Goal: Task Accomplishment & Management: Use online tool/utility

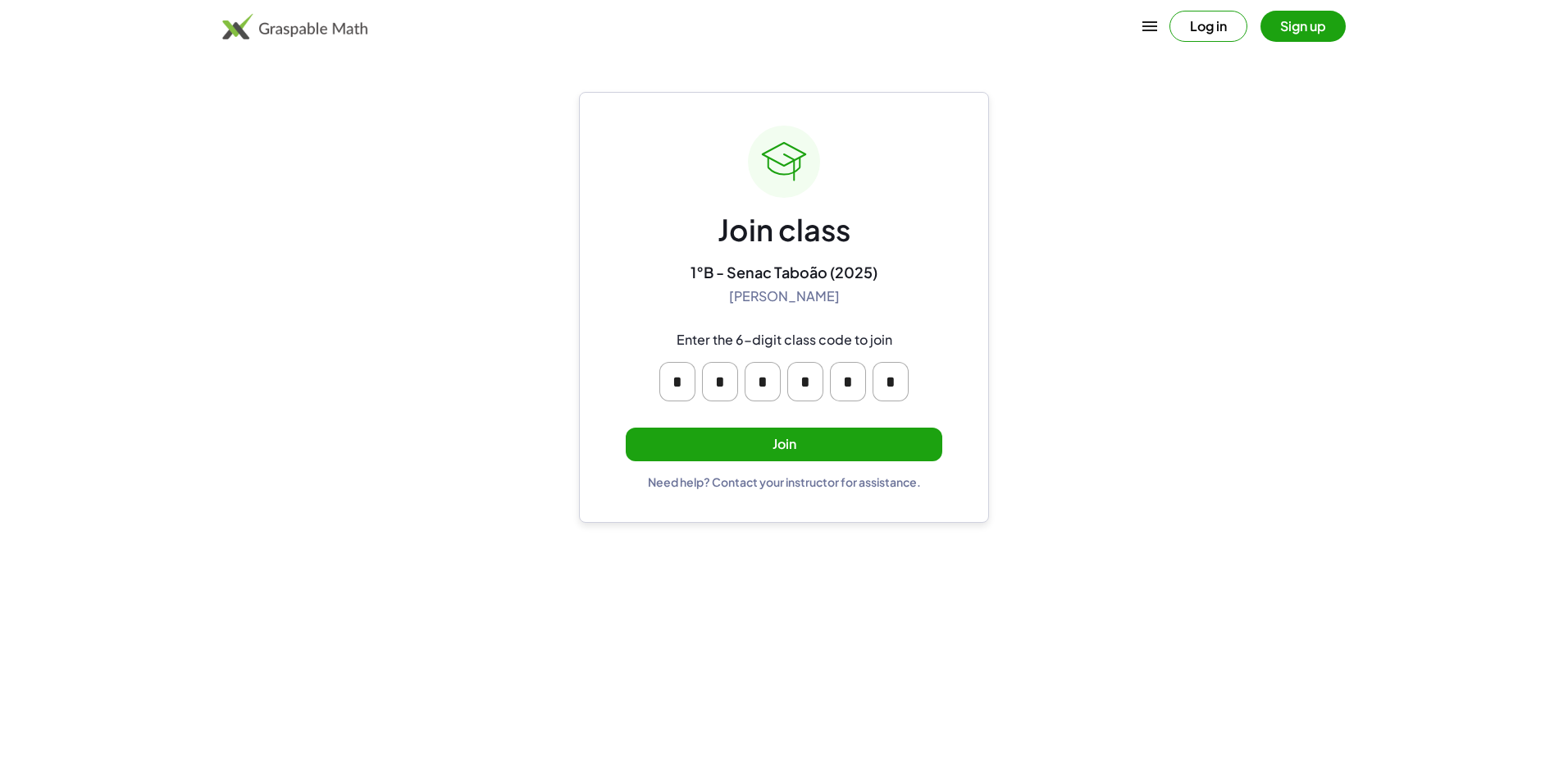
drag, startPoint x: 1297, startPoint y: 130, endPoint x: 1118, endPoint y: 344, distance: 279.0
click at [1122, 343] on main "Join class 1°B - Senac Taboão (2025) Kenny Uezu Enter the 6-digit class code to…" at bounding box center [784, 391] width 1568 height 783
click at [841, 449] on button "Join" at bounding box center [784, 445] width 317 height 34
click at [776, 435] on button "Join" at bounding box center [784, 445] width 317 height 34
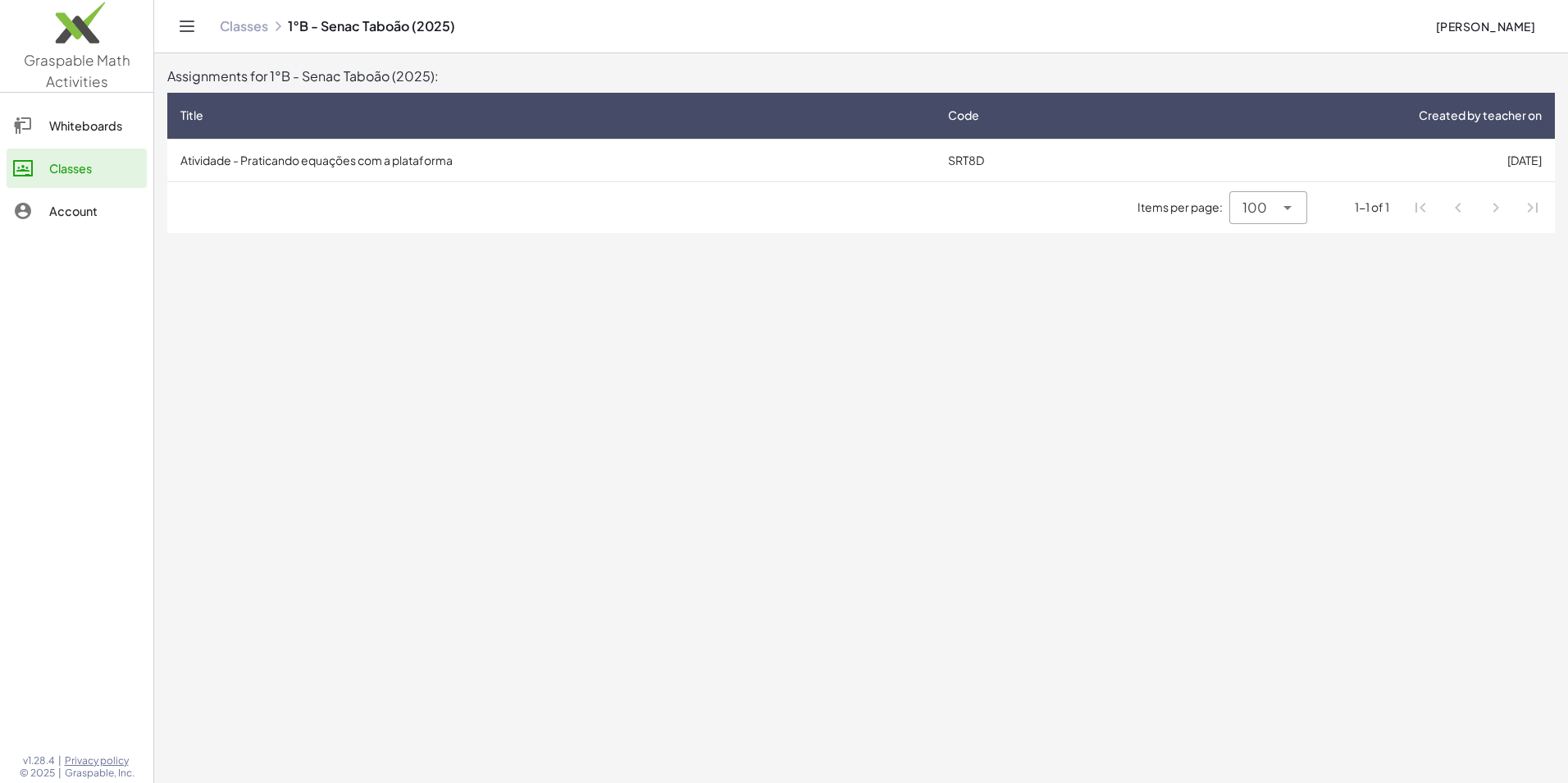
click at [1127, 208] on div "Items per page: 100 *** 1-1 of 1" at bounding box center [861, 208] width 1388 height 51
click at [1123, 133] on th "Code" at bounding box center [1031, 116] width 192 height 46
click at [1123, 146] on td "SRT8D" at bounding box center [1031, 160] width 192 height 42
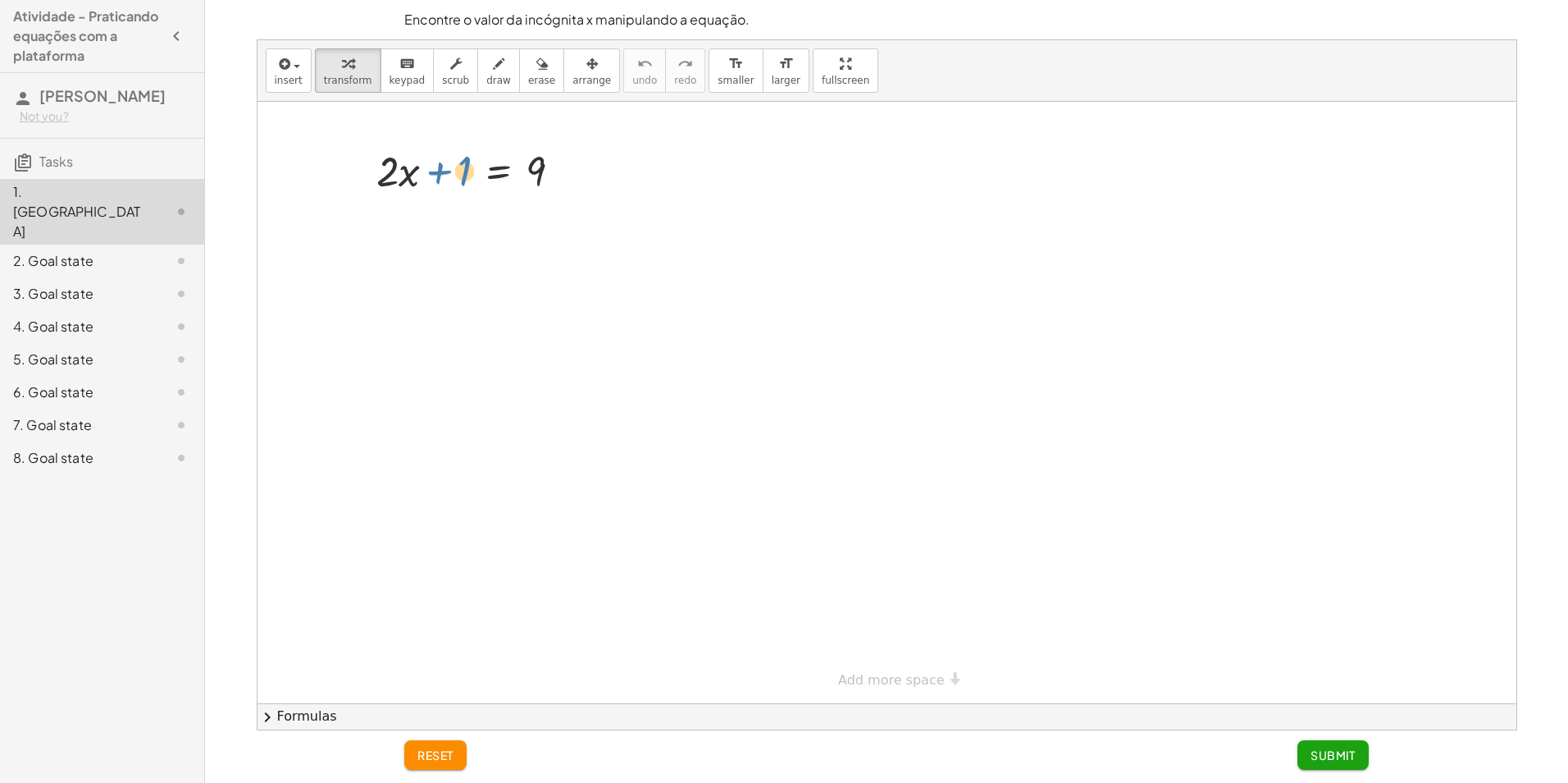
click at [460, 172] on div at bounding box center [475, 169] width 214 height 55
drag, startPoint x: 542, startPoint y: 167, endPoint x: 309, endPoint y: 171, distance: 233.0
click at [314, 220] on div at bounding box center [456, 225] width 363 height 55
drag, startPoint x: 598, startPoint y: 228, endPoint x: 608, endPoint y: 233, distance: 11.2
click at [618, 234] on div at bounding box center [456, 225] width 363 height 55
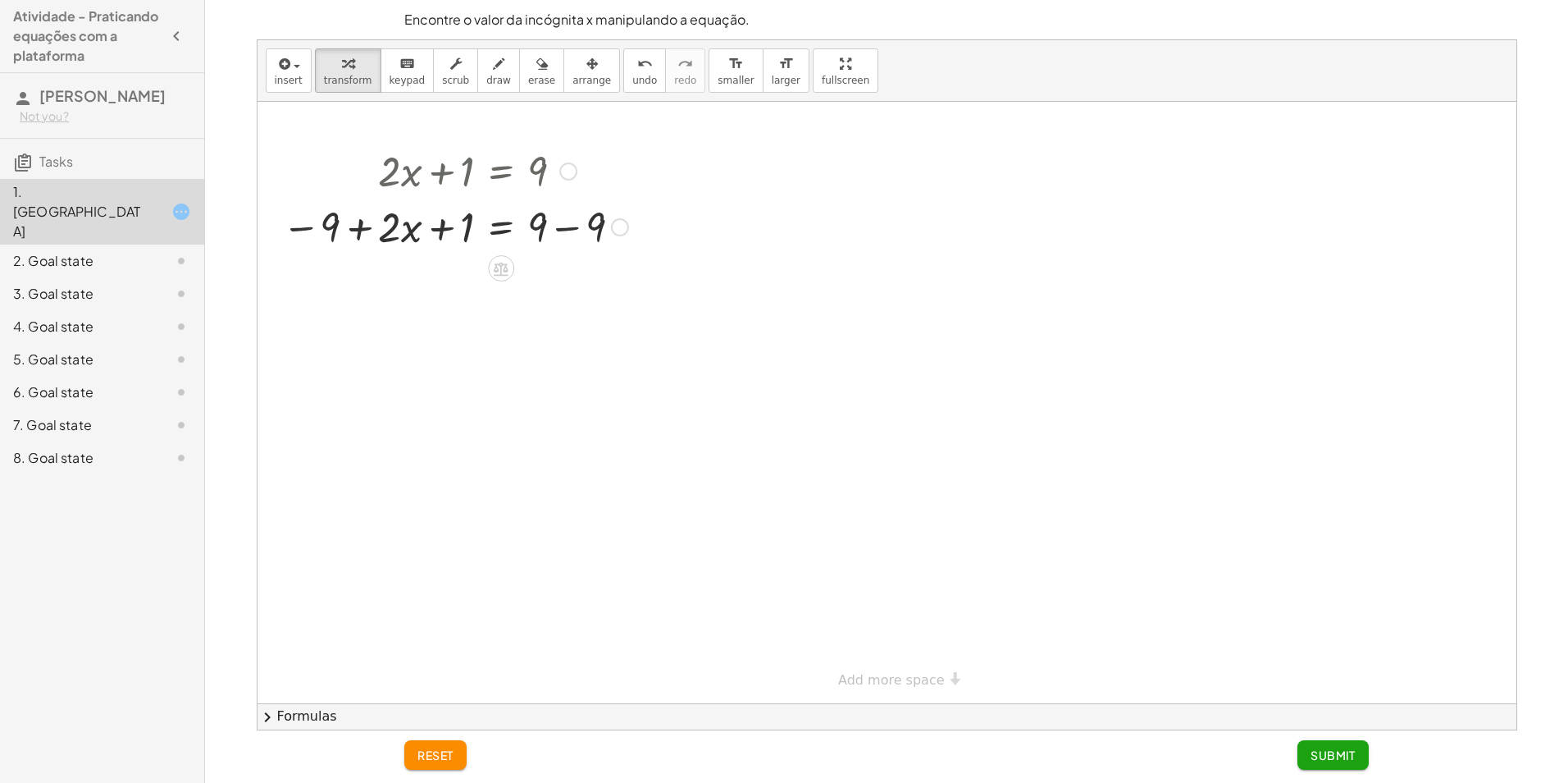
click at [555, 226] on div at bounding box center [456, 225] width 363 height 55
drag, startPoint x: 471, startPoint y: 222, endPoint x: 511, endPoint y: 214, distance: 40.8
click at [561, 228] on div at bounding box center [456, 225] width 363 height 55
drag, startPoint x: 469, startPoint y: 284, endPoint x: 616, endPoint y: 280, distance: 147.1
click at [616, 280] on div at bounding box center [456, 281] width 363 height 55
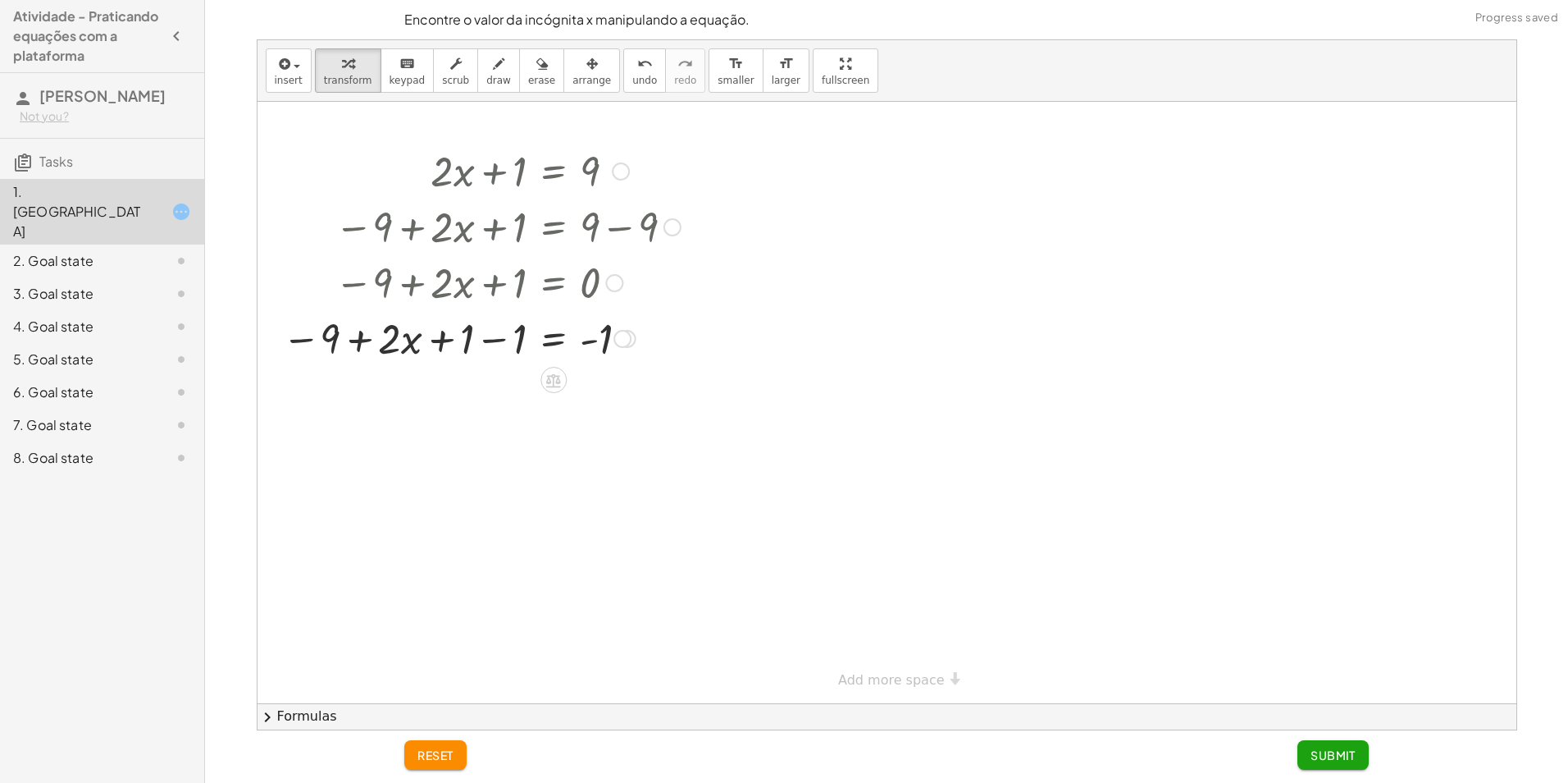
click at [501, 332] on div at bounding box center [482, 337] width 415 height 55
drag, startPoint x: 446, startPoint y: 385, endPoint x: 433, endPoint y: 387, distance: 13.2
click at [446, 388] on div at bounding box center [482, 393] width 415 height 55
click at [619, 404] on div at bounding box center [482, 393] width 415 height 55
drag, startPoint x: 435, startPoint y: 396, endPoint x: 684, endPoint y: 406, distance: 249.2
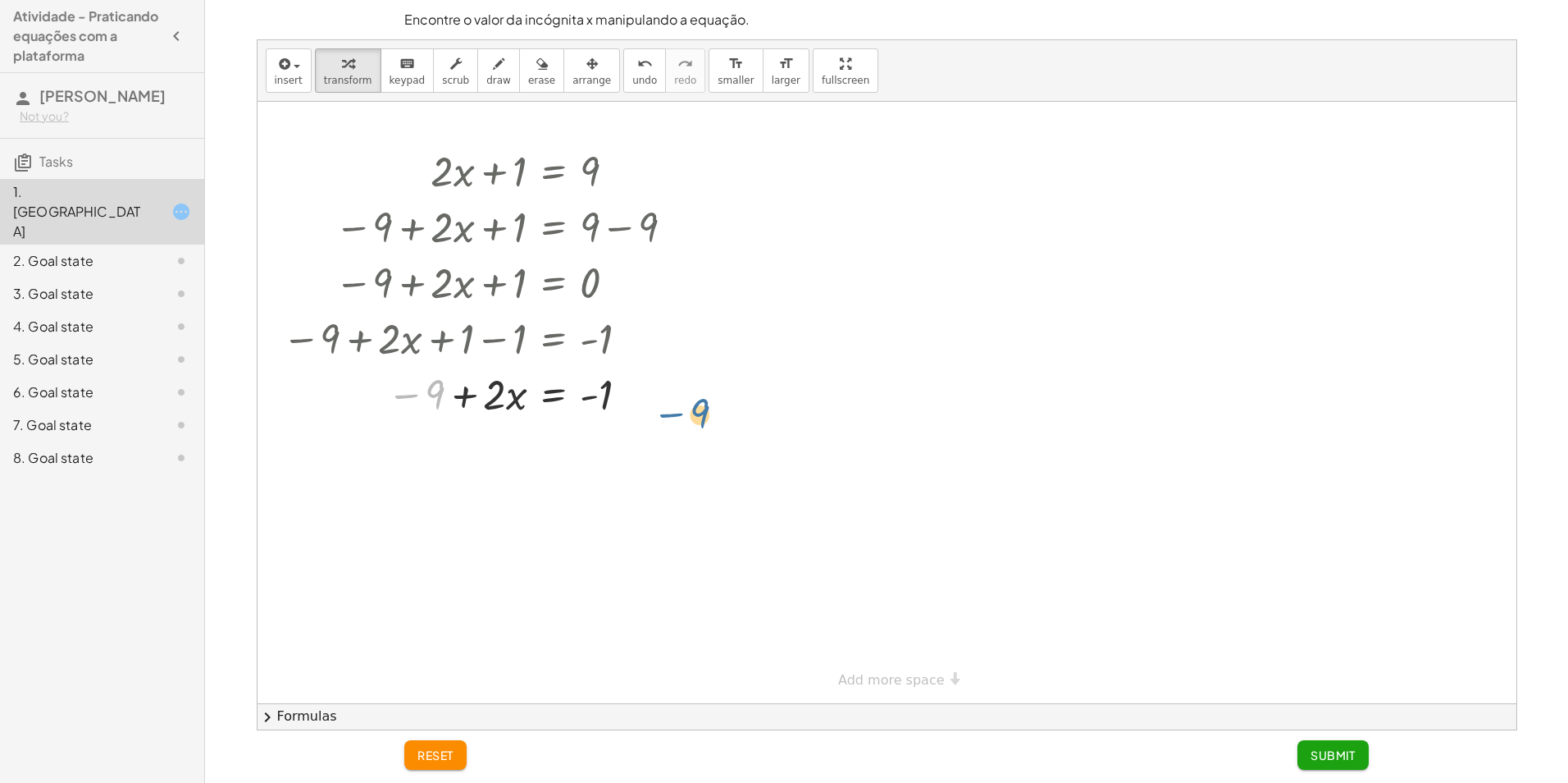
click at [684, 406] on div at bounding box center [482, 393] width 415 height 55
drag, startPoint x: 428, startPoint y: 386, endPoint x: 653, endPoint y: 377, distance: 225.2
click at [653, 377] on div at bounding box center [482, 393] width 415 height 55
click at [580, 438] on div at bounding box center [494, 448] width 441 height 55
click at [580, 452] on div at bounding box center [494, 448] width 441 height 55
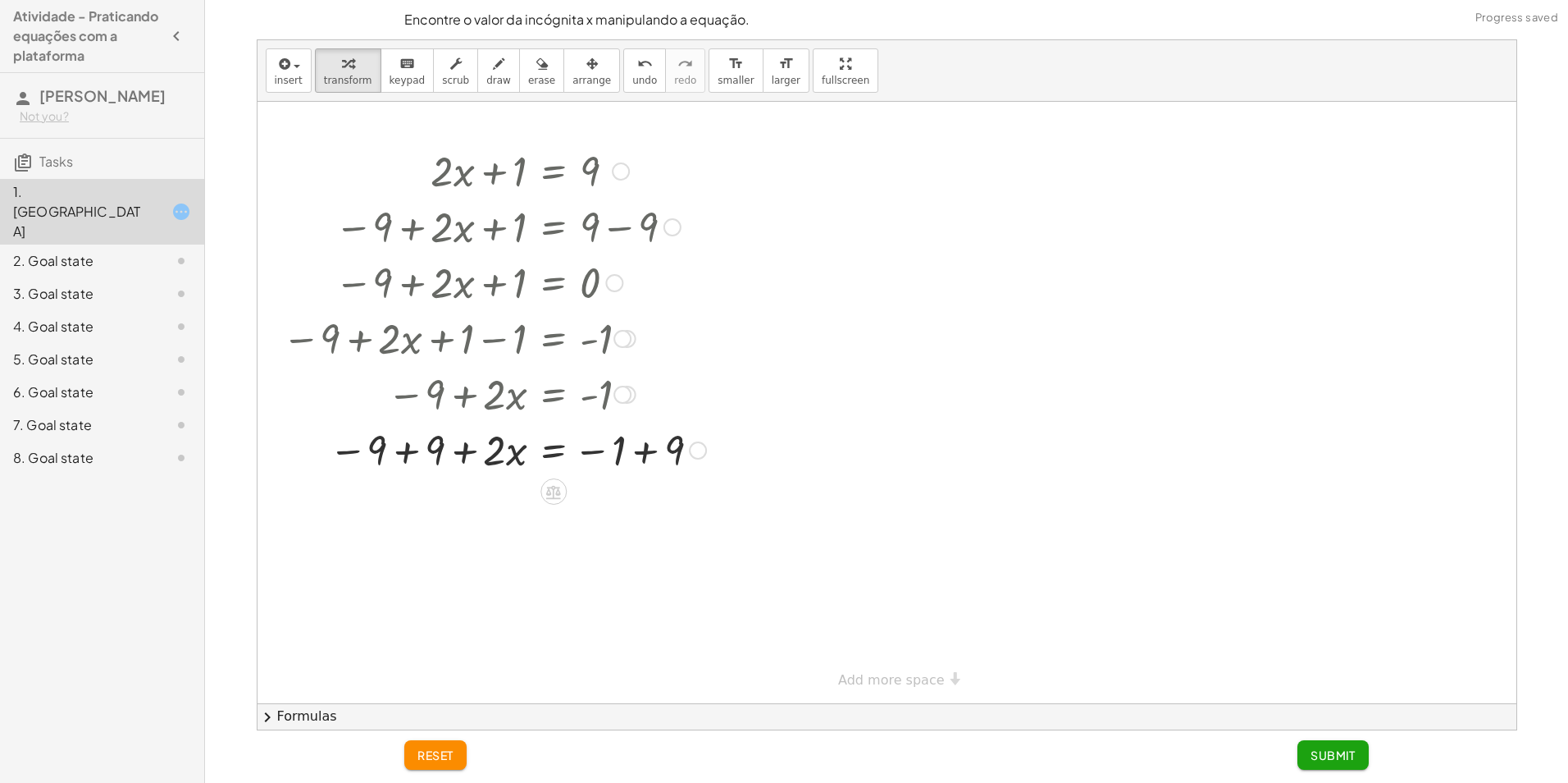
click at [655, 451] on div at bounding box center [494, 448] width 441 height 55
click at [405, 506] on div at bounding box center [494, 504] width 441 height 55
drag, startPoint x: 496, startPoint y: 503, endPoint x: 593, endPoint y: 540, distance: 103.8
drag, startPoint x: 502, startPoint y: 592, endPoint x: 493, endPoint y: 575, distance: 19.2
click at [598, 599] on div at bounding box center [494, 573] width 441 height 82
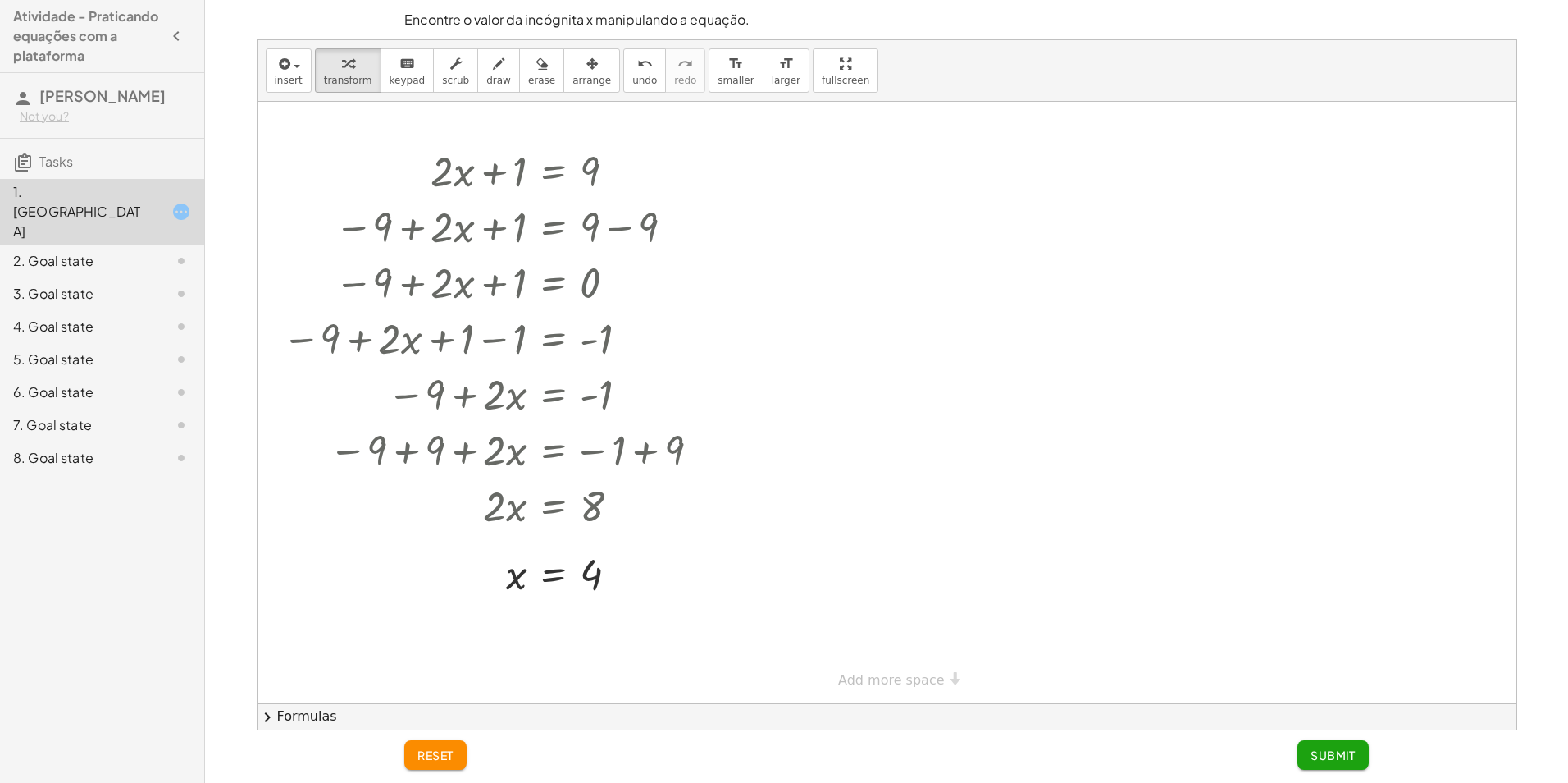
click at [1312, 750] on span "Submit" at bounding box center [1333, 755] width 45 height 15
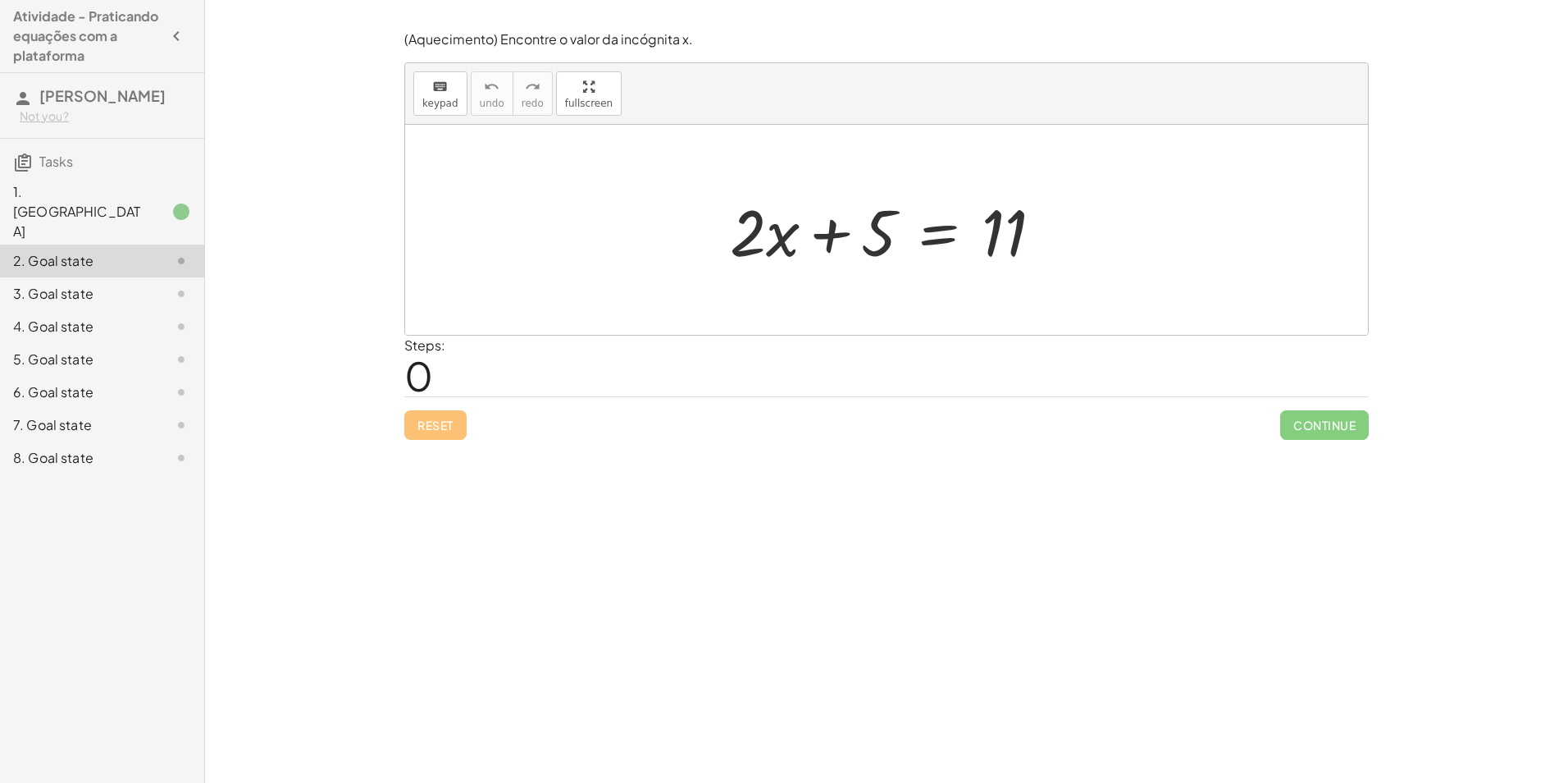
click at [637, 259] on div at bounding box center [886, 230] width 963 height 211
click at [438, 375] on div "Steps: 0" at bounding box center [425, 366] width 41 height 61
click at [429, 371] on span "0" at bounding box center [418, 375] width 29 height 50
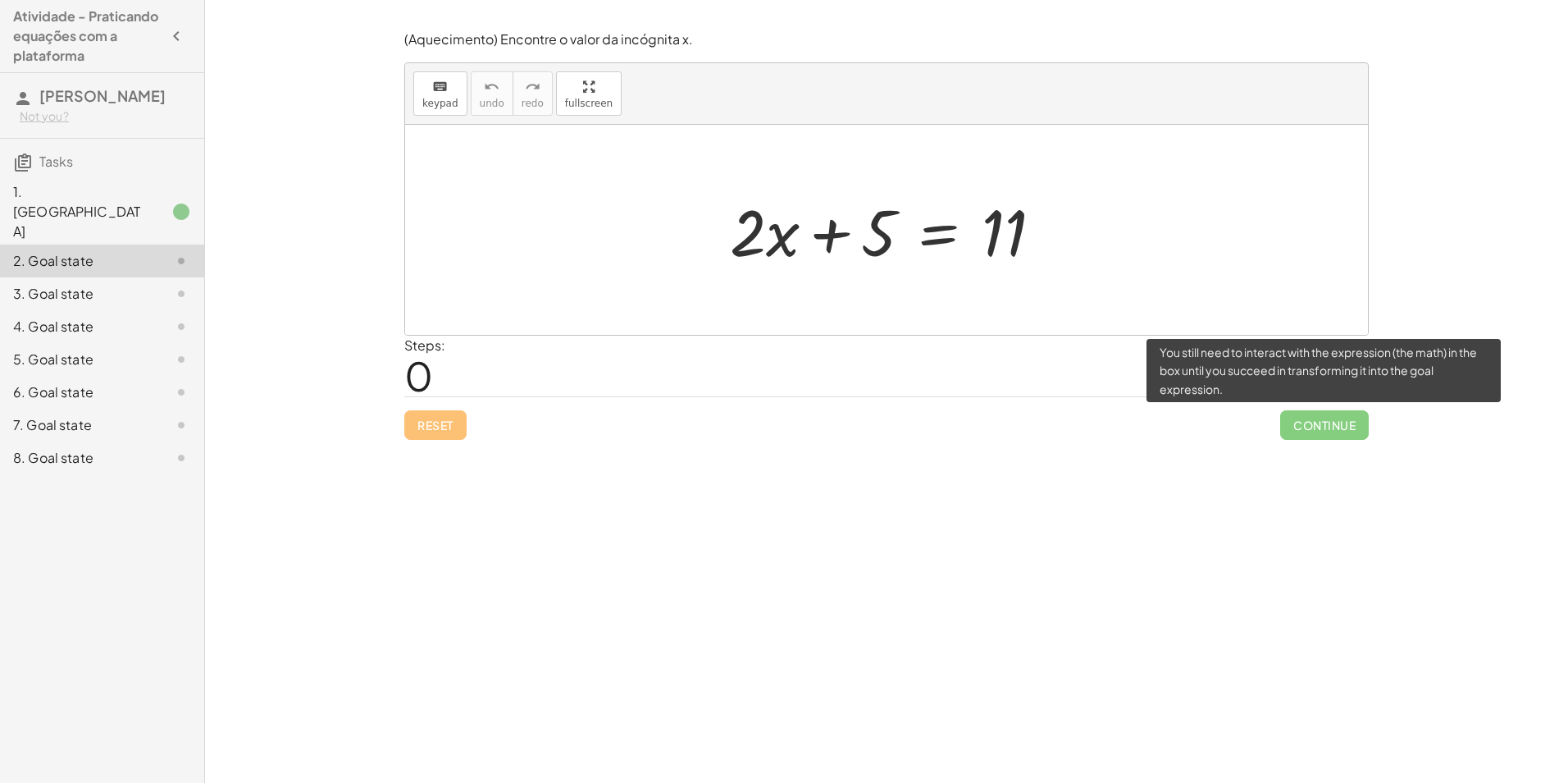
click at [1322, 428] on span "Continue" at bounding box center [1325, 425] width 88 height 29
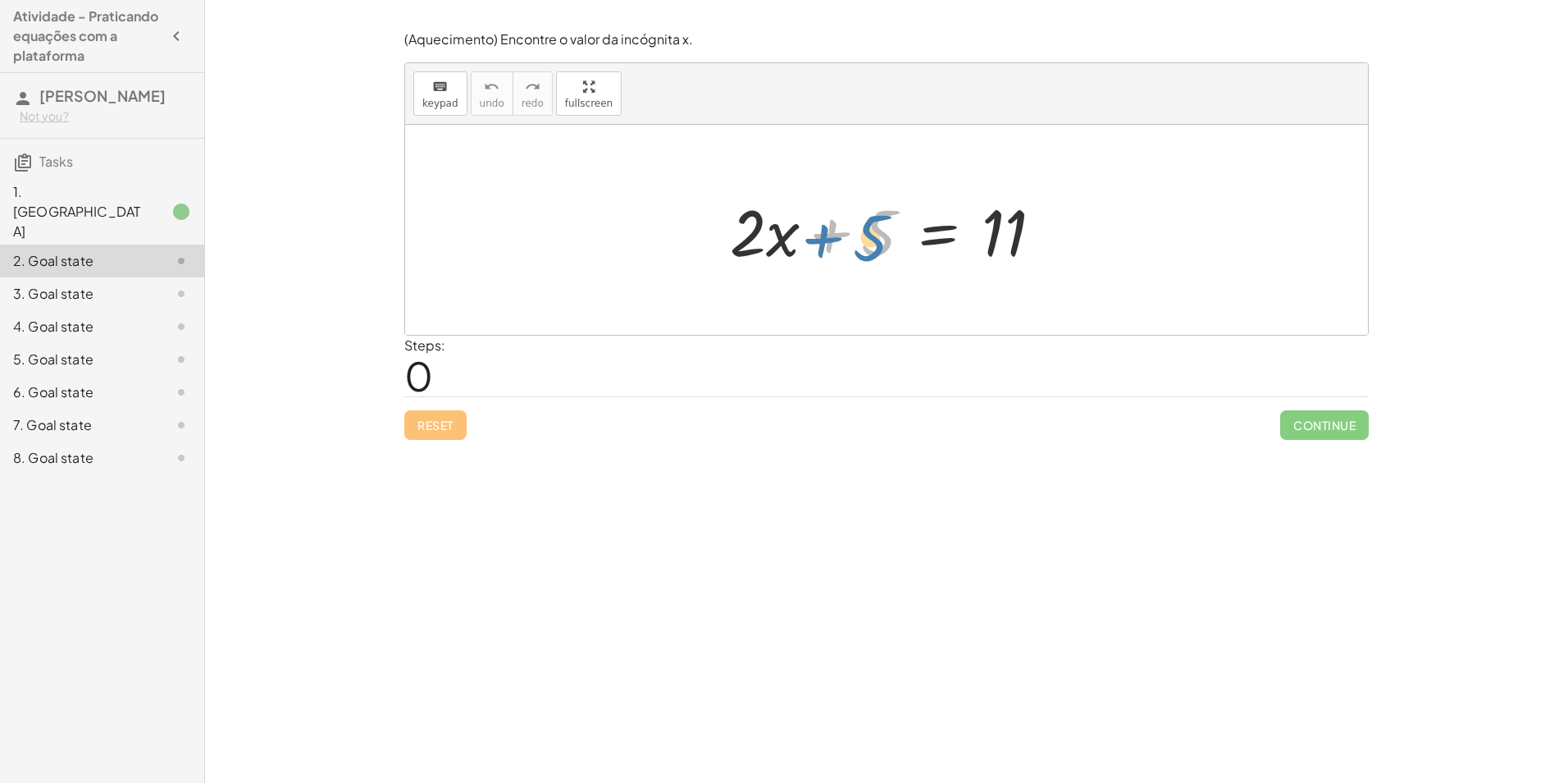
click at [881, 236] on div at bounding box center [893, 230] width 342 height 85
drag, startPoint x: 882, startPoint y: 234, endPoint x: 1148, endPoint y: 231, distance: 266.0
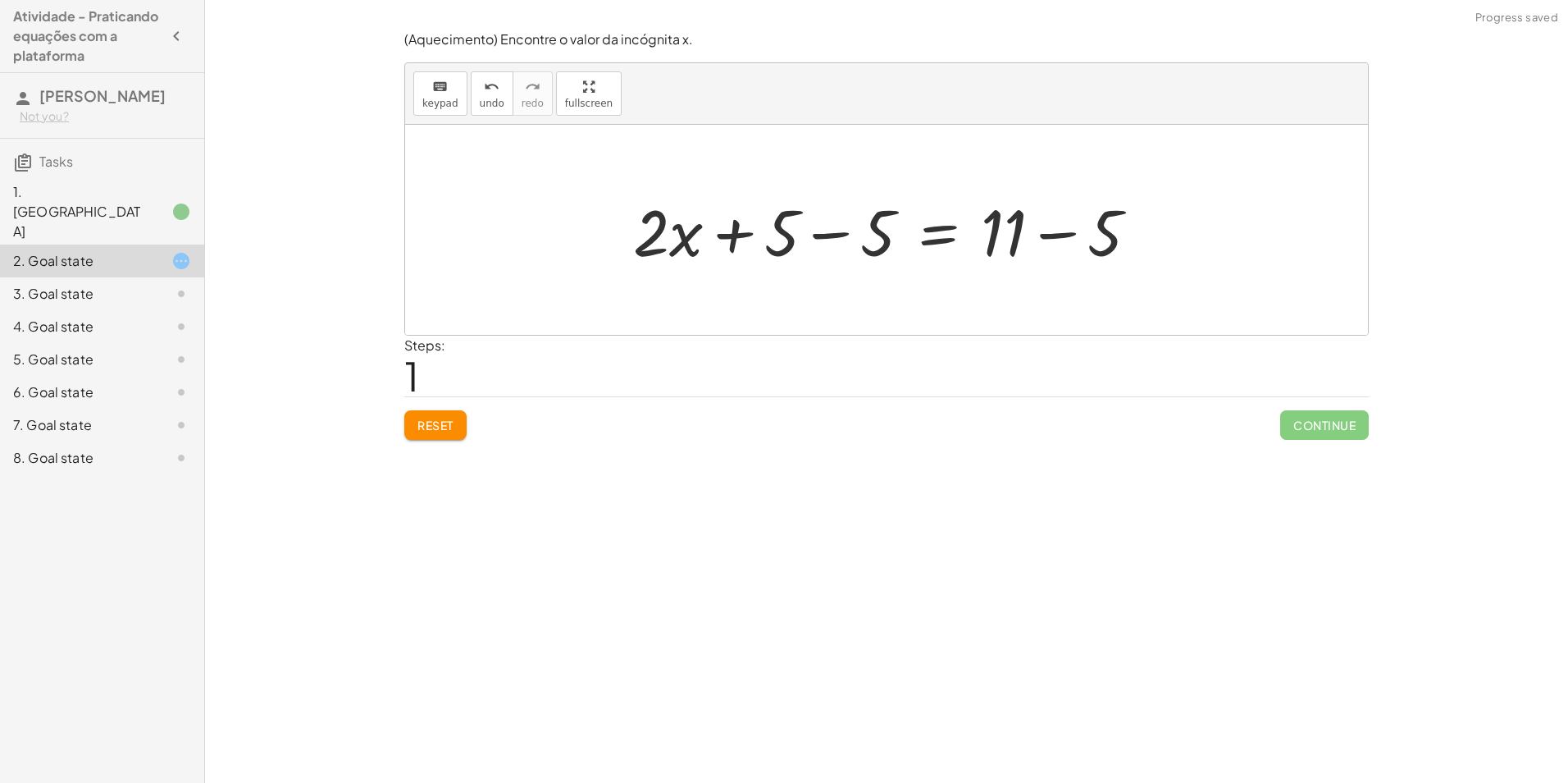
click at [1056, 241] on div at bounding box center [892, 230] width 535 height 85
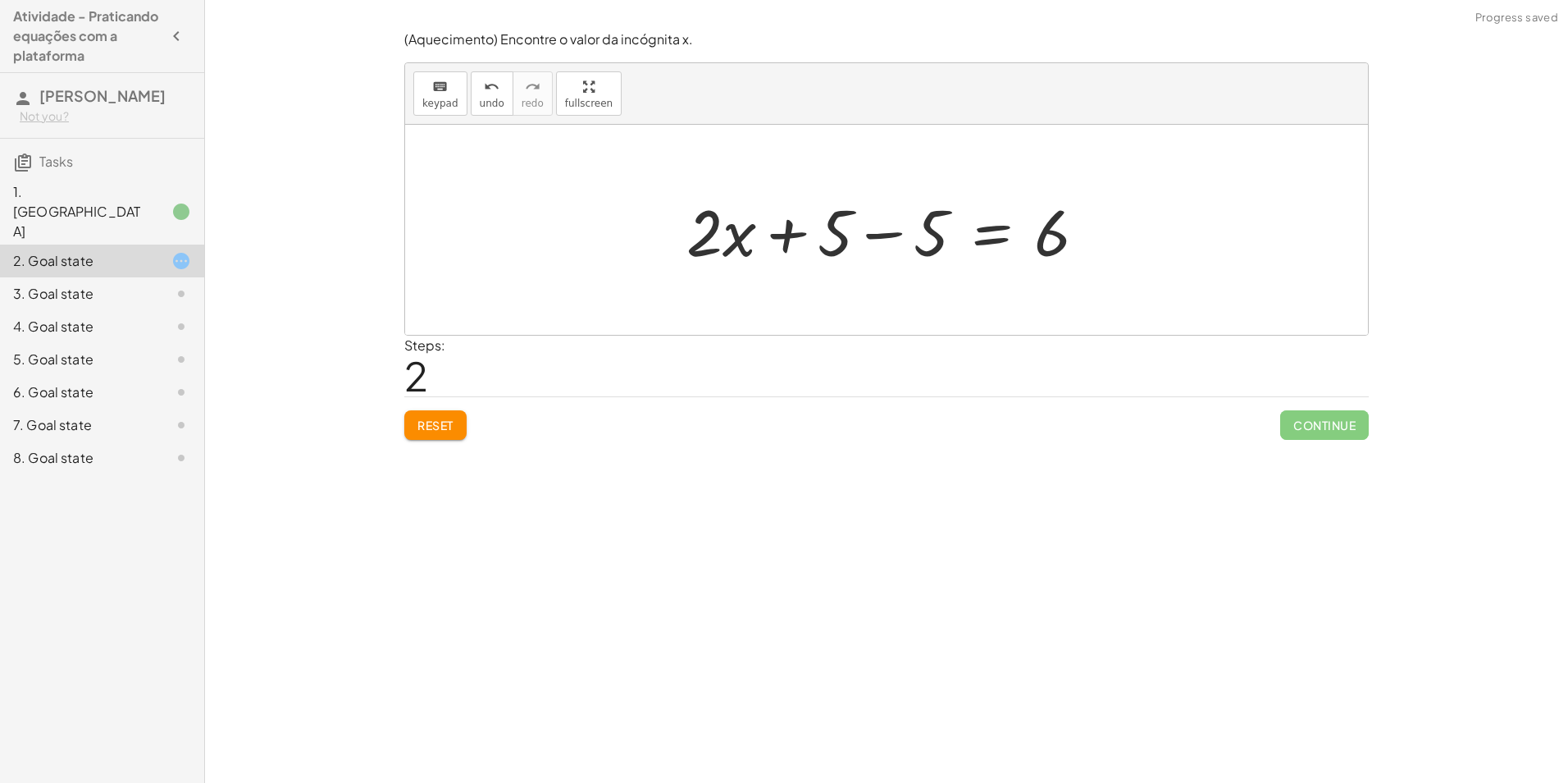
click at [895, 236] on div at bounding box center [893, 230] width 430 height 85
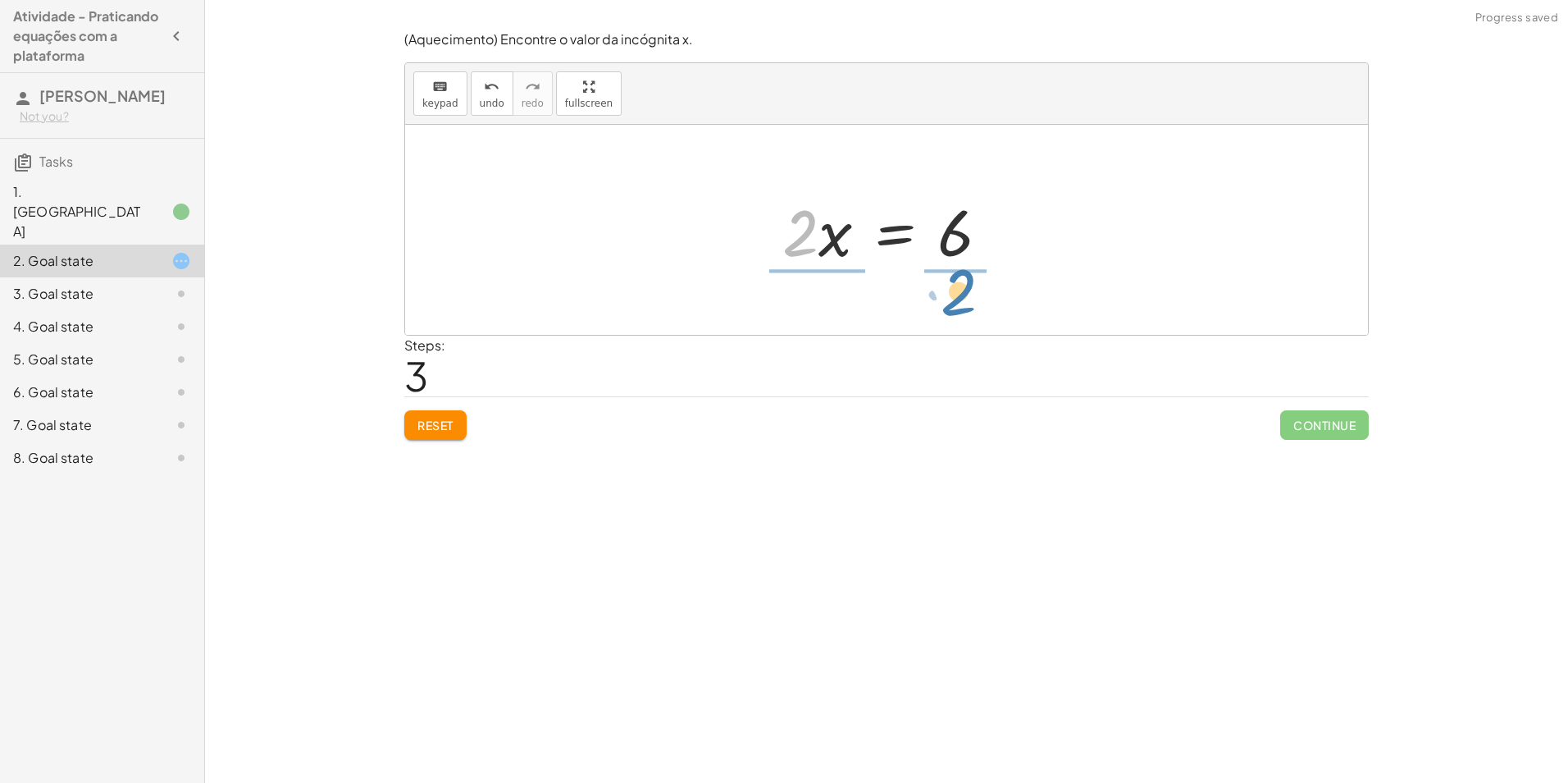
drag, startPoint x: 805, startPoint y: 236, endPoint x: 964, endPoint y: 294, distance: 169.2
click at [815, 249] on div at bounding box center [893, 229] width 253 height 126
click at [942, 258] on div at bounding box center [893, 229] width 212 height 126
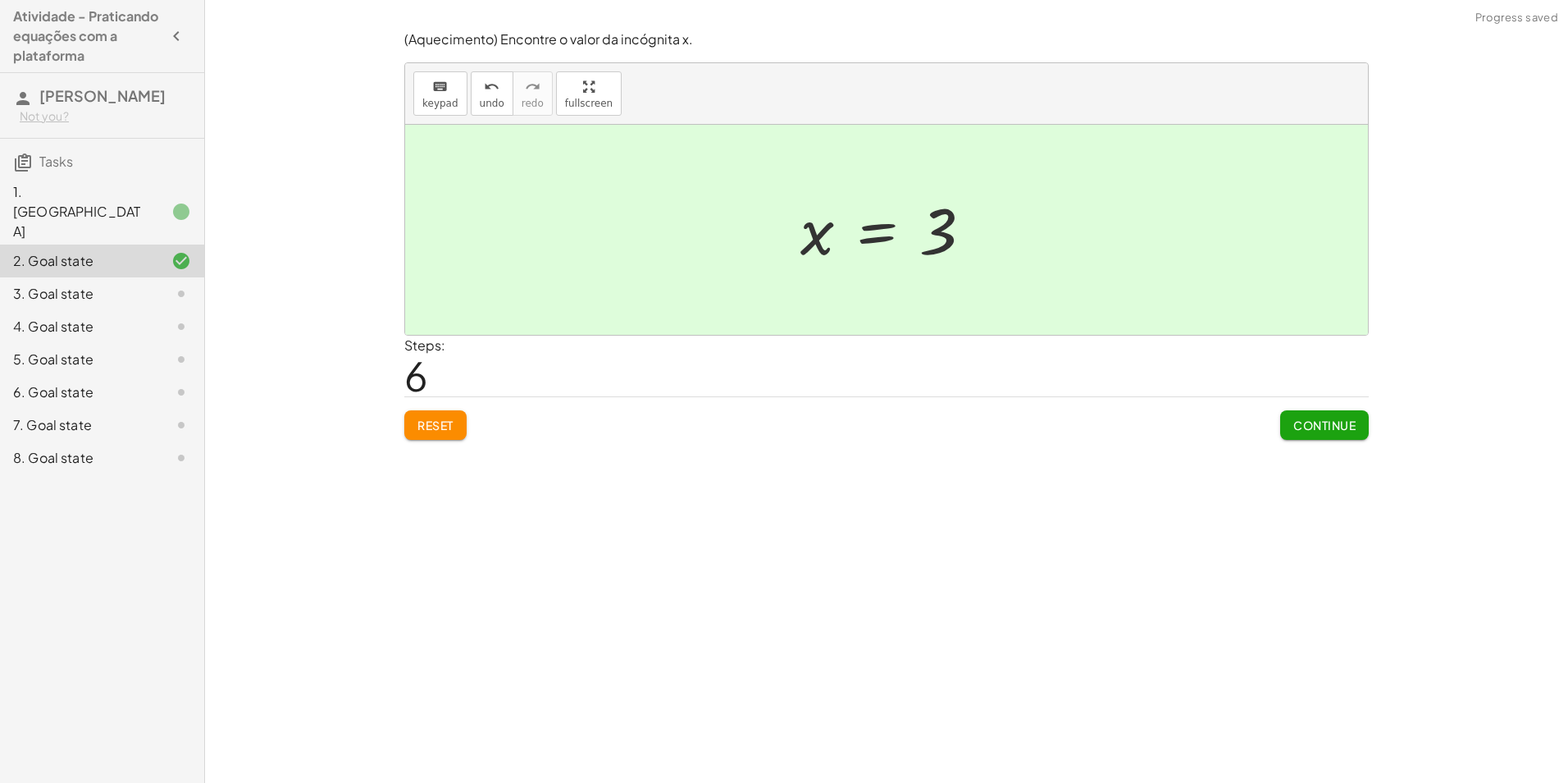
click at [1290, 427] on button "Continue" at bounding box center [1325, 425] width 88 height 29
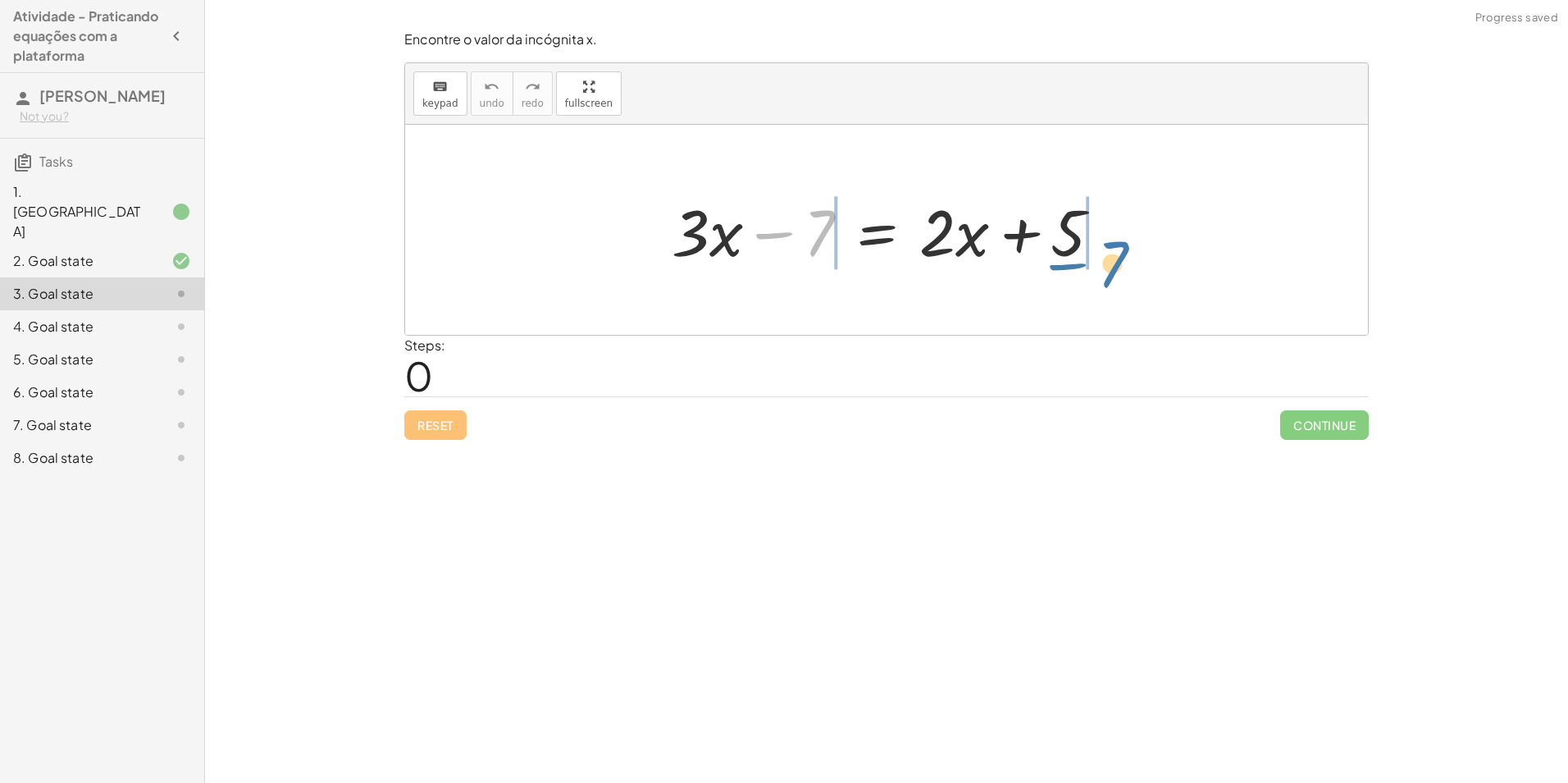
drag, startPoint x: 820, startPoint y: 229, endPoint x: 1140, endPoint y: 247, distance: 320.5
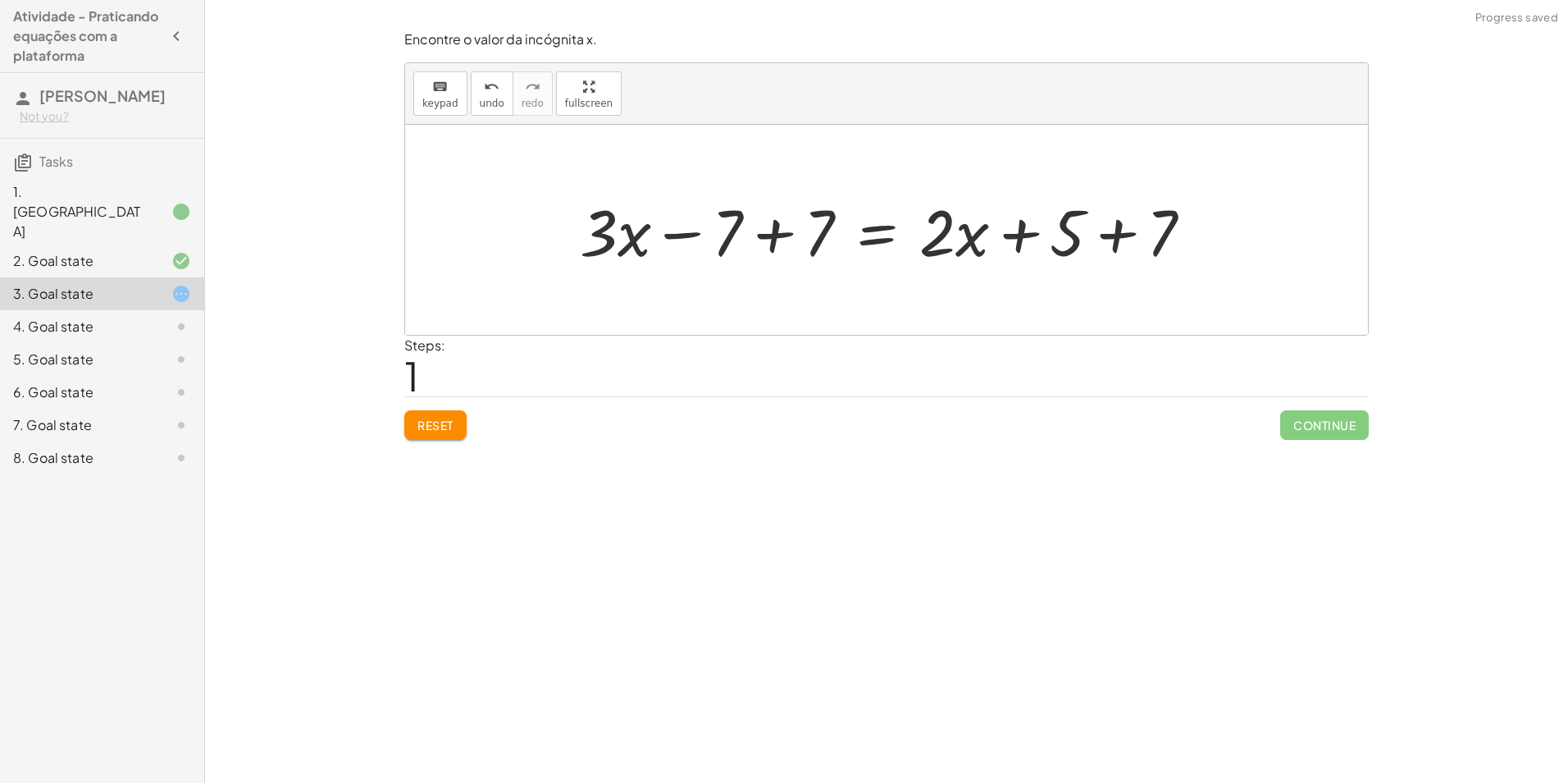
click at [1126, 236] on div at bounding box center [893, 230] width 643 height 85
click at [780, 235] on div at bounding box center [859, 230] width 574 height 85
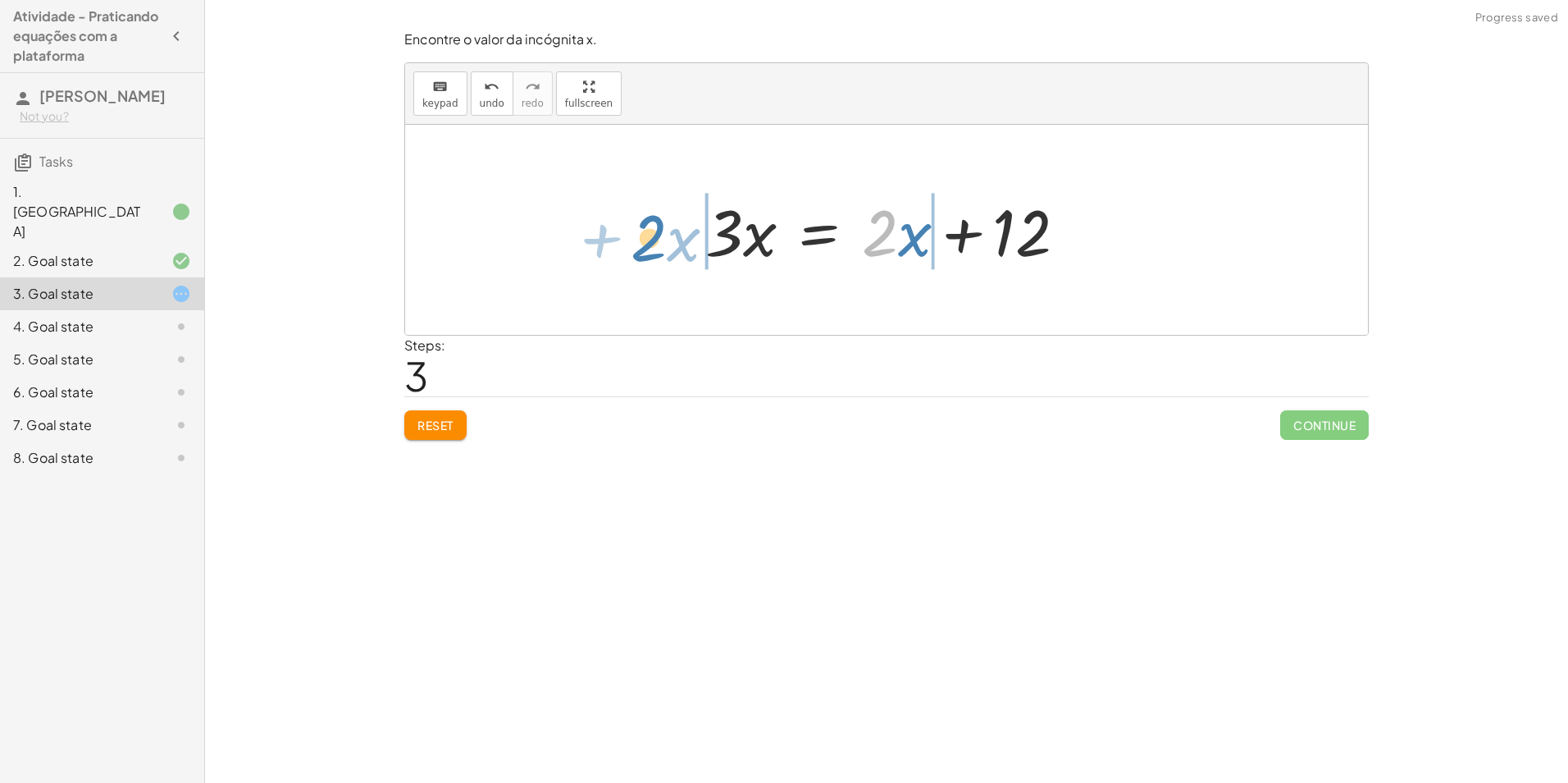
drag, startPoint x: 883, startPoint y: 234, endPoint x: 667, endPoint y: 234, distance: 216.0
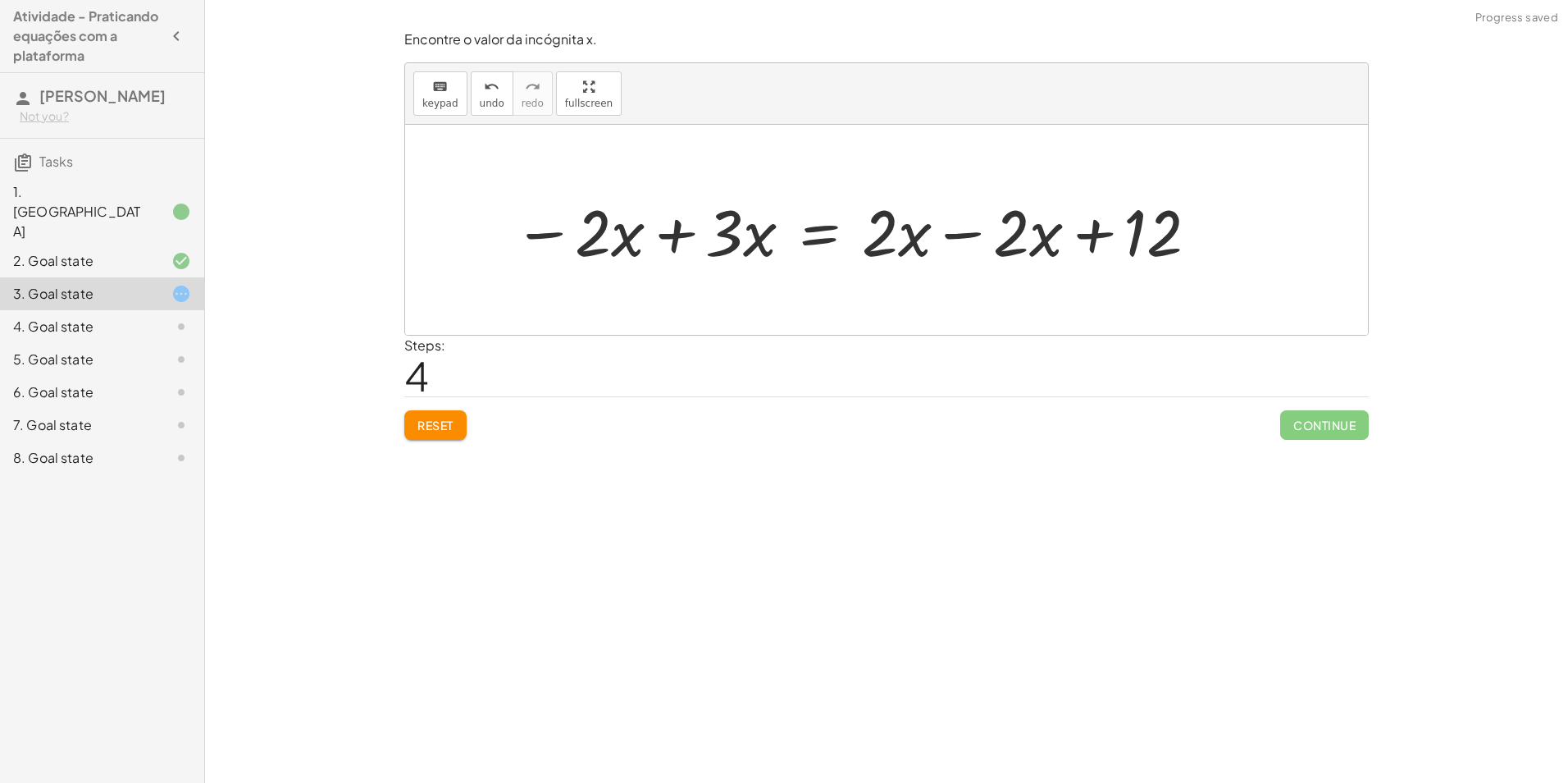
click at [960, 233] on div at bounding box center [857, 230] width 704 height 85
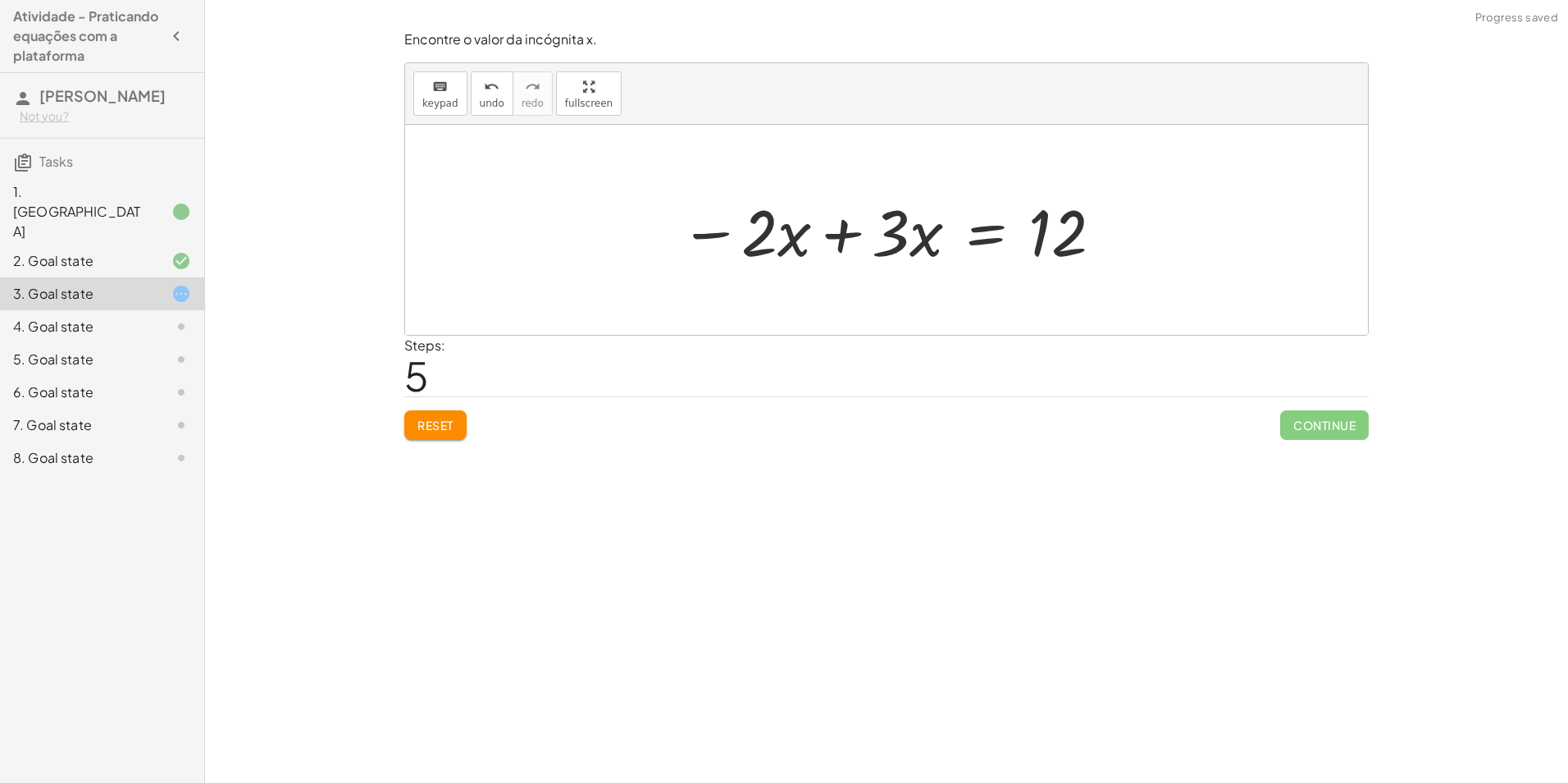
click at [842, 236] on div at bounding box center [893, 230] width 442 height 85
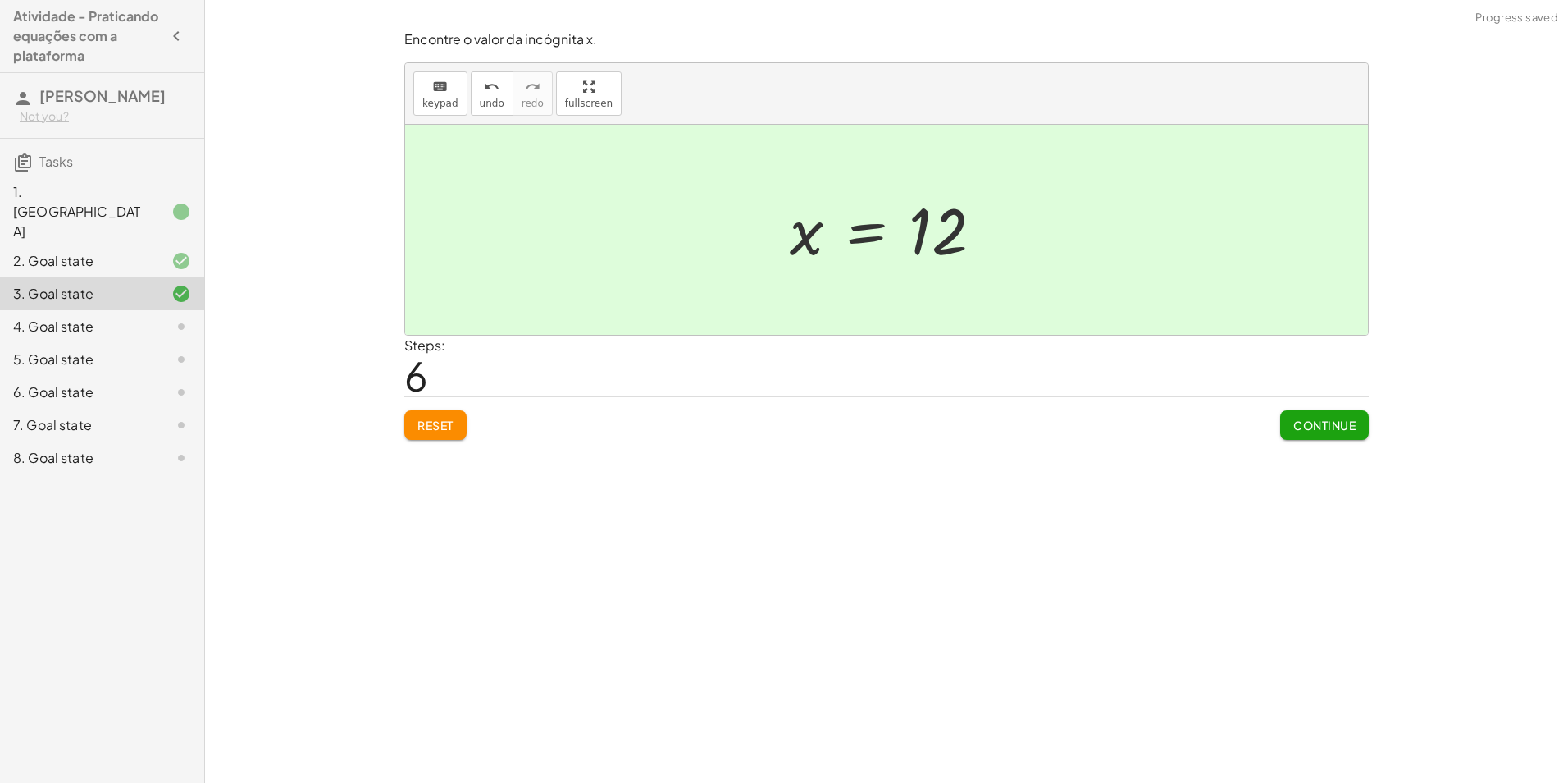
click at [1328, 418] on span "Continue" at bounding box center [1325, 425] width 62 height 15
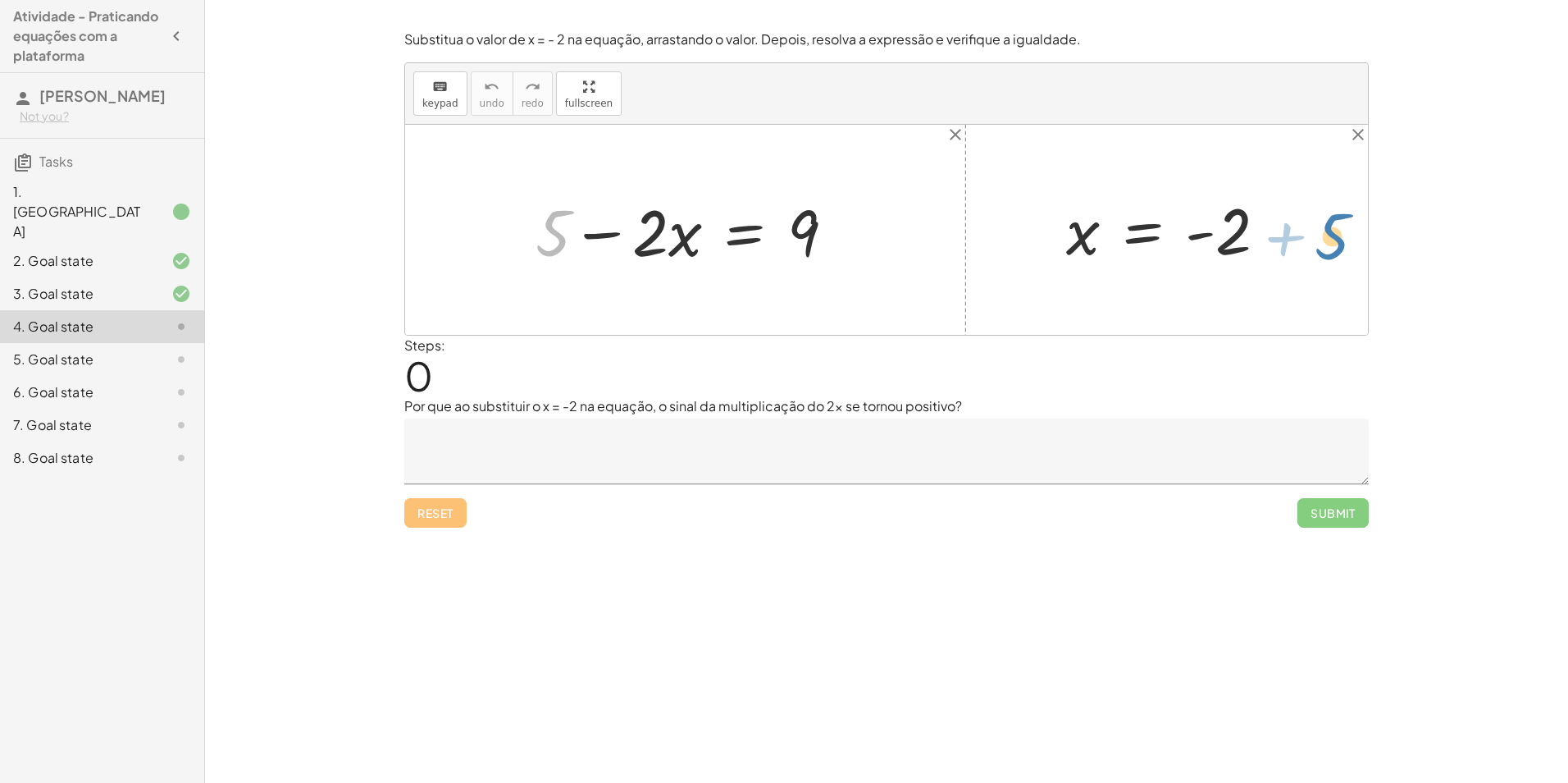
drag, startPoint x: 564, startPoint y: 239, endPoint x: 1358, endPoint y: 243, distance: 794.0
click at [1358, 243] on div "+ 5 + 5 − · 2 · x = 9 x = - 2" at bounding box center [886, 230] width 963 height 211
drag, startPoint x: 557, startPoint y: 232, endPoint x: 1082, endPoint y: 241, distance: 525.1
drag, startPoint x: 1083, startPoint y: 232, endPoint x: 1279, endPoint y: 241, distance: 196.2
click at [1279, 241] on div at bounding box center [1172, 230] width 231 height 81
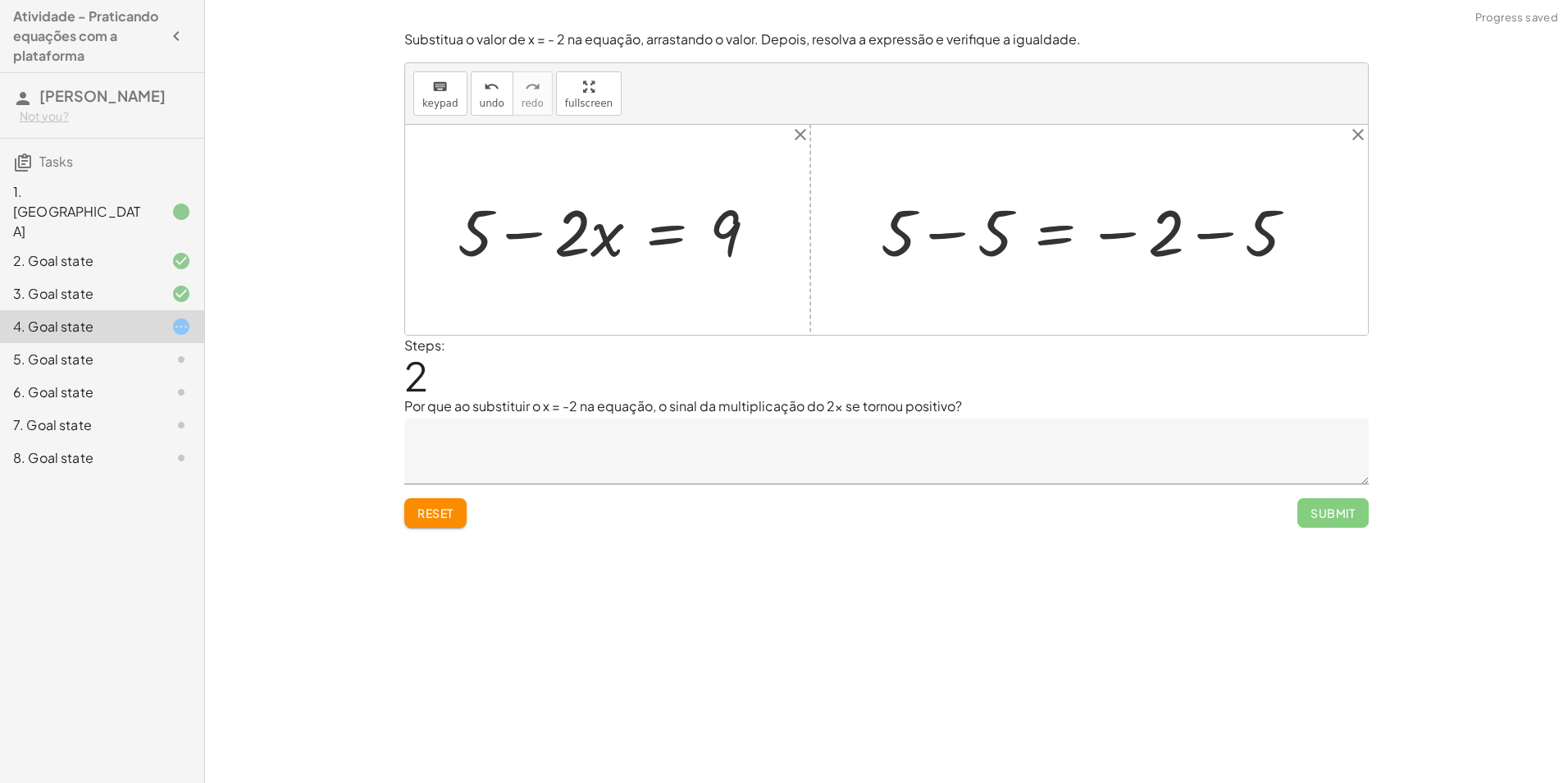
click at [1209, 237] on div at bounding box center [1094, 230] width 444 height 85
click at [955, 235] on div at bounding box center [1033, 230] width 322 height 85
click at [1112, 243] on div at bounding box center [1083, 230] width 223 height 81
drag, startPoint x: 1154, startPoint y: 221, endPoint x: 947, endPoint y: 226, distance: 207.1
click at [947, 226] on div "+ 5 − · 2 · x = 9 x = - 2 5 = - 2 + 5 − 5 = − 2 − 5 + 5 − 5 = - 7 - 7 = - 7 0" at bounding box center [886, 230] width 963 height 211
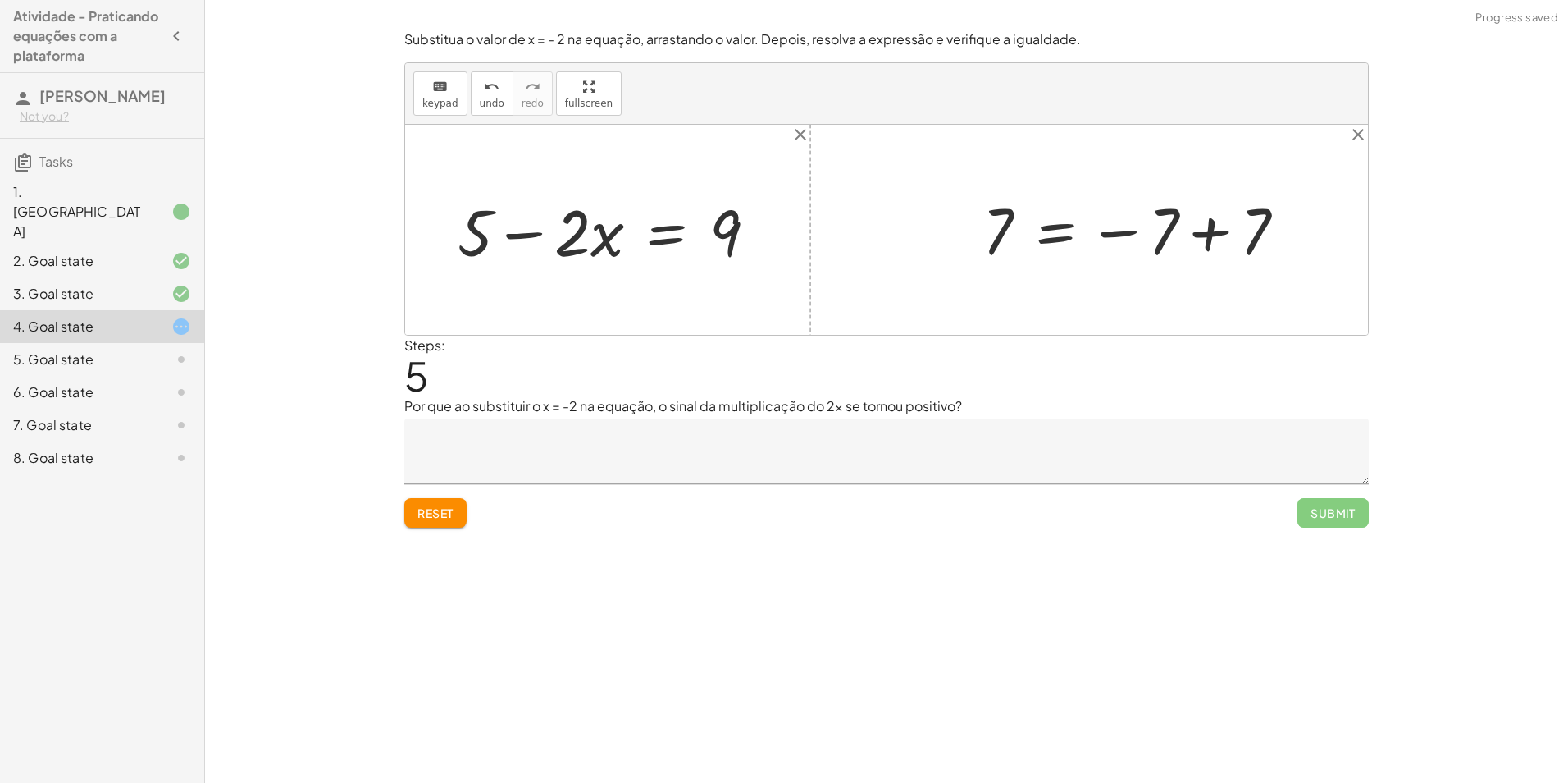
click at [1210, 234] on div at bounding box center [1141, 230] width 333 height 81
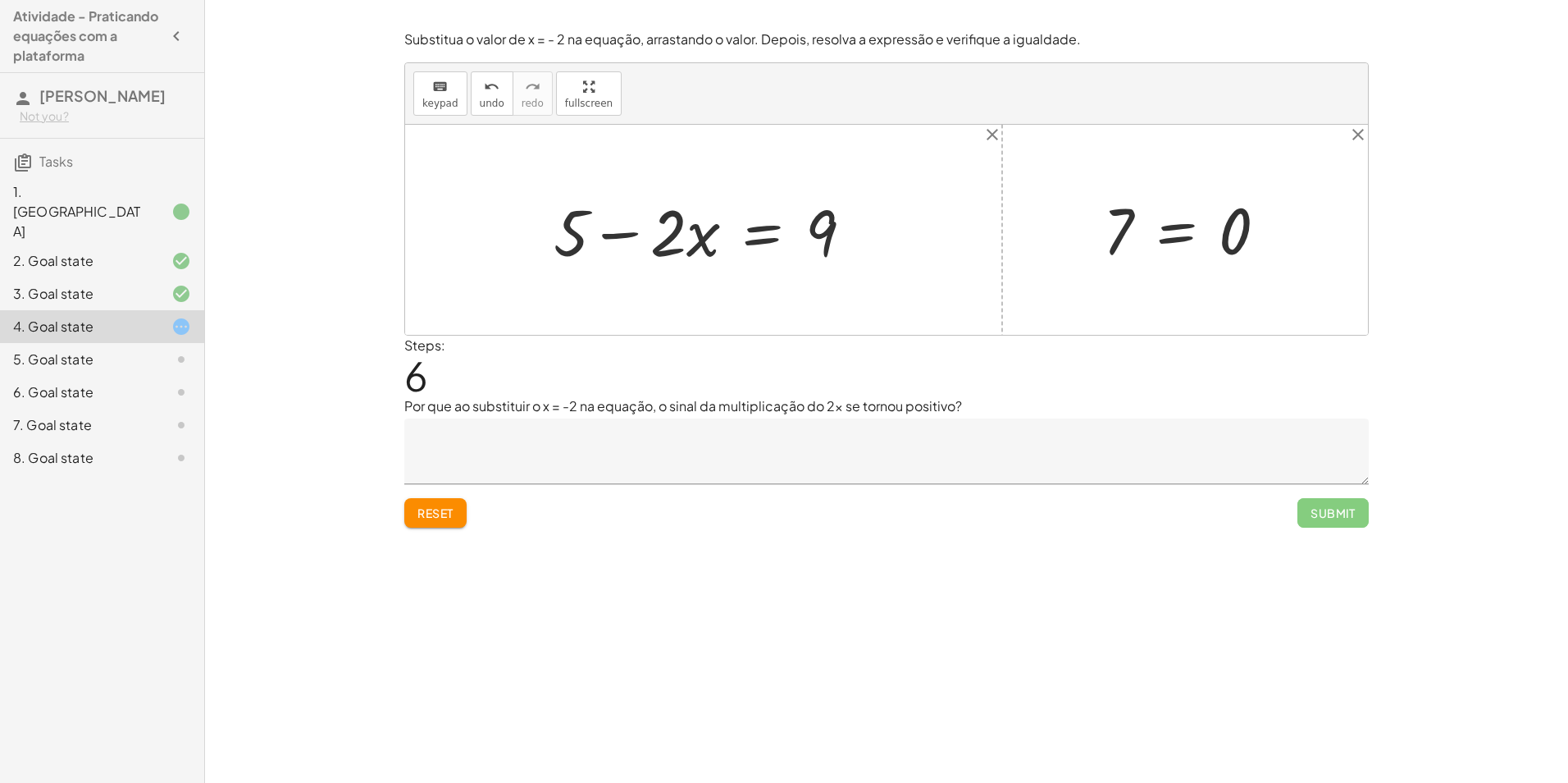
click at [450, 513] on span "Reset" at bounding box center [435, 513] width 36 height 15
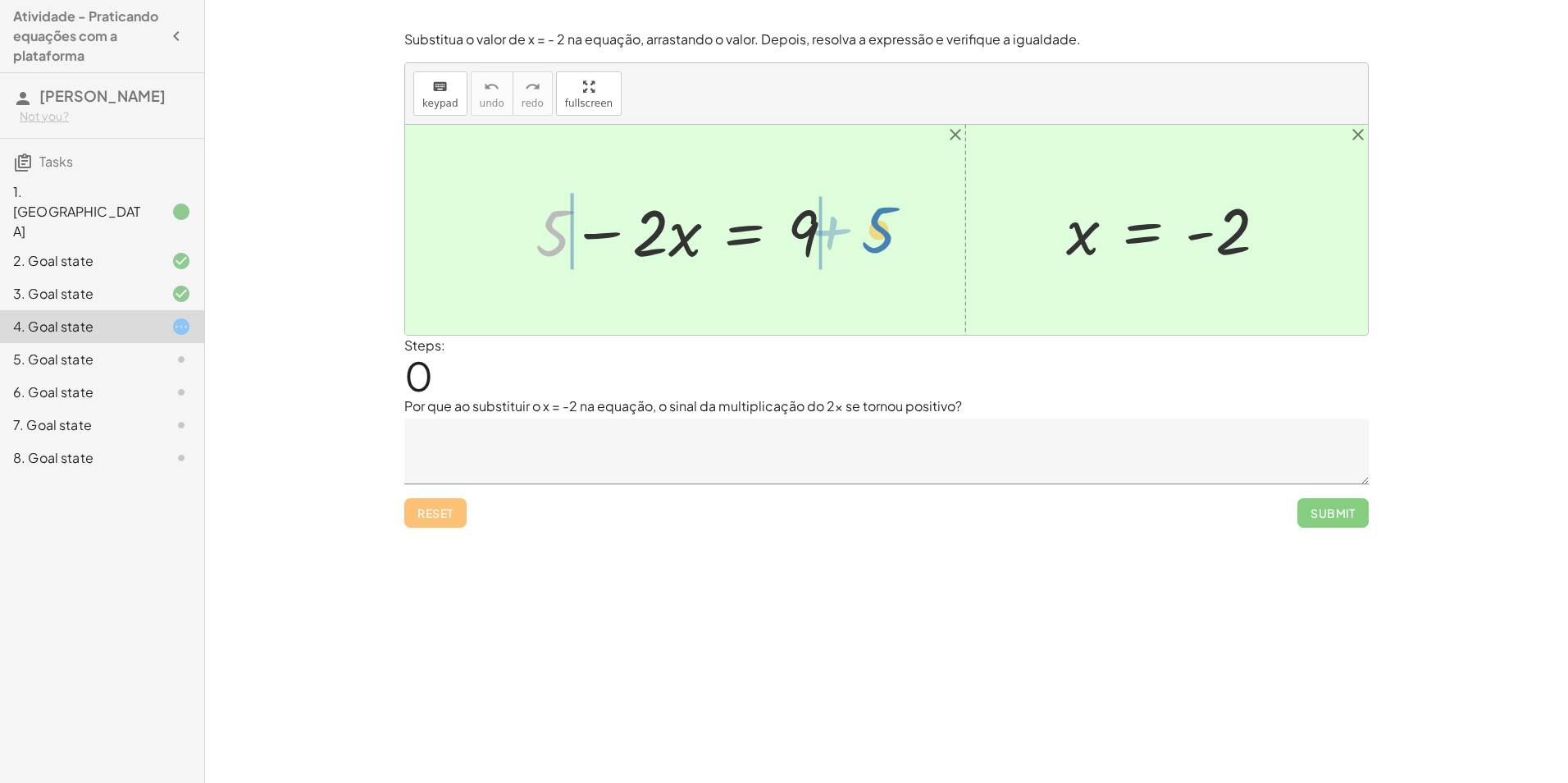
drag, startPoint x: 560, startPoint y: 233, endPoint x: 886, endPoint y: 229, distance: 326.0
click at [844, 236] on div at bounding box center [691, 230] width 521 height 85
click at [520, 236] on div at bounding box center [644, 230] width 429 height 85
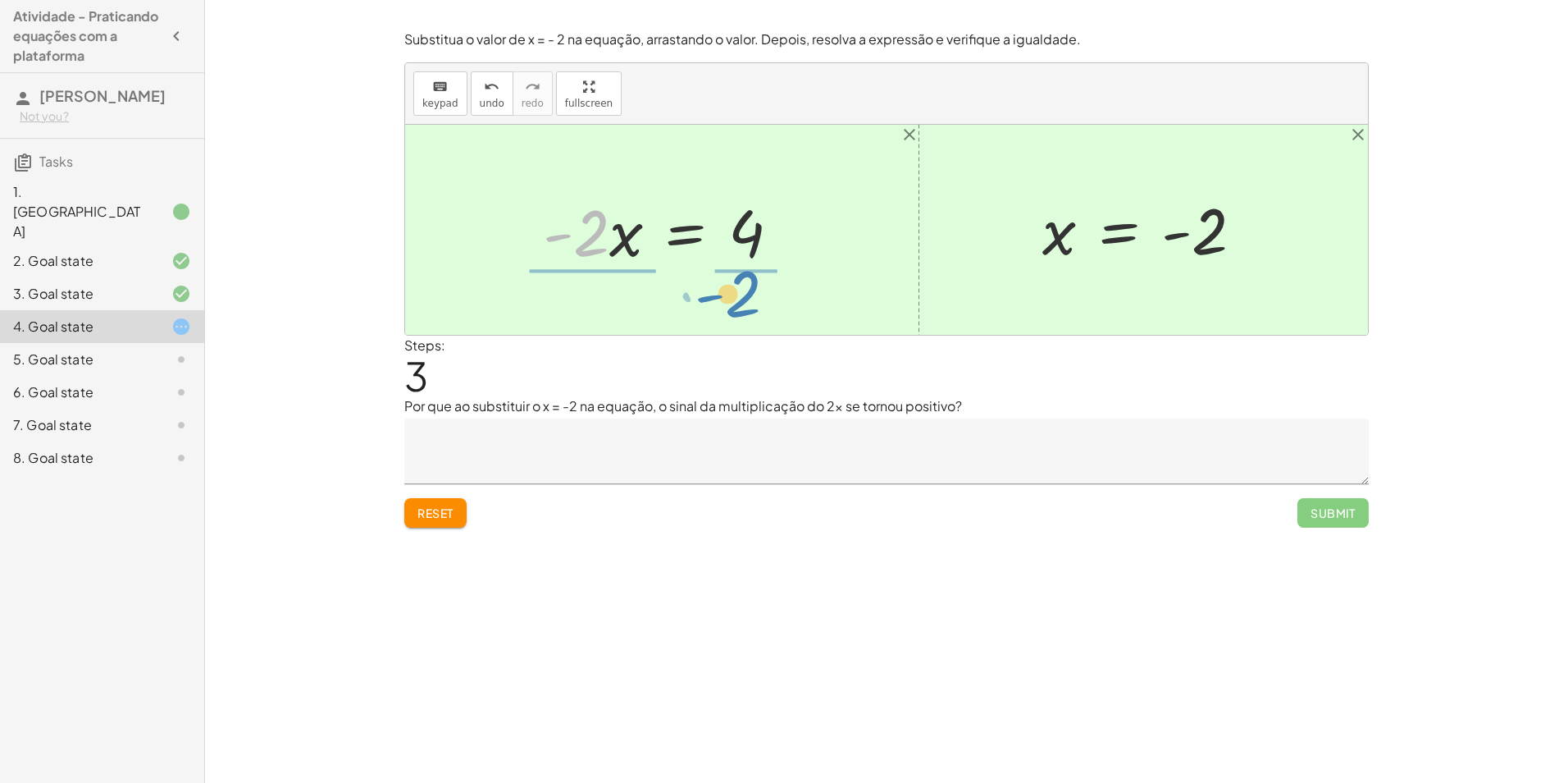
drag, startPoint x: 588, startPoint y: 239, endPoint x: 740, endPoint y: 300, distance: 163.8
click at [740, 300] on div "+ 5 − · 2 · x = 9 + 5 − 5 − · 2 · x = + 9 − 5 + 5 − 5 − · 2 · x = 4 + 0 − · 2 ·…" at bounding box center [886, 230] width 963 height 211
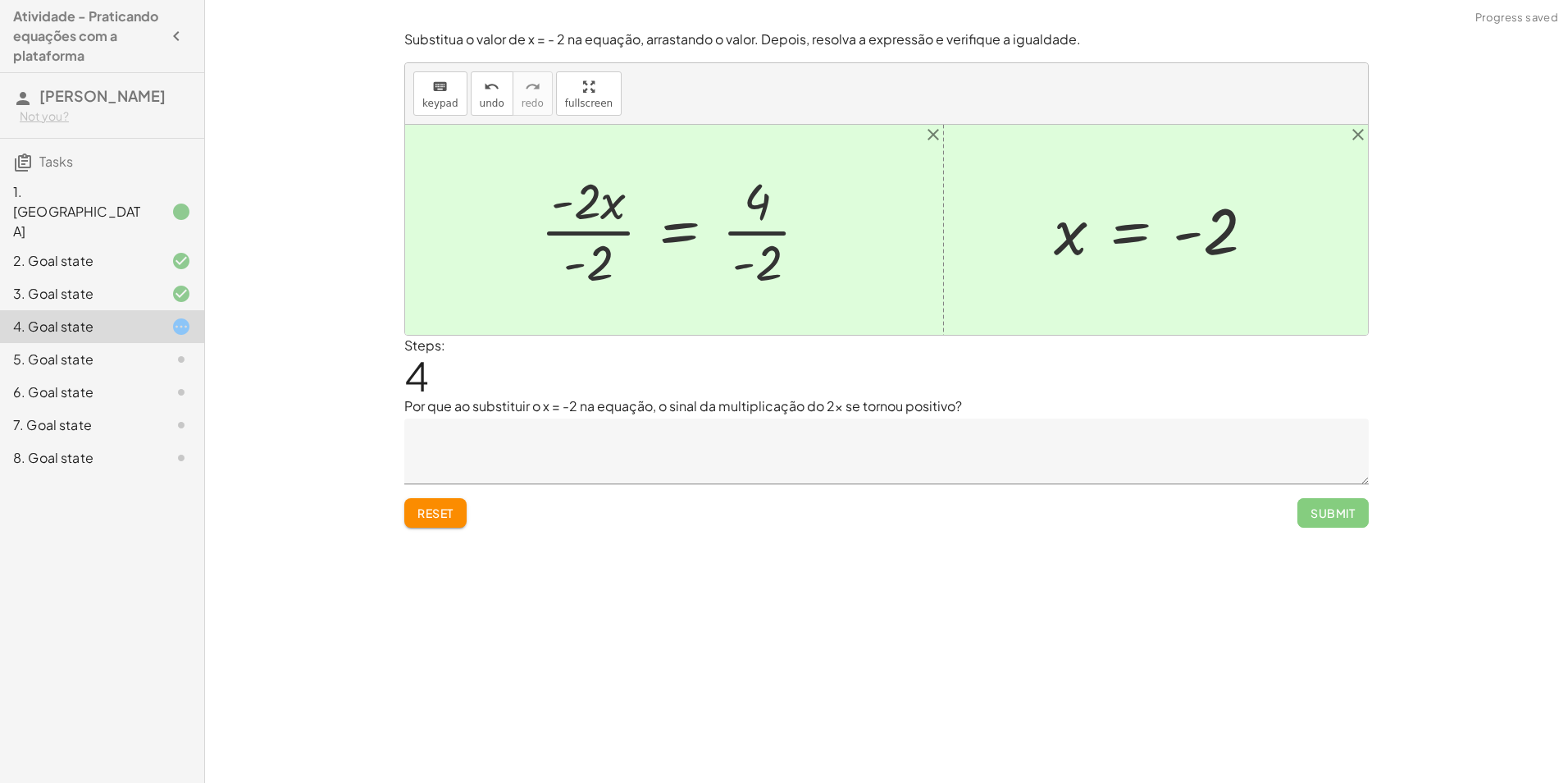
click at [757, 269] on div at bounding box center [681, 229] width 298 height 126
click at [589, 262] on div at bounding box center [678, 229] width 293 height 126
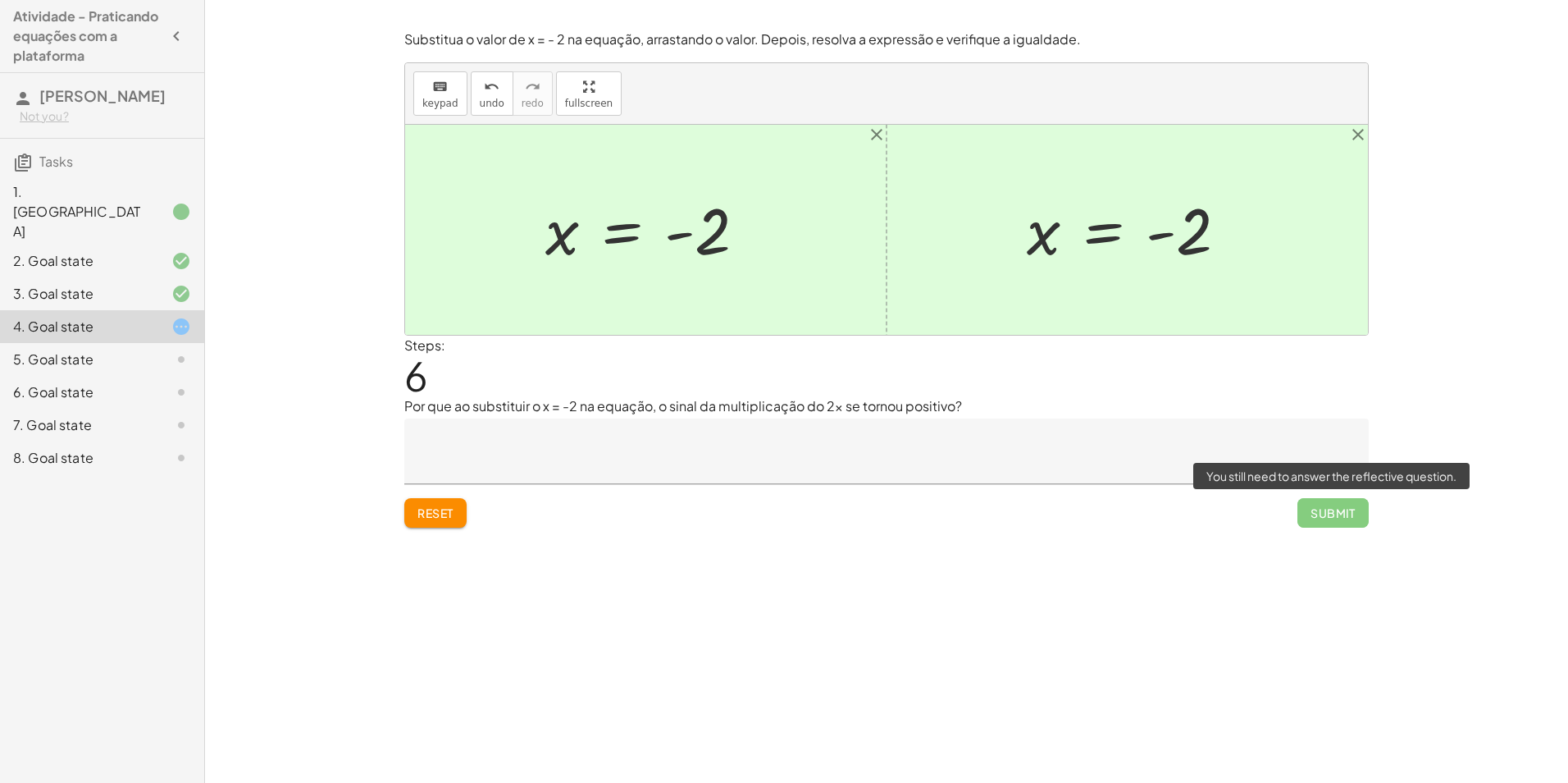
click at [1338, 521] on span "Submit" at bounding box center [1333, 512] width 71 height 29
click at [786, 425] on textarea at bounding box center [886, 451] width 965 height 66
click at [442, 516] on span "Reset" at bounding box center [435, 513] width 36 height 15
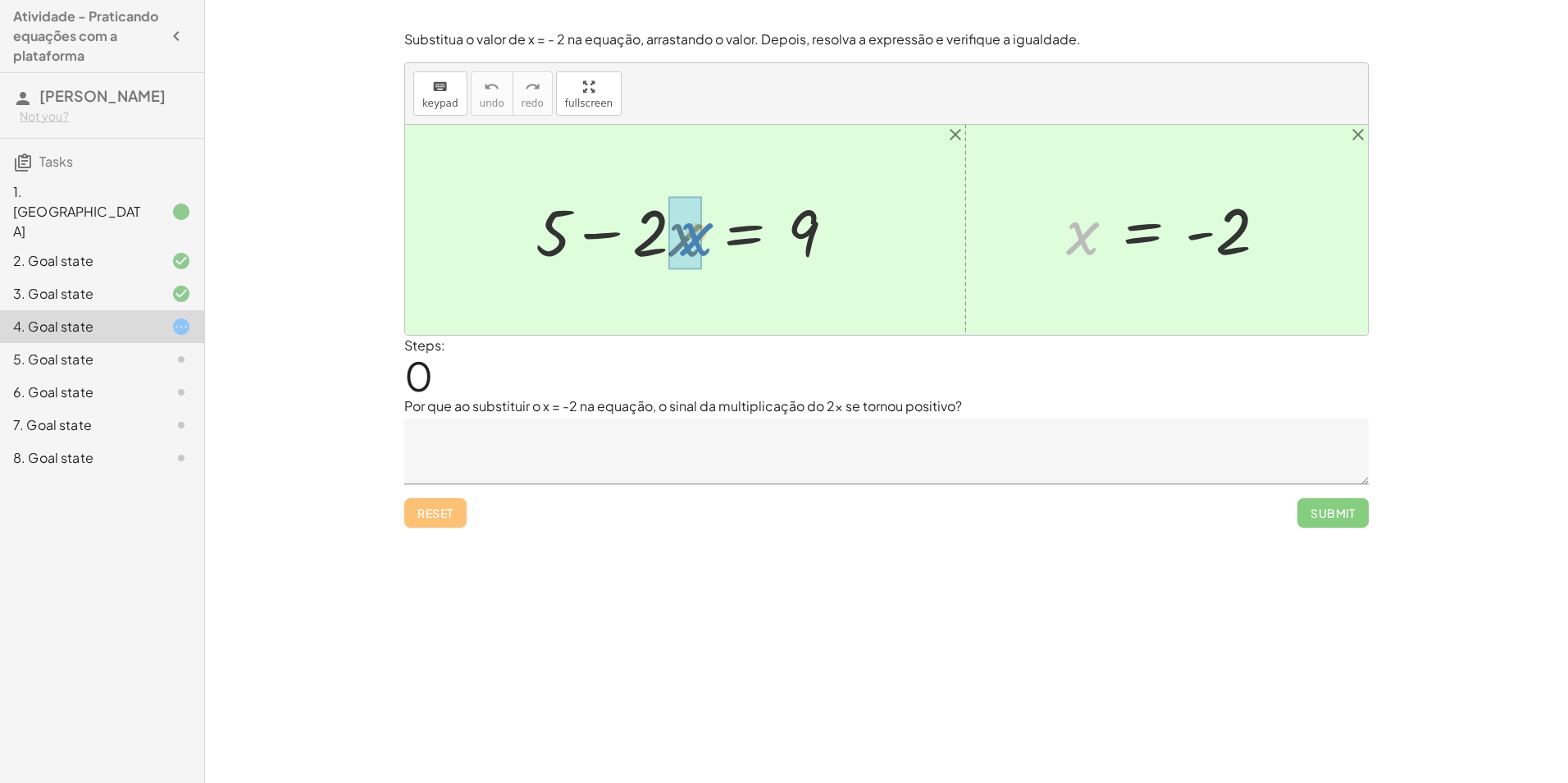
drag, startPoint x: 1081, startPoint y: 237, endPoint x: 696, endPoint y: 239, distance: 385.0
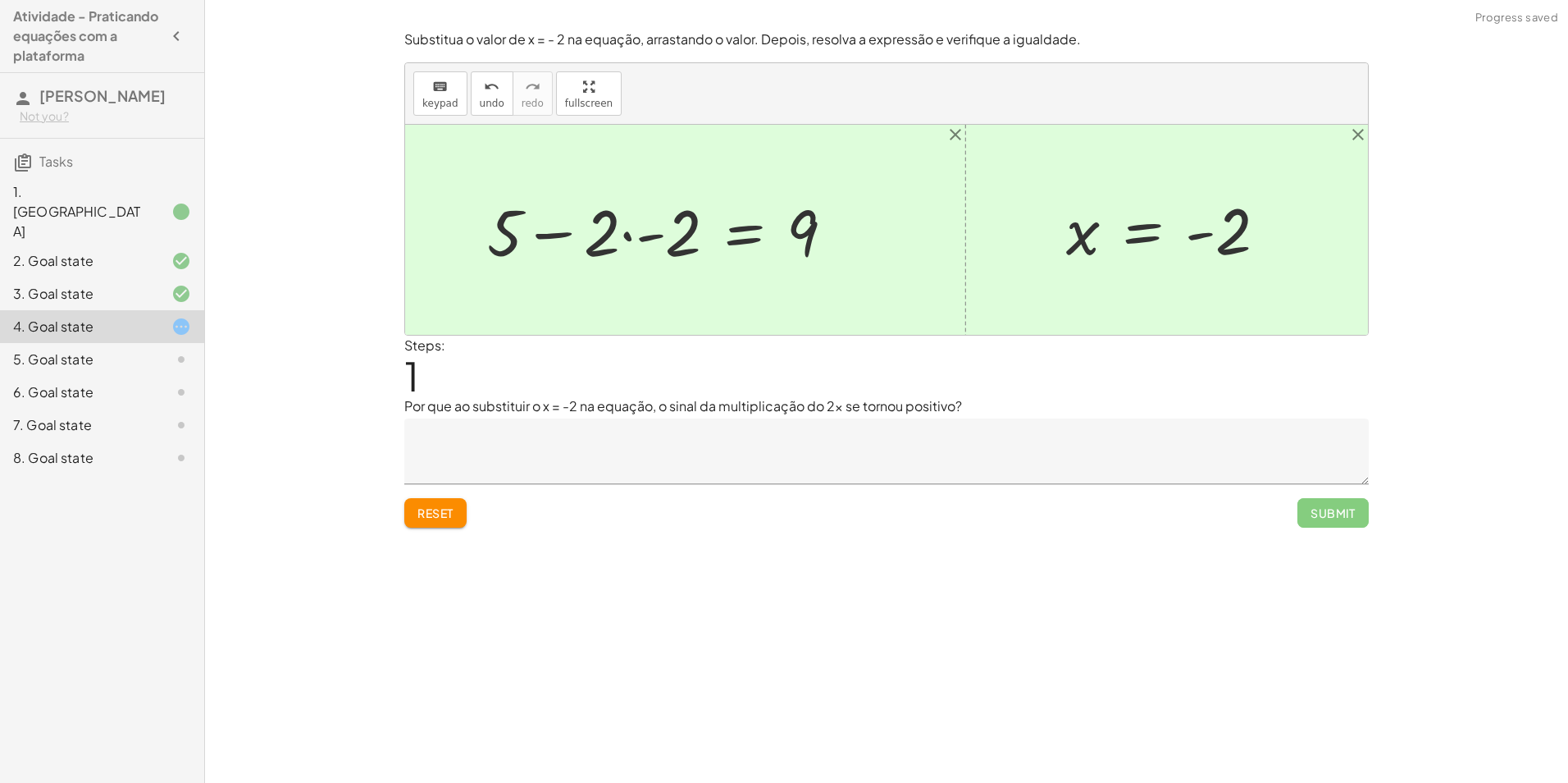
click at [640, 240] on div at bounding box center [667, 230] width 377 height 85
click at [631, 238] on div at bounding box center [693, 230] width 325 height 85
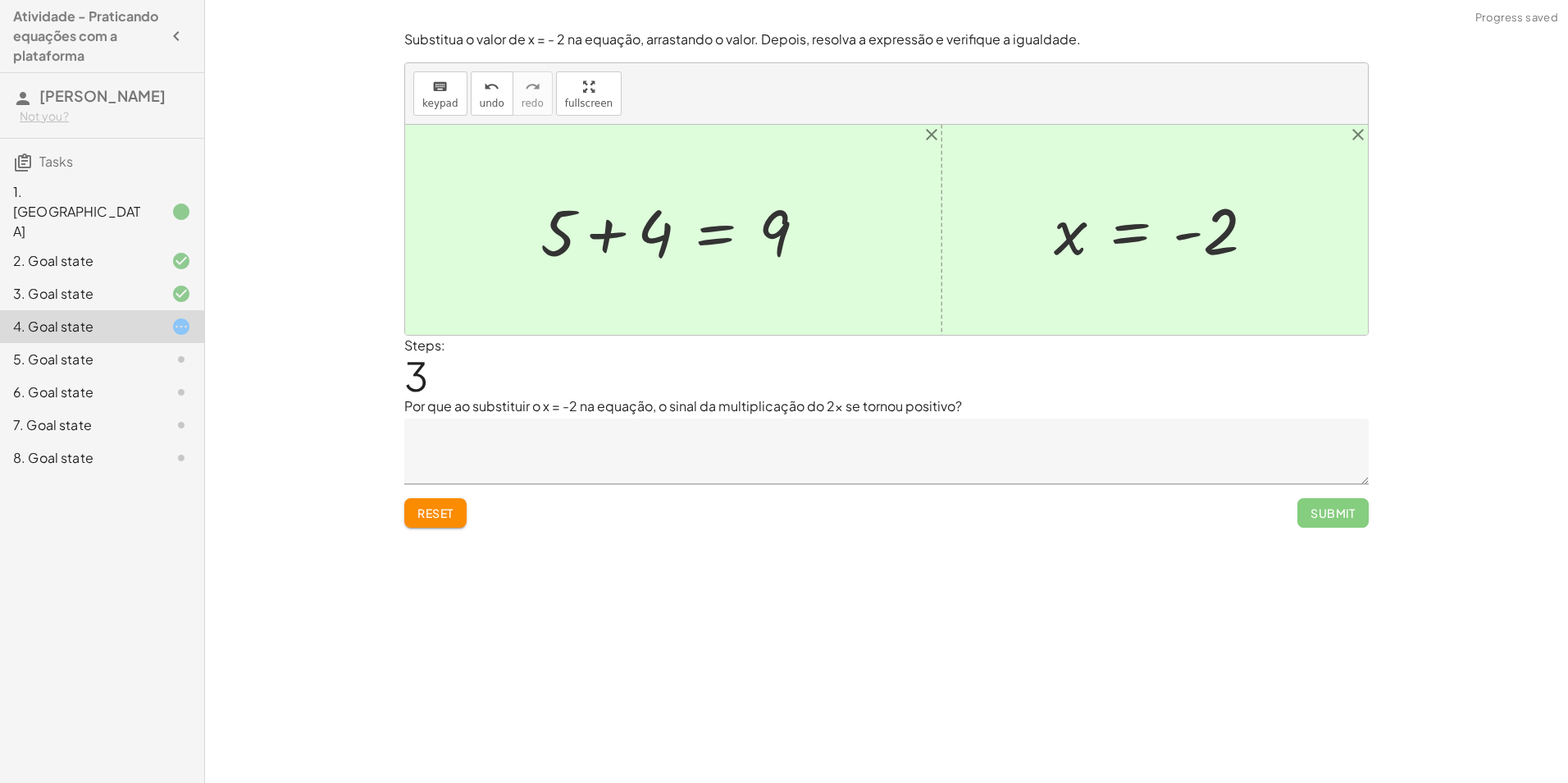
click at [608, 241] on div at bounding box center [680, 230] width 295 height 85
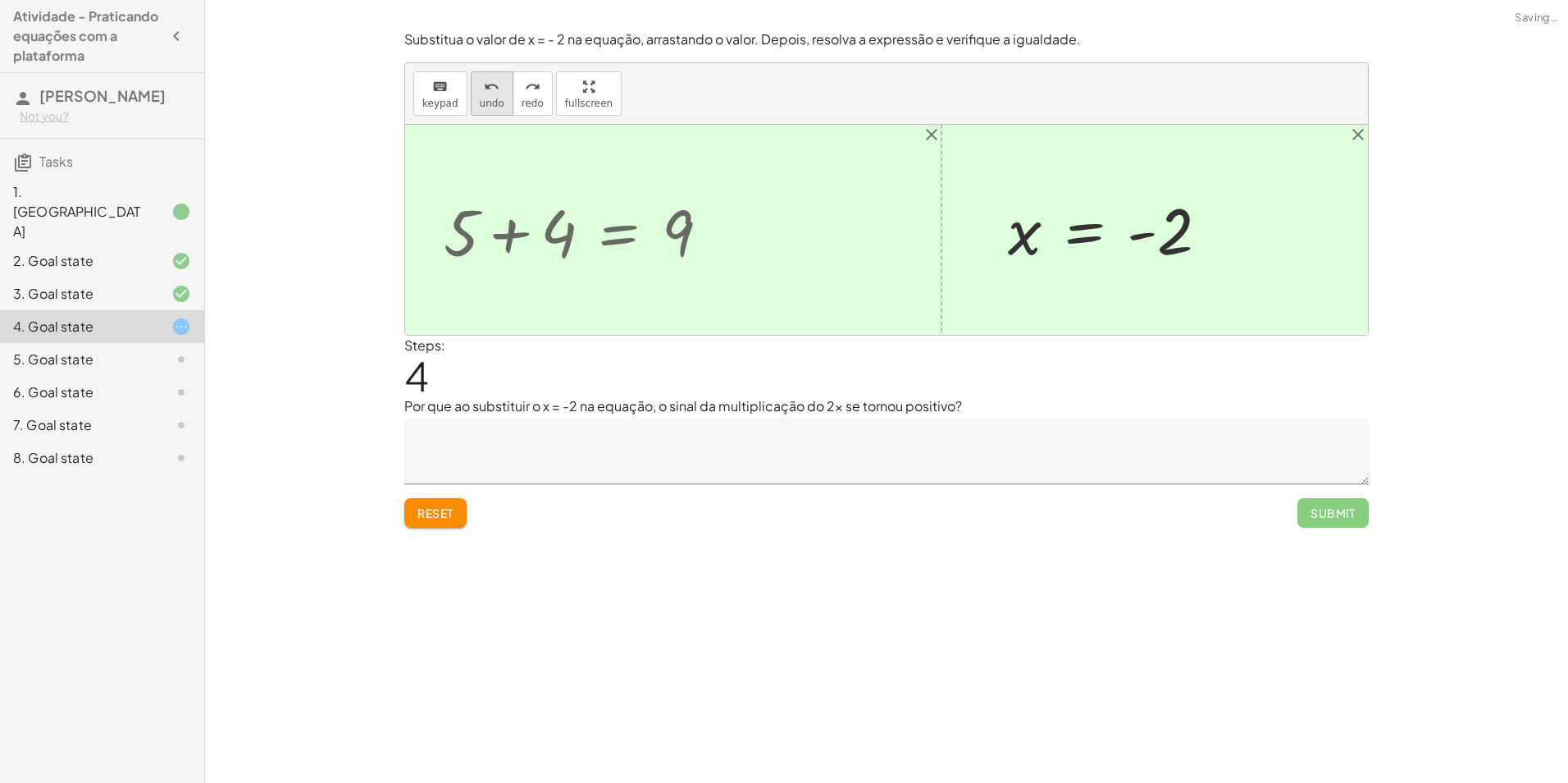
click at [489, 100] on span "undo" at bounding box center [492, 103] width 24 height 11
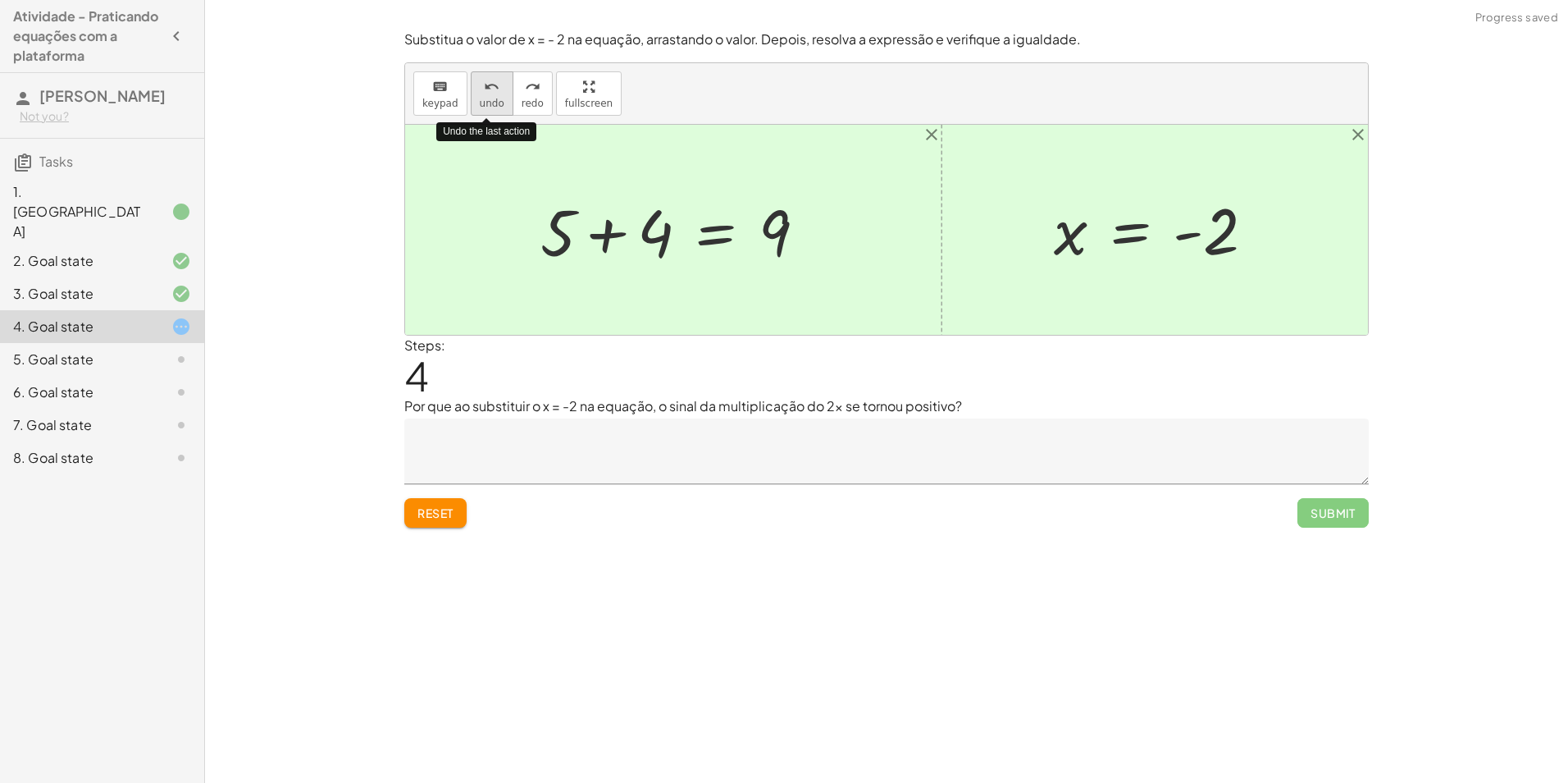
click at [489, 100] on span "undo" at bounding box center [492, 103] width 24 height 11
click at [593, 236] on div at bounding box center [664, 230] width 325 height 85
click at [612, 236] on div at bounding box center [680, 230] width 295 height 85
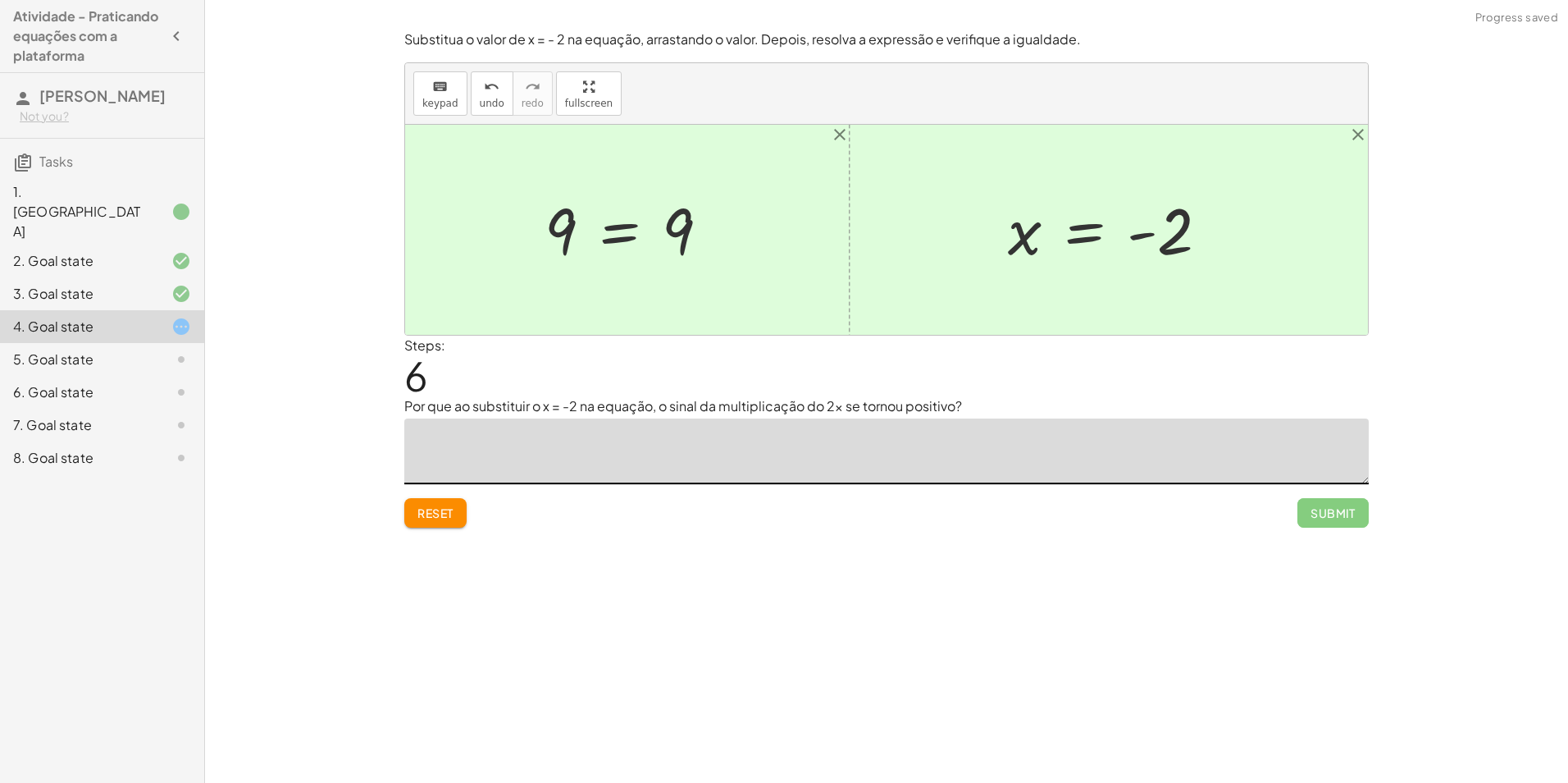
click at [581, 430] on textarea at bounding box center [886, 451] width 965 height 66
type textarea "**********"
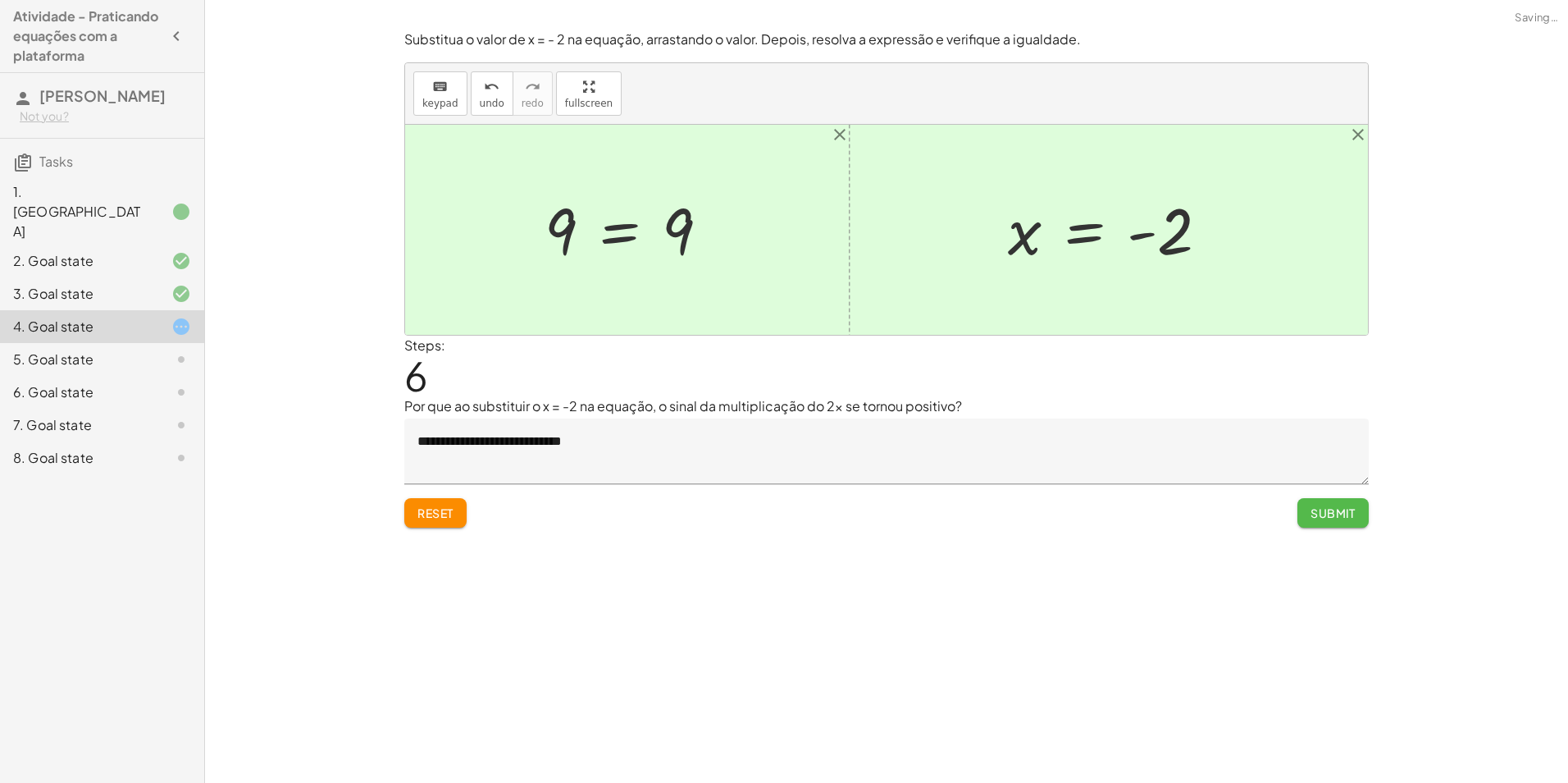
click at [1355, 511] on span "Submit" at bounding box center [1333, 513] width 45 height 15
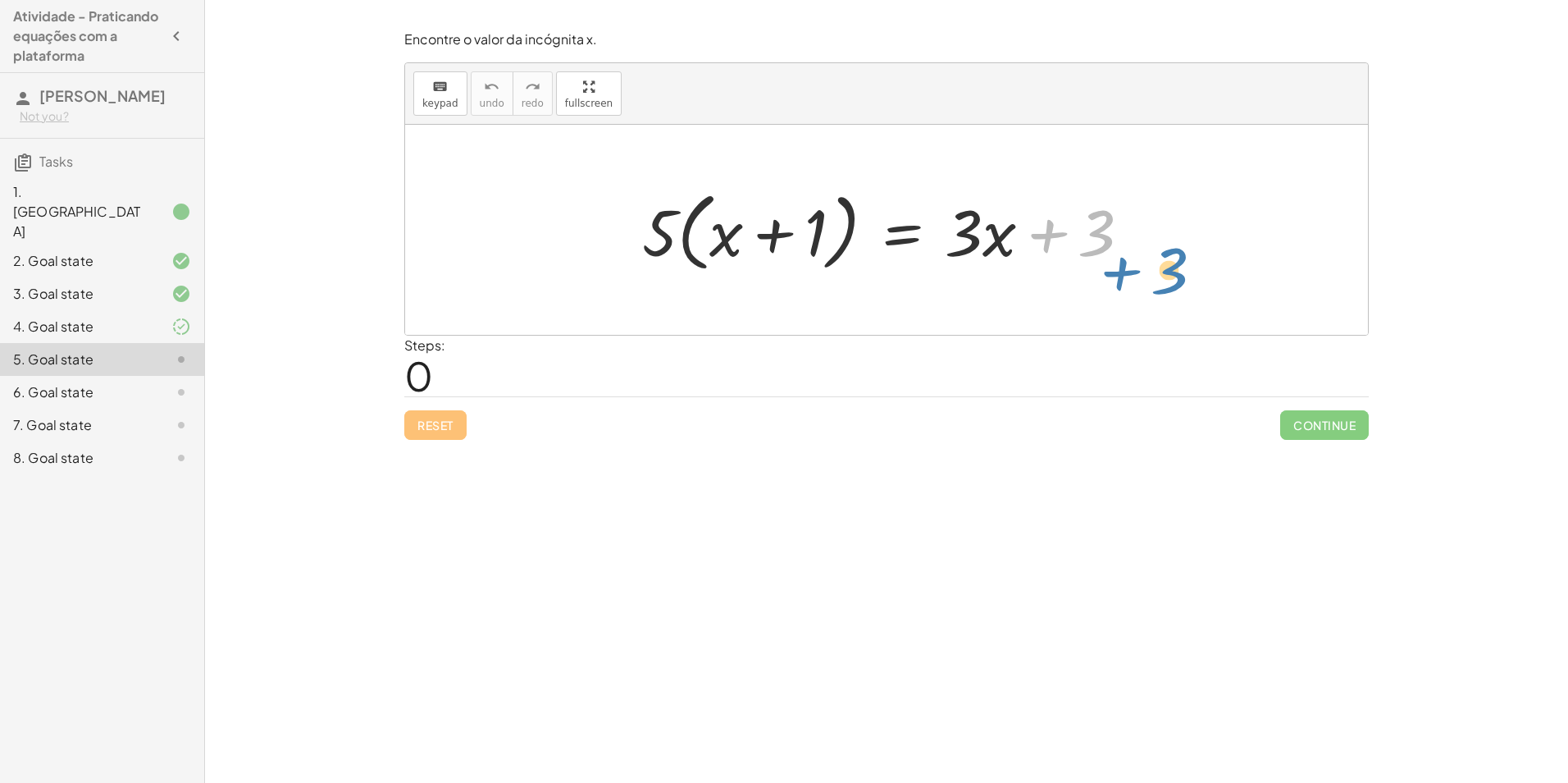
drag, startPoint x: 1100, startPoint y: 237, endPoint x: 1222, endPoint y: 260, distance: 124.1
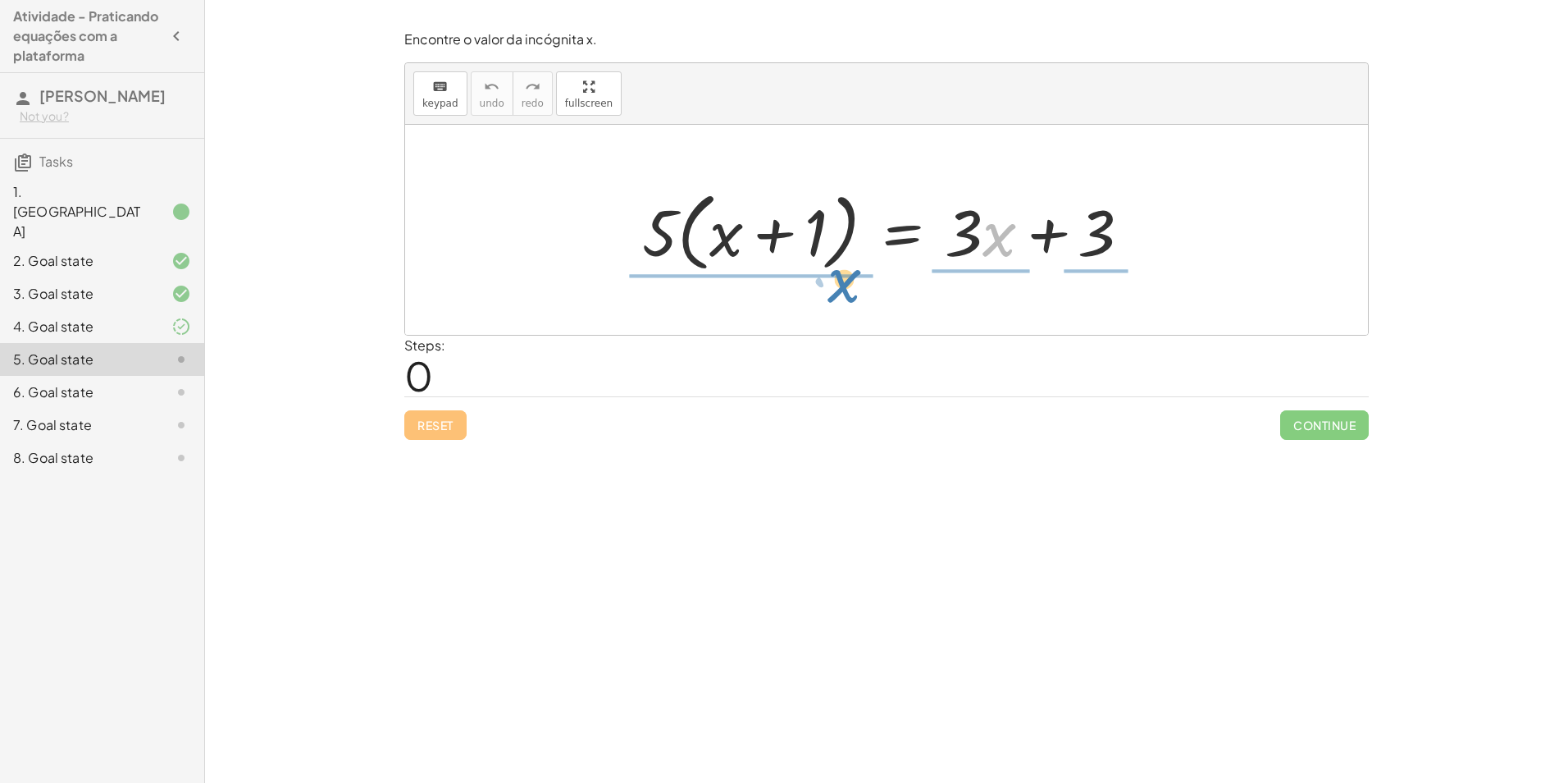
drag, startPoint x: 1001, startPoint y: 240, endPoint x: 795, endPoint y: 286, distance: 211.1
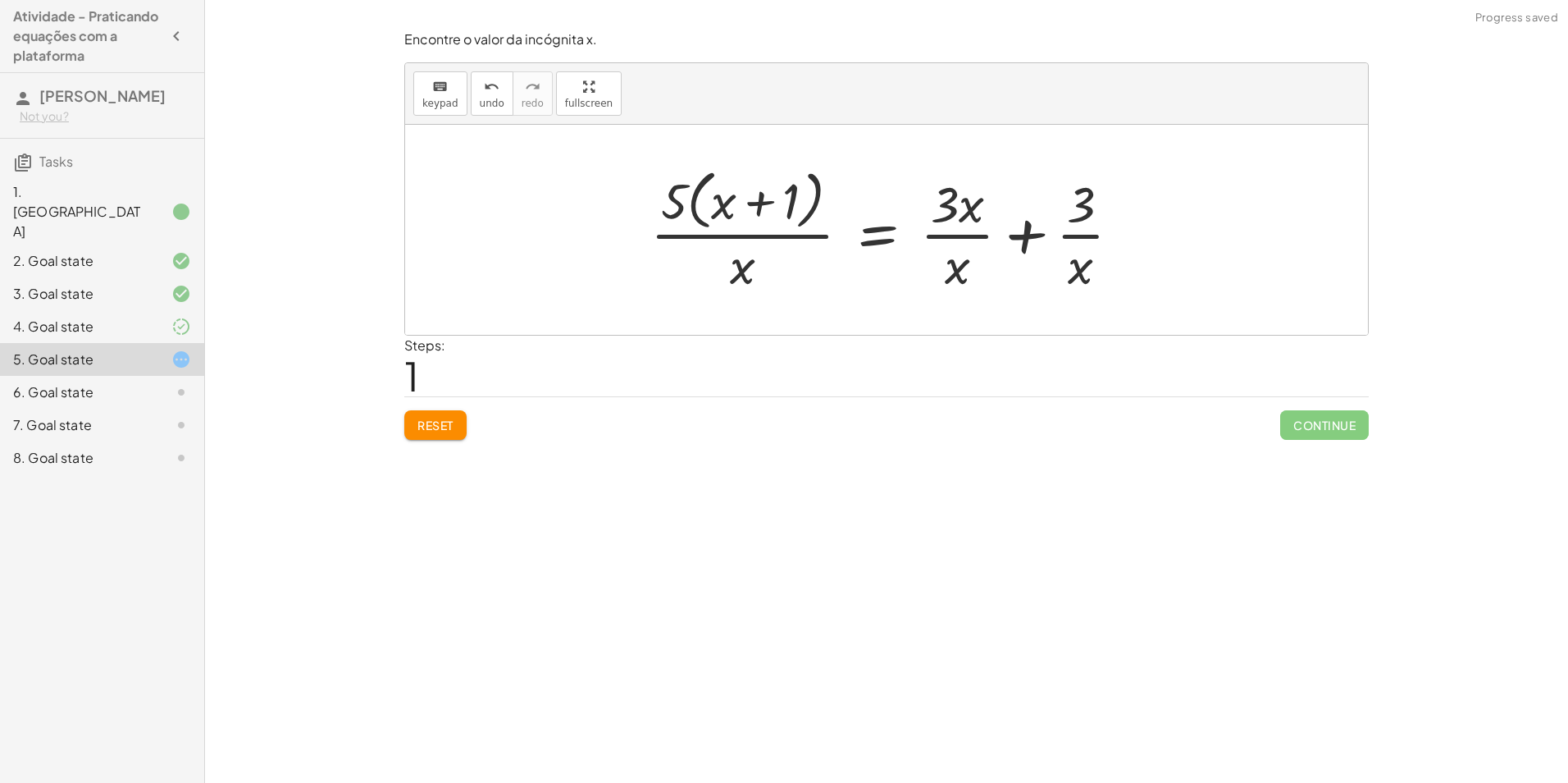
click at [436, 421] on span "Reset" at bounding box center [435, 425] width 36 height 15
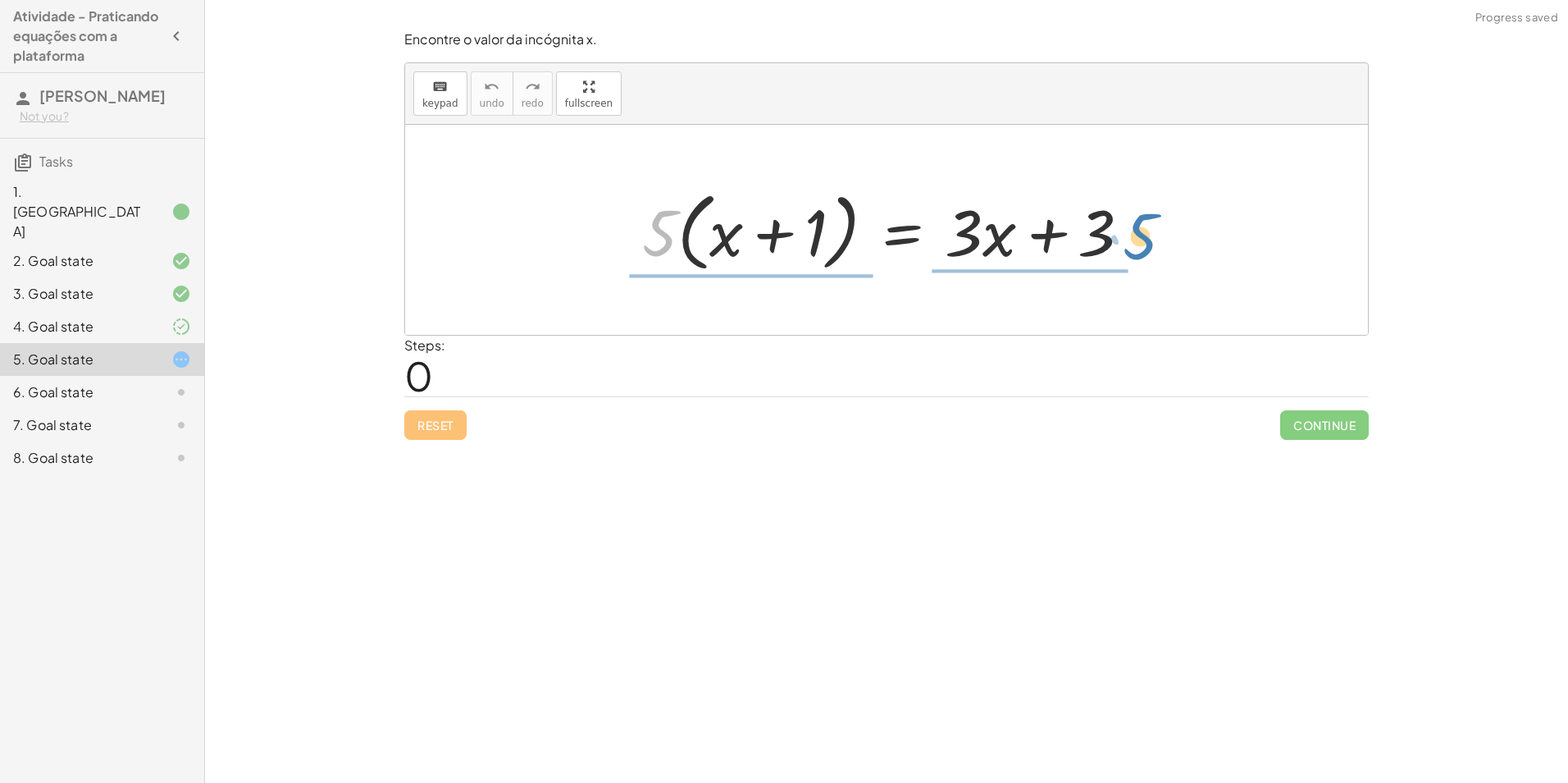
drag, startPoint x: 663, startPoint y: 228, endPoint x: 1143, endPoint y: 231, distance: 480.0
click at [1143, 231] on div at bounding box center [893, 230] width 519 height 94
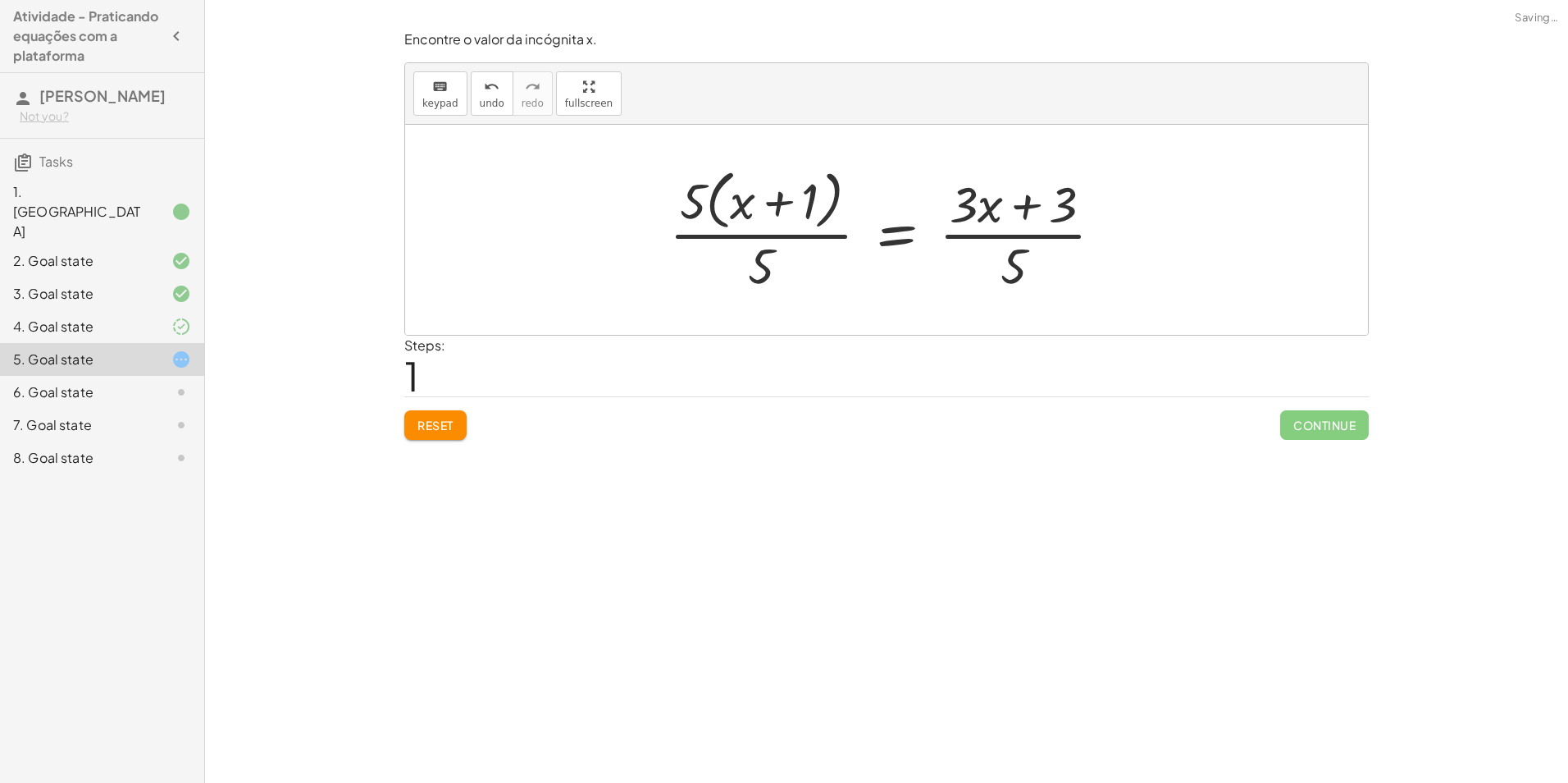
click at [765, 255] on div at bounding box center [893, 229] width 463 height 133
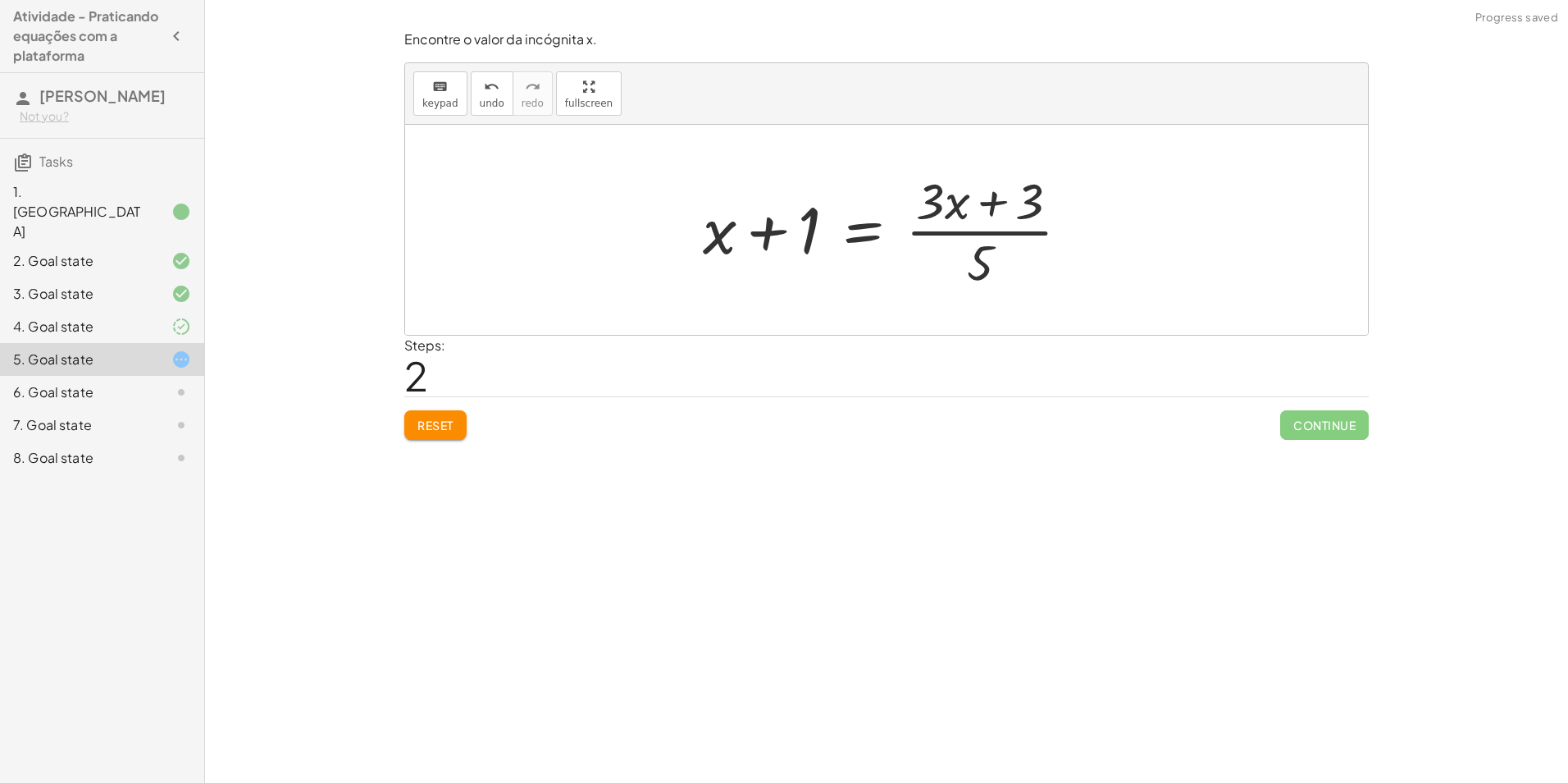
click at [990, 246] on div at bounding box center [893, 229] width 397 height 126
drag, startPoint x: 935, startPoint y: 201, endPoint x: 1067, endPoint y: 188, distance: 132.6
click at [1067, 188] on div at bounding box center [893, 229] width 397 height 126
click at [965, 204] on div at bounding box center [893, 229] width 397 height 126
drag, startPoint x: 928, startPoint y: 203, endPoint x: 1051, endPoint y: 199, distance: 123.1
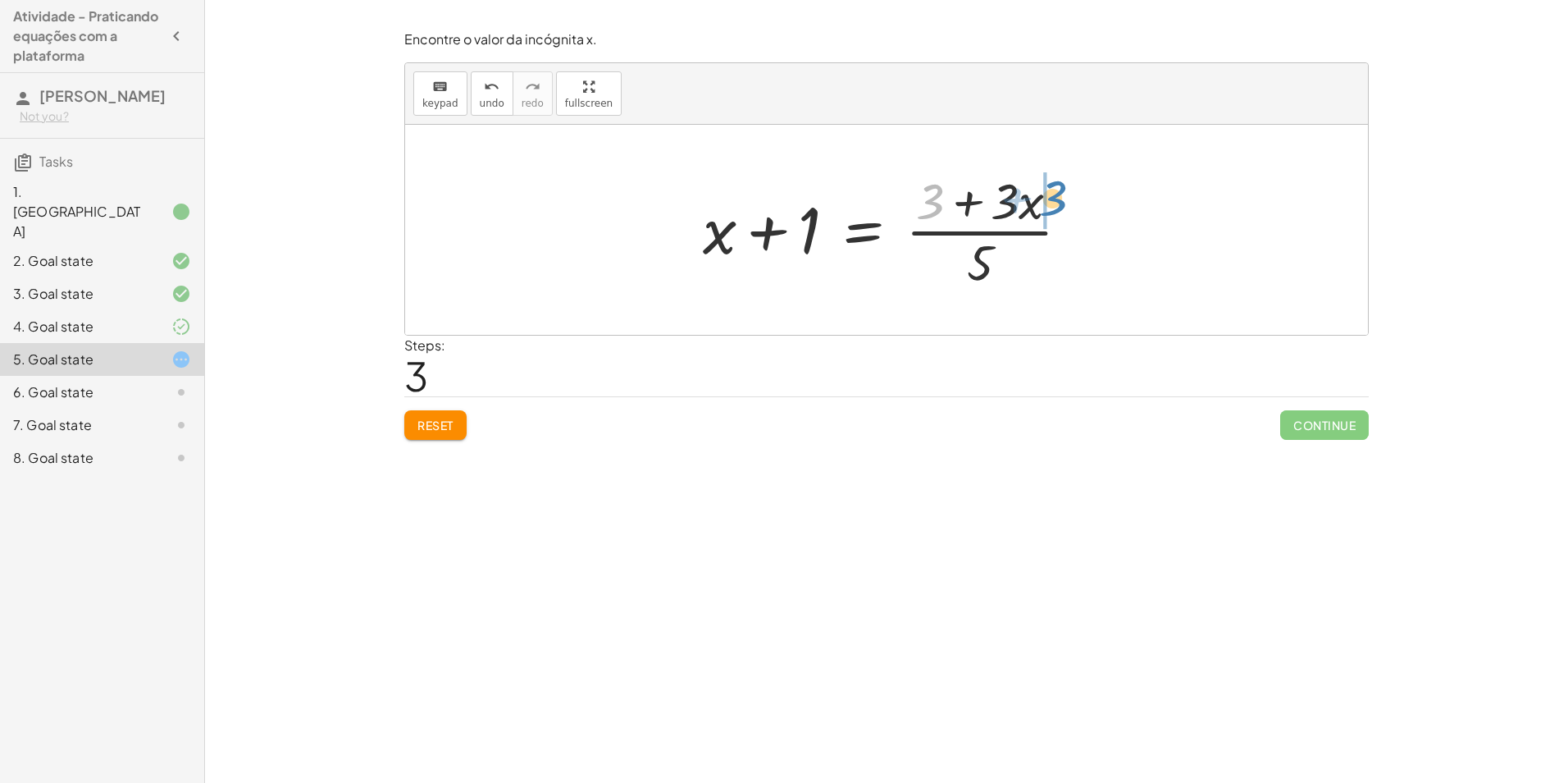
click at [1051, 199] on div at bounding box center [893, 229] width 397 height 126
click at [996, 203] on div at bounding box center [893, 229] width 397 height 126
click at [962, 204] on div at bounding box center [893, 229] width 397 height 126
drag, startPoint x: 962, startPoint y: 204, endPoint x: 911, endPoint y: 191, distance: 52.6
click at [911, 191] on div at bounding box center [893, 229] width 397 height 126
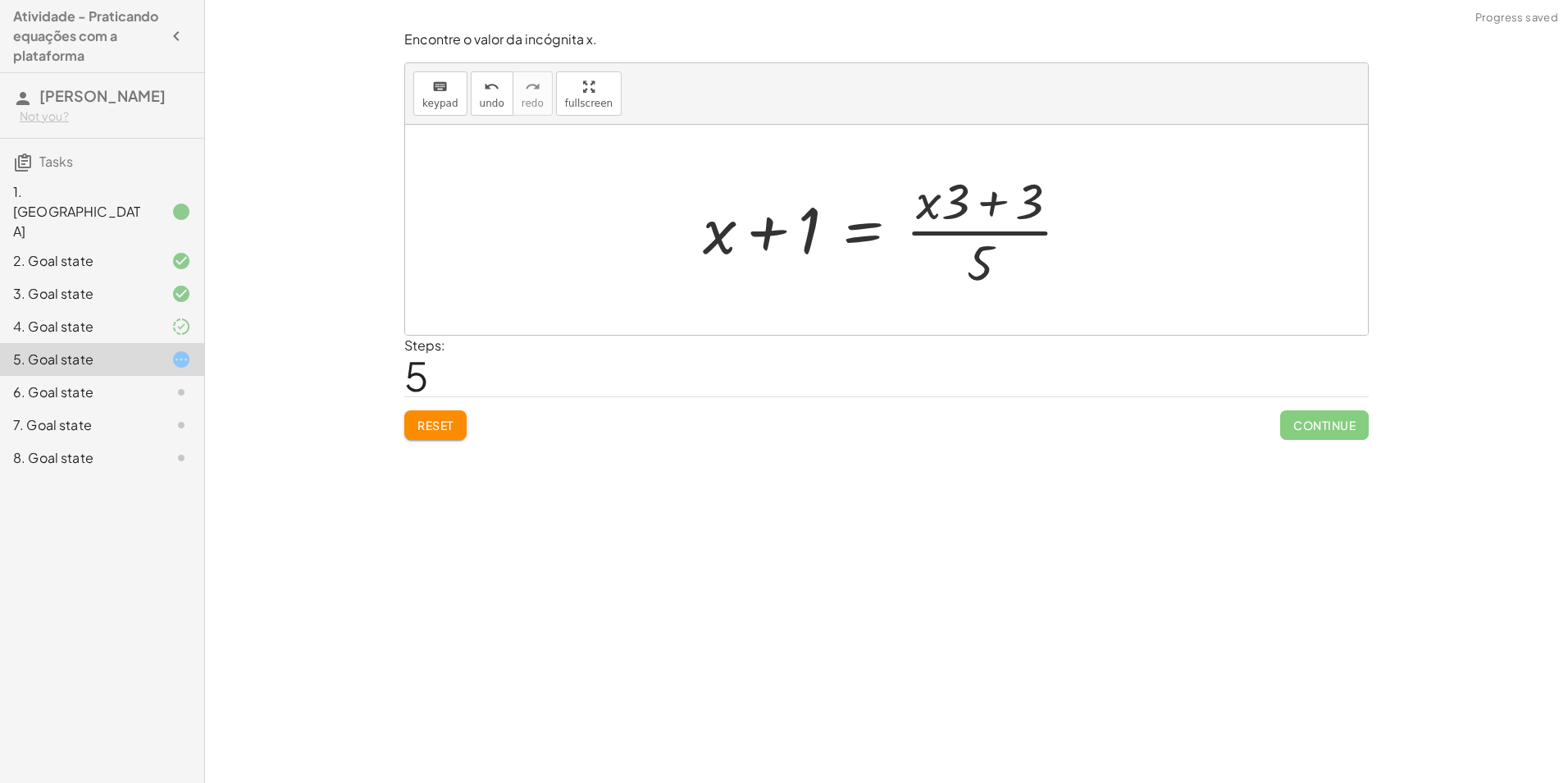
click at [990, 208] on div at bounding box center [893, 229] width 397 height 126
click at [444, 417] on span "Reset" at bounding box center [435, 425] width 36 height 15
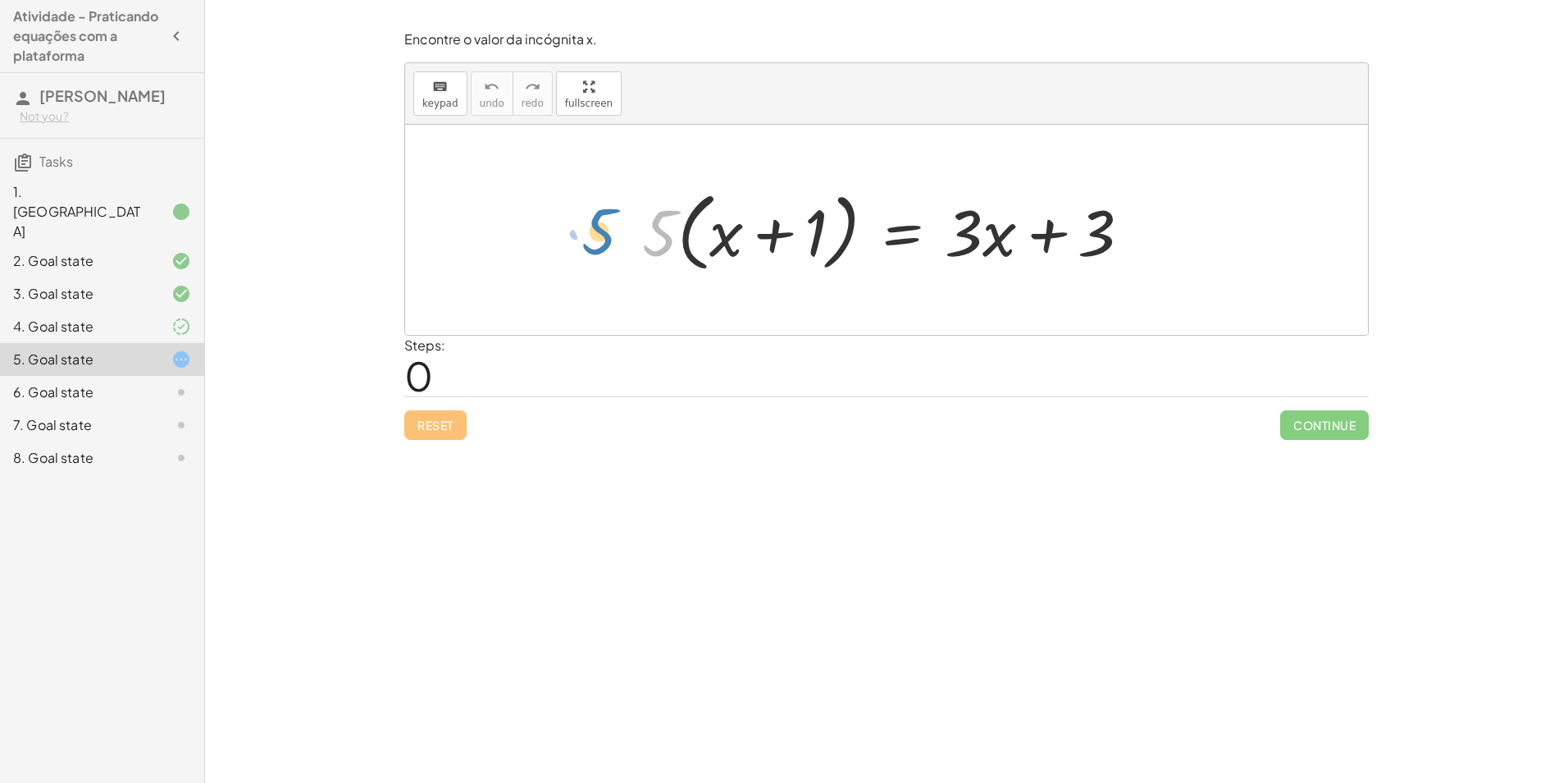
drag, startPoint x: 663, startPoint y: 244, endPoint x: 618, endPoint y: 239, distance: 45.3
click at [614, 238] on div "· 5 · ( + x + 1 ) · 5 · ( + x + 1 ) = + · 3 · x + 3" at bounding box center [886, 230] width 963 height 211
drag, startPoint x: 1109, startPoint y: 235, endPoint x: 615, endPoint y: 237, distance: 494.0
click at [615, 237] on div "+ 3 · 5 · ( + x + 1 ) = + · 3 · x + 3" at bounding box center [886, 230] width 963 height 211
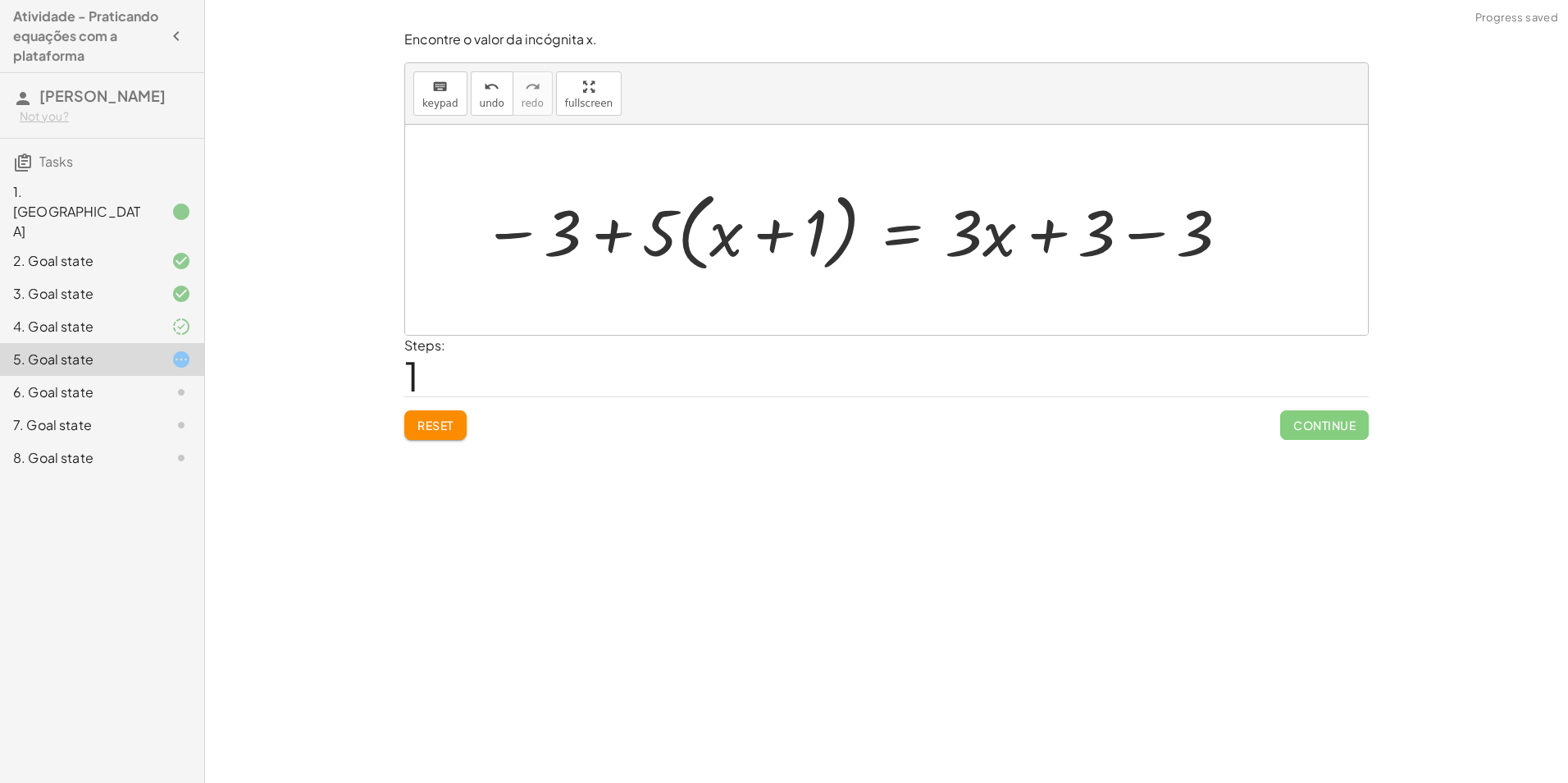
click at [1157, 240] on div at bounding box center [858, 230] width 767 height 94
click at [630, 235] on div at bounding box center [758, 230] width 568 height 94
click at [611, 237] on div at bounding box center [758, 230] width 568 height 94
click at [518, 228] on div at bounding box center [758, 230] width 568 height 94
click at [599, 229] on div at bounding box center [758, 230] width 568 height 94
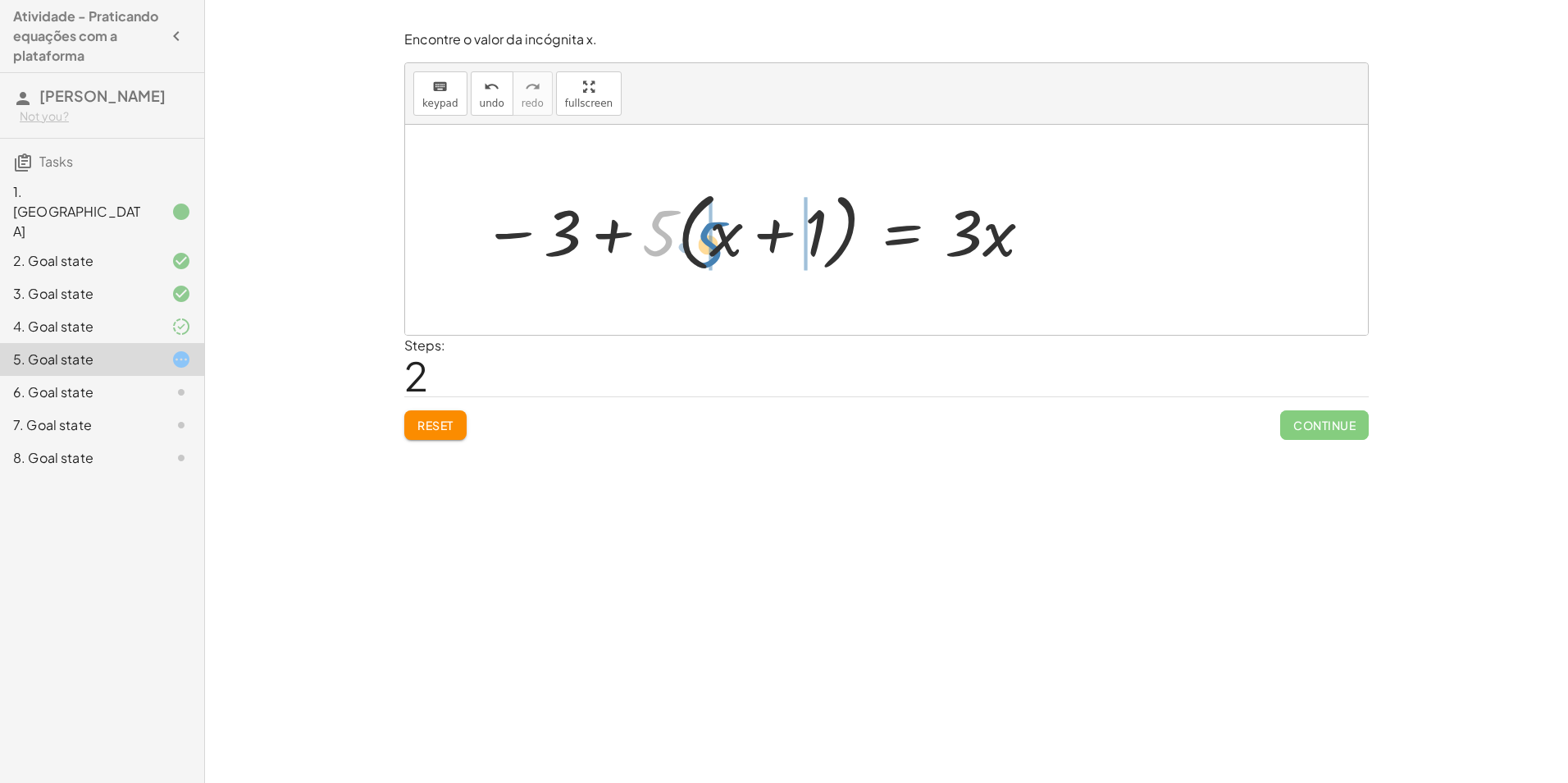
drag, startPoint x: 658, startPoint y: 236, endPoint x: 706, endPoint y: 247, distance: 49.2
click at [706, 247] on div at bounding box center [758, 230] width 568 height 94
click at [828, 236] on div at bounding box center [766, 230] width 554 height 85
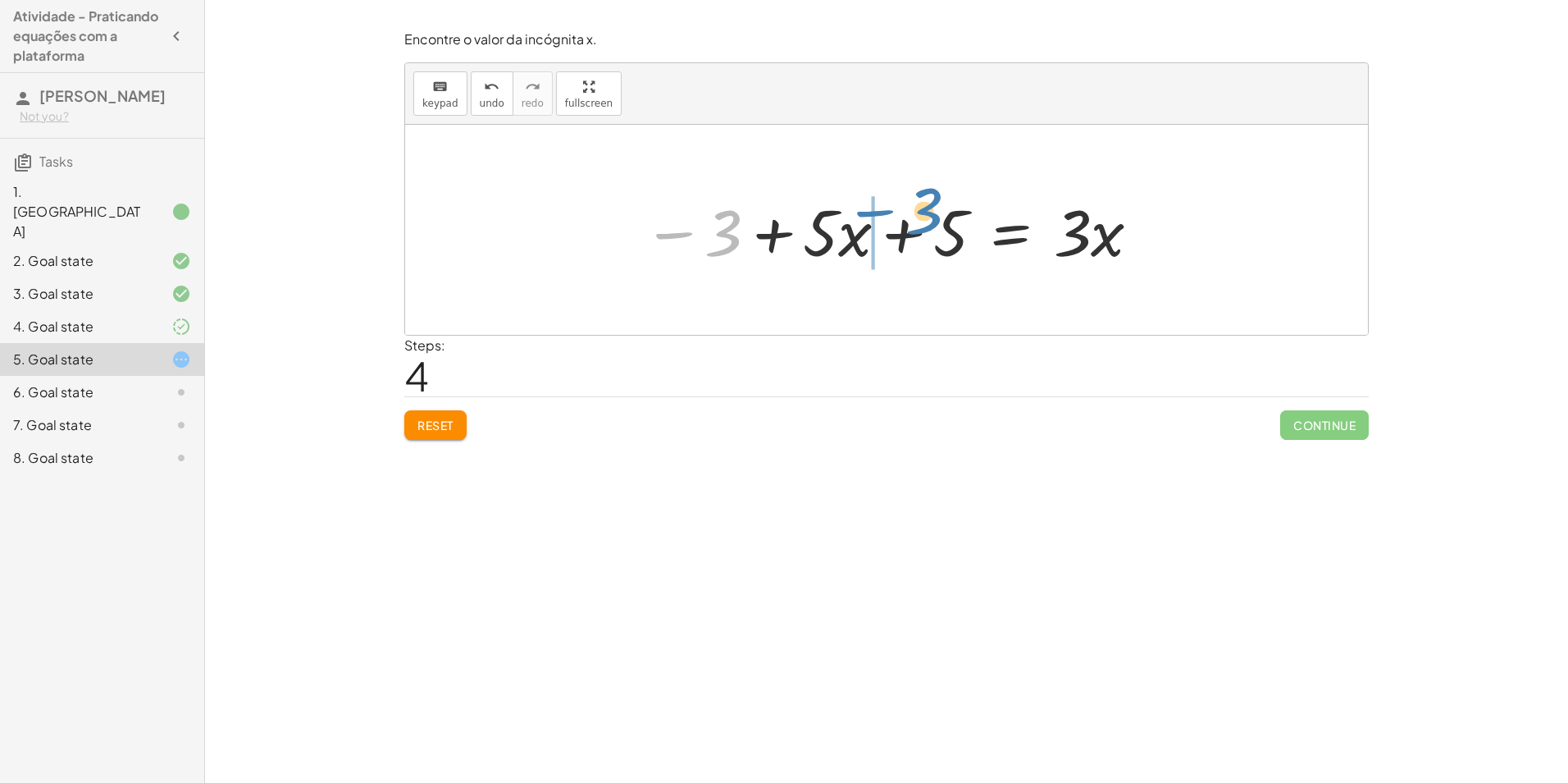
drag, startPoint x: 691, startPoint y: 232, endPoint x: 892, endPoint y: 211, distance: 202.1
click at [892, 211] on div at bounding box center [893, 230] width 516 height 85
click at [893, 236] on div at bounding box center [929, 230] width 466 height 85
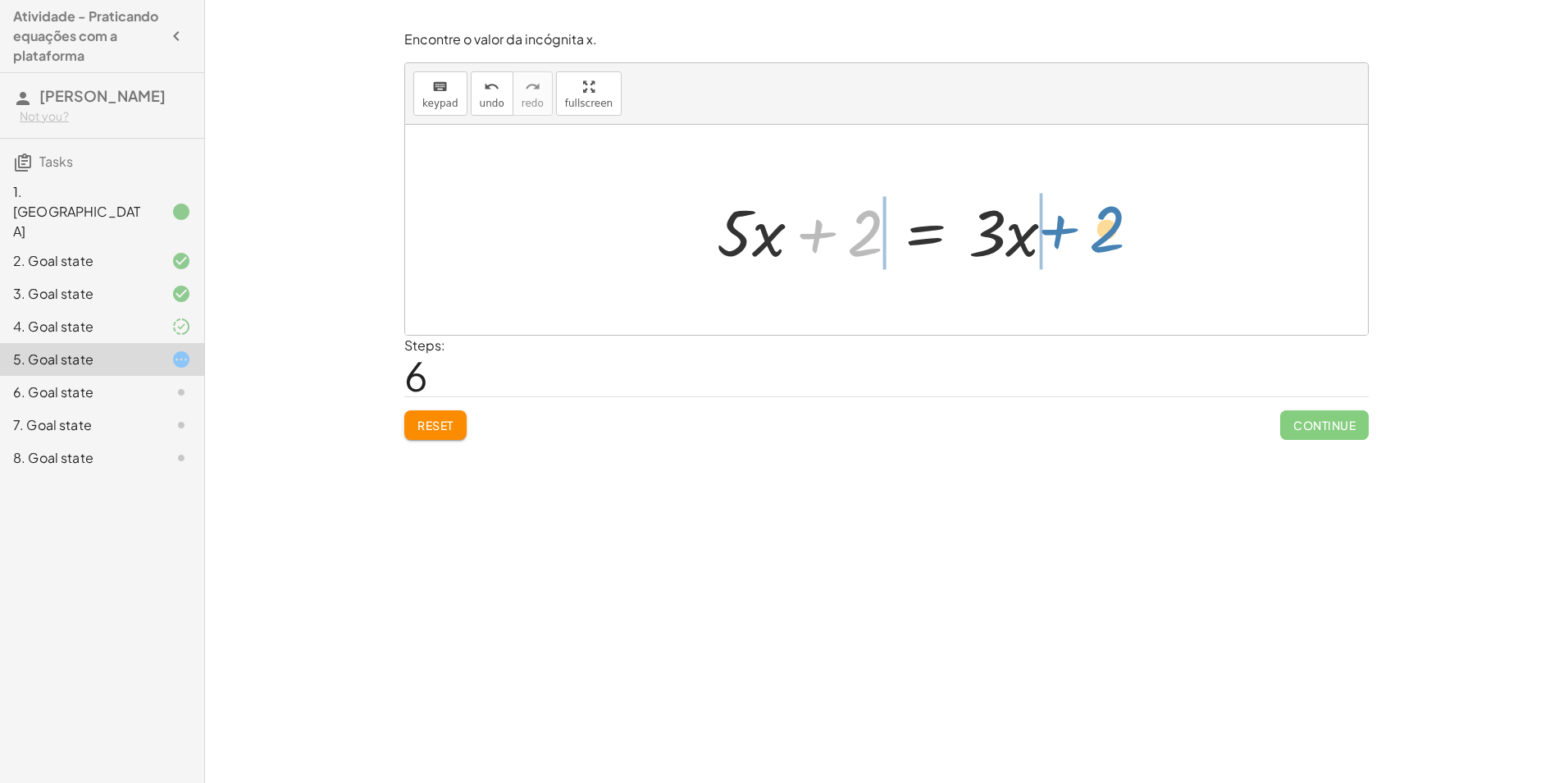
drag, startPoint x: 831, startPoint y: 220, endPoint x: 1077, endPoint y: 215, distance: 246.1
click at [1077, 215] on div "· 5 · ( + x + 1 ) = + · 3 · x + 3 − 3 + · 5 · ( + x + 1 ) = + · 3 · x + 3 − 3 −…" at bounding box center [886, 230] width 388 height 93
click at [816, 229] on div at bounding box center [893, 230] width 562 height 85
drag, startPoint x: 756, startPoint y: 247, endPoint x: 728, endPoint y: 257, distance: 29.7
click at [728, 257] on div at bounding box center [892, 230] width 367 height 85
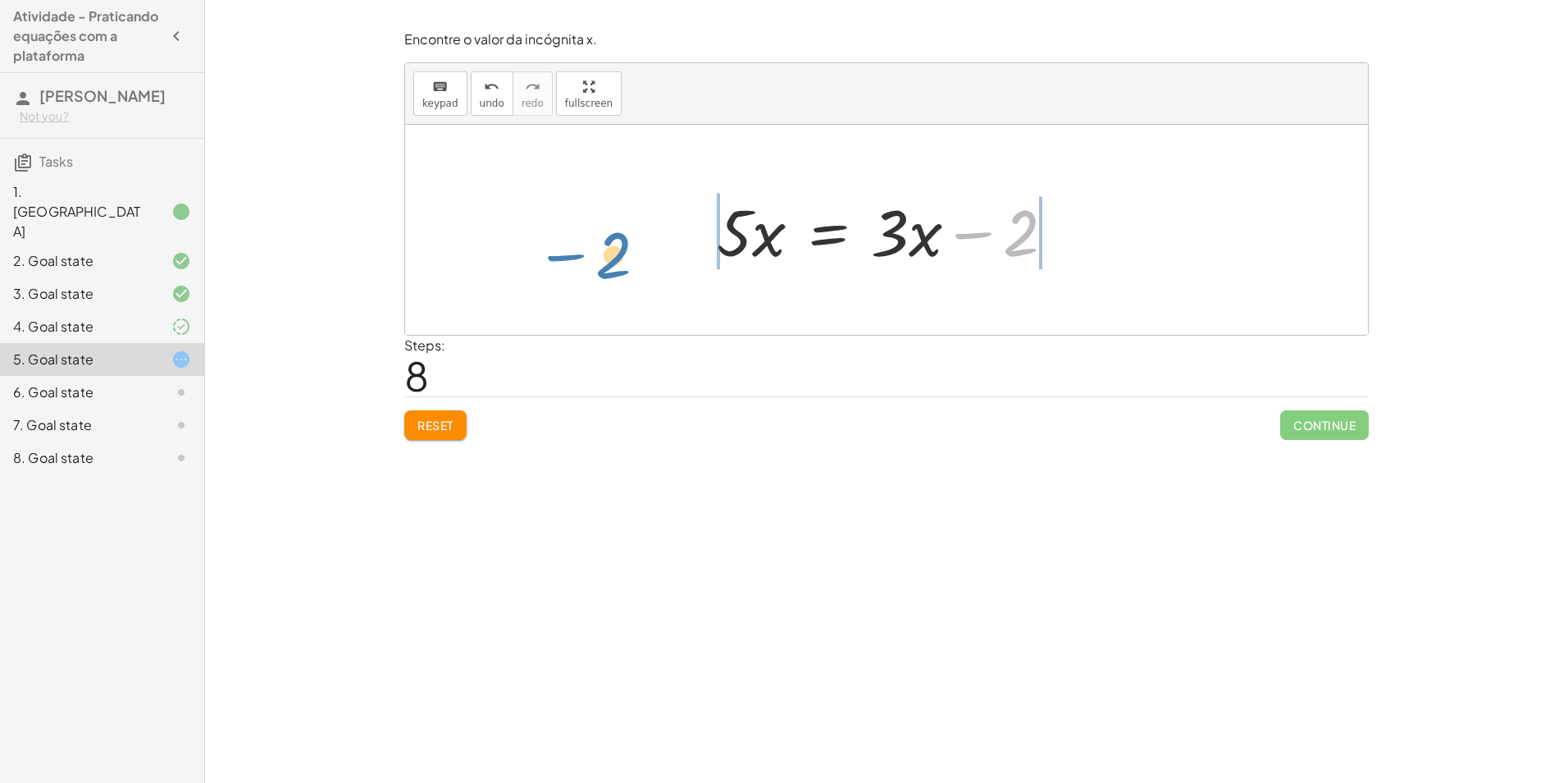
drag, startPoint x: 1021, startPoint y: 225, endPoint x: 612, endPoint y: 247, distance: 409.6
click at [1066, 227] on div at bounding box center [893, 230] width 562 height 85
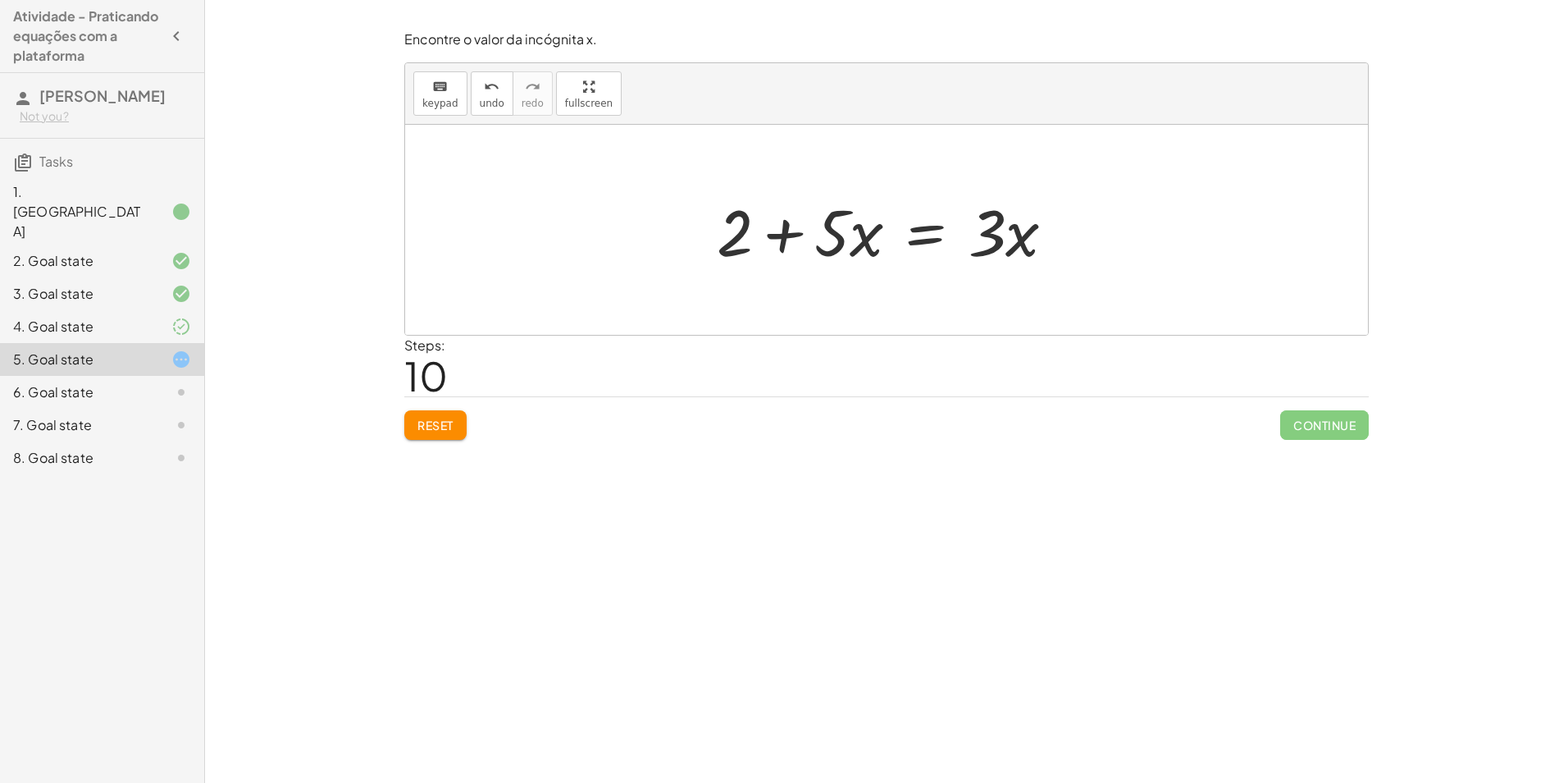
click at [427, 432] on span "Reset" at bounding box center [435, 425] width 36 height 15
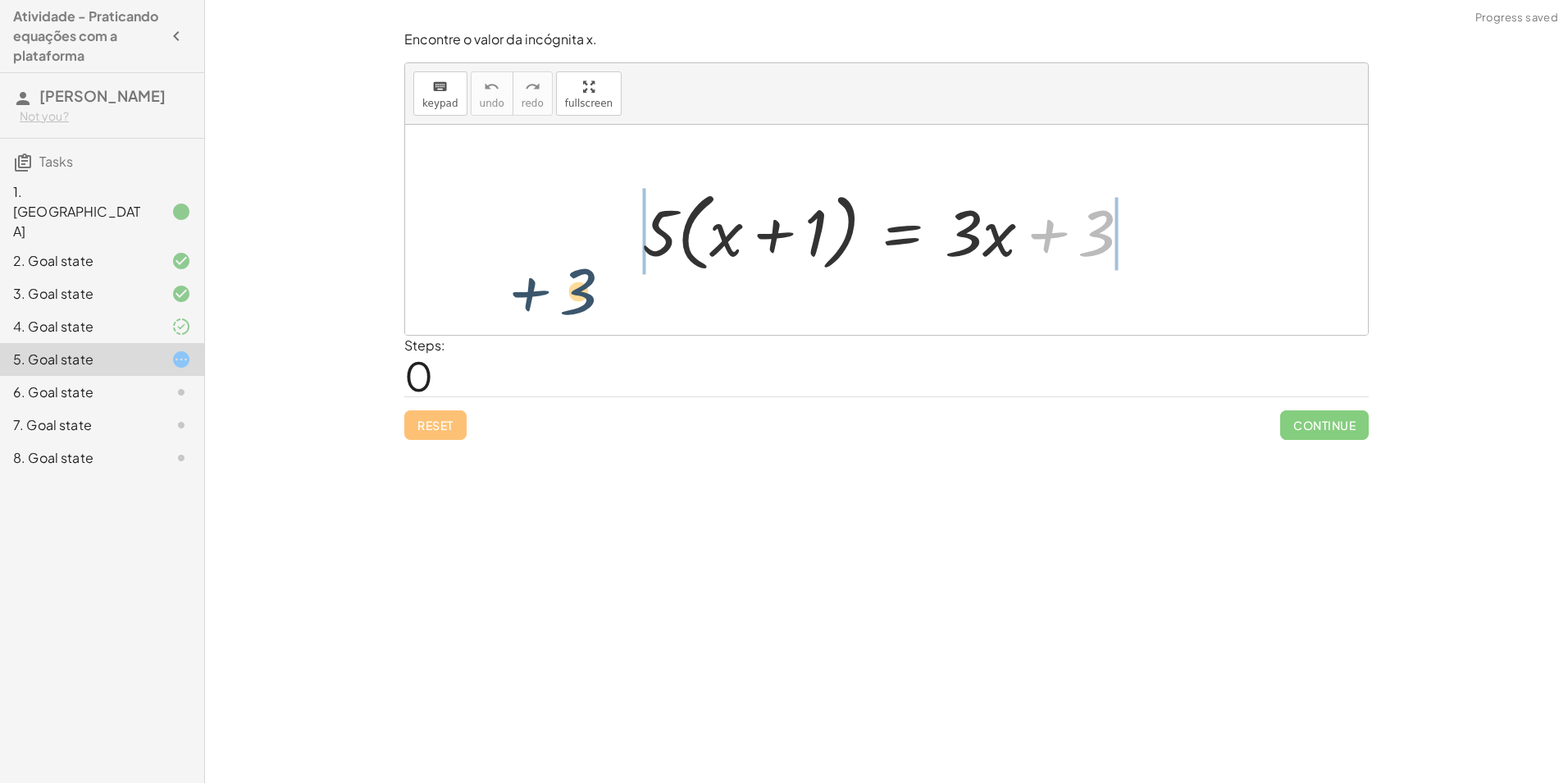
drag, startPoint x: 1096, startPoint y: 255, endPoint x: 564, endPoint y: 274, distance: 532.3
click at [564, 274] on div "+ 3 · 5 · ( + x + 1 ) = + · 3 · x + 3" at bounding box center [886, 230] width 963 height 211
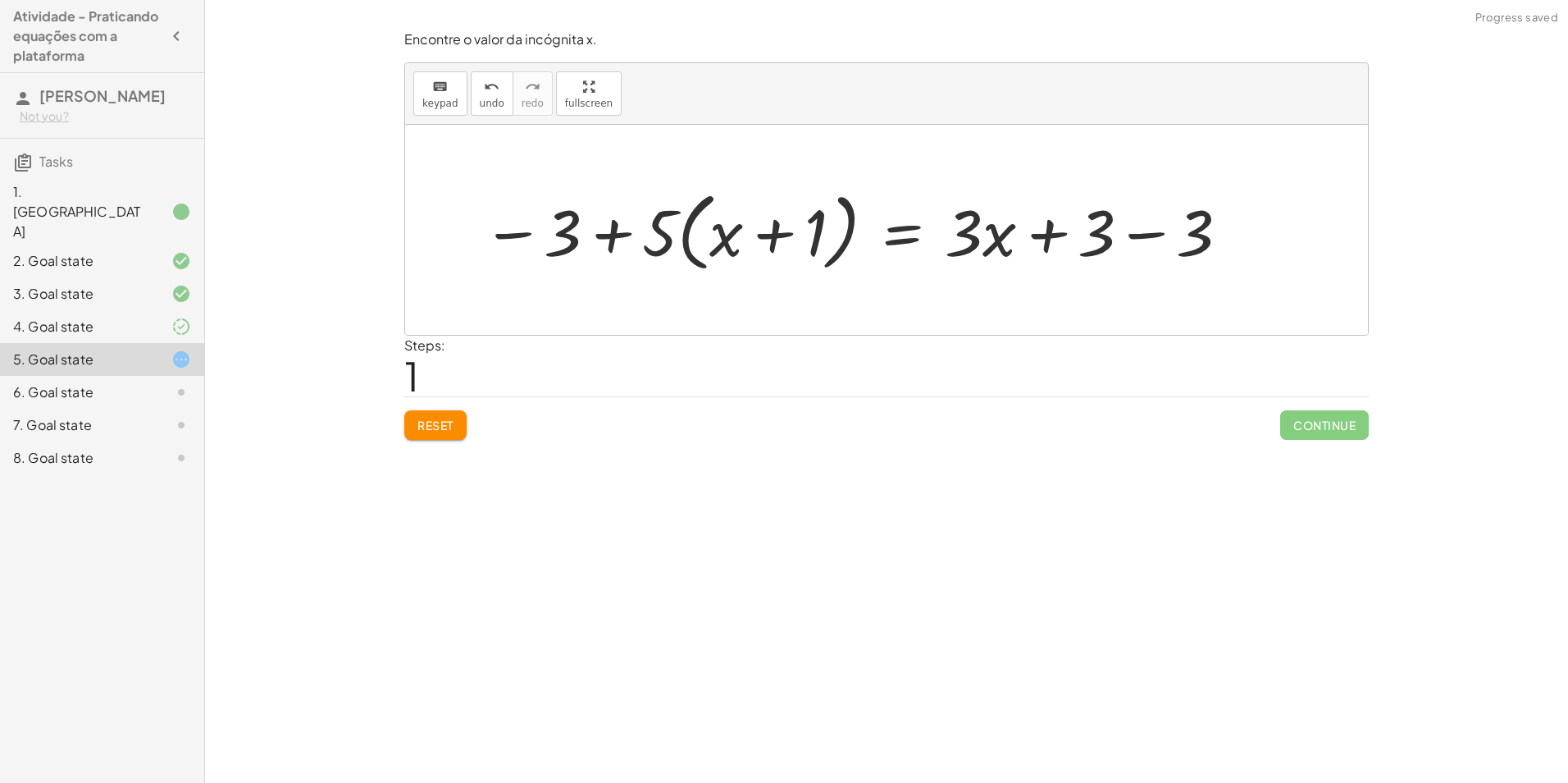
click at [610, 229] on div at bounding box center [858, 230] width 767 height 94
drag, startPoint x: 482, startPoint y: 231, endPoint x: 883, endPoint y: 274, distance: 403.3
click at [489, 231] on div at bounding box center [858, 230] width 767 height 94
drag, startPoint x: 1090, startPoint y: 242, endPoint x: 1138, endPoint y: 232, distance: 49.0
click at [1106, 242] on div at bounding box center [858, 230] width 767 height 94
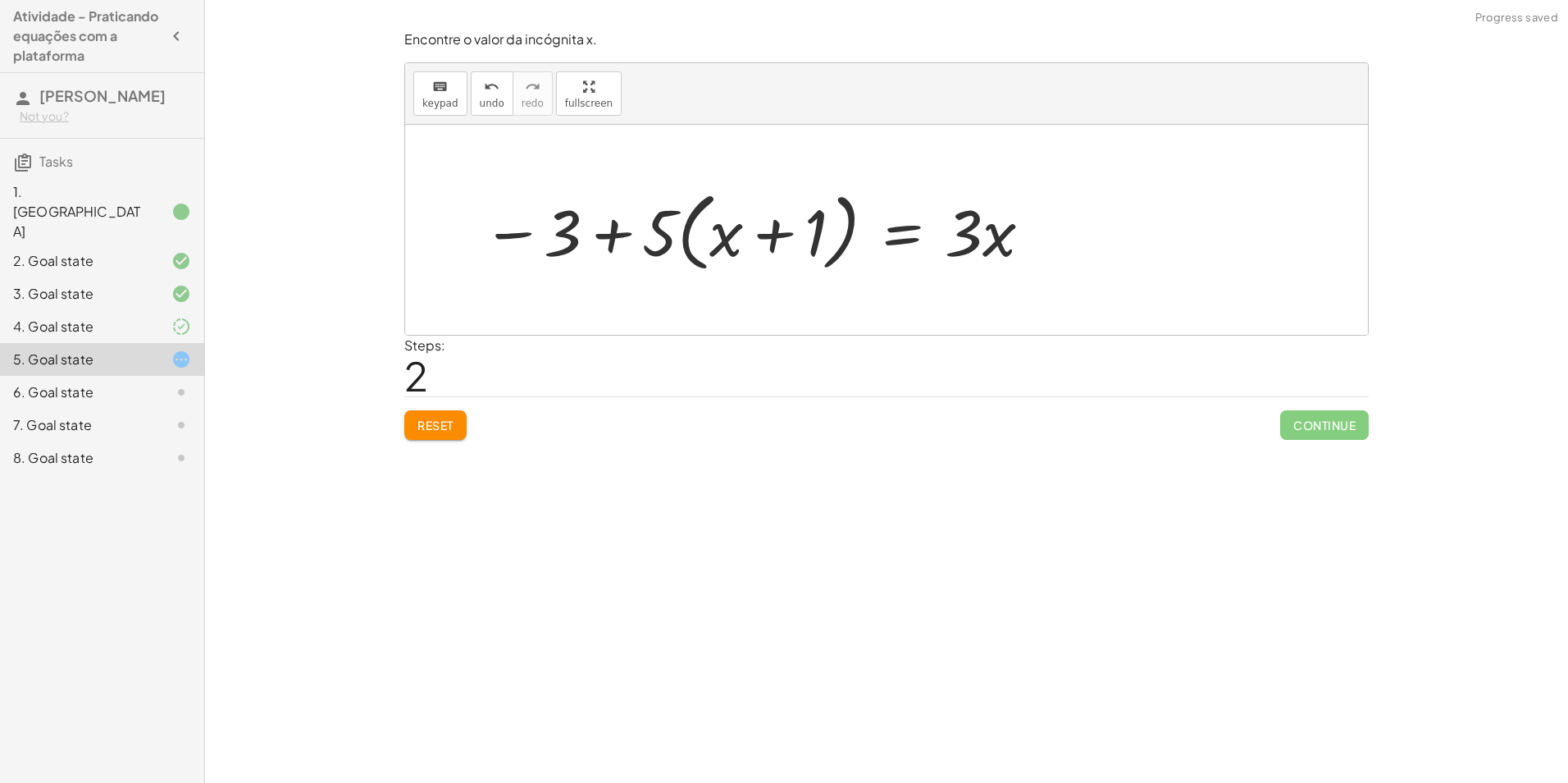
click at [755, 229] on div at bounding box center [758, 230] width 568 height 94
click at [771, 230] on div at bounding box center [758, 230] width 568 height 94
click at [613, 238] on div at bounding box center [758, 230] width 568 height 94
drag, startPoint x: 663, startPoint y: 225, endPoint x: 759, endPoint y: 240, distance: 97.2
click at [759, 240] on div at bounding box center [758, 230] width 568 height 94
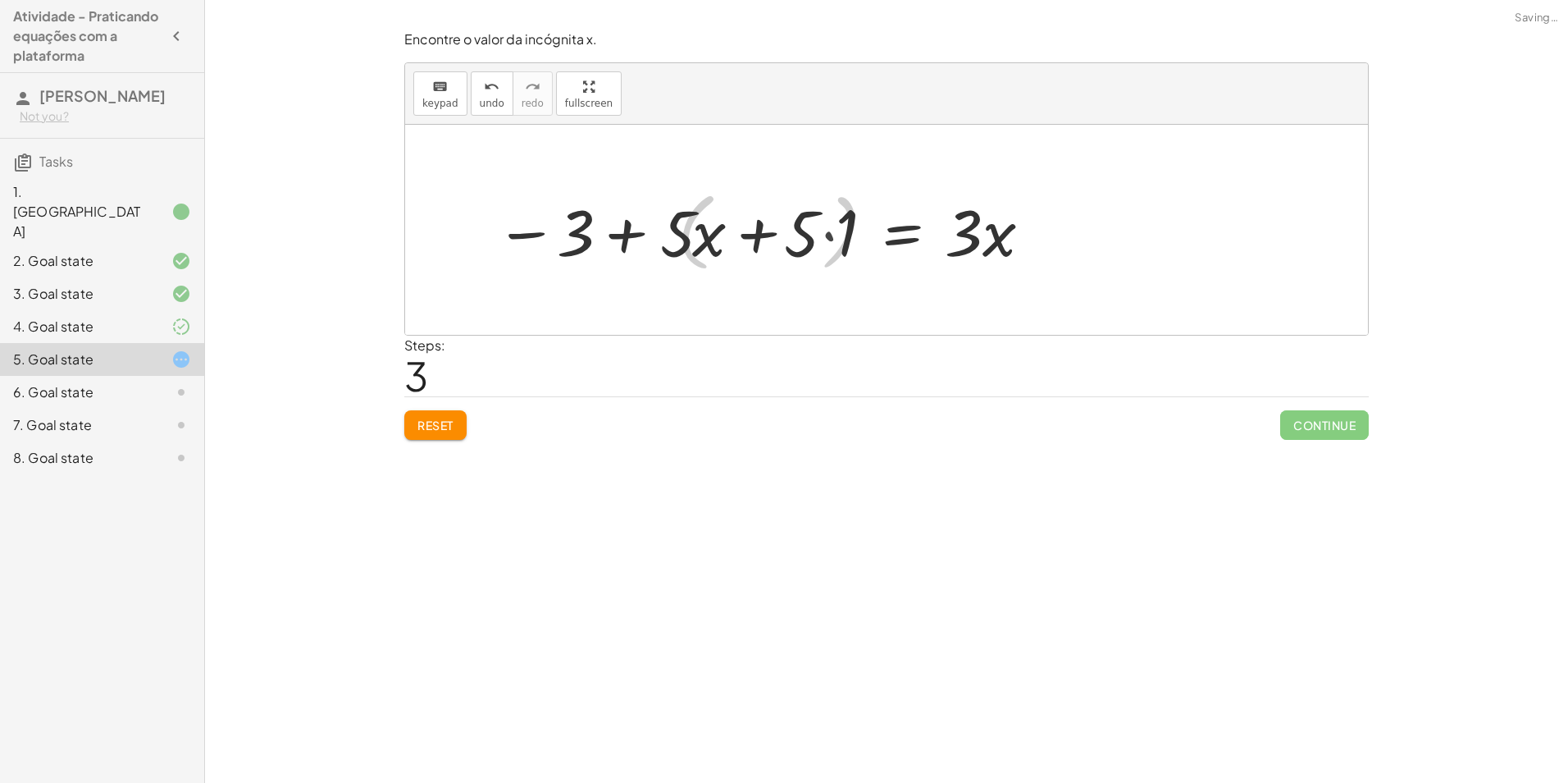
click at [762, 239] on div at bounding box center [766, 230] width 554 height 85
drag, startPoint x: 762, startPoint y: 239, endPoint x: 773, endPoint y: 238, distance: 11.0
click at [764, 239] on div at bounding box center [766, 230] width 554 height 85
click at [842, 235] on div at bounding box center [766, 230] width 554 height 85
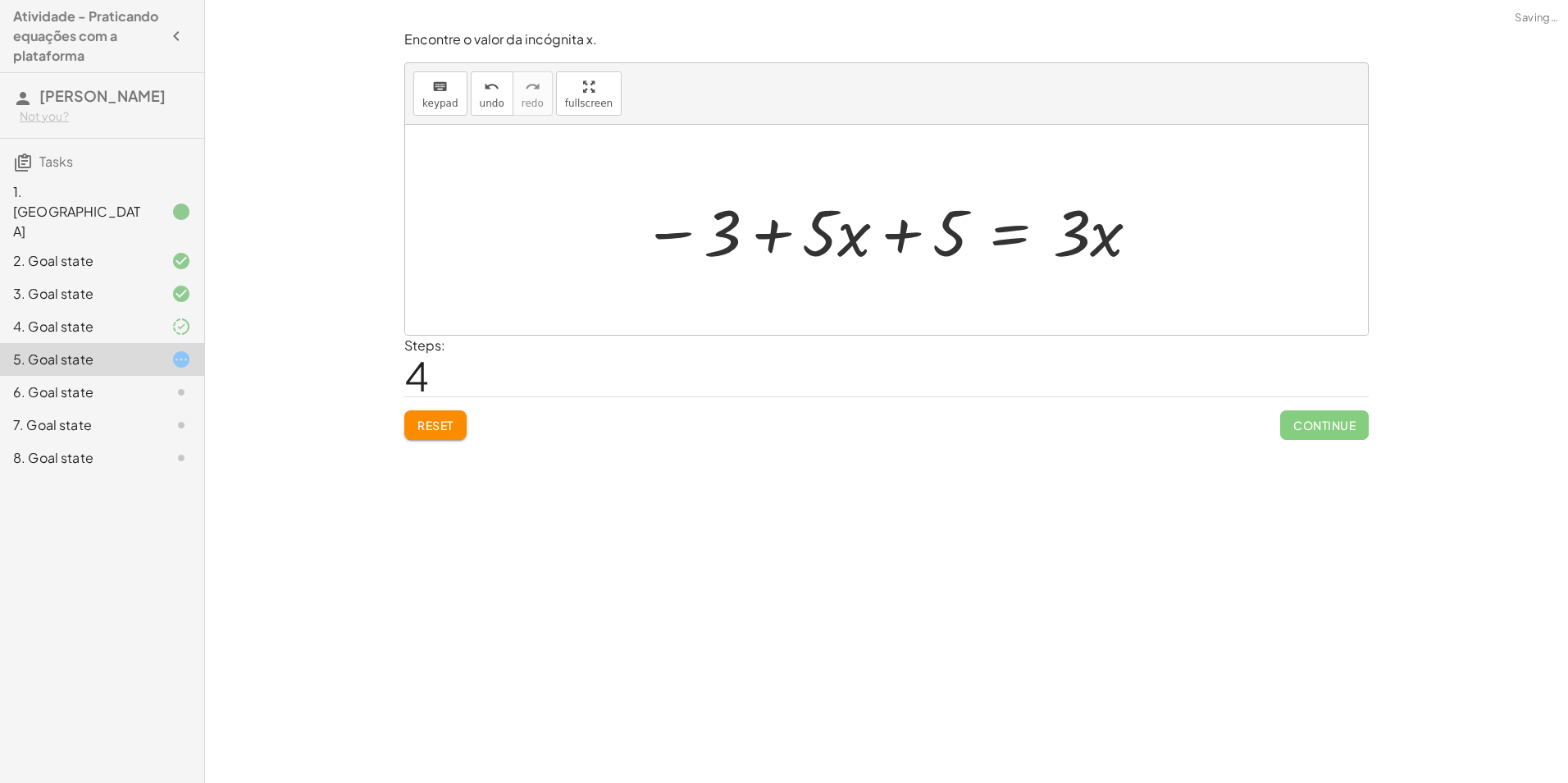
click at [669, 243] on div at bounding box center [892, 230] width 516 height 85
drag, startPoint x: 720, startPoint y: 230, endPoint x: 1226, endPoint y: 262, distance: 507.0
click at [656, 237] on div at bounding box center [893, 230] width 714 height 85
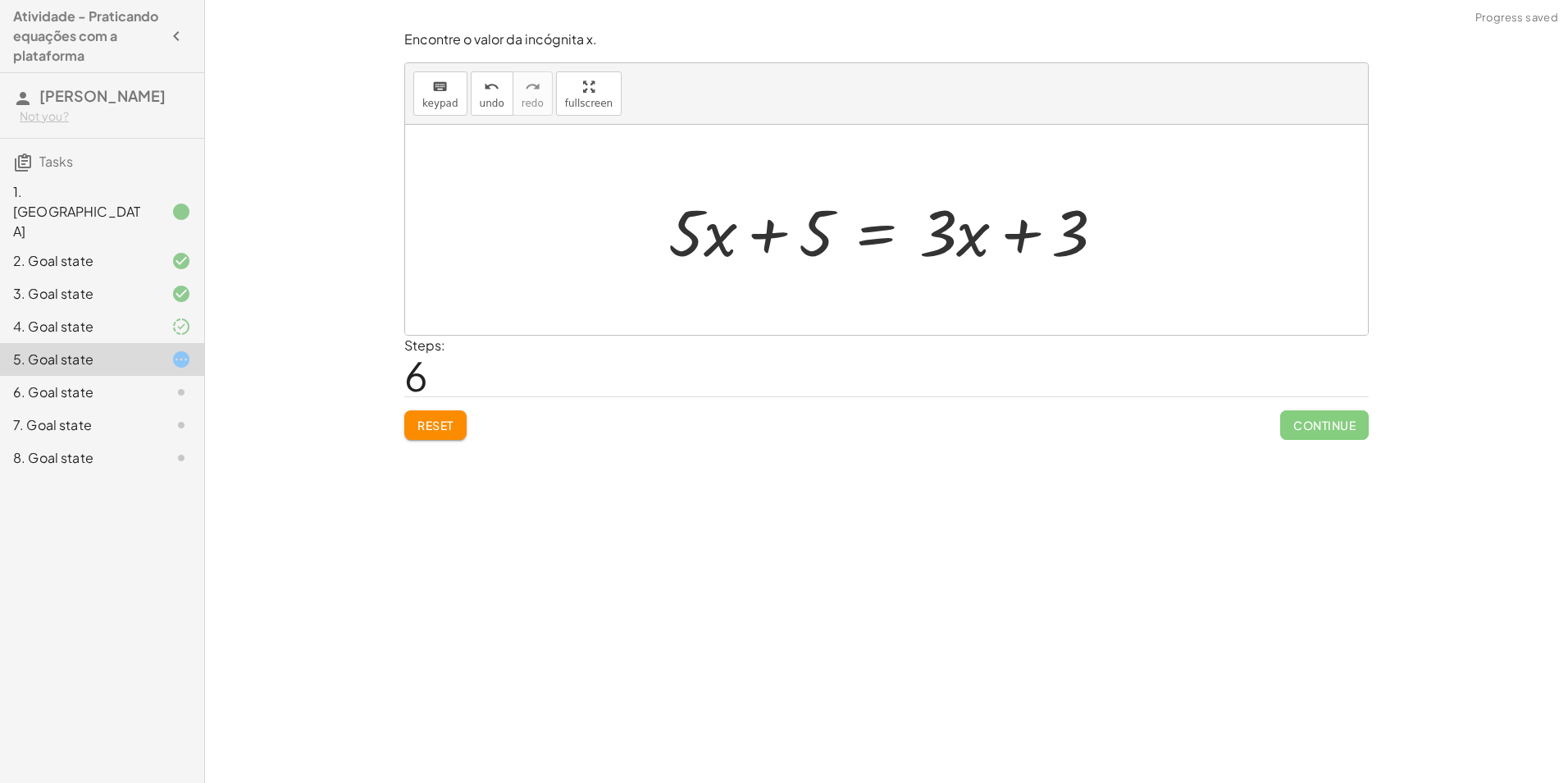
click at [774, 232] on div at bounding box center [893, 230] width 466 height 85
drag, startPoint x: 1044, startPoint y: 231, endPoint x: 795, endPoint y: 246, distance: 249.5
click at [795, 246] on div at bounding box center [893, 230] width 466 height 85
click at [779, 230] on div at bounding box center [893, 230] width 663 height 85
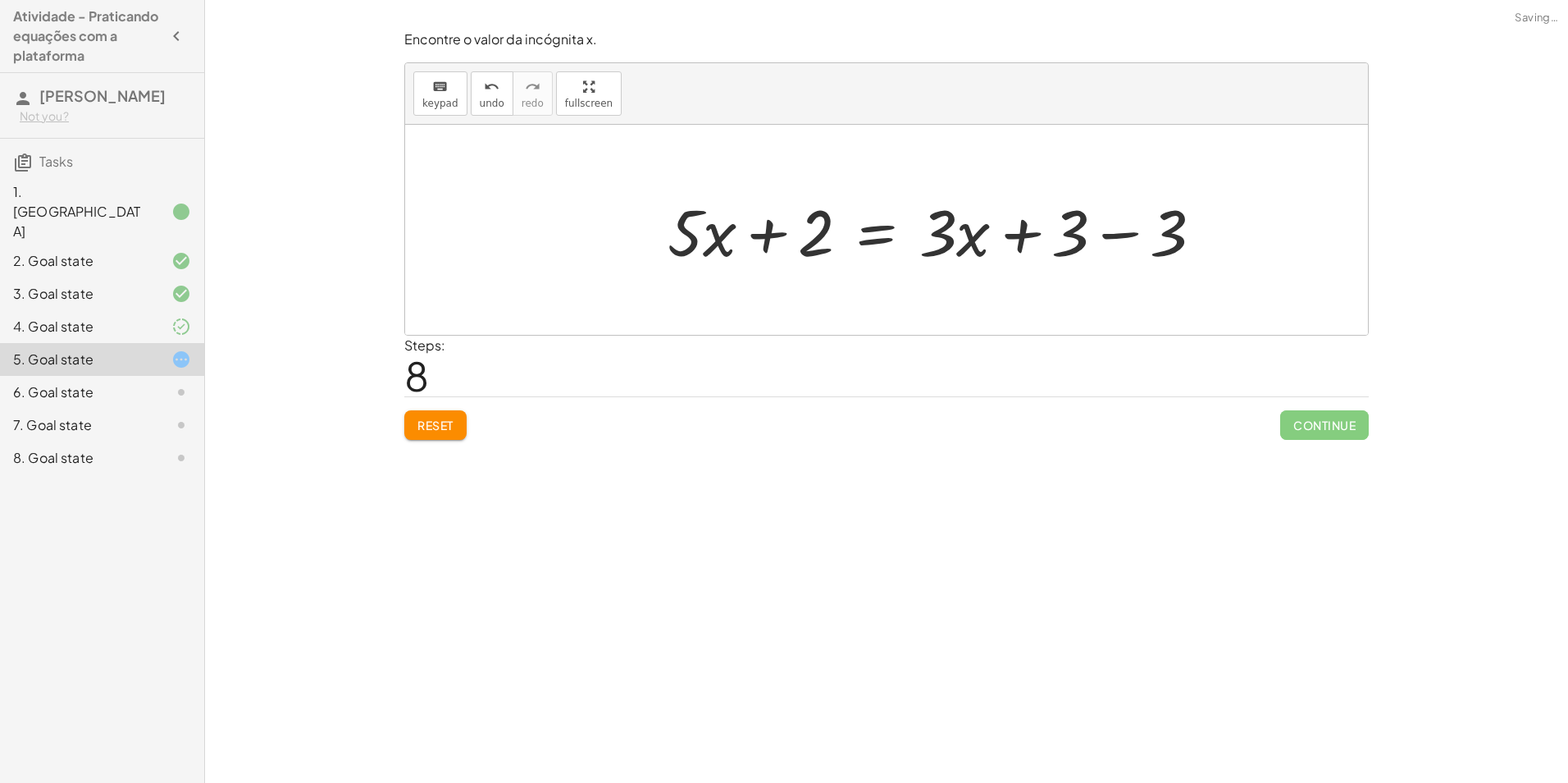
click at [1120, 231] on div at bounding box center [942, 230] width 566 height 85
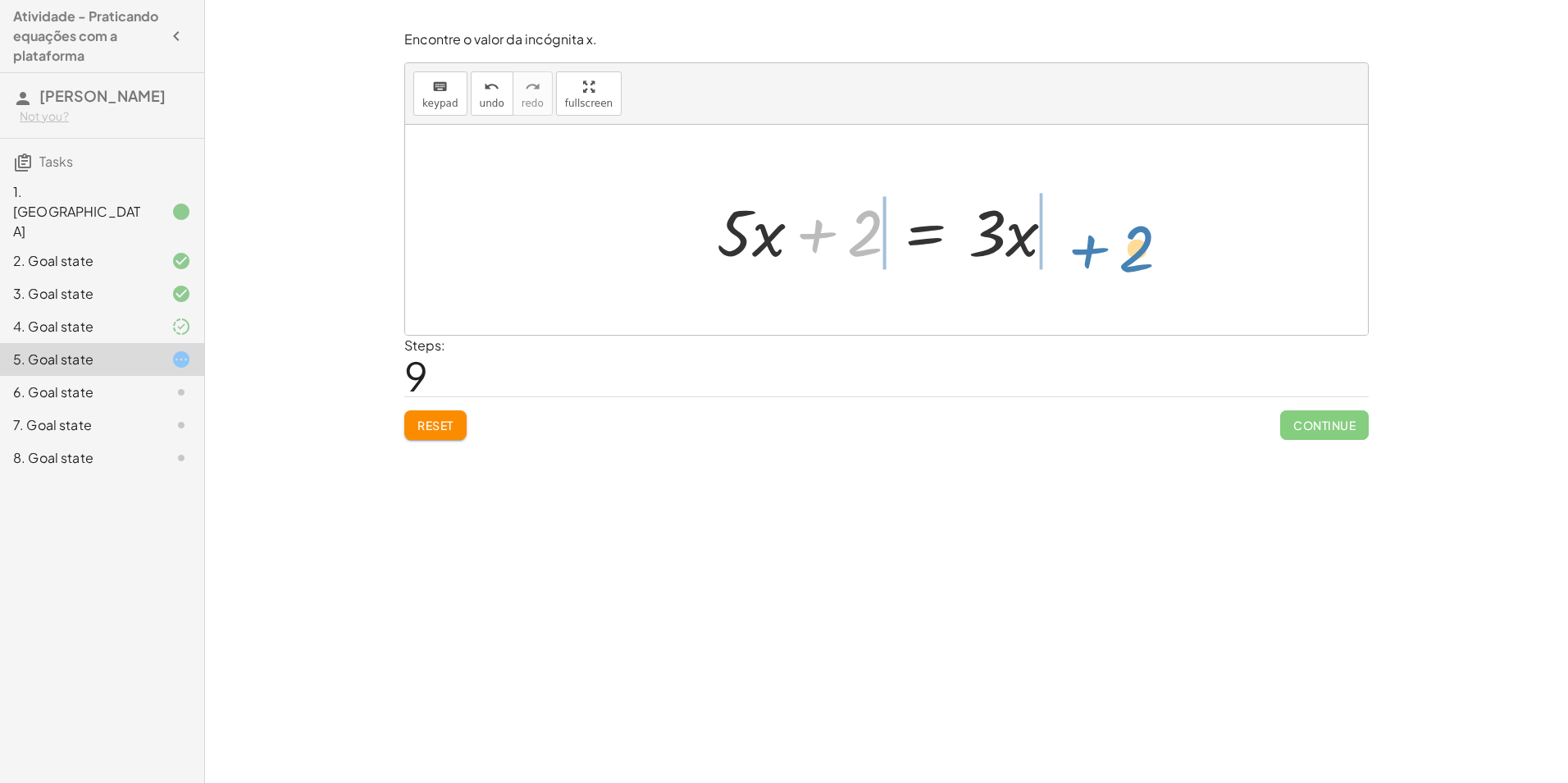
drag, startPoint x: 824, startPoint y: 229, endPoint x: 1099, endPoint y: 245, distance: 275.5
click at [1099, 245] on div "· 5 · ( + x + 1 ) = + · 3 · x + 3 − 3 + · 5 · ( + x + 1 ) = + · 3 · x + 3 − 3 −…" at bounding box center [886, 230] width 963 height 211
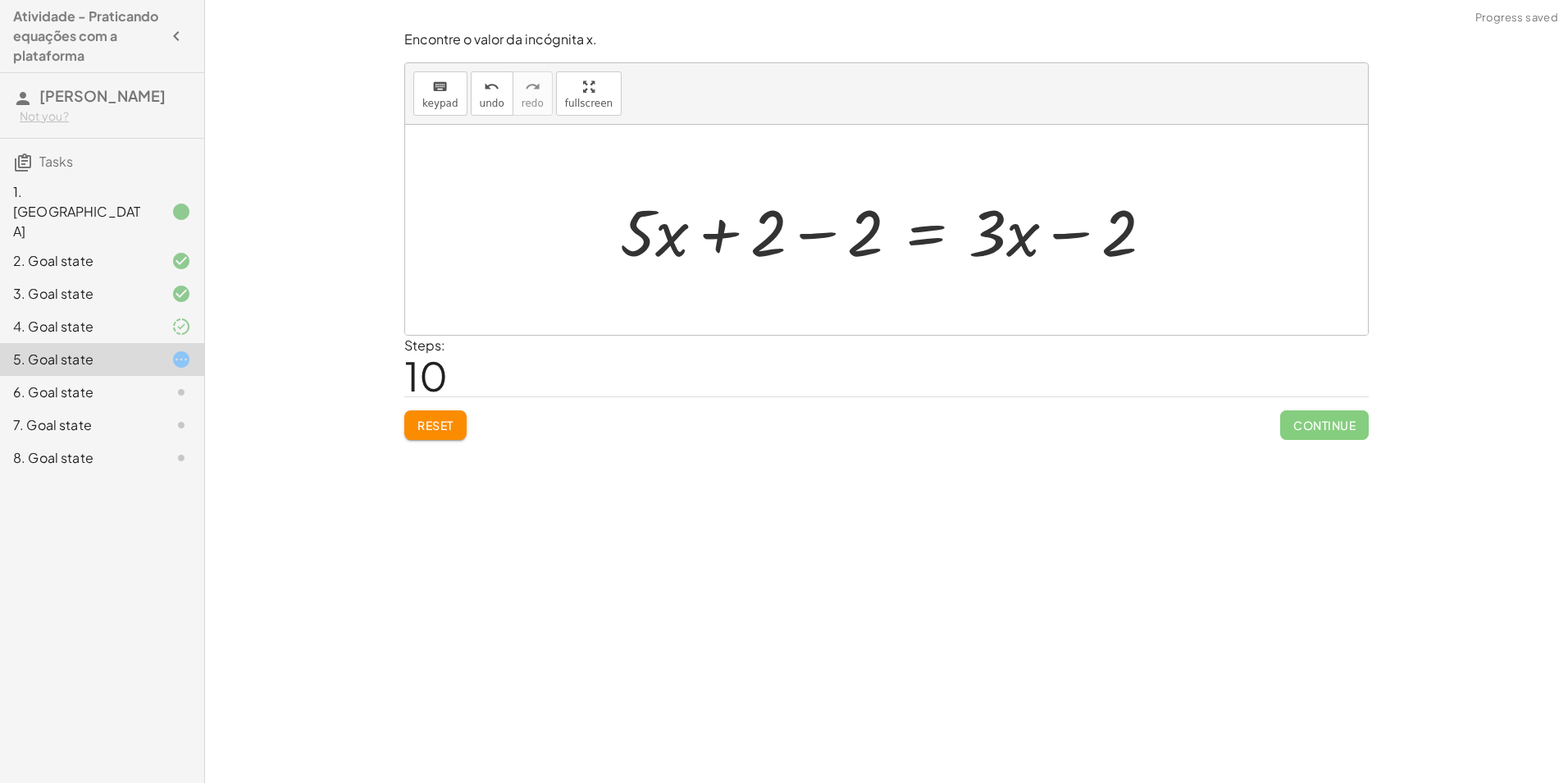
click at [829, 240] on div at bounding box center [893, 230] width 562 height 85
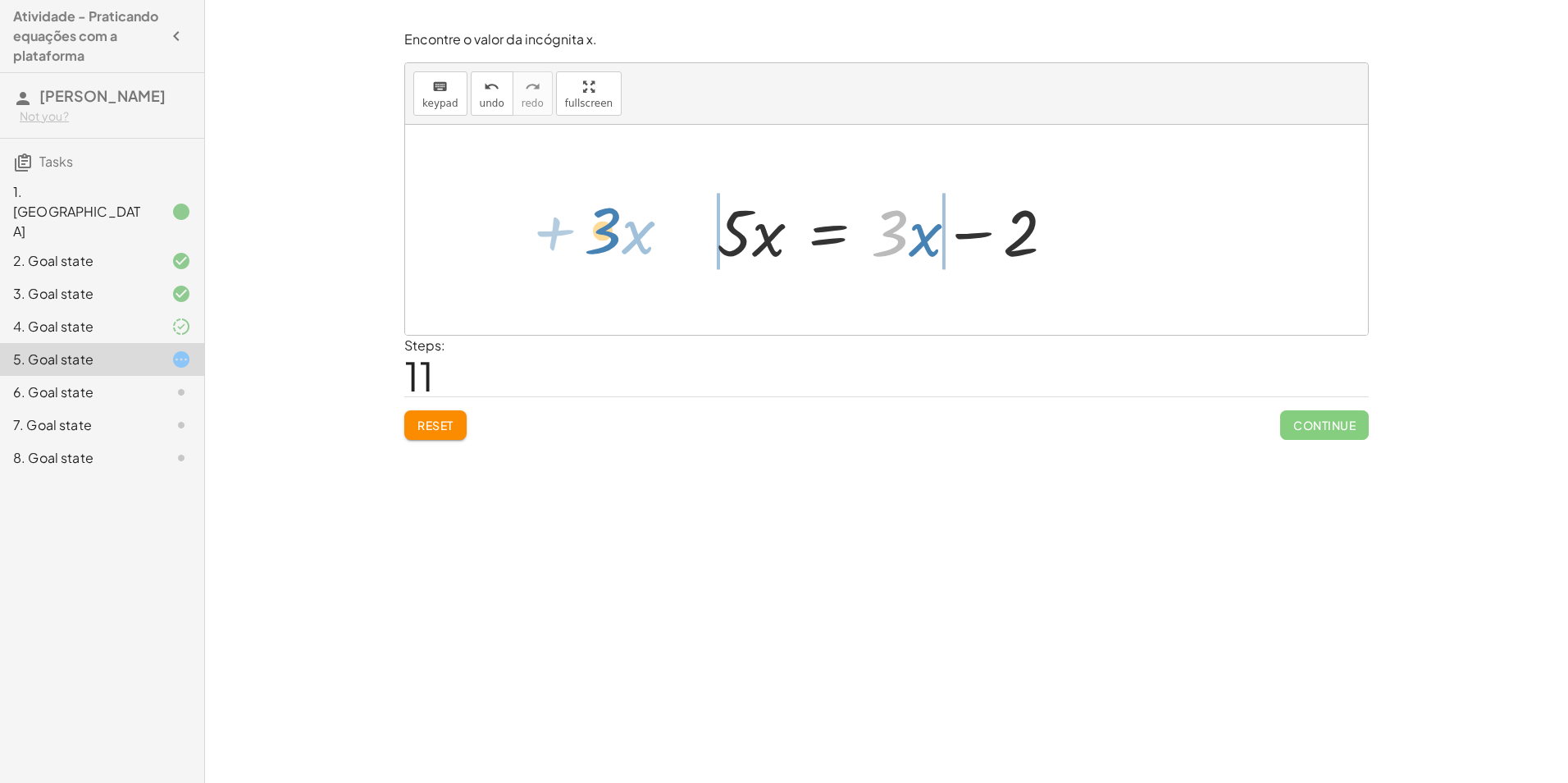
drag, startPoint x: 895, startPoint y: 227, endPoint x: 613, endPoint y: 219, distance: 282.1
click at [613, 219] on div "· 5 · ( + x + 1 ) = + · 3 · x + 3 − 3 + · 5 · ( + x + 1 ) = + · 3 · x + 3 − 3 −…" at bounding box center [886, 230] width 963 height 211
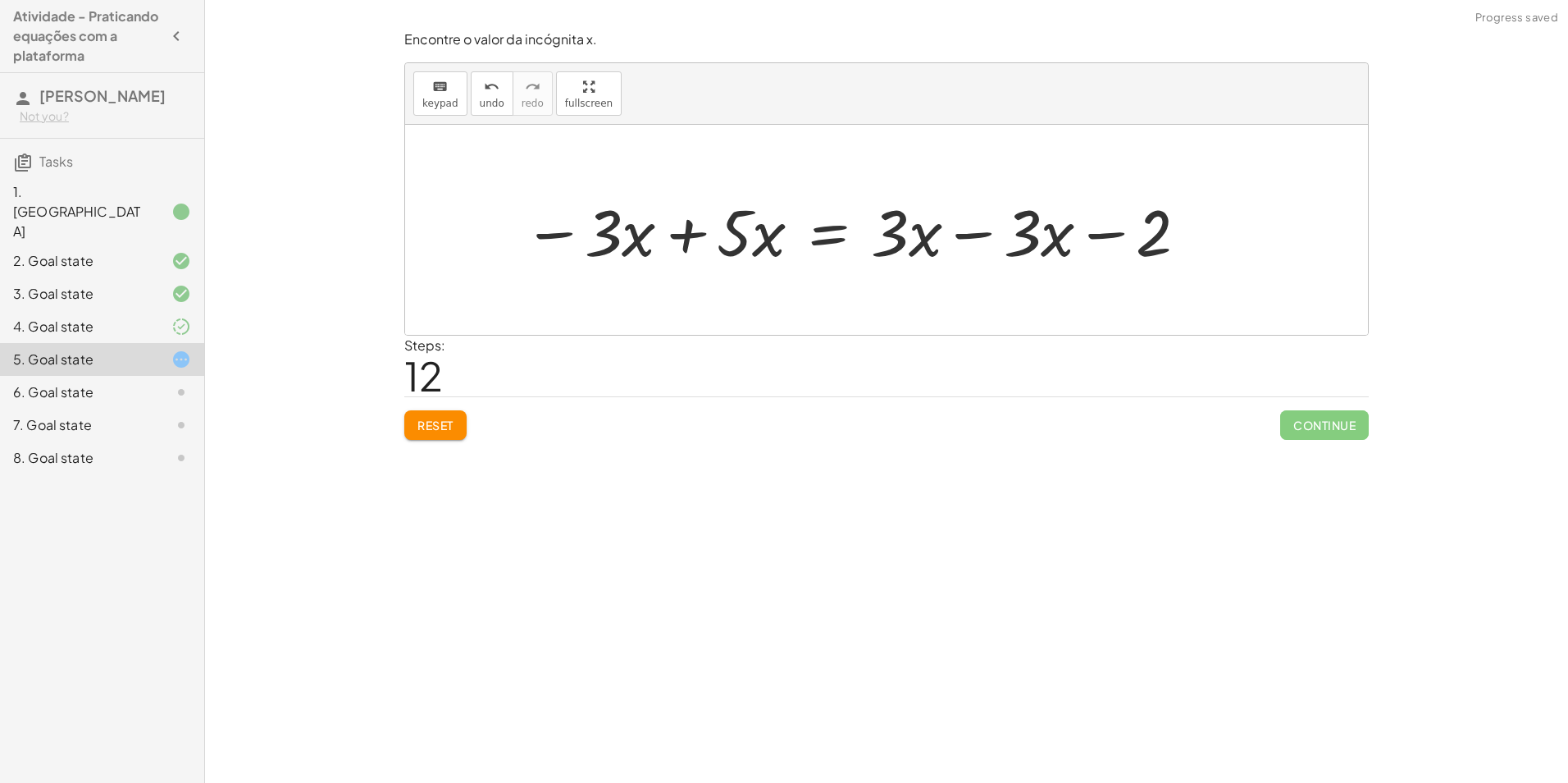
click at [987, 211] on div at bounding box center [856, 230] width 683 height 85
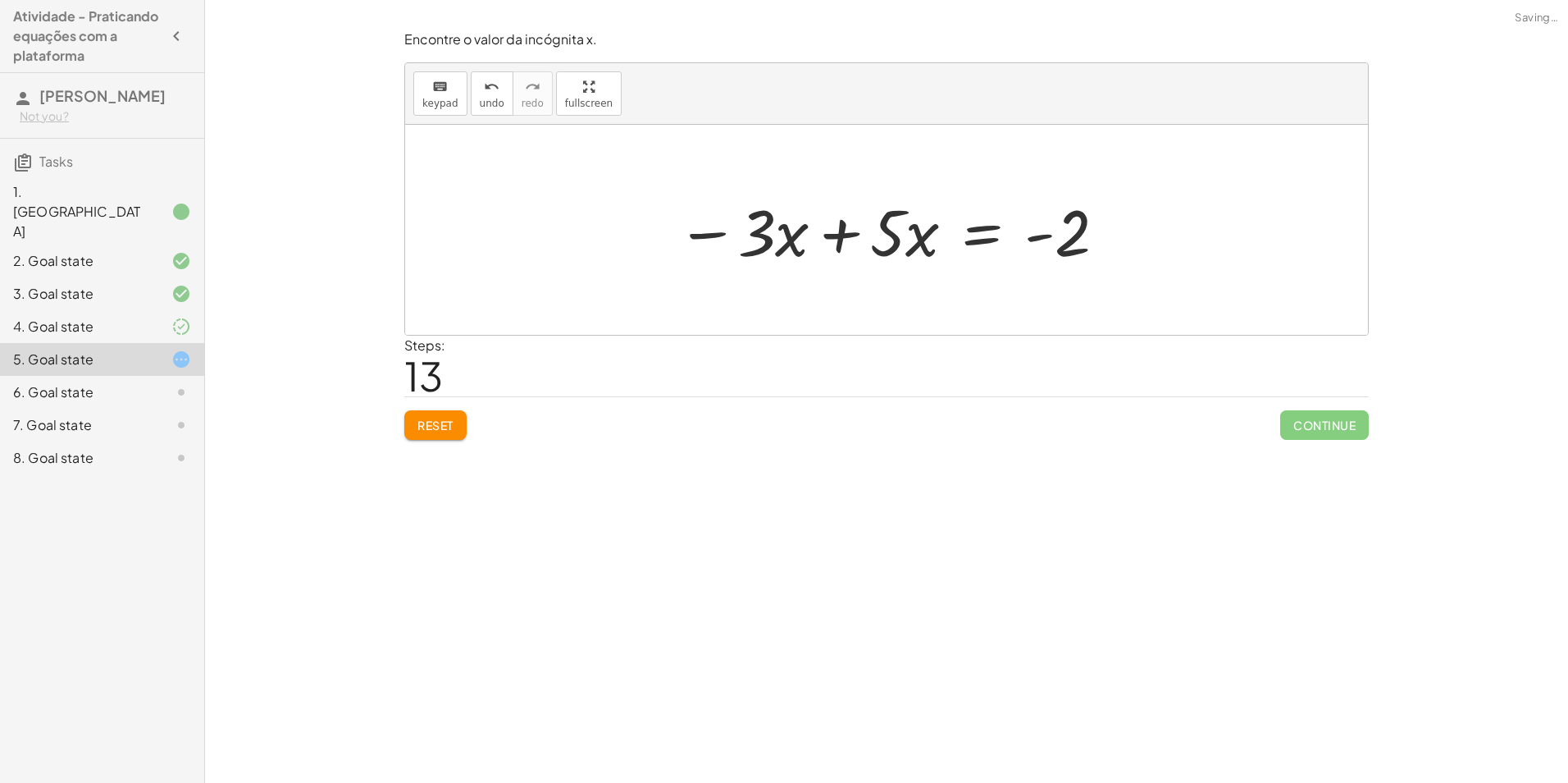
click at [831, 227] on div at bounding box center [893, 230] width 448 height 85
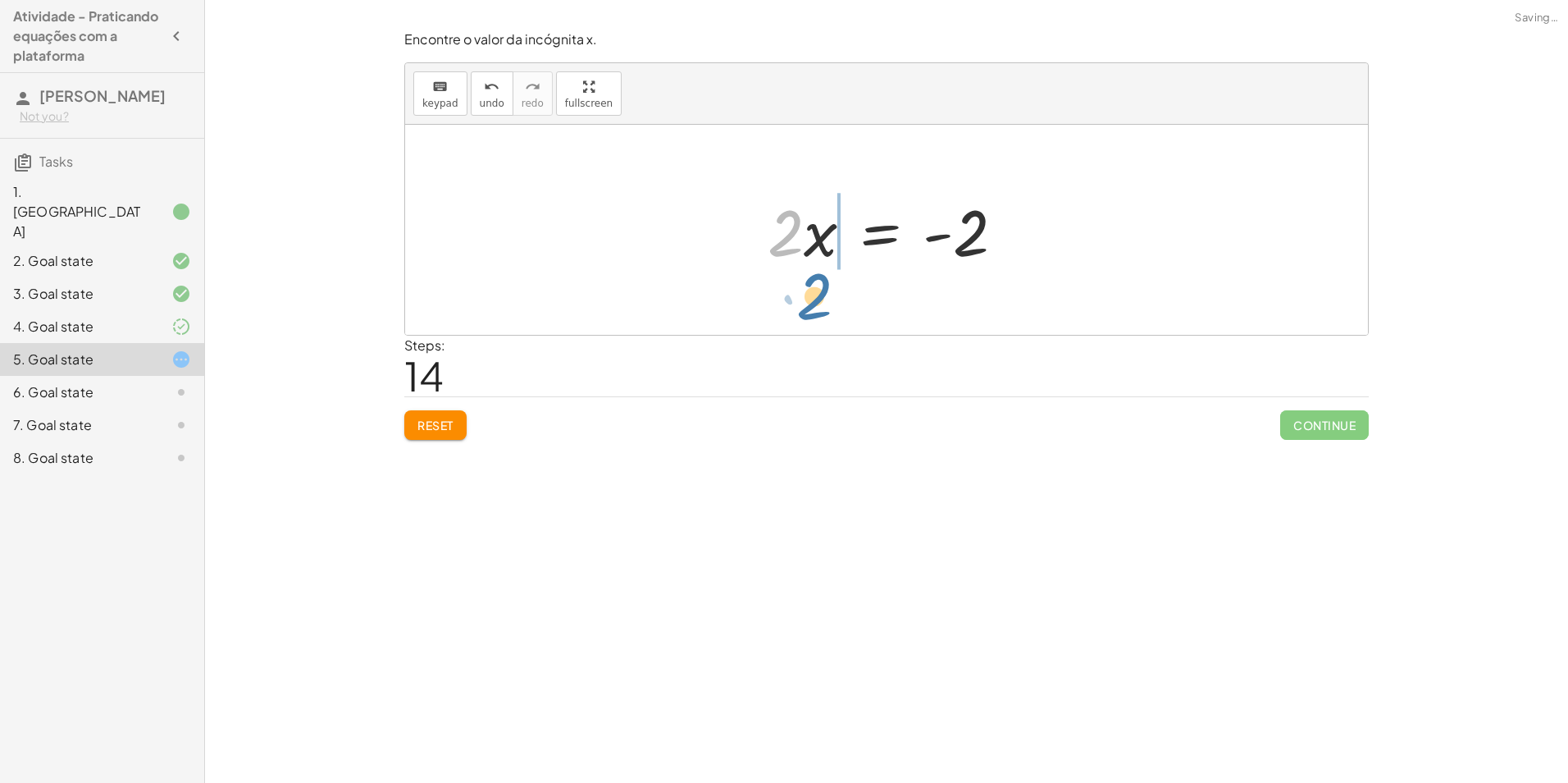
drag, startPoint x: 792, startPoint y: 237, endPoint x: 822, endPoint y: 301, distance: 70.7
drag, startPoint x: 825, startPoint y: 244, endPoint x: 735, endPoint y: 244, distance: 90.0
drag, startPoint x: 766, startPoint y: 237, endPoint x: 995, endPoint y: 296, distance: 236.5
click at [995, 296] on div "· 5 · ( + x + 1 ) = + · 3 · x + 3 − 3 + · 5 · ( + x + 1 ) = + · 3 · x + 3 − 3 −…" at bounding box center [886, 230] width 963 height 211
drag, startPoint x: 953, startPoint y: 258, endPoint x: 968, endPoint y: 258, distance: 15.0
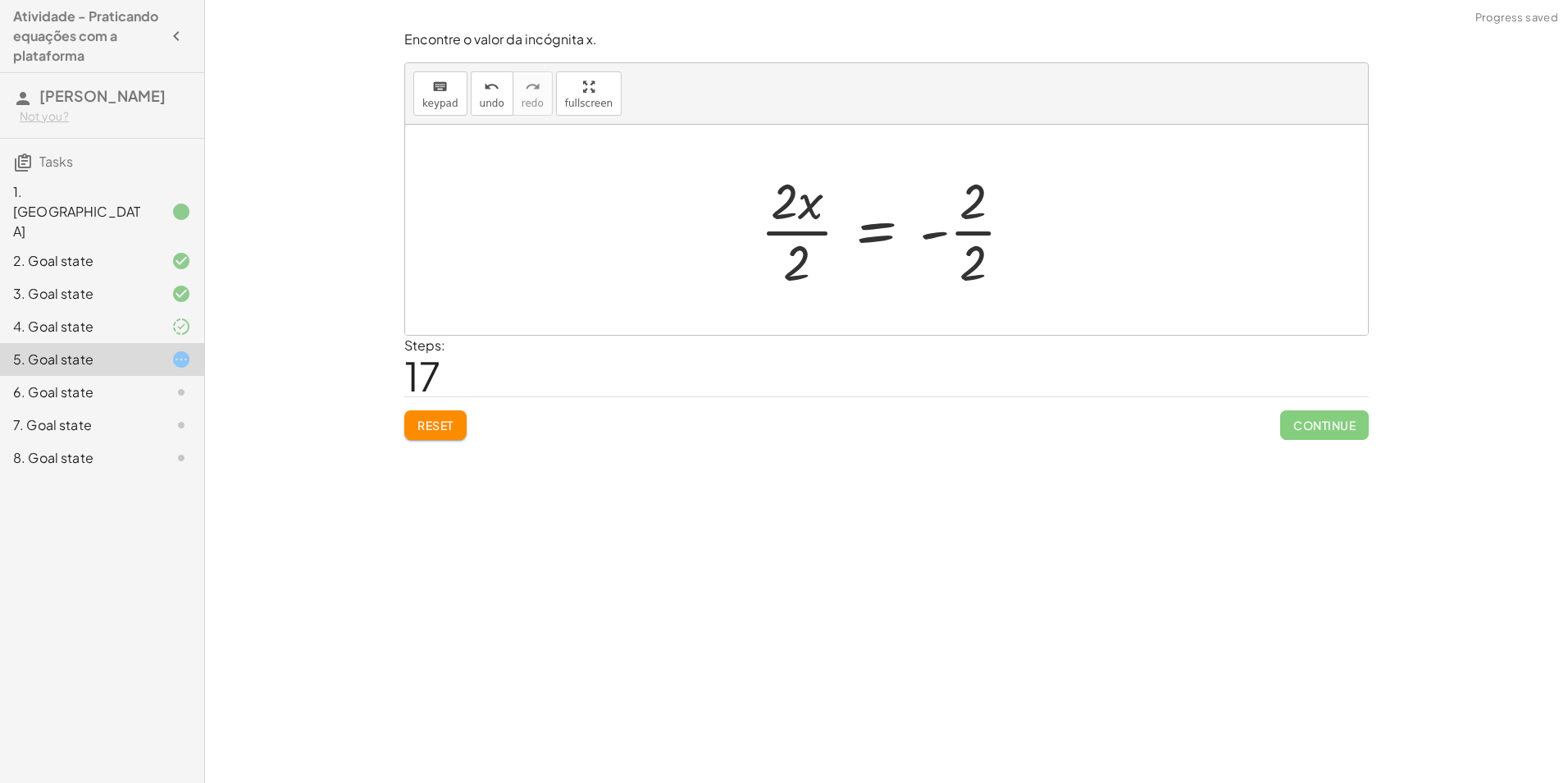
click at [968, 258] on div at bounding box center [893, 229] width 282 height 126
click at [965, 227] on div at bounding box center [893, 229] width 282 height 126
drag, startPoint x: 735, startPoint y: 230, endPoint x: 773, endPoint y: 223, distance: 38.6
click at [760, 225] on div "· 5 · ( + x + 1 ) = + · 3 · x + 3 − 3 + · 5 · ( + x + 1 ) = + · 3 · x + 3 − 3 −…" at bounding box center [873, 229] width 277 height 134
click at [773, 223] on div at bounding box center [890, 229] width 256 height 126
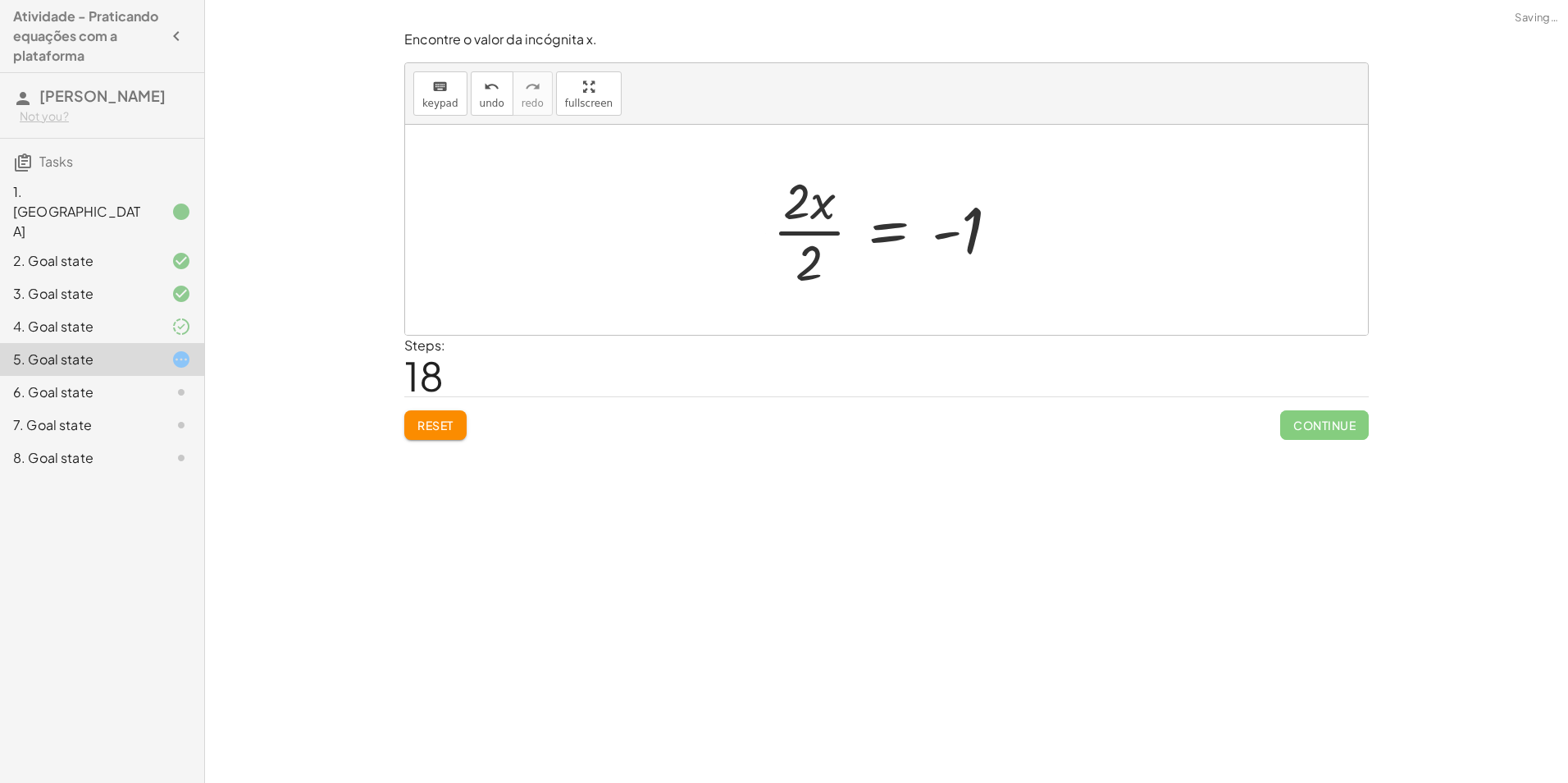
click at [795, 219] on div at bounding box center [893, 229] width 256 height 126
click at [797, 236] on div at bounding box center [893, 229] width 256 height 126
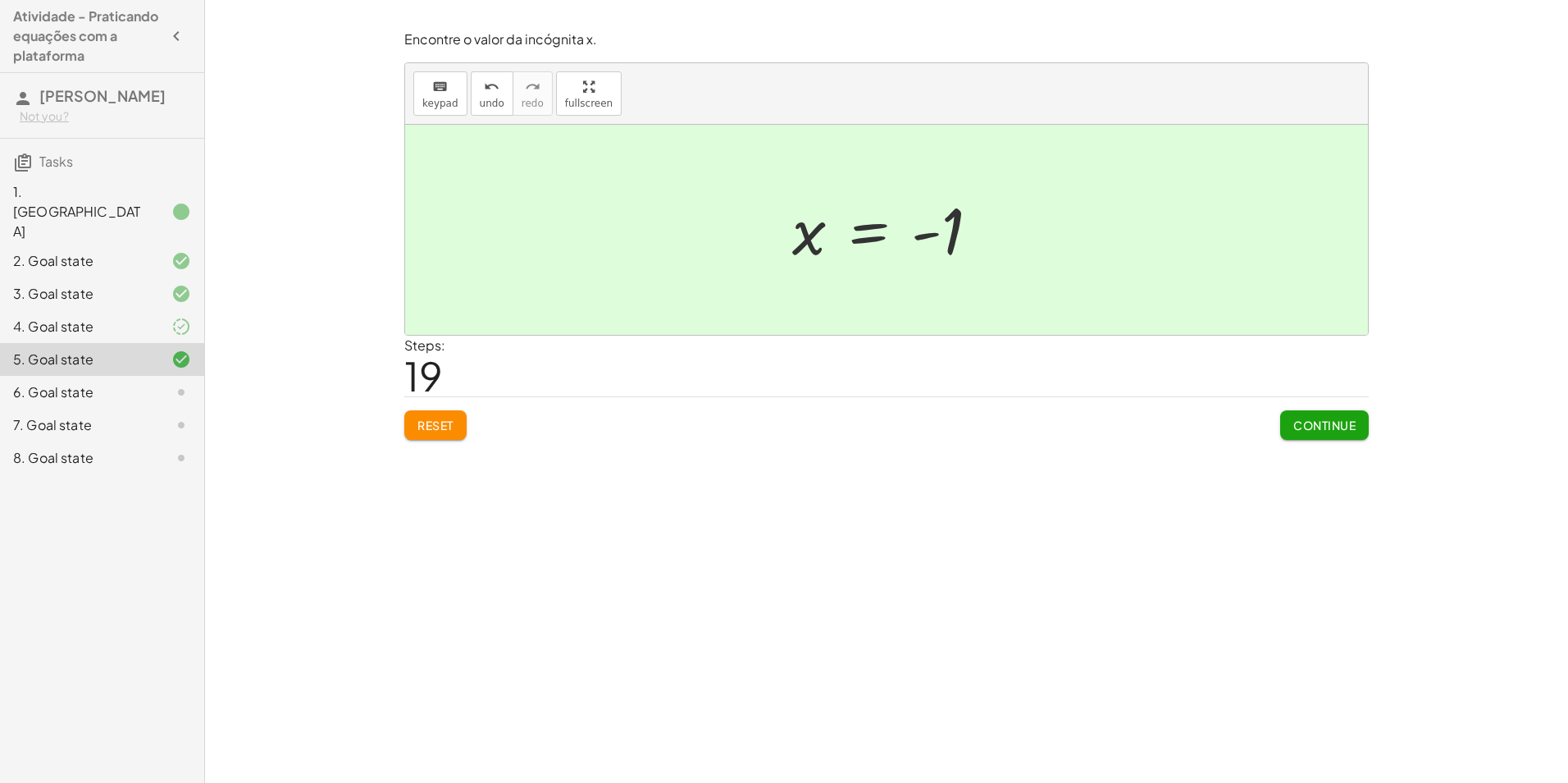
click at [440, 424] on span "Reset" at bounding box center [435, 425] width 36 height 15
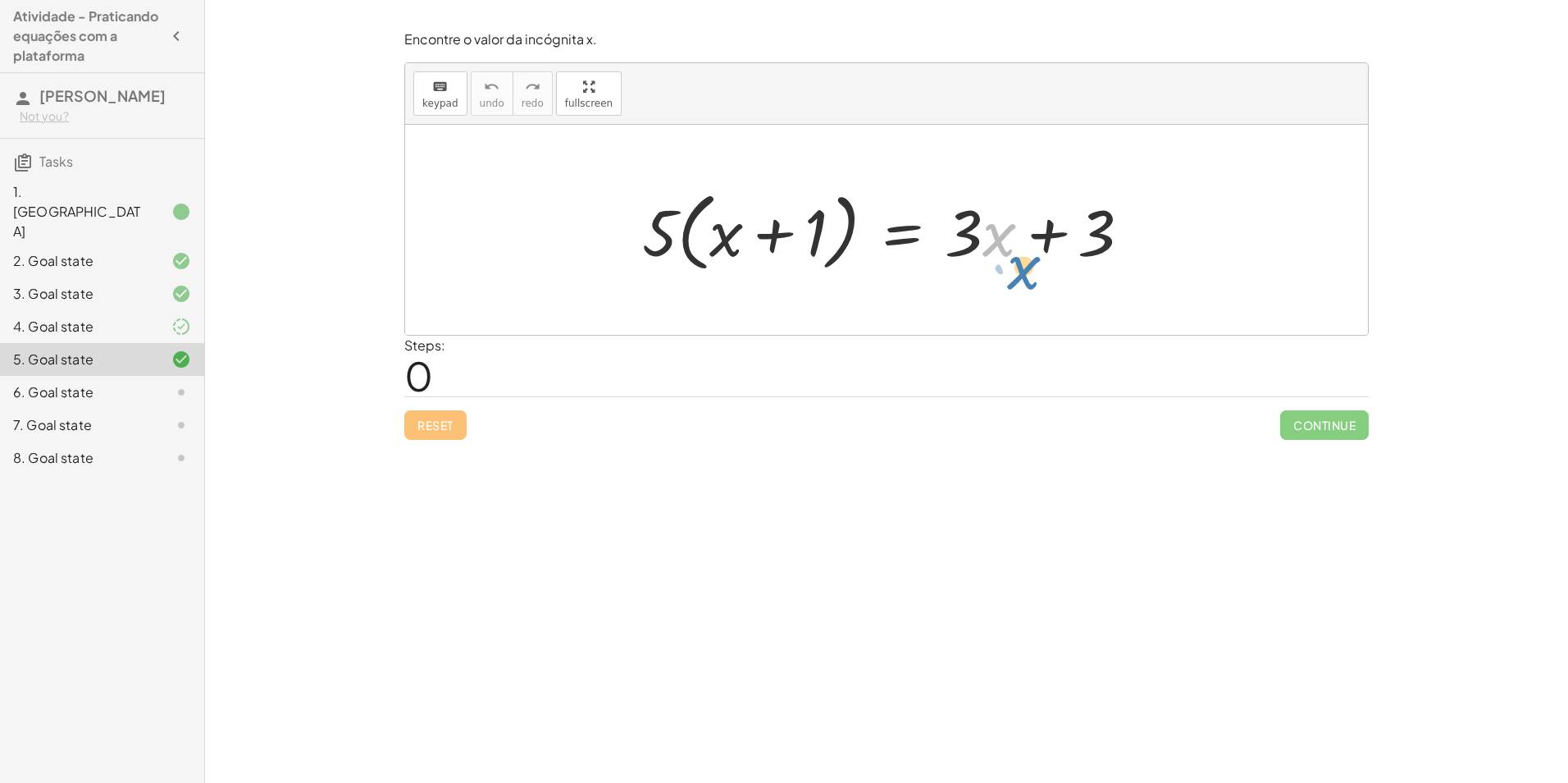
drag, startPoint x: 988, startPoint y: 229, endPoint x: 993, endPoint y: 239, distance: 11.2
click at [1001, 250] on div at bounding box center [893, 230] width 519 height 94
drag, startPoint x: 1045, startPoint y: 237, endPoint x: 555, endPoint y: 213, distance: 490.6
click at [555, 213] on div "+ 3 · 5 · ( + x + 1 ) = + · 3 · x + 3" at bounding box center [886, 230] width 963 height 211
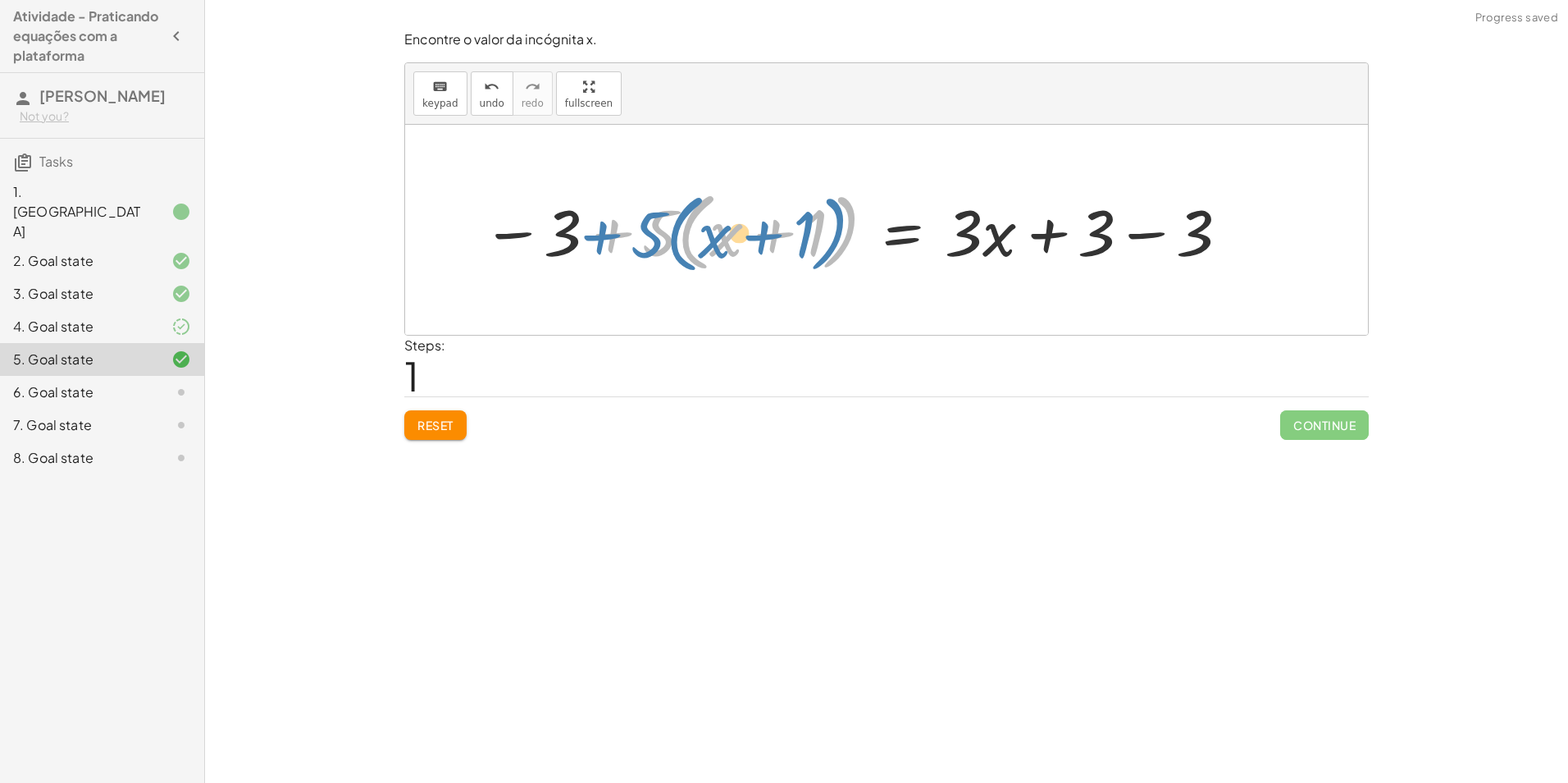
drag, startPoint x: 640, startPoint y: 245, endPoint x: 628, endPoint y: 247, distance: 12.2
click at [628, 247] on div at bounding box center [858, 230] width 767 height 94
drag, startPoint x: 658, startPoint y: 217, endPoint x: 747, endPoint y: 223, distance: 89.2
click at [747, 223] on div at bounding box center [858, 230] width 767 height 94
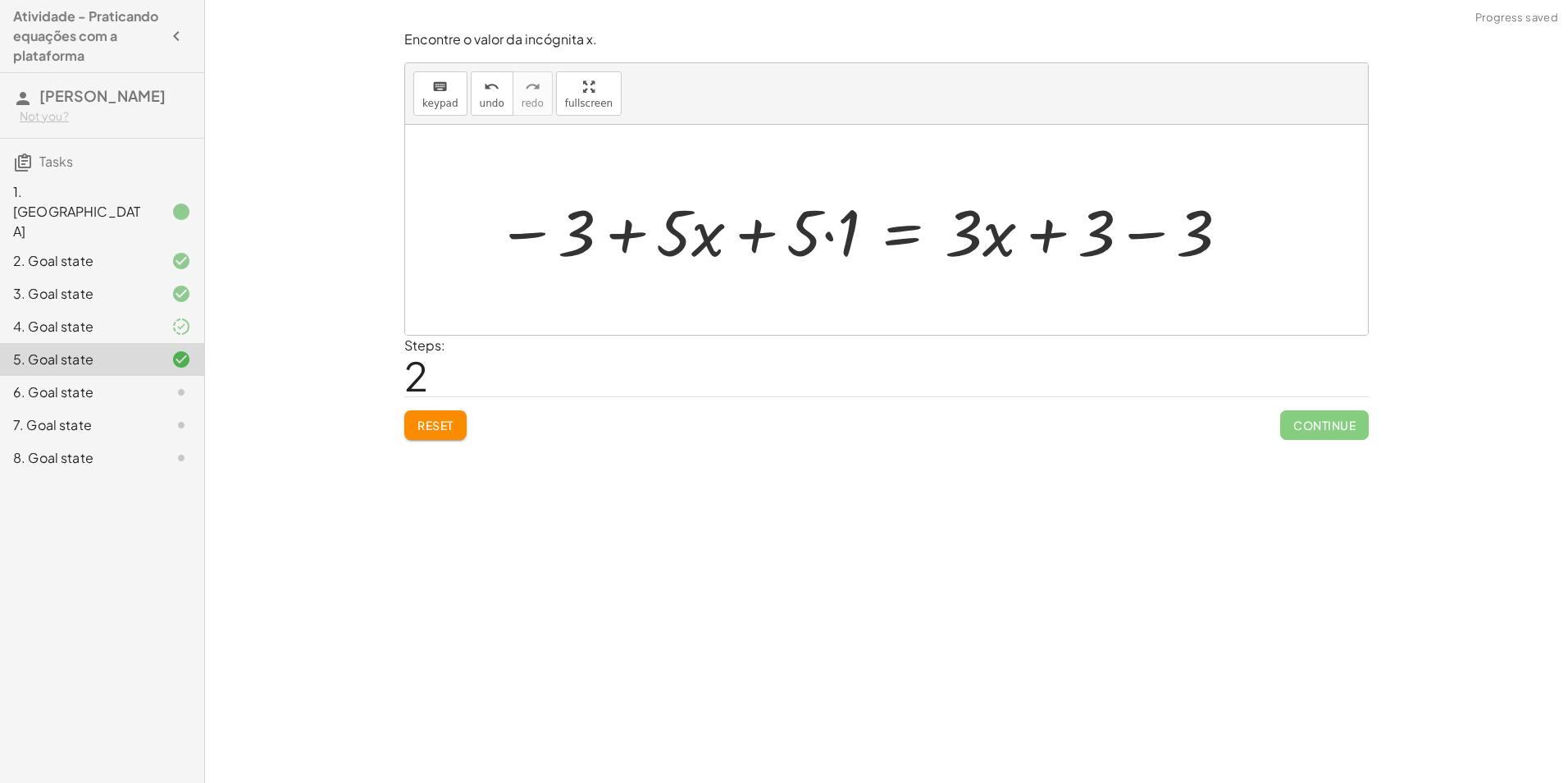
click at [821, 229] on div at bounding box center [864, 230] width 752 height 85
click at [822, 233] on div at bounding box center [864, 230] width 752 height 85
click at [653, 237] on div at bounding box center [884, 230] width 714 height 85
click at [674, 232] on div at bounding box center [884, 230] width 714 height 85
click at [573, 235] on div at bounding box center [884, 230] width 714 height 85
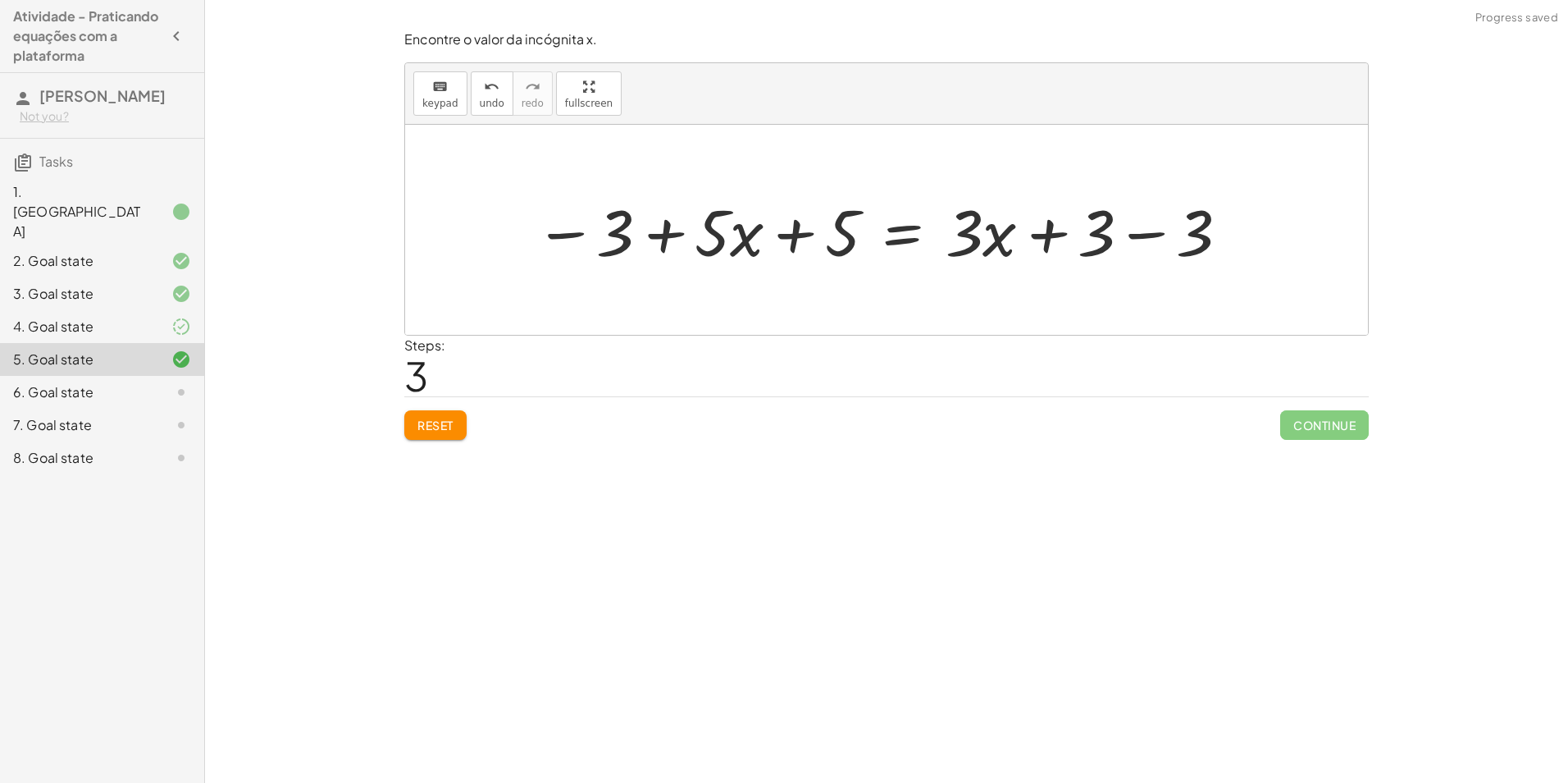
drag, startPoint x: 566, startPoint y: 237, endPoint x: 651, endPoint y: 237, distance: 85.0
click at [578, 237] on div at bounding box center [884, 230] width 714 height 85
click at [1181, 229] on div at bounding box center [884, 230] width 714 height 85
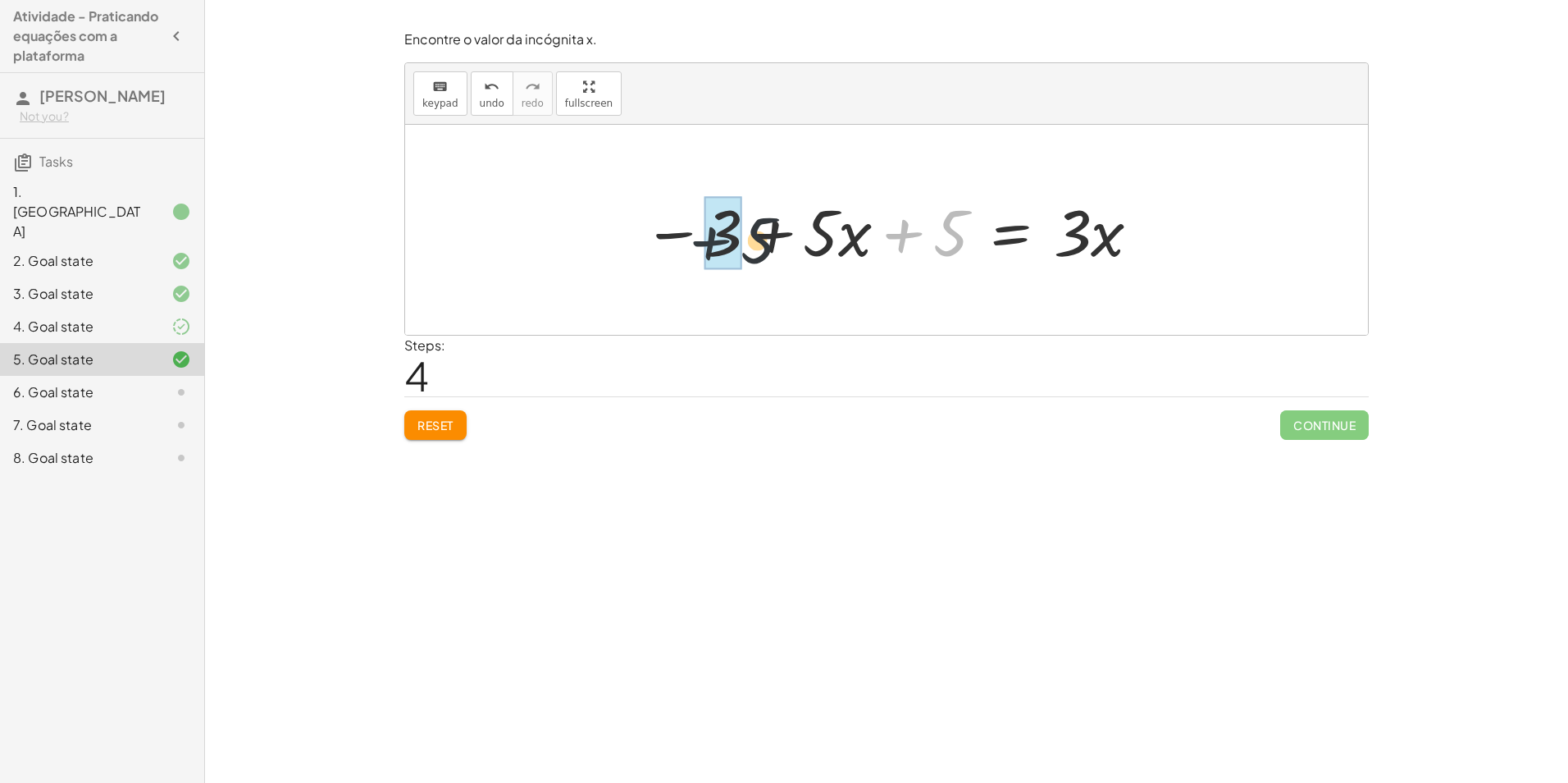
drag, startPoint x: 919, startPoint y: 235, endPoint x: 649, endPoint y: 233, distance: 270.0
click at [649, 233] on div at bounding box center [893, 230] width 516 height 85
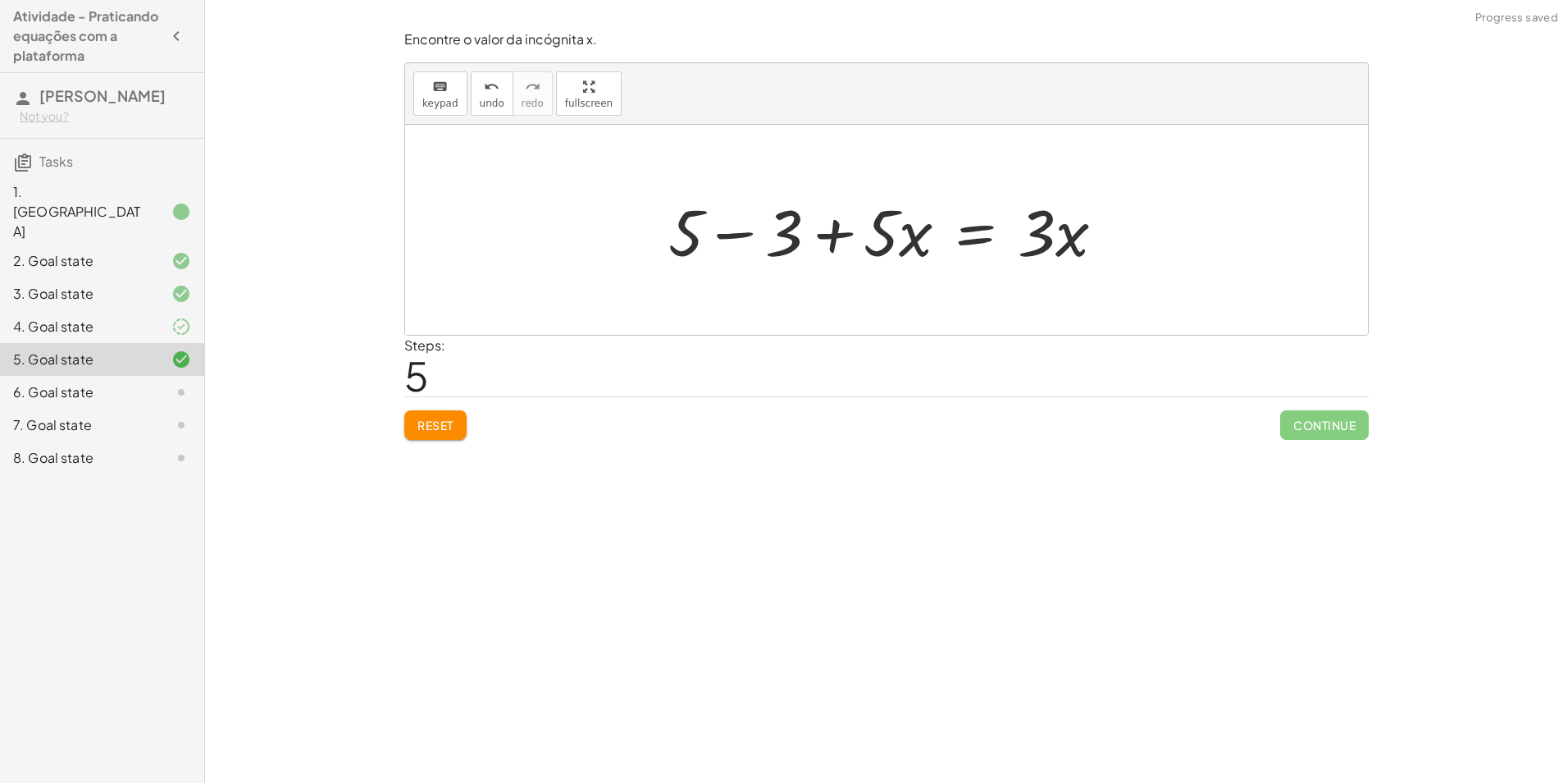
click at [747, 227] on div at bounding box center [893, 230] width 466 height 85
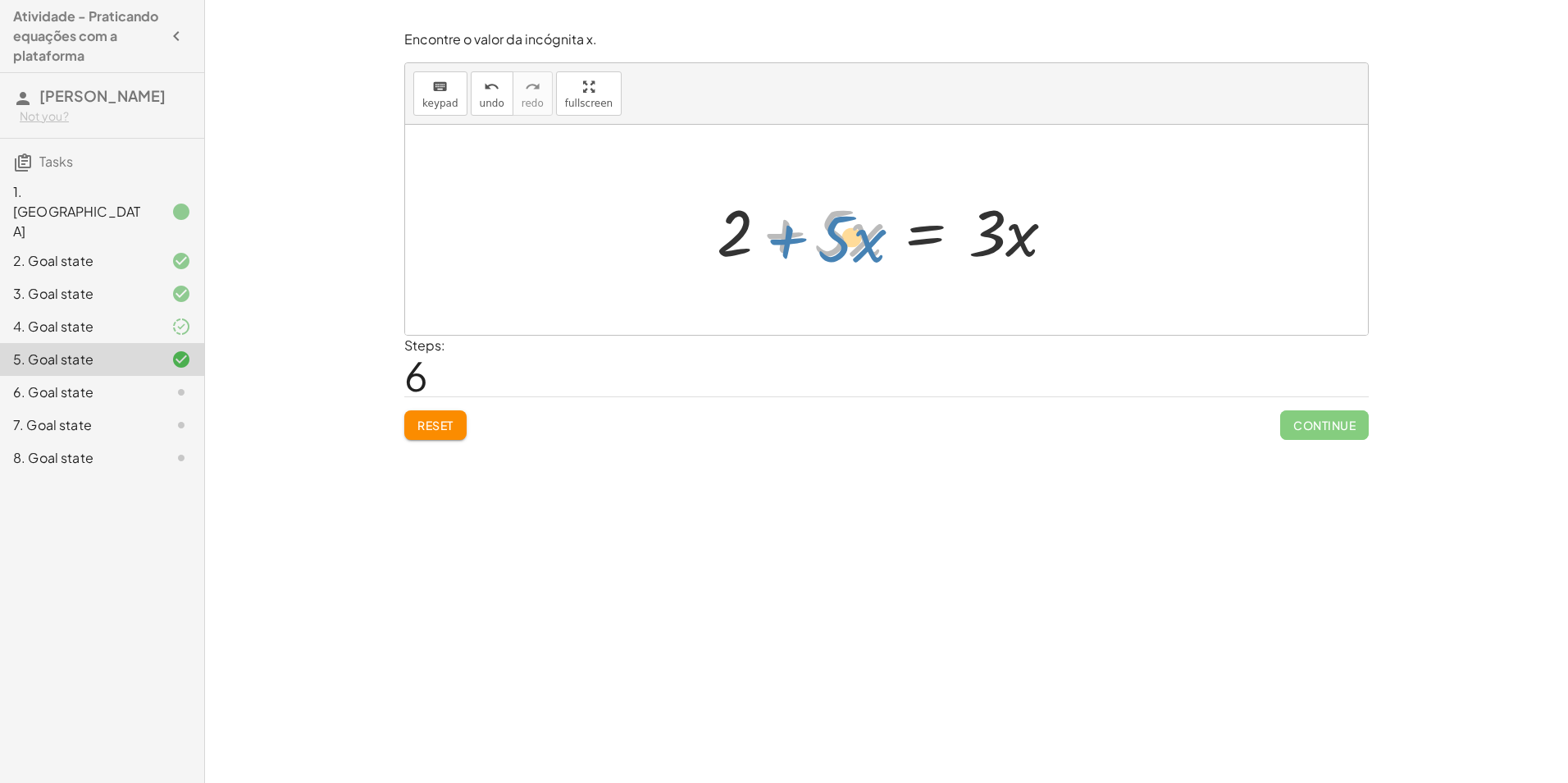
click at [778, 239] on div at bounding box center [892, 230] width 367 height 85
drag, startPoint x: 779, startPoint y: 232, endPoint x: 1068, endPoint y: 224, distance: 289.1
click at [1068, 224] on div at bounding box center [892, 230] width 367 height 85
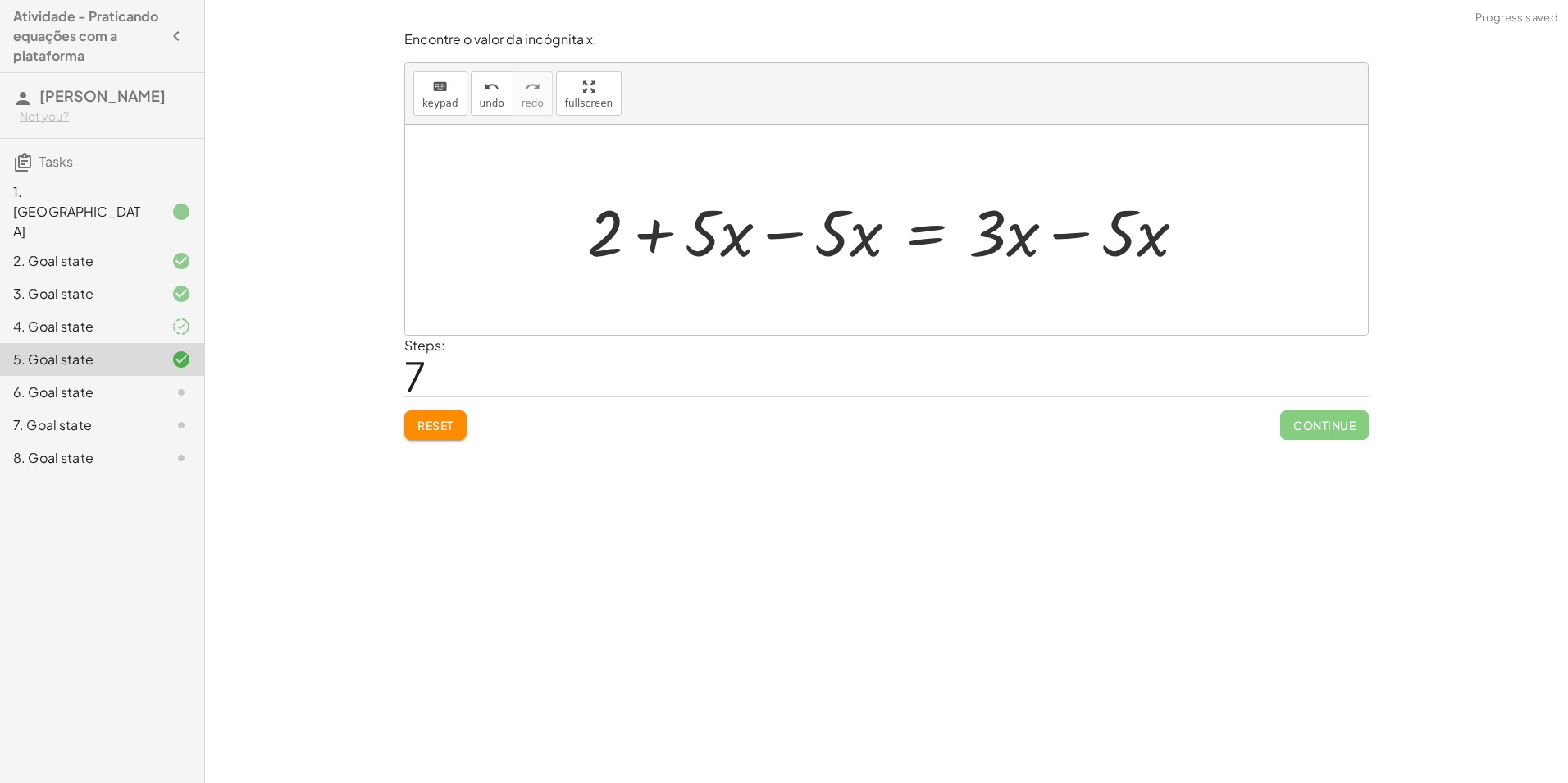
click at [1052, 235] on div at bounding box center [893, 230] width 629 height 85
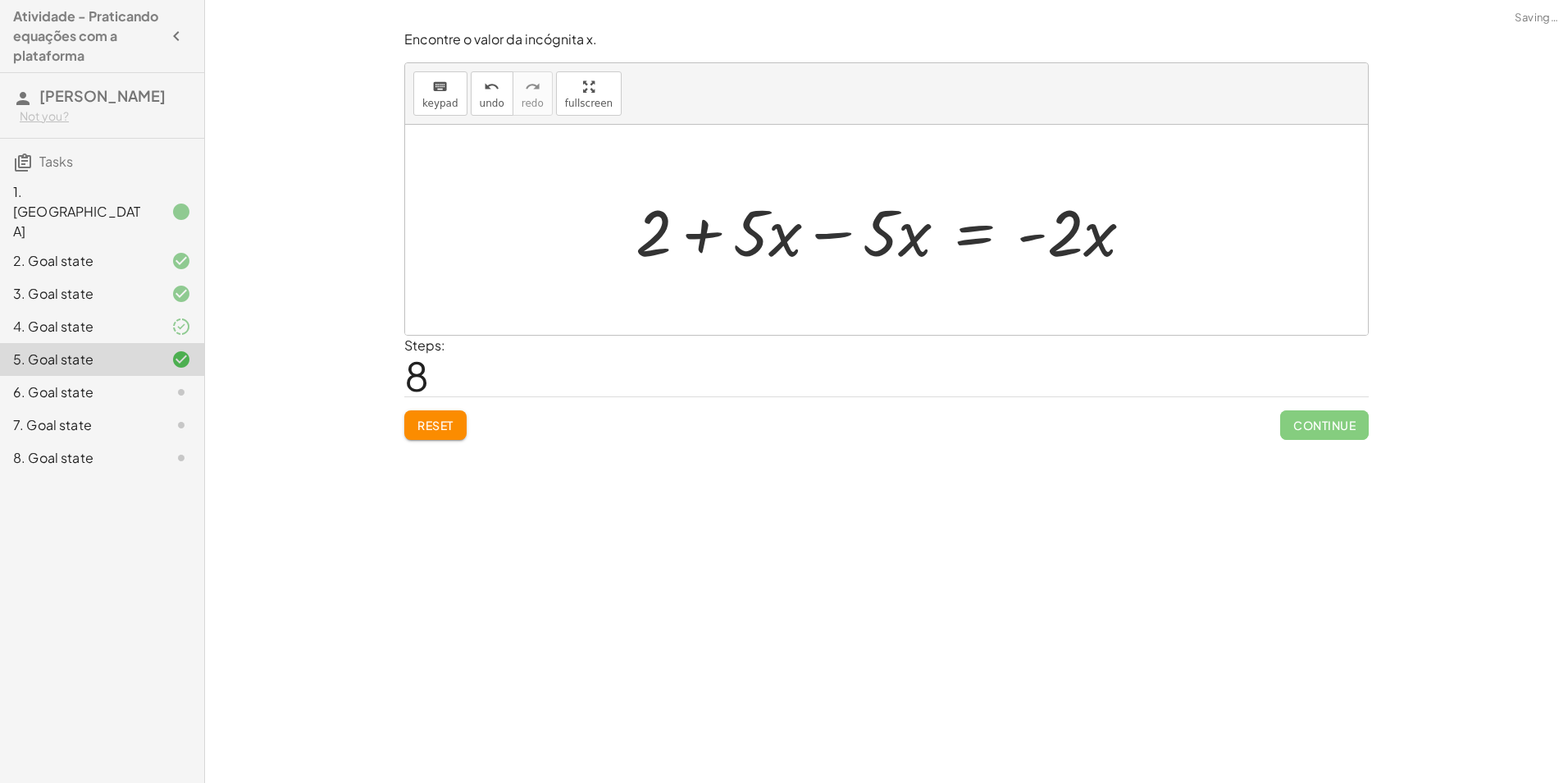
click at [774, 225] on div at bounding box center [891, 230] width 527 height 85
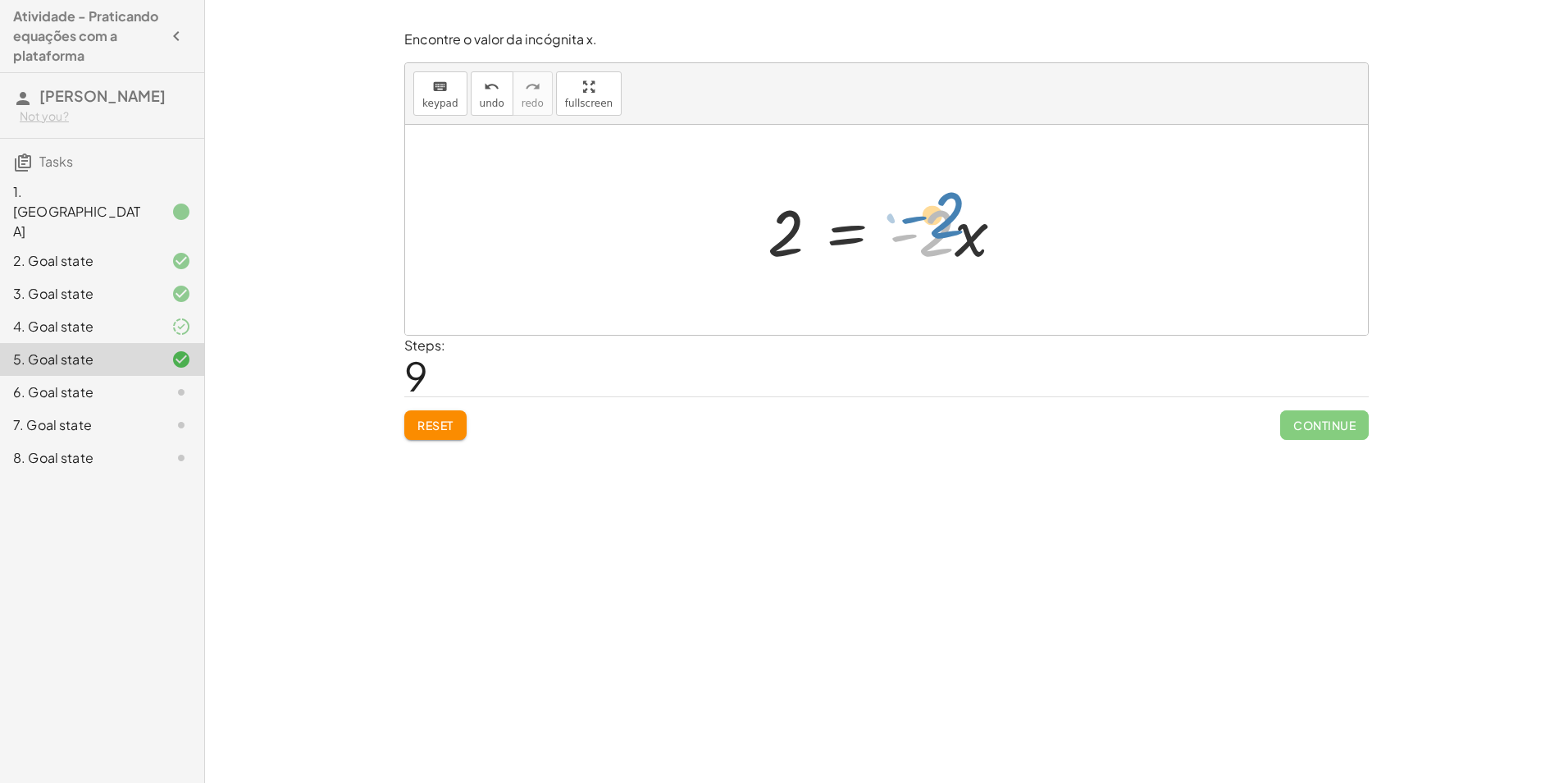
drag, startPoint x: 924, startPoint y: 268, endPoint x: 934, endPoint y: 213, distance: 55.9
click at [934, 213] on div at bounding box center [893, 230] width 267 height 85
drag, startPoint x: 765, startPoint y: 249, endPoint x: 750, endPoint y: 258, distance: 17.5
click at [750, 258] on div "· 5 · ( + x + 1 ) = + · 3 · x + 3 − 3 + · 5 · ( + x + 1 ) = + · 3 · x + 3 − 3 −…" at bounding box center [887, 230] width 287 height 93
drag, startPoint x: 923, startPoint y: 227, endPoint x: 767, endPoint y: 296, distance: 170.6
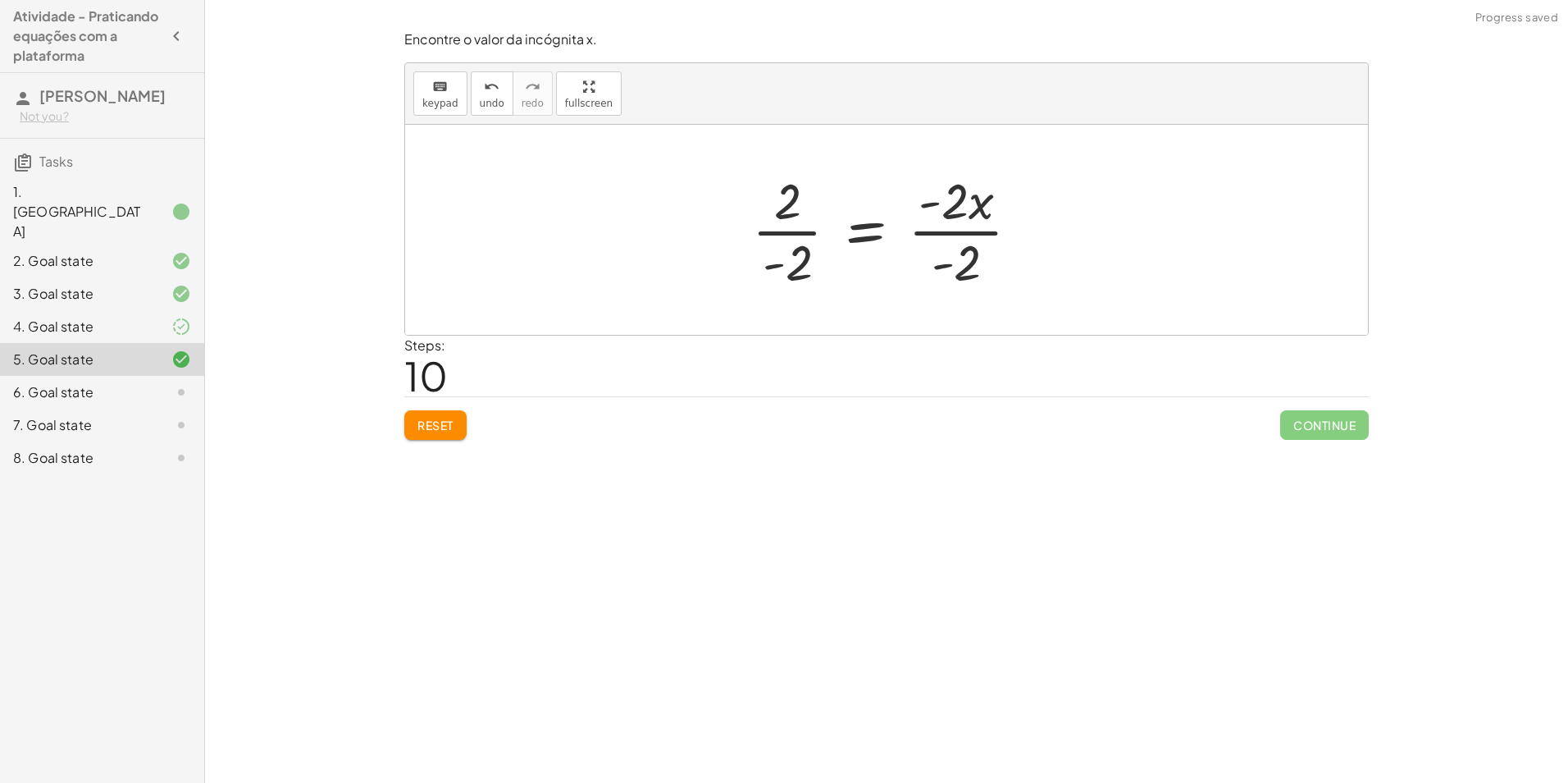
click at [956, 226] on div at bounding box center [893, 229] width 298 height 126
click at [786, 229] on div at bounding box center [862, 229] width 235 height 126
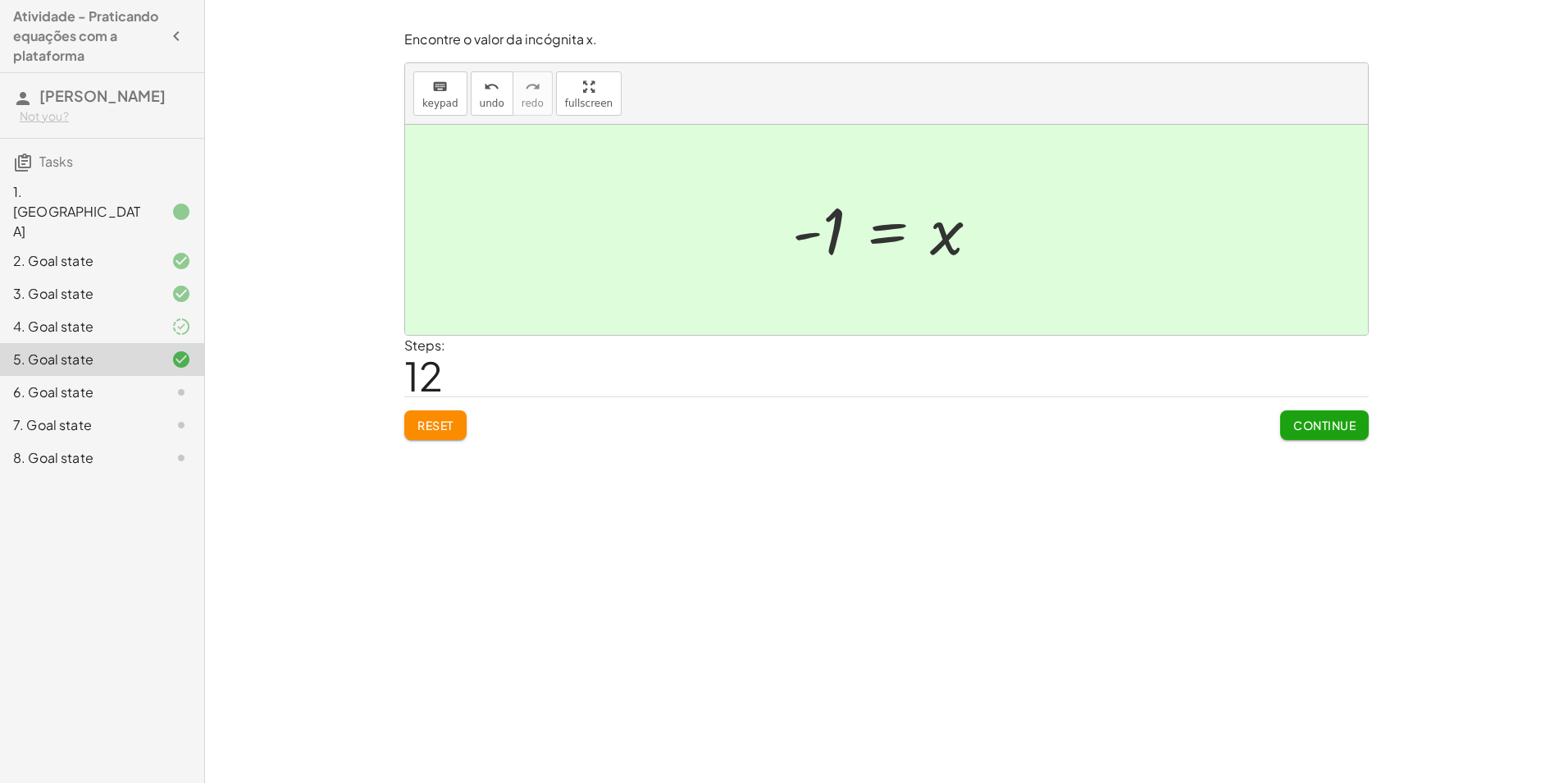
click at [1325, 420] on span "Continue" at bounding box center [1325, 425] width 62 height 15
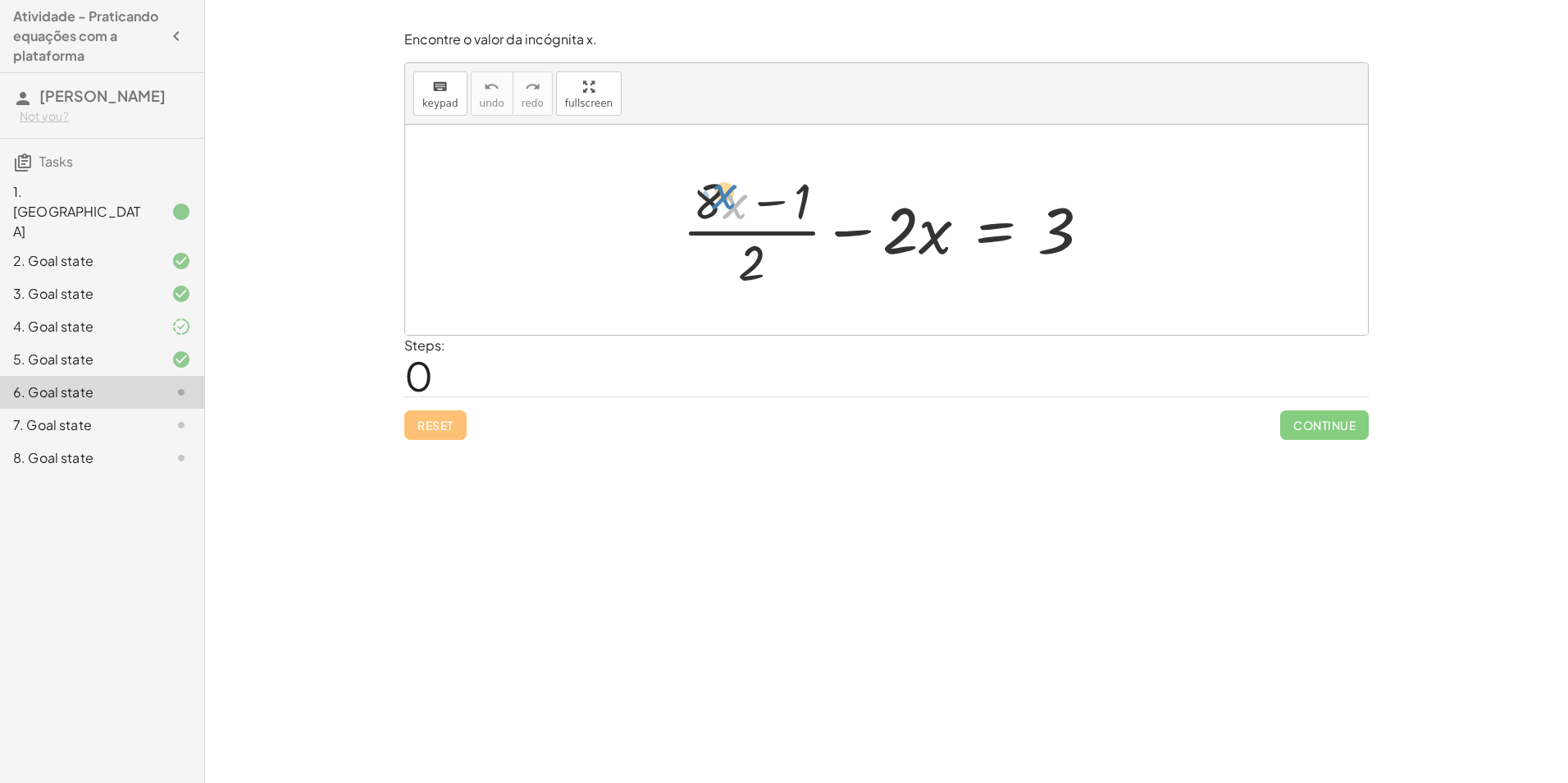
click at [716, 187] on div at bounding box center [893, 229] width 438 height 126
drag, startPoint x: 913, startPoint y: 216, endPoint x: 892, endPoint y: 211, distance: 21.6
click at [892, 211] on div at bounding box center [893, 229] width 438 height 126
drag, startPoint x: 795, startPoint y: 196, endPoint x: 1087, endPoint y: 236, distance: 294.7
click at [1087, 236] on div at bounding box center [893, 229] width 438 height 126
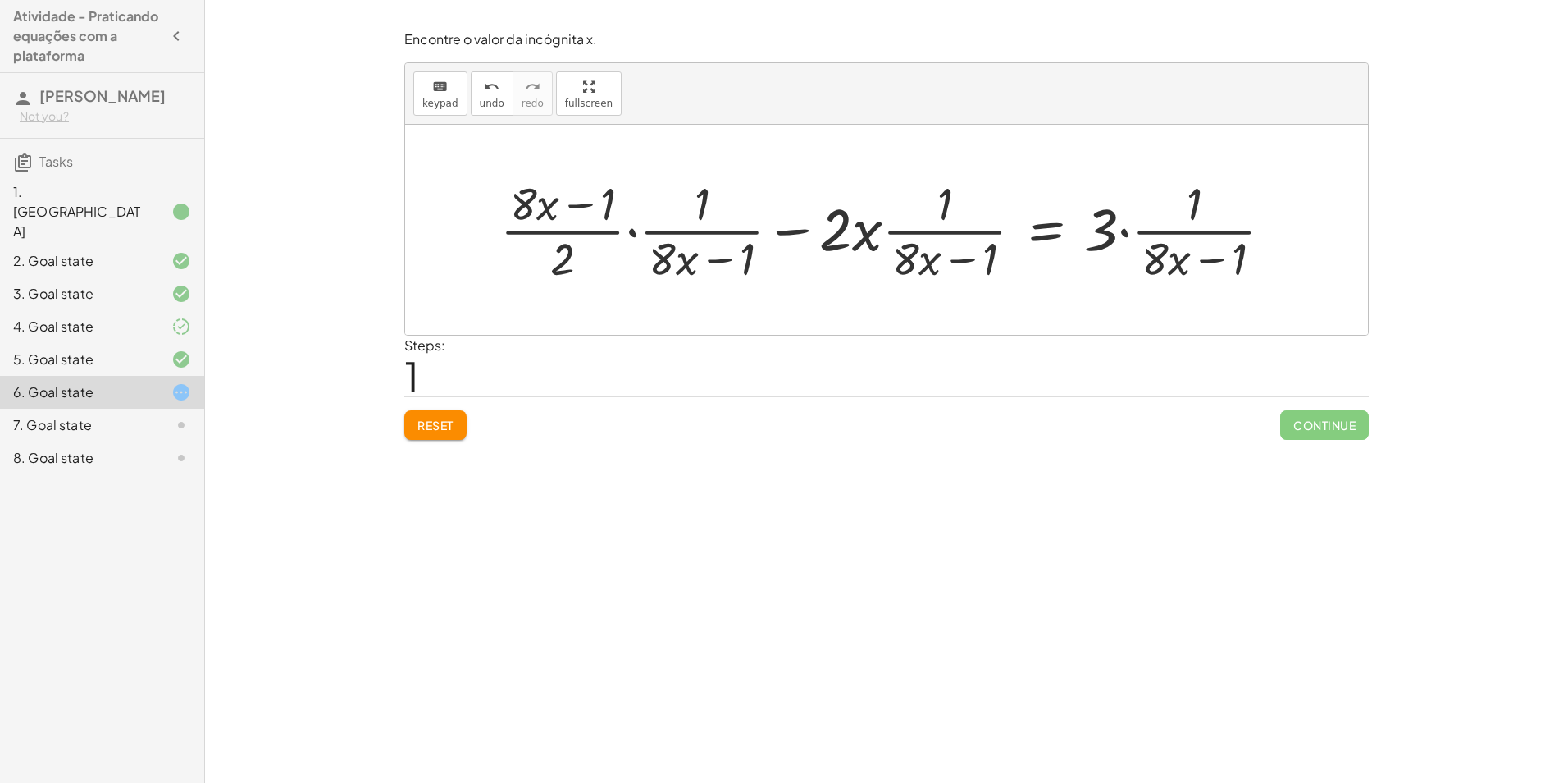
click at [635, 241] on div at bounding box center [893, 229] width 802 height 115
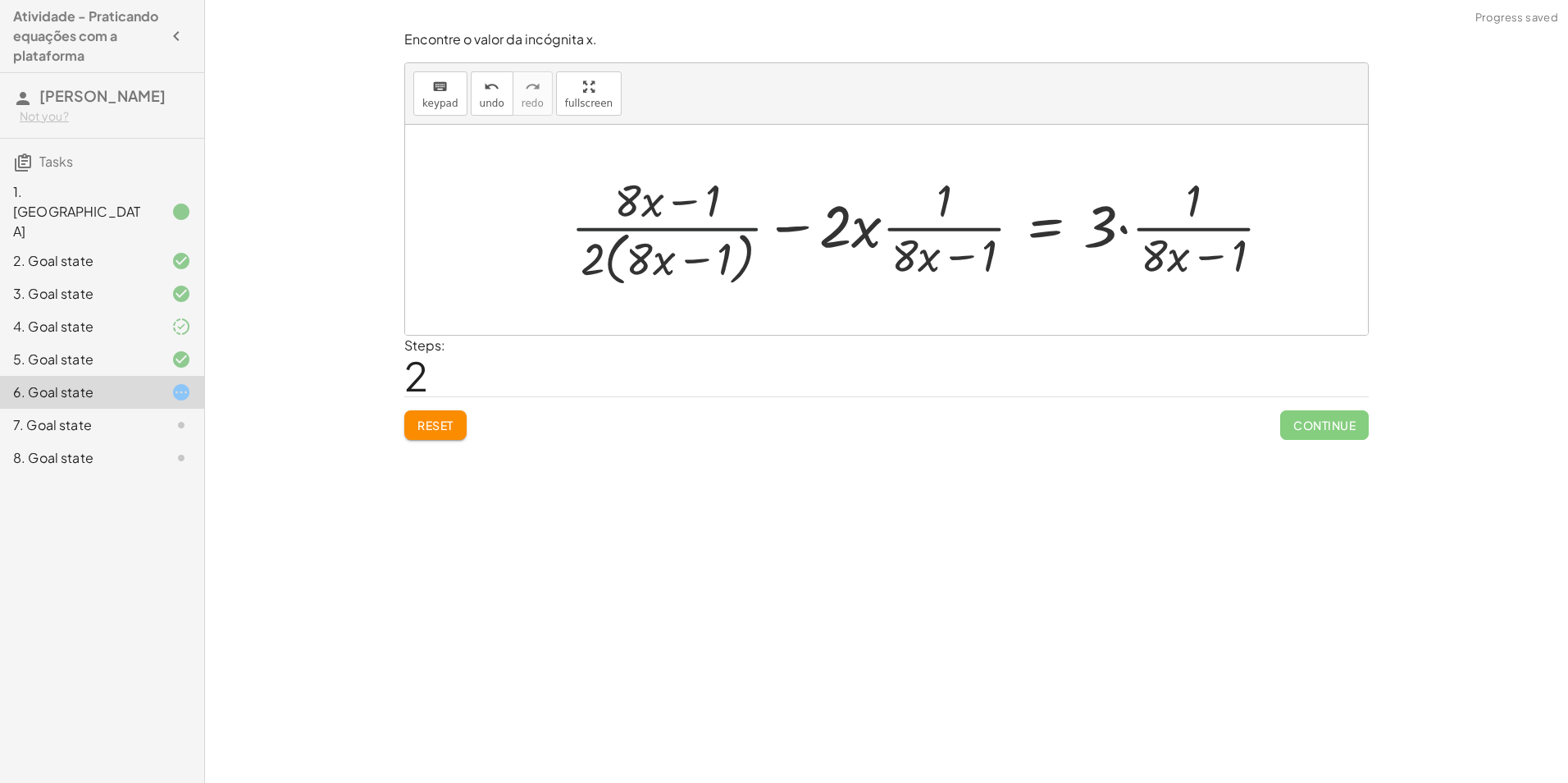
click at [646, 226] on div at bounding box center [928, 229] width 731 height 121
drag, startPoint x: 676, startPoint y: 268, endPoint x: 709, endPoint y: 269, distance: 33.0
click at [708, 269] on div at bounding box center [928, 229] width 731 height 121
click at [709, 269] on div at bounding box center [928, 229] width 731 height 121
drag, startPoint x: 675, startPoint y: 207, endPoint x: 819, endPoint y: 247, distance: 149.5
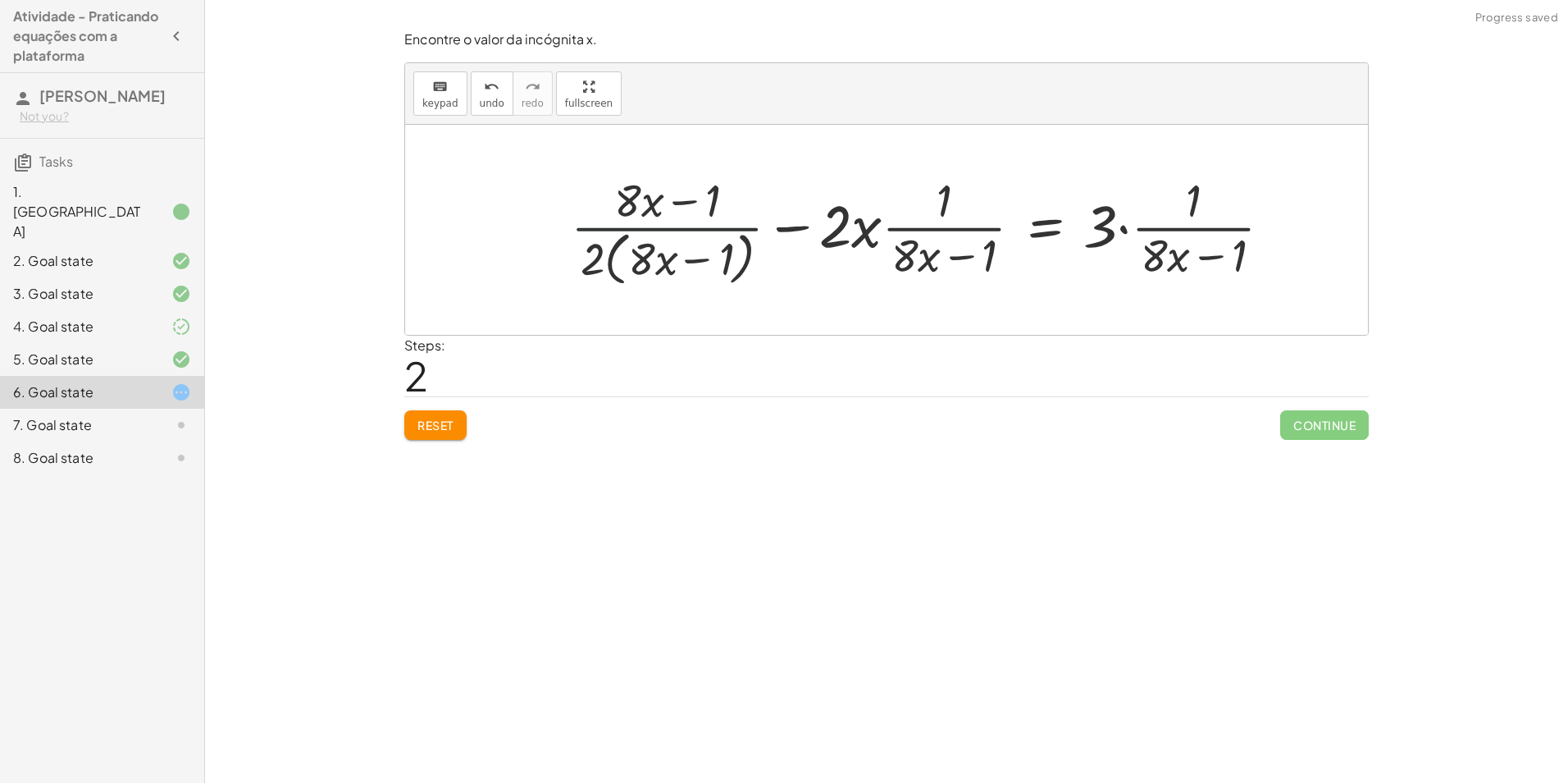
click at [682, 207] on div at bounding box center [928, 229] width 731 height 121
click at [922, 230] on div at bounding box center [928, 229] width 731 height 121
drag, startPoint x: 1146, startPoint y: 238, endPoint x: 1128, endPoint y: 230, distance: 19.7
click at [1144, 238] on div at bounding box center [928, 229] width 731 height 121
drag, startPoint x: 1126, startPoint y: 228, endPoint x: 1145, endPoint y: 227, distance: 19.0
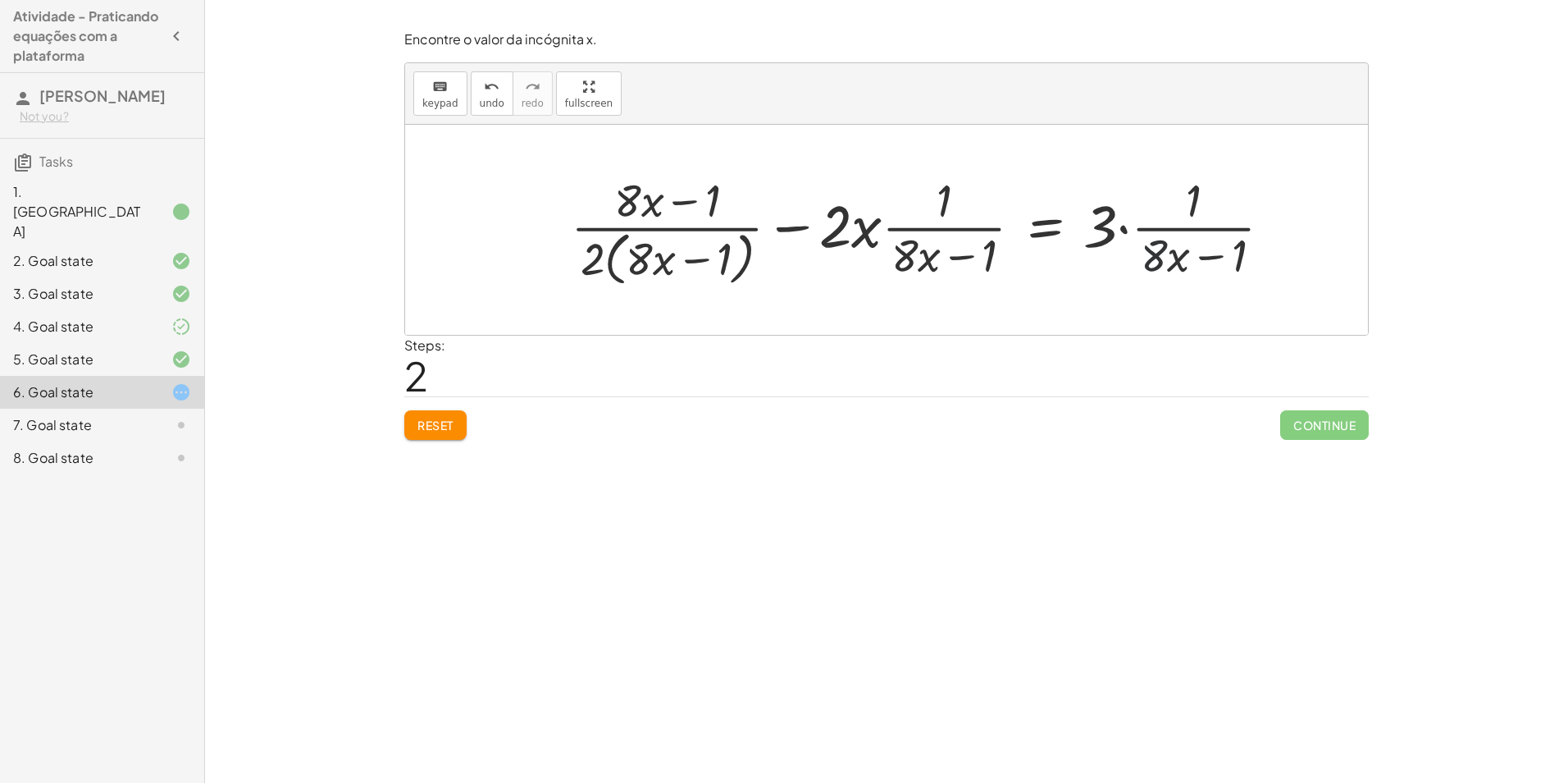
click at [1132, 228] on div at bounding box center [928, 229] width 731 height 121
click at [1208, 235] on div at bounding box center [928, 229] width 731 height 121
drag, startPoint x: 443, startPoint y: 424, endPoint x: 469, endPoint y: 433, distance: 27.5
click at [469, 433] on div "Reset Continue" at bounding box center [886, 418] width 965 height 43
click at [427, 433] on button "Reset" at bounding box center [435, 425] width 62 height 29
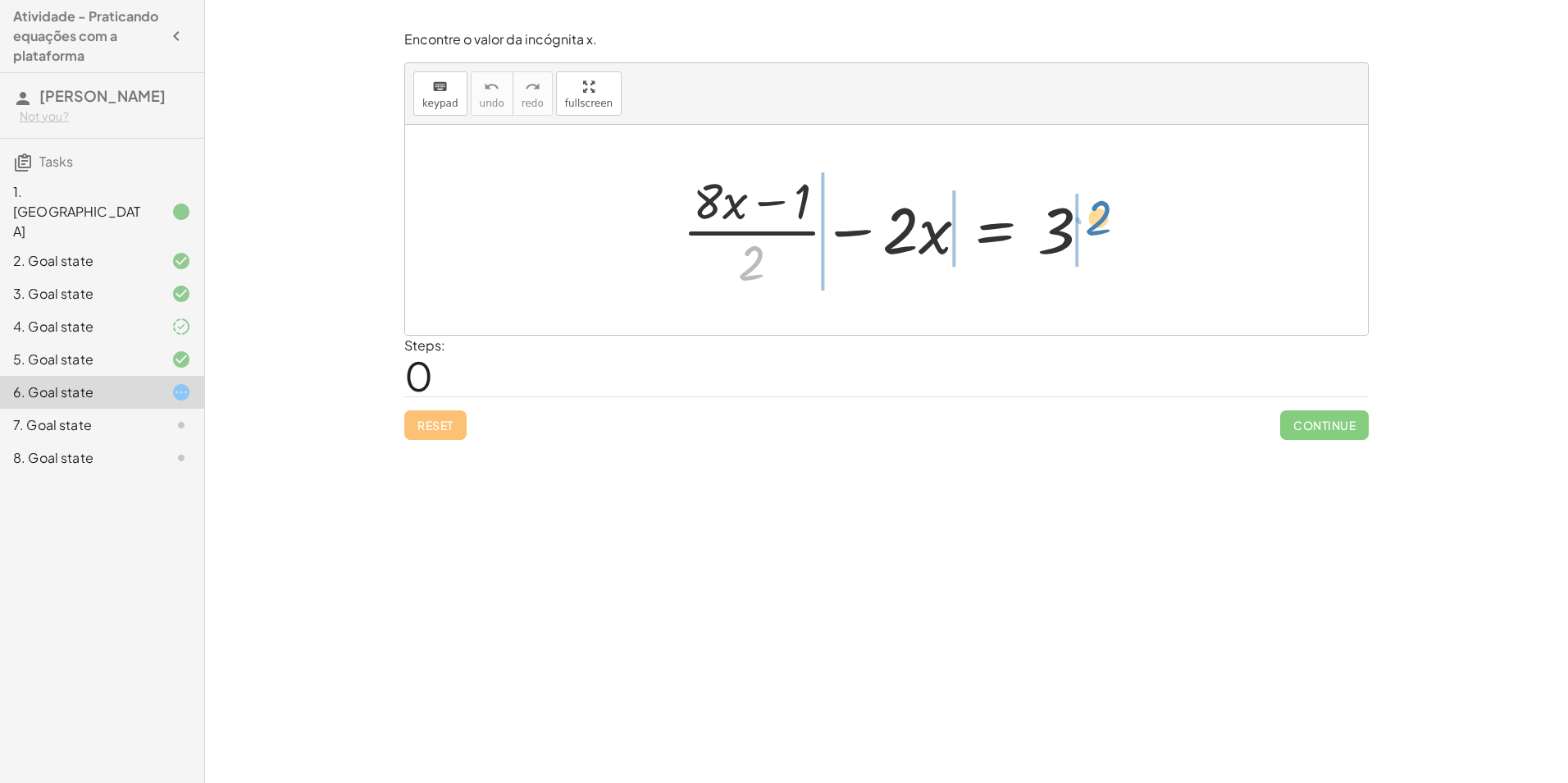
drag, startPoint x: 750, startPoint y: 262, endPoint x: 1096, endPoint y: 218, distance: 348.8
click at [1096, 218] on div at bounding box center [893, 229] width 438 height 126
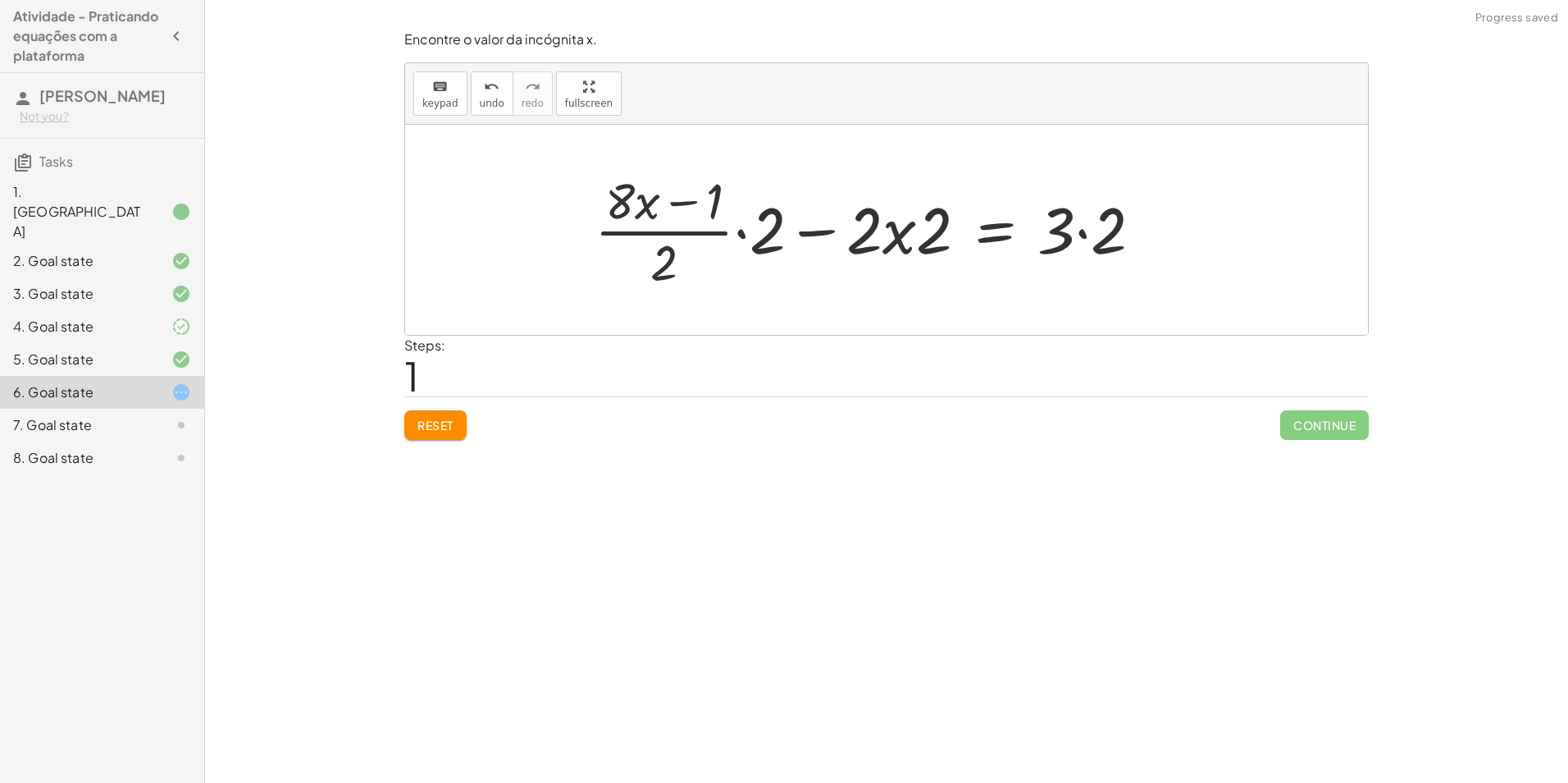
click at [744, 229] on div at bounding box center [875, 229] width 578 height 126
drag, startPoint x: 761, startPoint y: 173, endPoint x: 760, endPoint y: 184, distance: 11.0
click at [760, 182] on div at bounding box center [862, 229] width 601 height 133
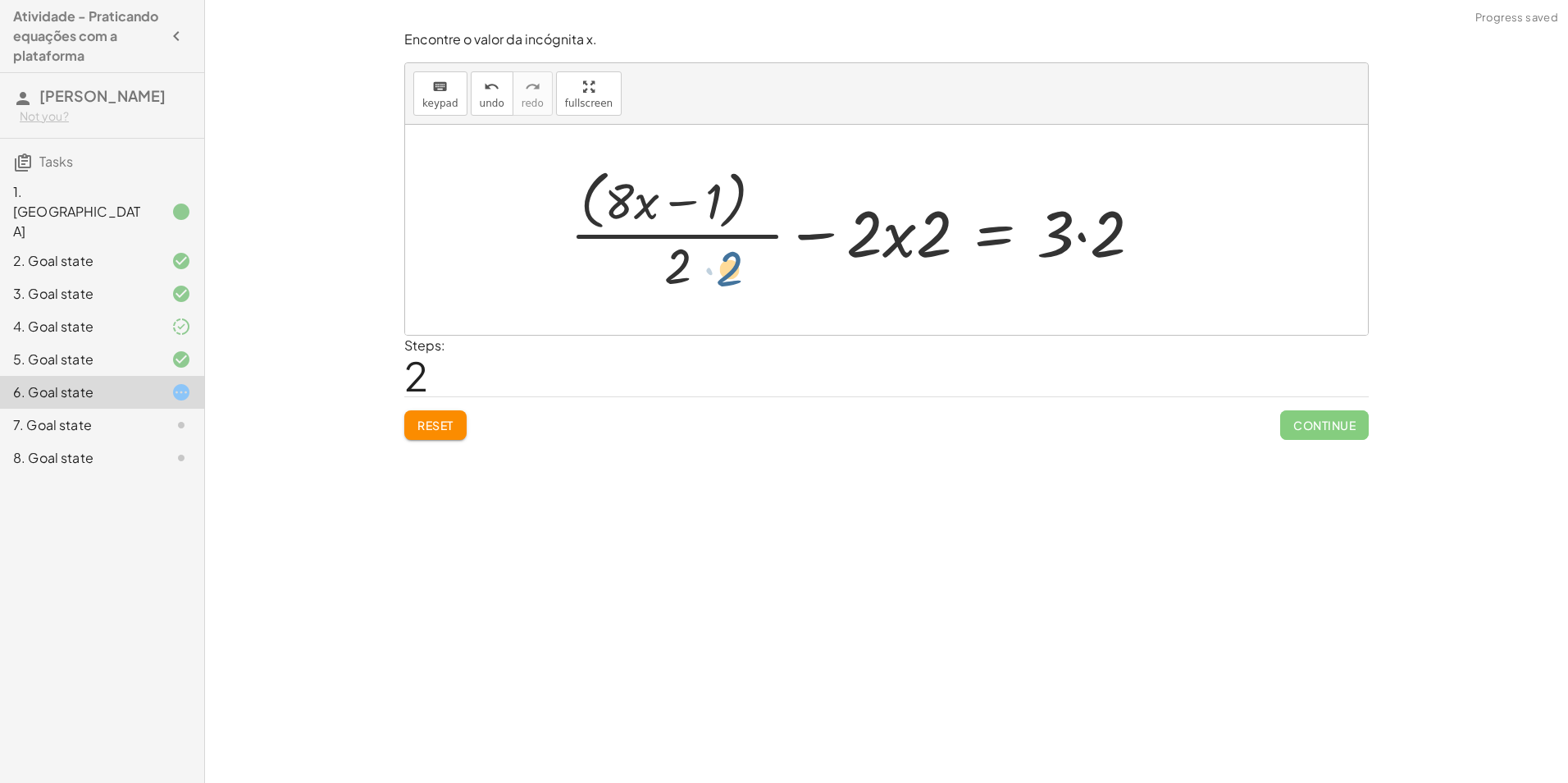
drag, startPoint x: 766, startPoint y: 211, endPoint x: 724, endPoint y: 298, distance: 96.6
click at [1097, 246] on div at bounding box center [862, 229] width 601 height 133
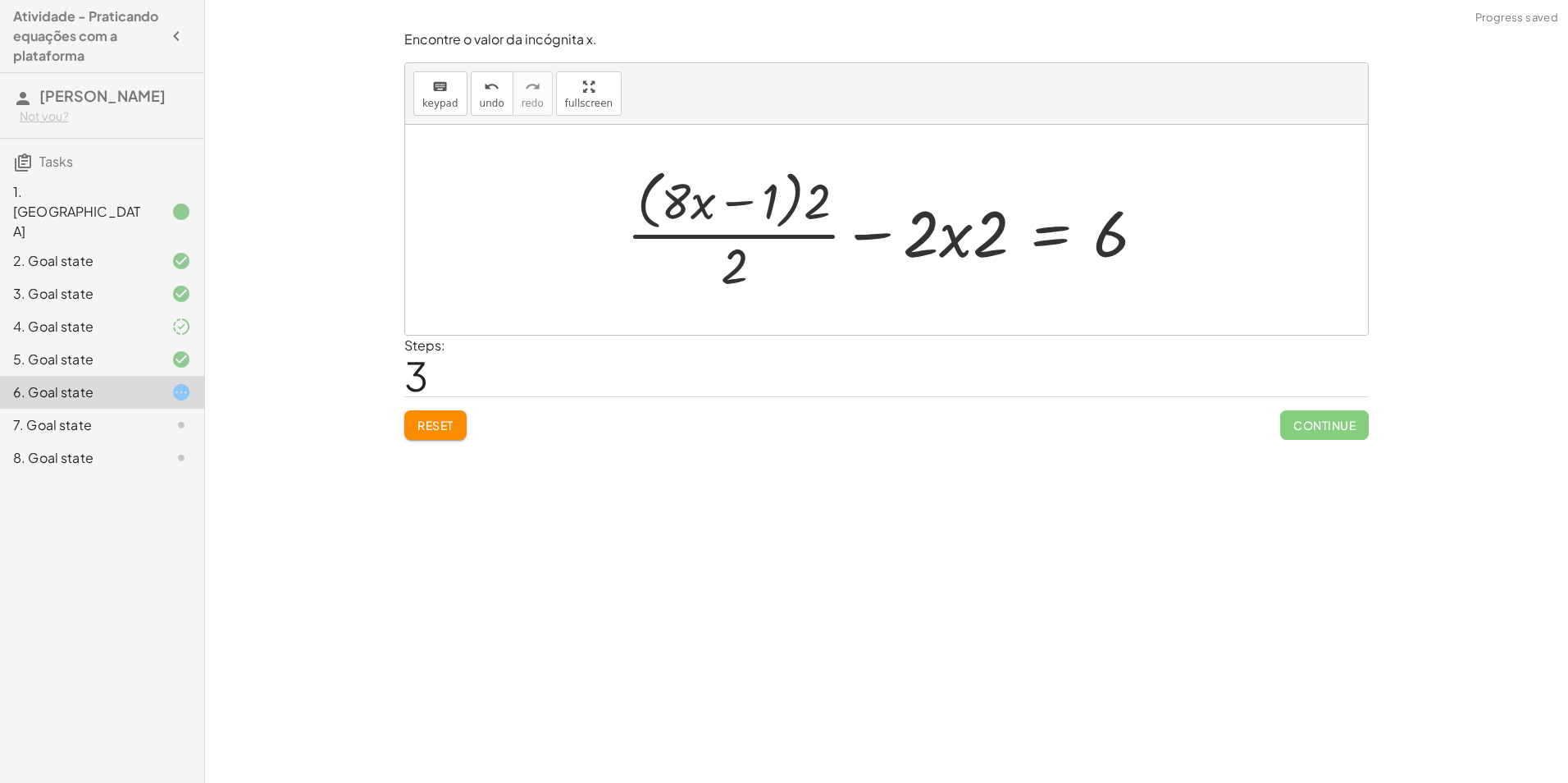
click at [411, 420] on button "Reset" at bounding box center [435, 425] width 62 height 29
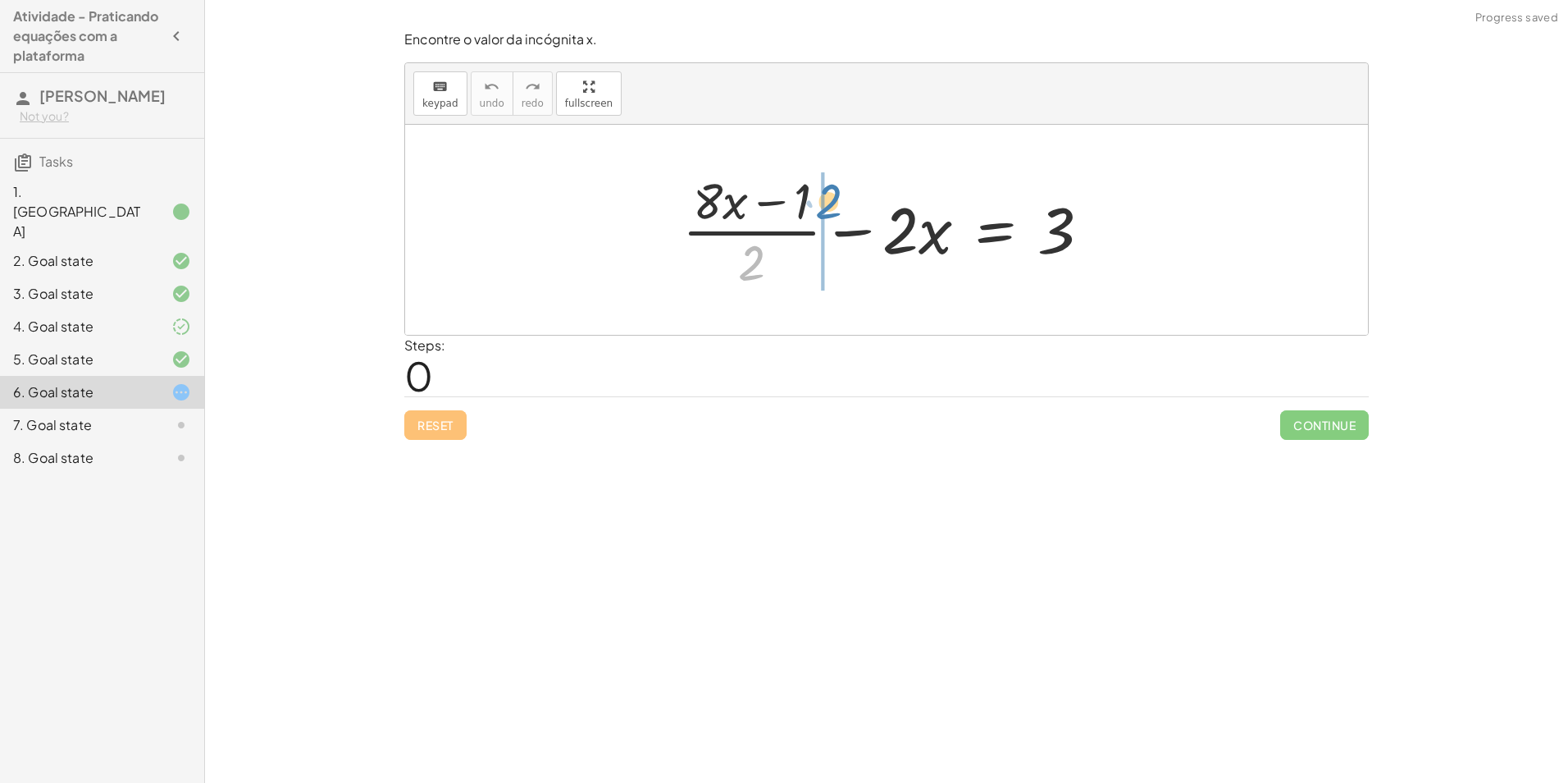
drag, startPoint x: 736, startPoint y: 274, endPoint x: 810, endPoint y: 212, distance: 96.5
click at [810, 212] on div at bounding box center [893, 229] width 438 height 126
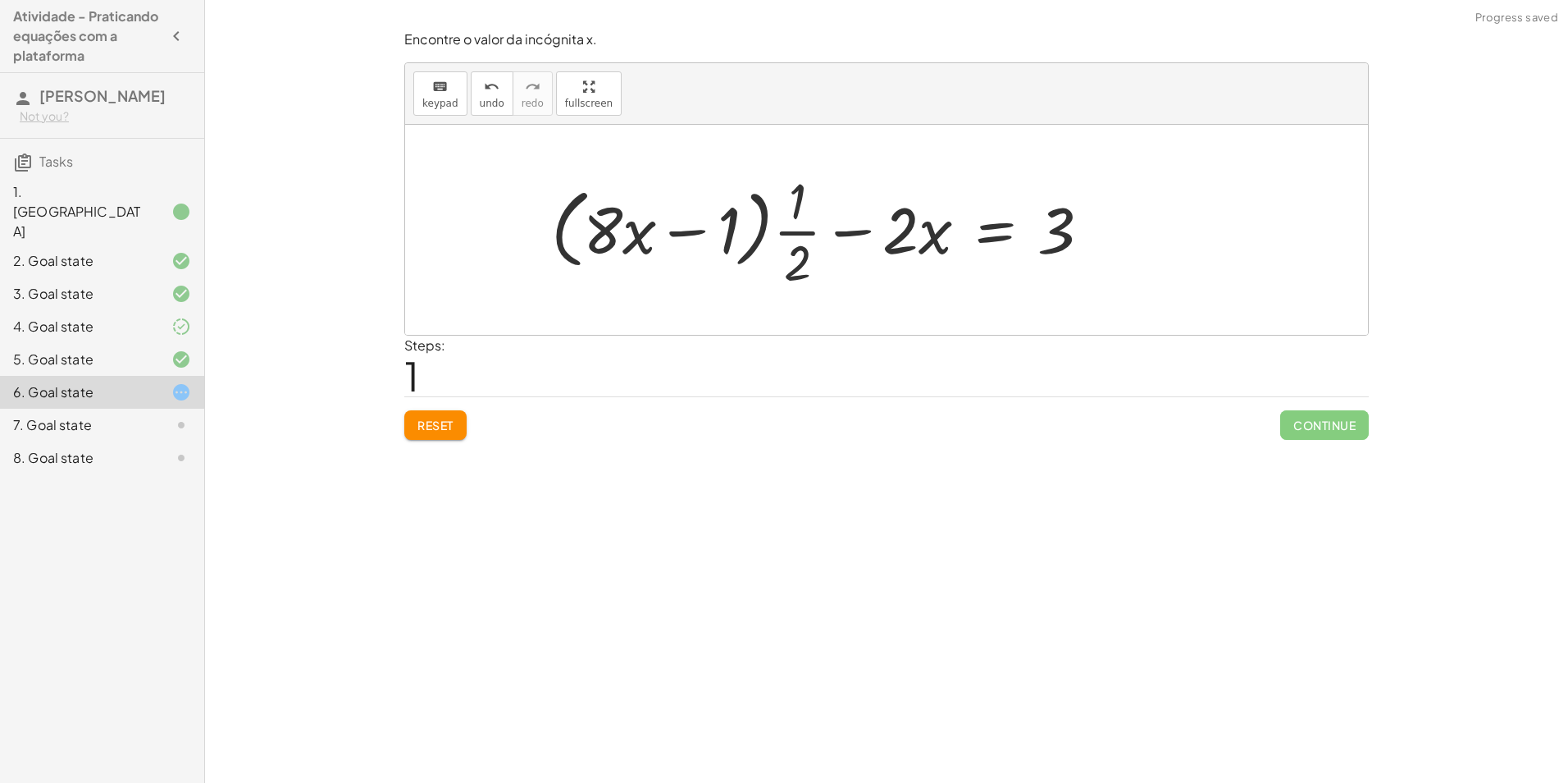
click at [422, 429] on span "Reset" at bounding box center [435, 425] width 36 height 15
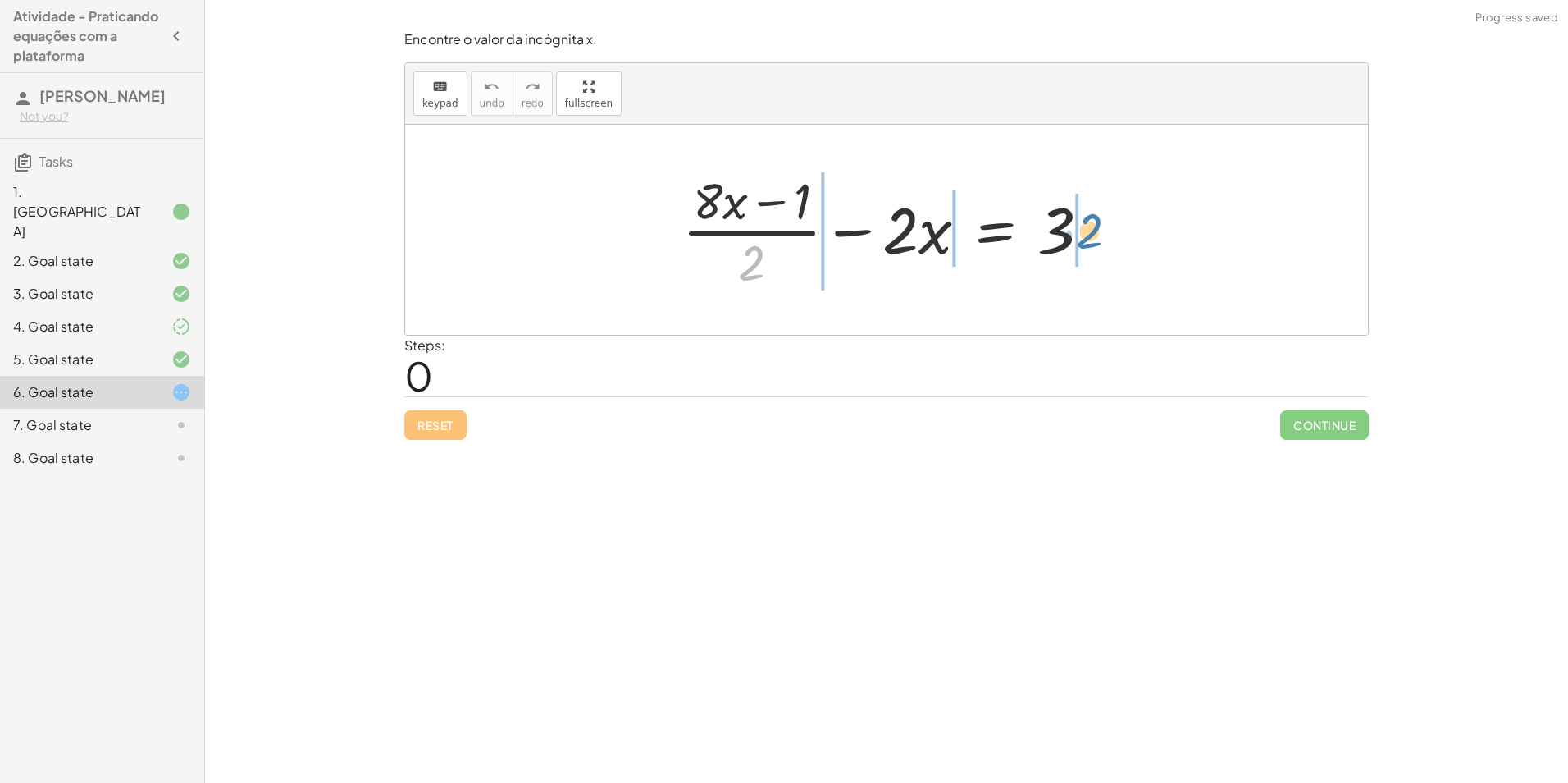
drag, startPoint x: 767, startPoint y: 275, endPoint x: 1105, endPoint y: 244, distance: 339.4
click at [1106, 244] on div at bounding box center [893, 229] width 438 height 126
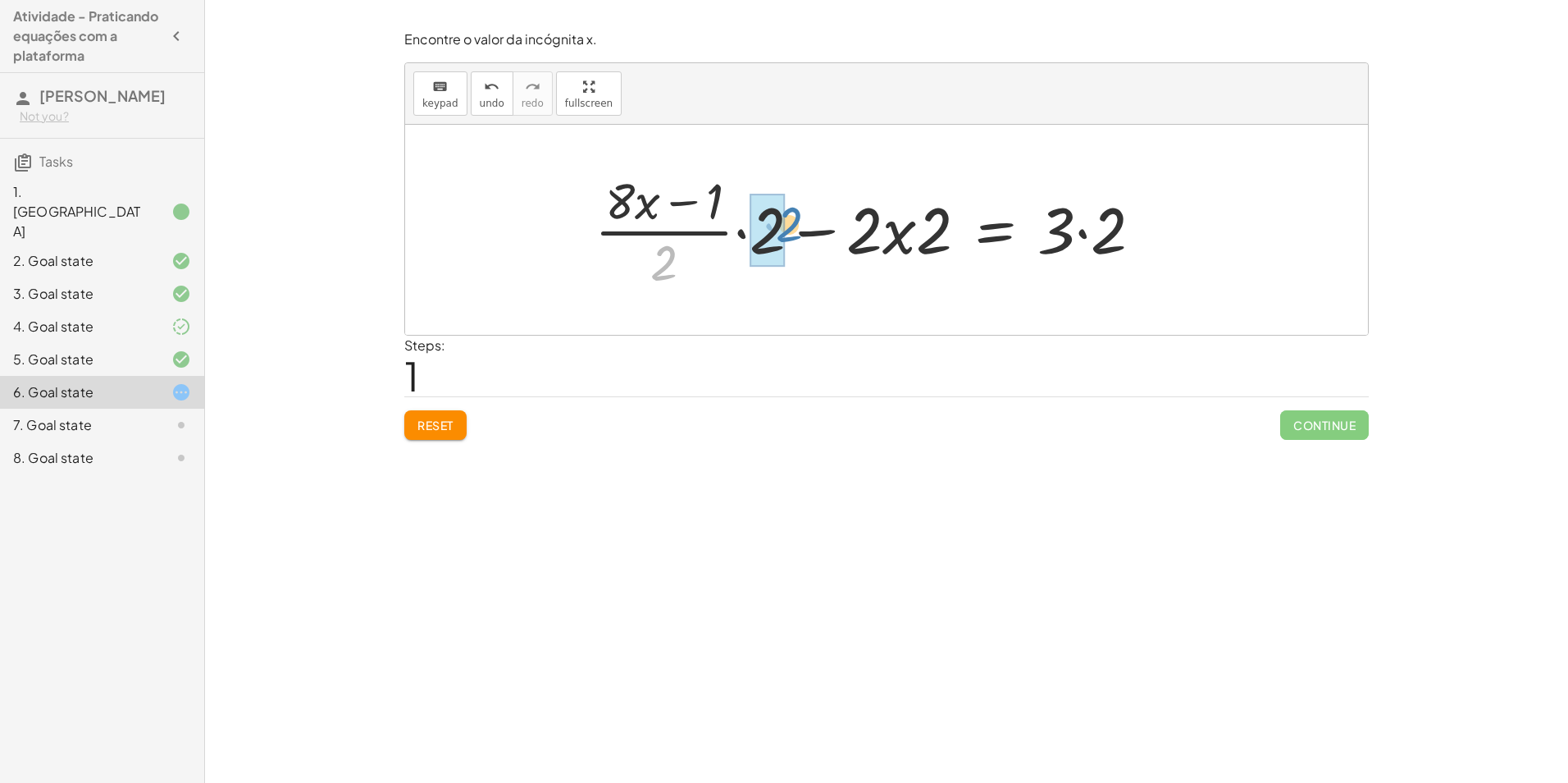
drag, startPoint x: 664, startPoint y: 268, endPoint x: 789, endPoint y: 229, distance: 130.9
click at [789, 229] on div at bounding box center [875, 229] width 578 height 126
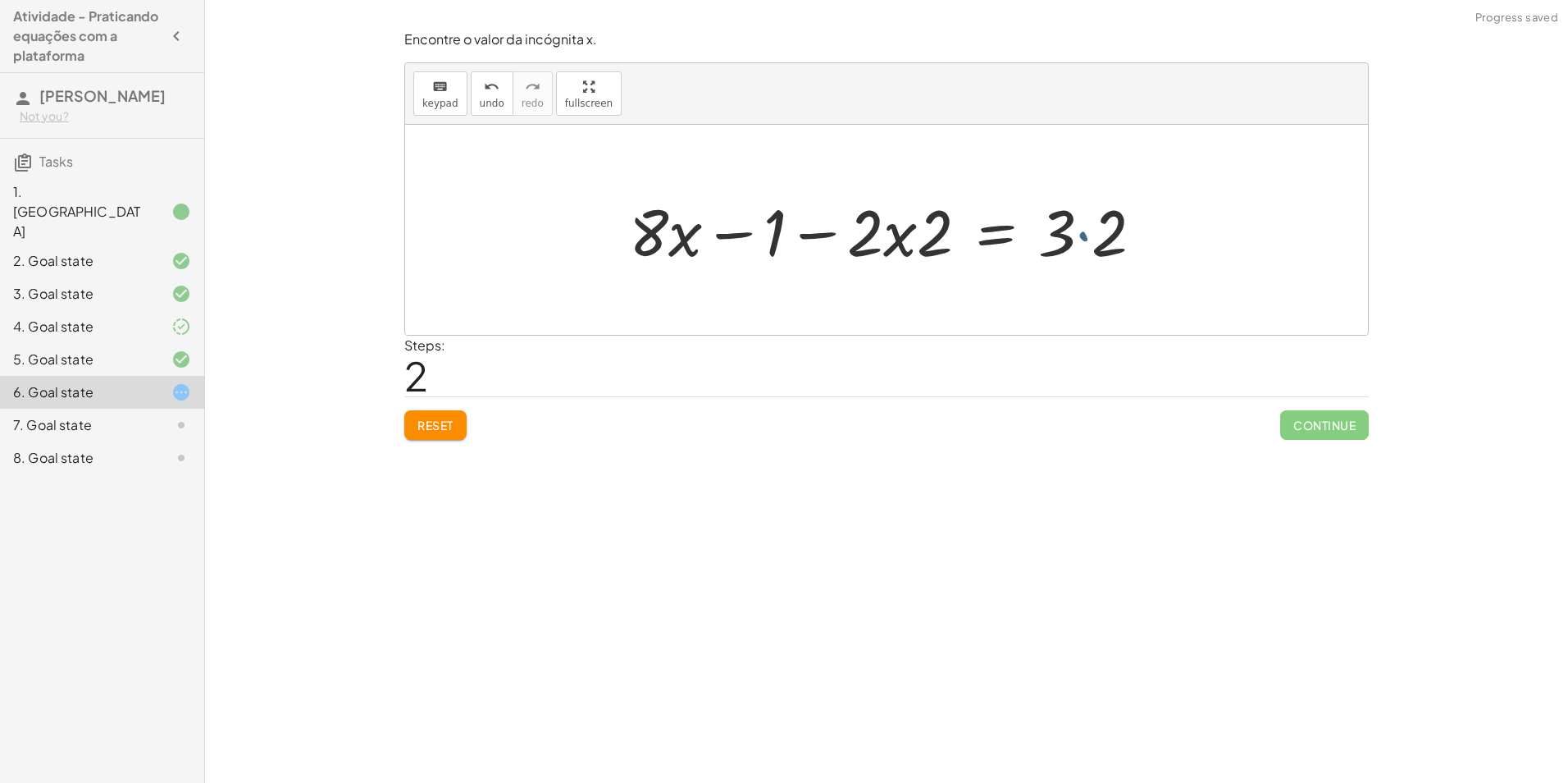
click at [1079, 228] on div at bounding box center [893, 230] width 544 height 85
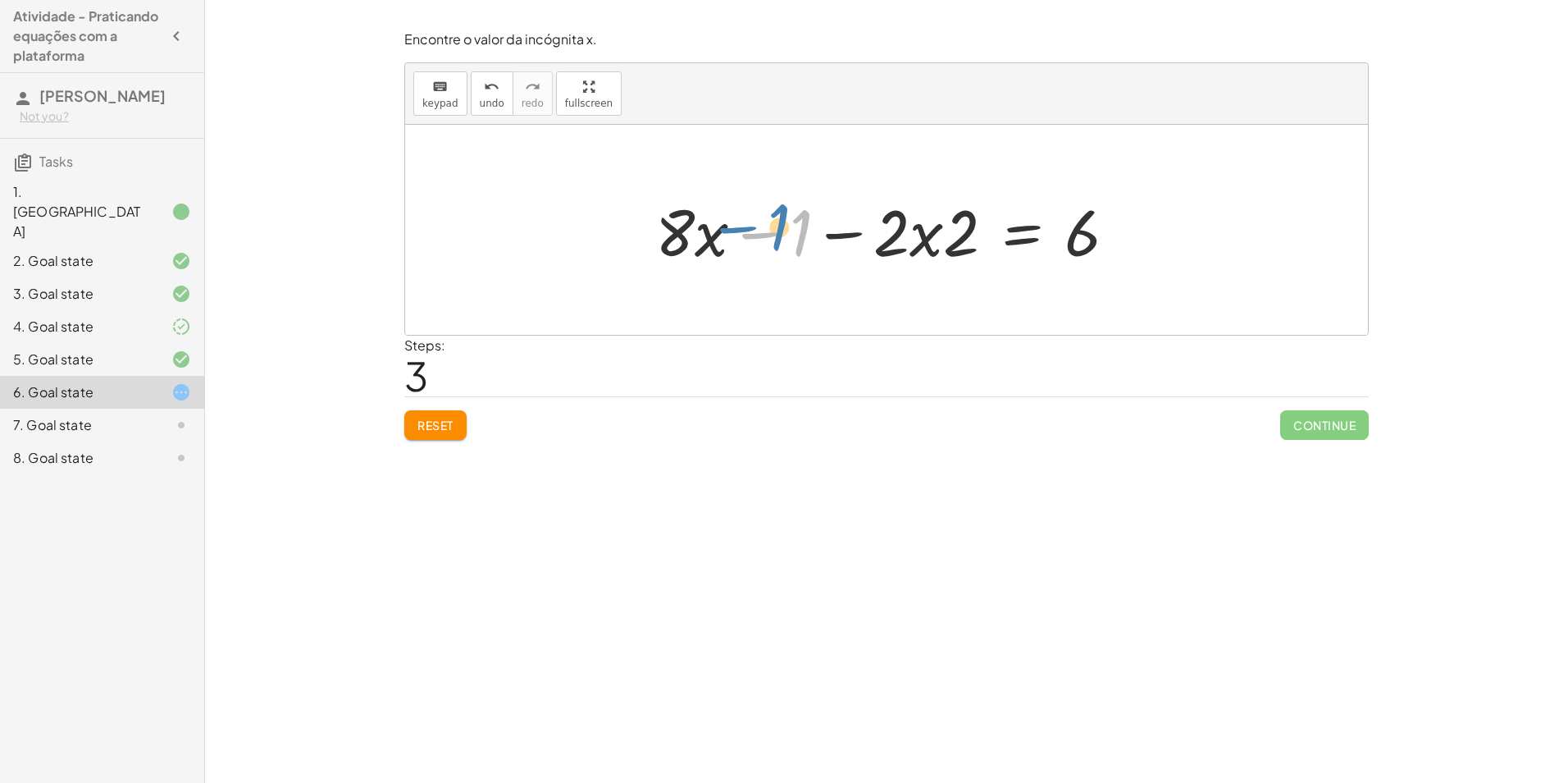
drag, startPoint x: 801, startPoint y: 230, endPoint x: 779, endPoint y: 225, distance: 22.6
click at [779, 225] on div at bounding box center [893, 230] width 491 height 85
click at [934, 249] on div at bounding box center [893, 230] width 491 height 85
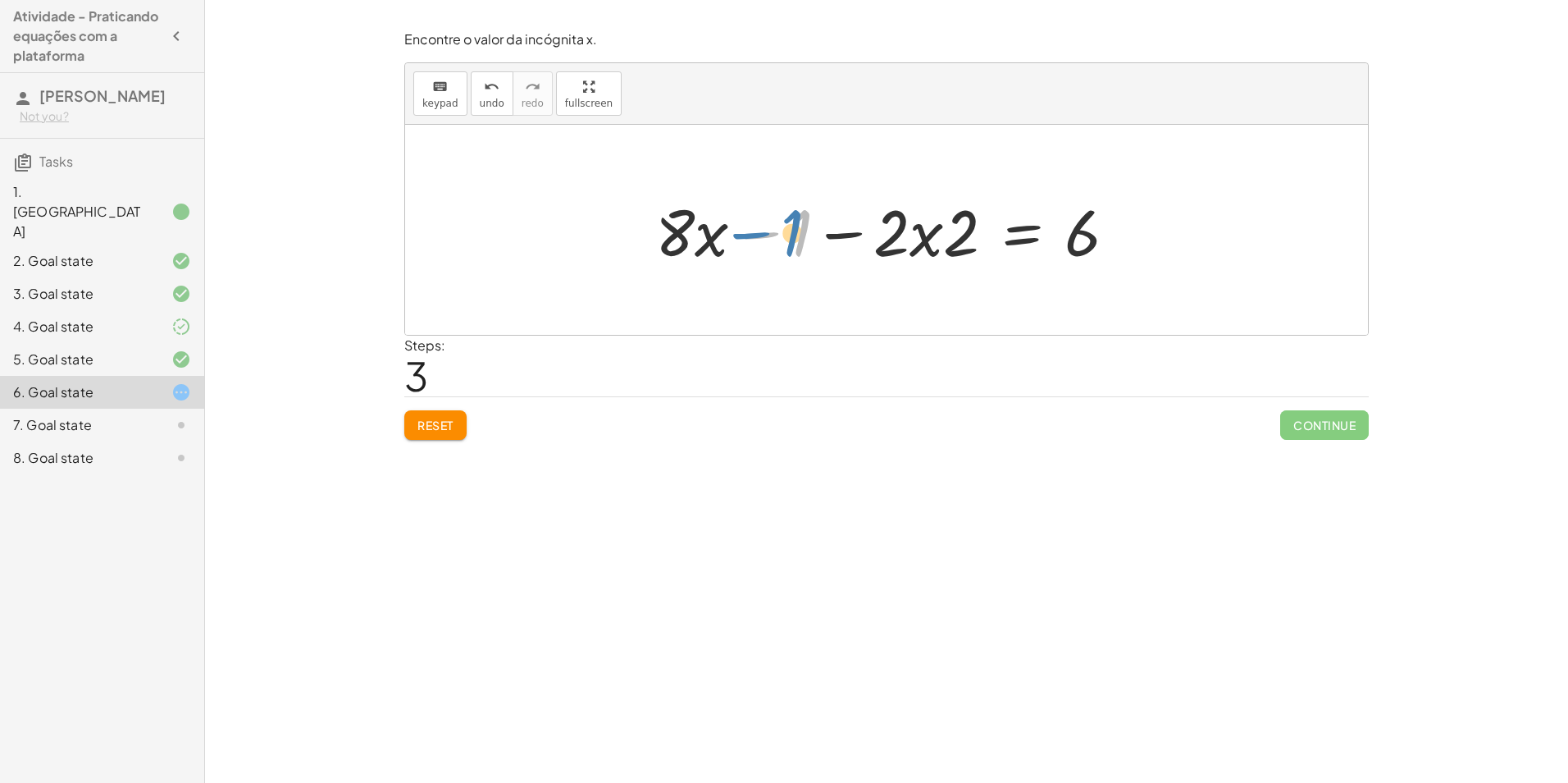
drag, startPoint x: 792, startPoint y: 227, endPoint x: 781, endPoint y: 226, distance: 11.0
click at [781, 226] on div at bounding box center [893, 230] width 491 height 85
click at [844, 229] on div at bounding box center [893, 230] width 491 height 85
click at [960, 231] on div at bounding box center [893, 230] width 491 height 85
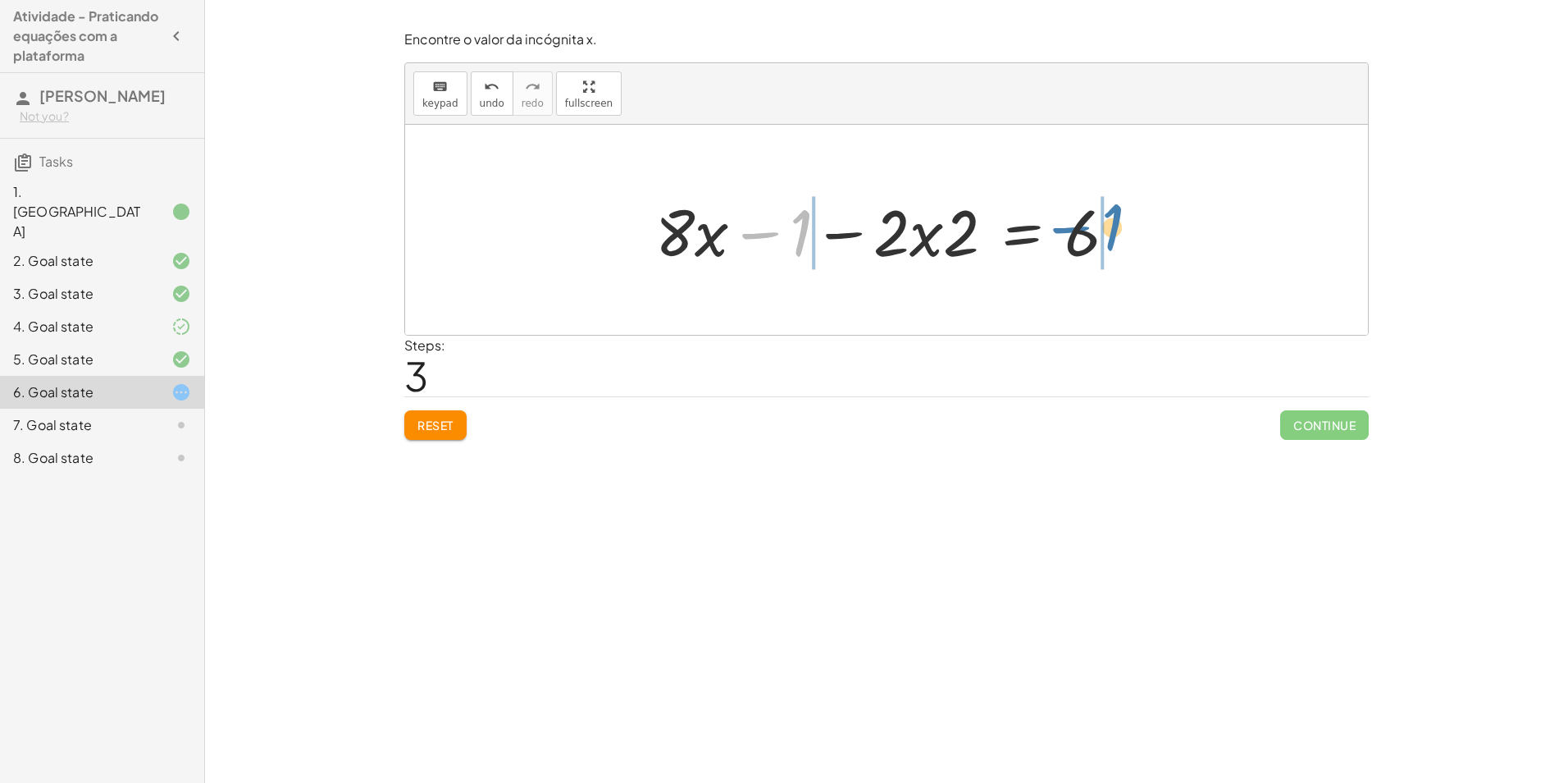
drag, startPoint x: 770, startPoint y: 236, endPoint x: 1104, endPoint y: 240, distance: 334.0
click at [1110, 236] on div at bounding box center [893, 230] width 491 height 85
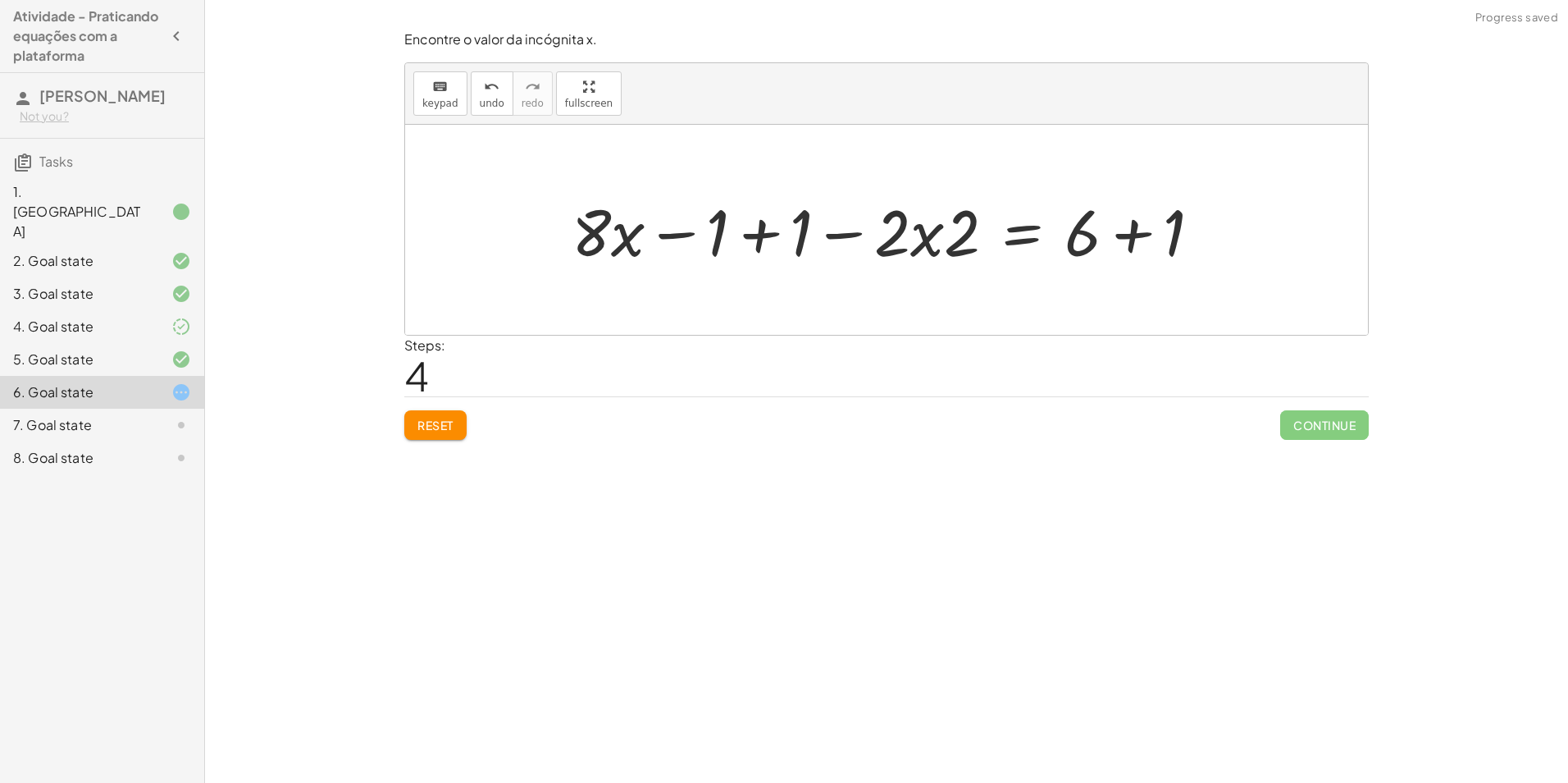
click at [751, 229] on div at bounding box center [893, 230] width 659 height 85
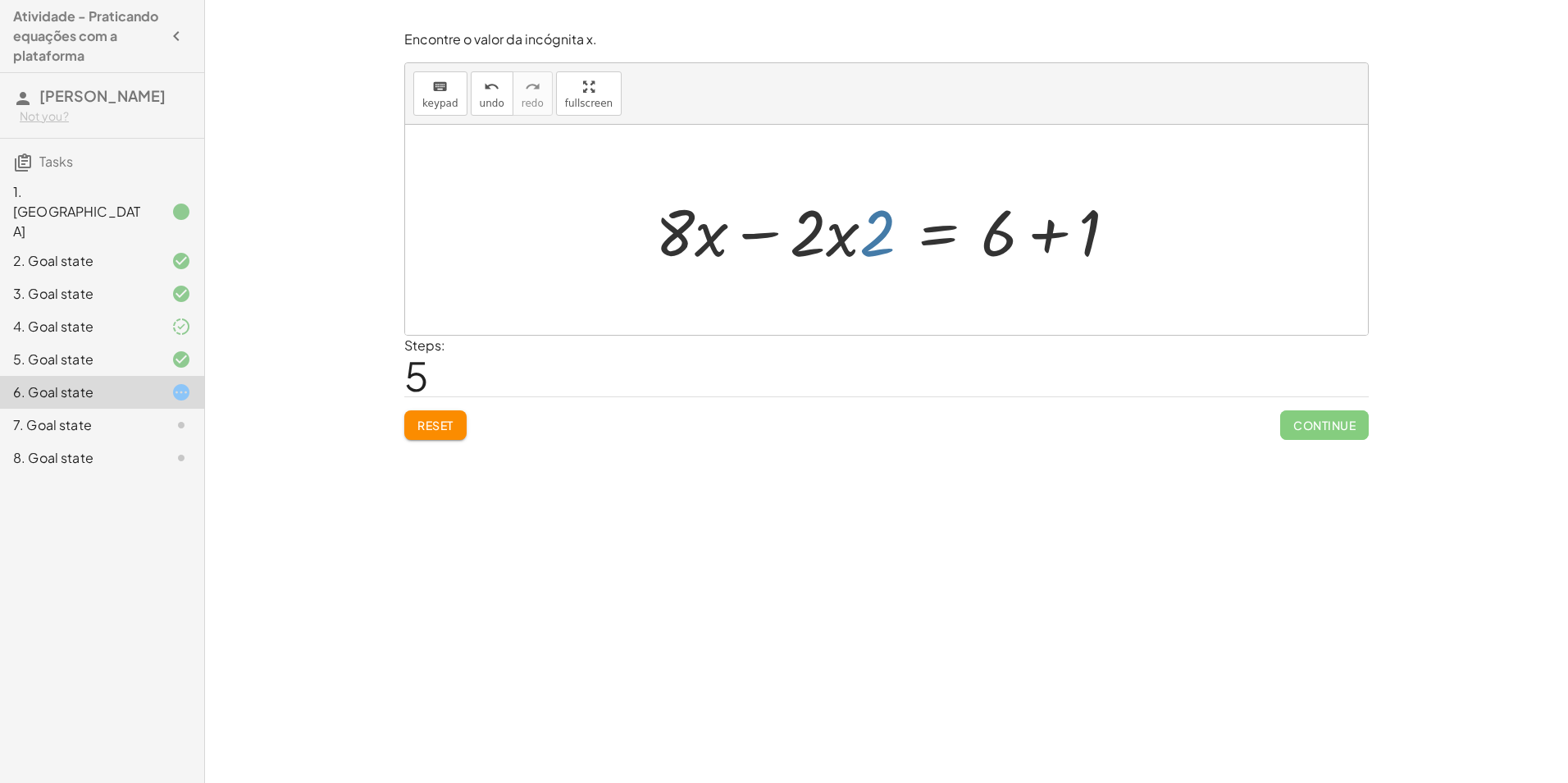
click at [889, 241] on div at bounding box center [893, 230] width 491 height 85
drag, startPoint x: 873, startPoint y: 222, endPoint x: 1128, endPoint y: 217, distance: 255.0
click at [1128, 217] on div at bounding box center [893, 230] width 491 height 85
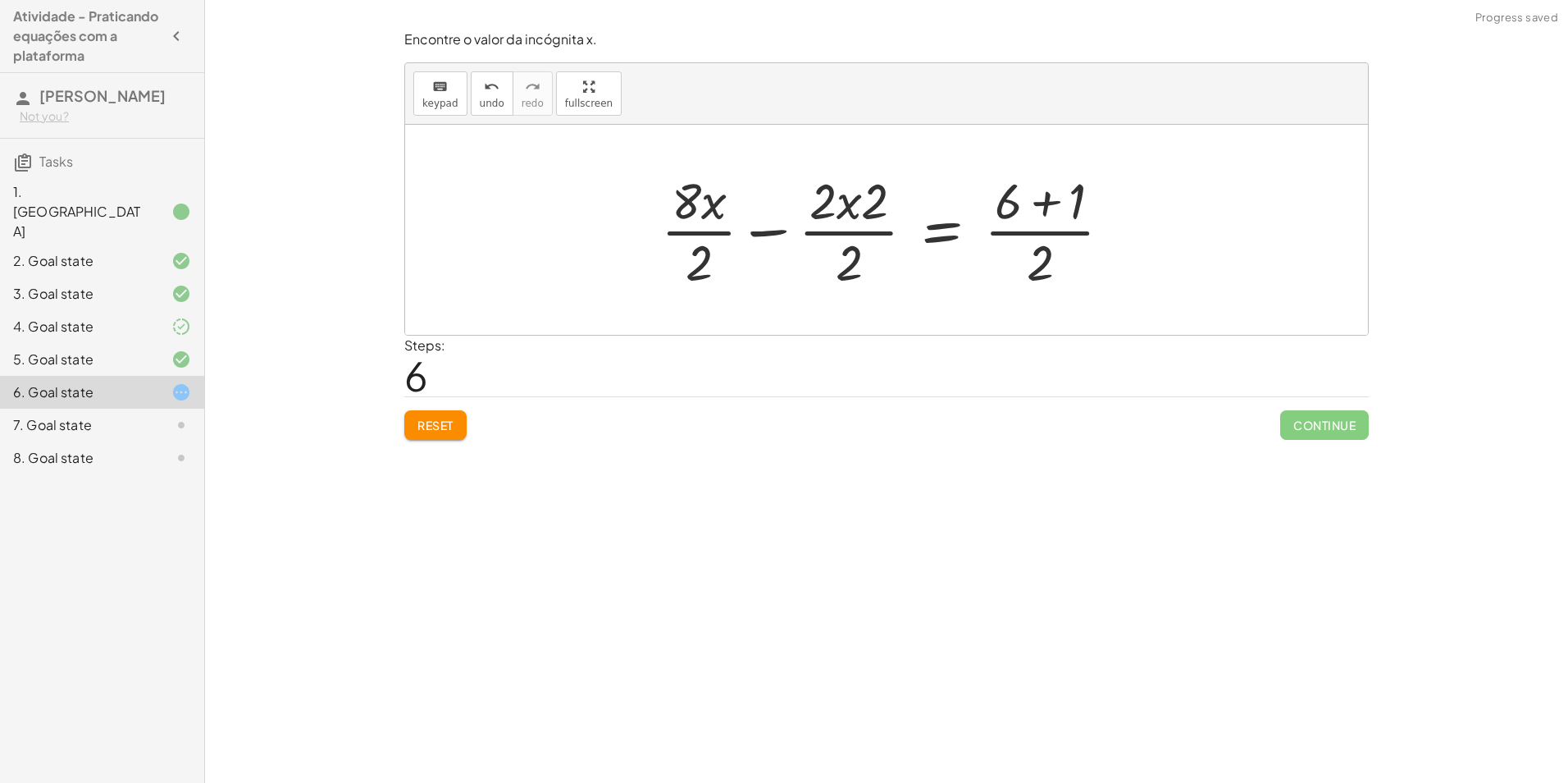
click at [1057, 195] on div at bounding box center [893, 229] width 480 height 126
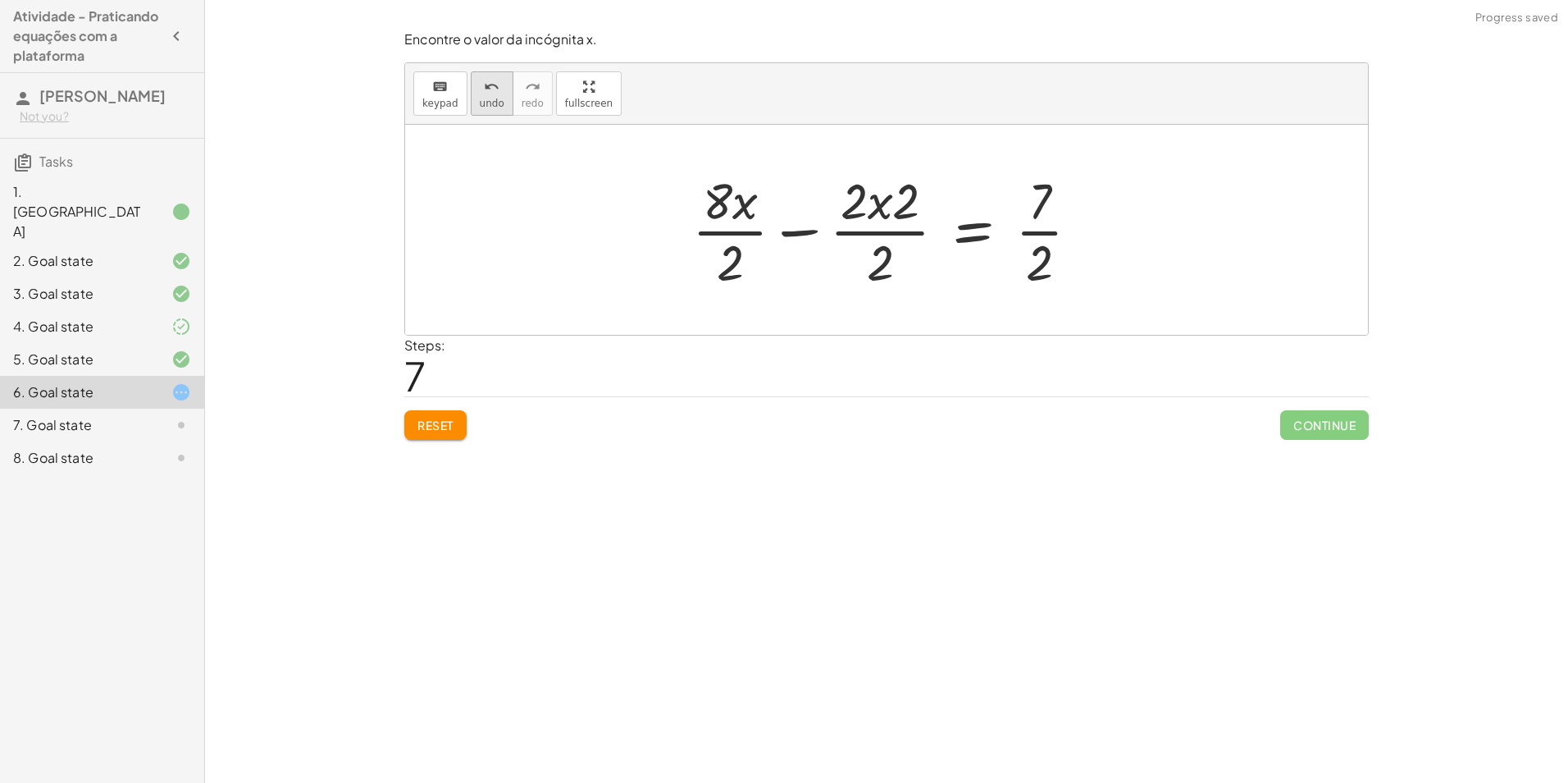
click at [489, 102] on span "undo" at bounding box center [492, 103] width 24 height 11
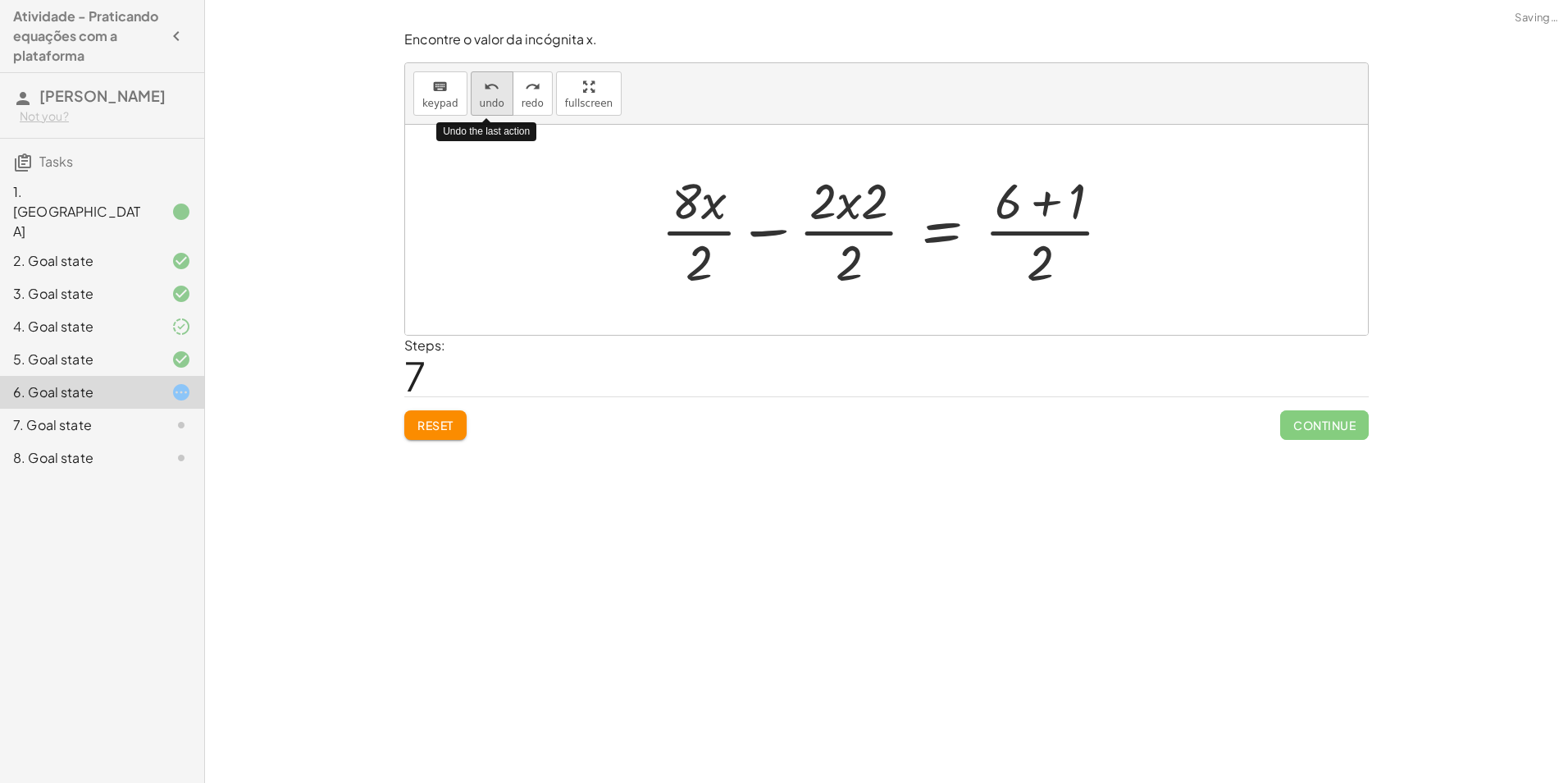
click at [489, 102] on span "undo" at bounding box center [492, 103] width 24 height 11
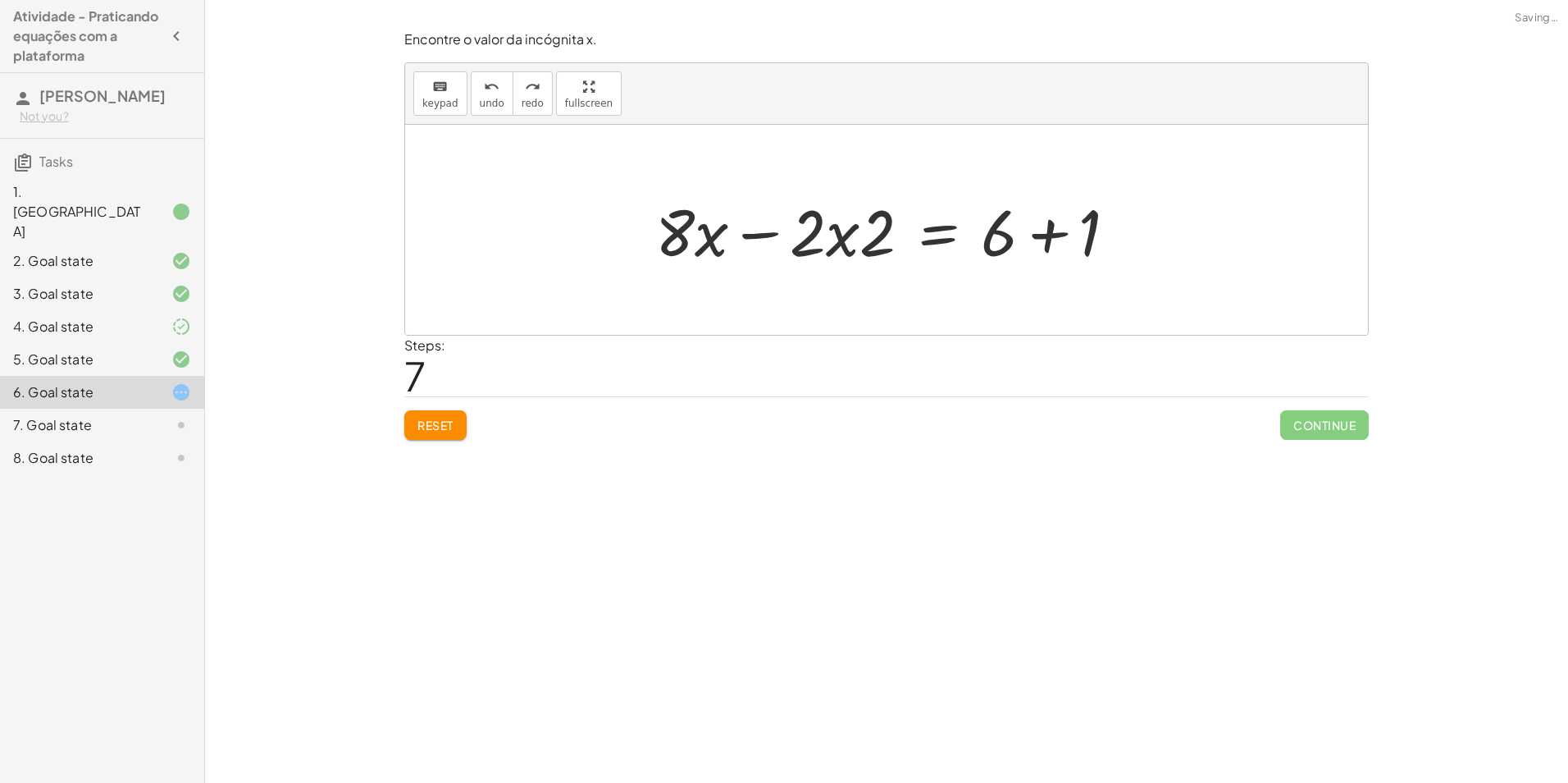
click at [1063, 239] on div at bounding box center [893, 230] width 491 height 85
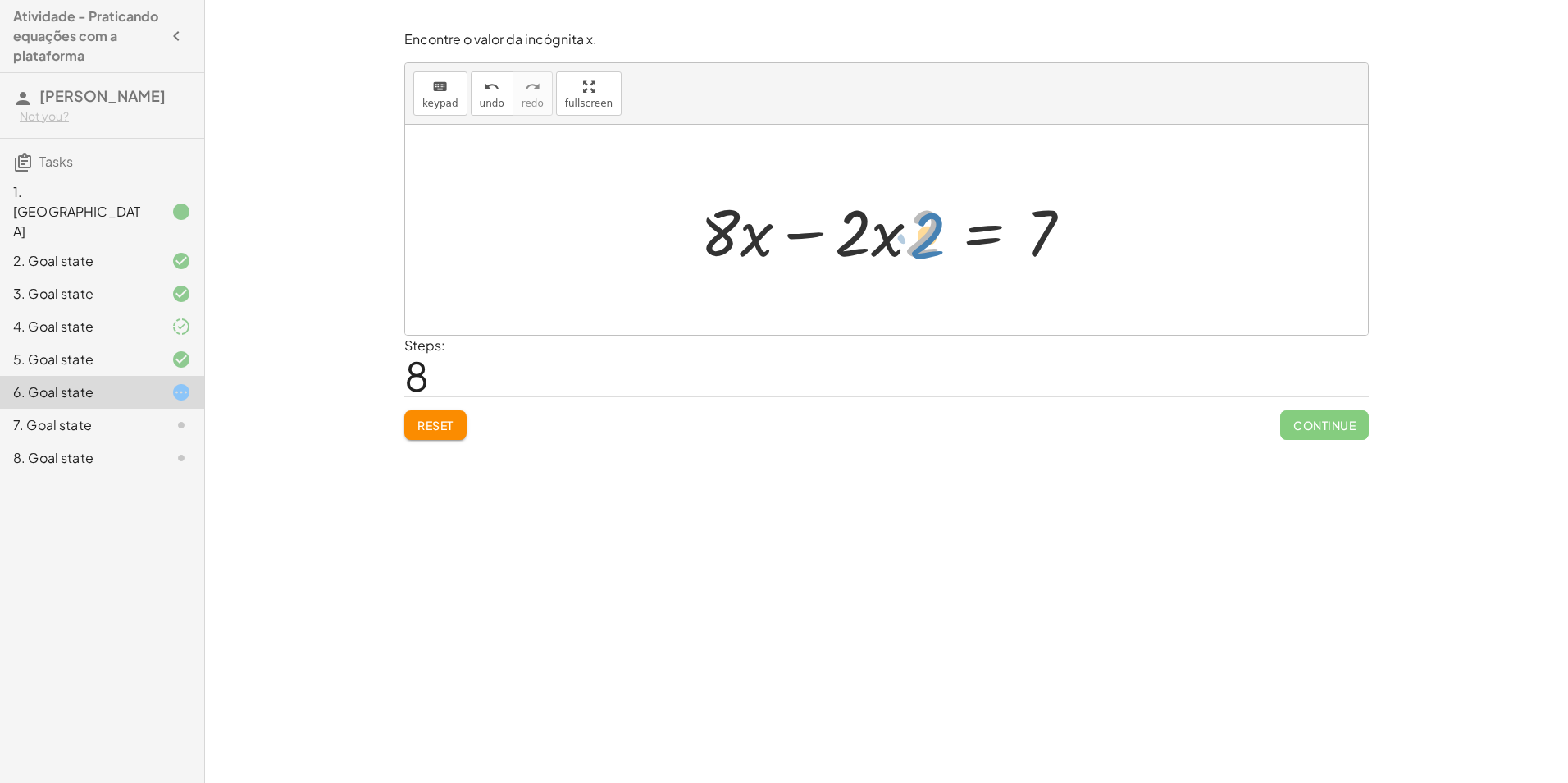
click at [922, 243] on div at bounding box center [893, 230] width 401 height 85
drag, startPoint x: 927, startPoint y: 239, endPoint x: 1056, endPoint y: 301, distance: 143.1
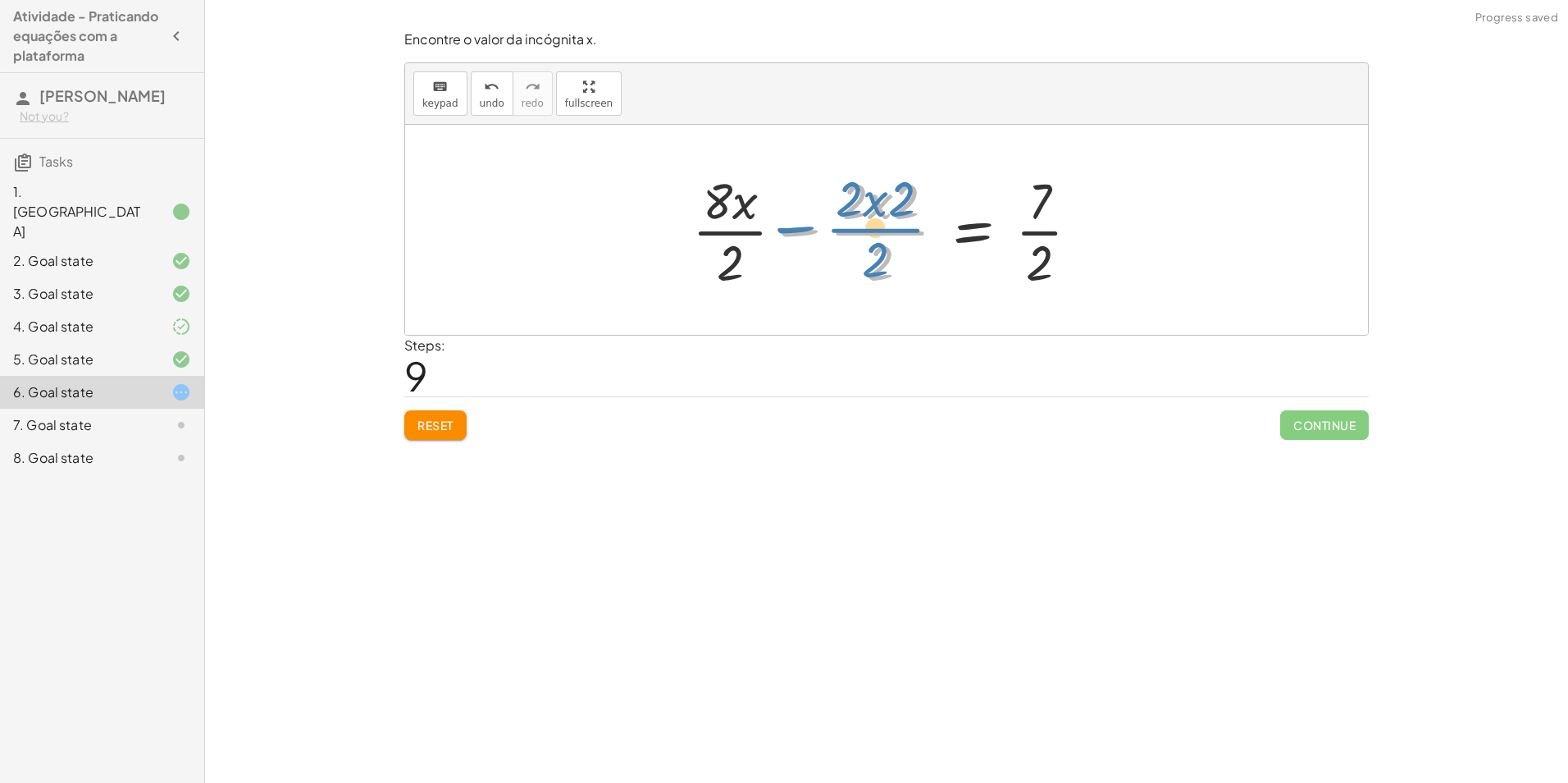
click at [800, 225] on div at bounding box center [893, 229] width 417 height 126
click at [735, 246] on div at bounding box center [893, 229] width 417 height 126
click at [873, 232] on div at bounding box center [893, 229] width 411 height 126
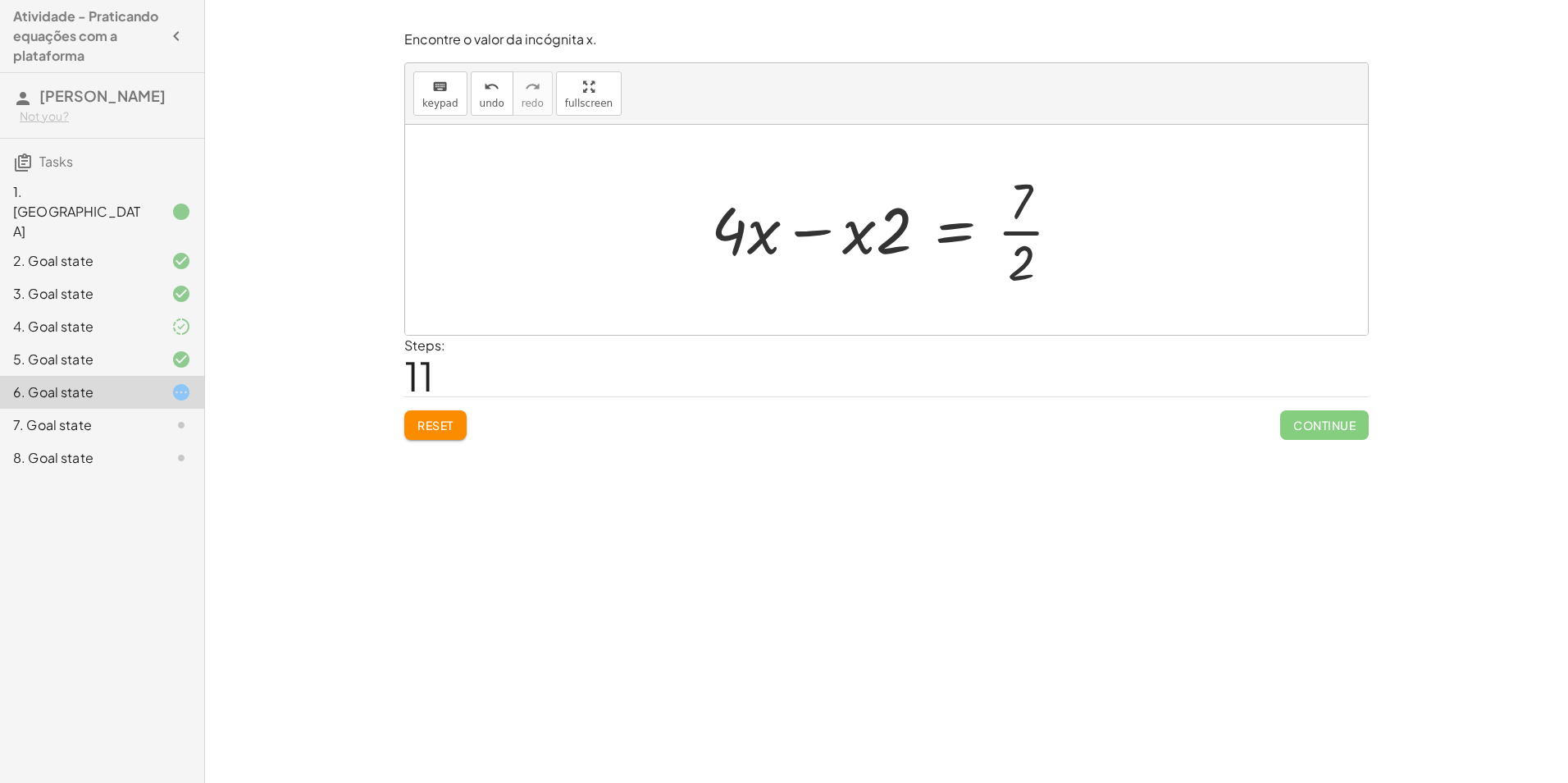
click at [803, 227] on div at bounding box center [893, 229] width 380 height 126
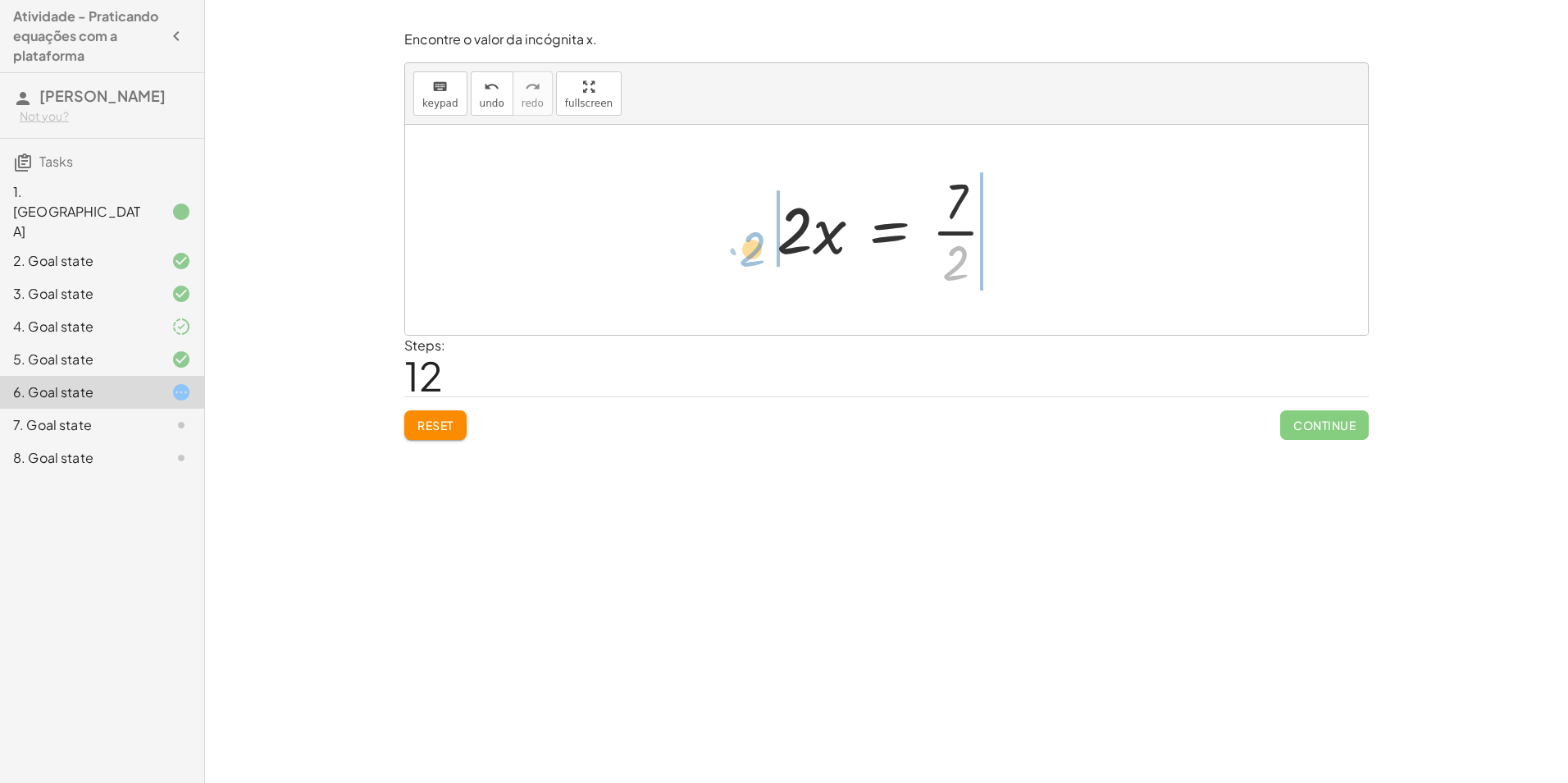
drag, startPoint x: 951, startPoint y: 265, endPoint x: 747, endPoint y: 251, distance: 204.5
click at [765, 231] on div at bounding box center [893, 229] width 352 height 126
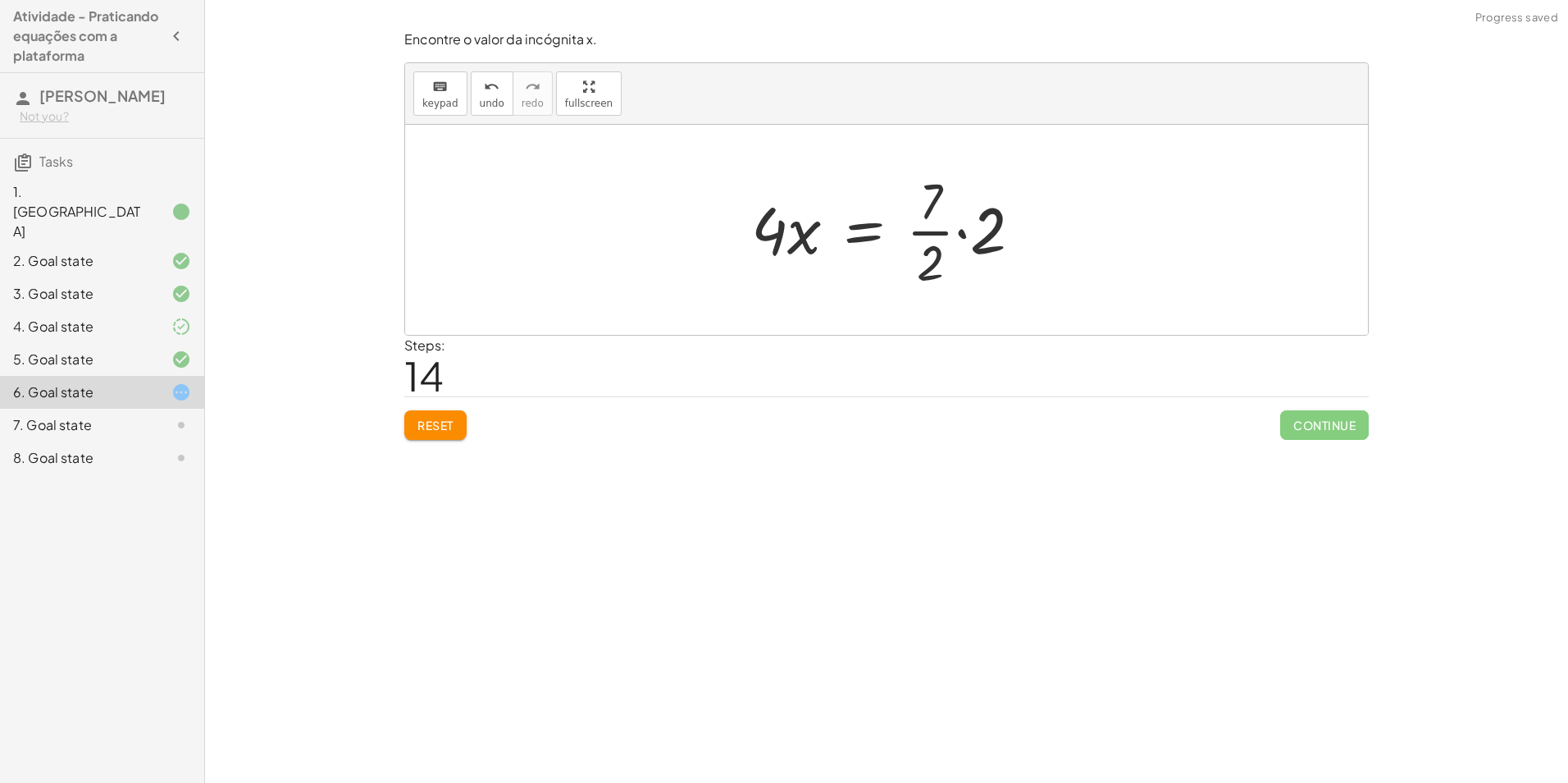
click at [971, 233] on div at bounding box center [893, 229] width 301 height 126
click at [956, 205] on div at bounding box center [893, 229] width 283 height 126
drag, startPoint x: 955, startPoint y: 270, endPoint x: 962, endPoint y: 279, distance: 11.4
click at [962, 279] on div at bounding box center [893, 229] width 266 height 126
click at [958, 237] on div at bounding box center [893, 229] width 266 height 126
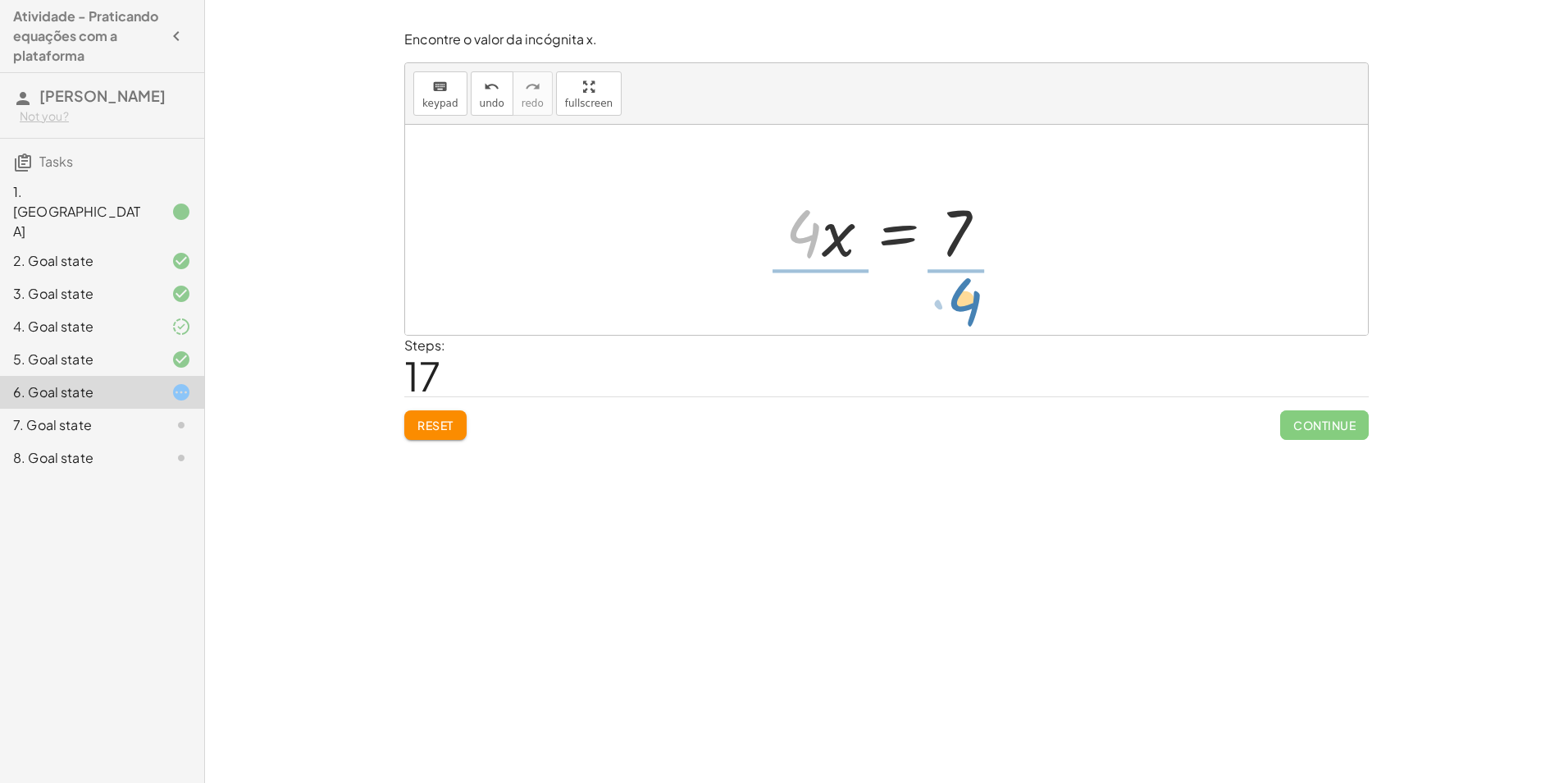
drag, startPoint x: 806, startPoint y: 243, endPoint x: 970, endPoint y: 312, distance: 177.9
click at [970, 312] on div "+ · ( + · 8 · x − 1 ) · 2 − · 2 · x = 3 + · · ( + · 8 · x − 1 ) · 2 · 2 − · 2 ·…" at bounding box center [886, 230] width 963 height 211
click at [973, 239] on div at bounding box center [893, 229] width 253 height 126
click at [818, 224] on div at bounding box center [893, 229] width 253 height 126
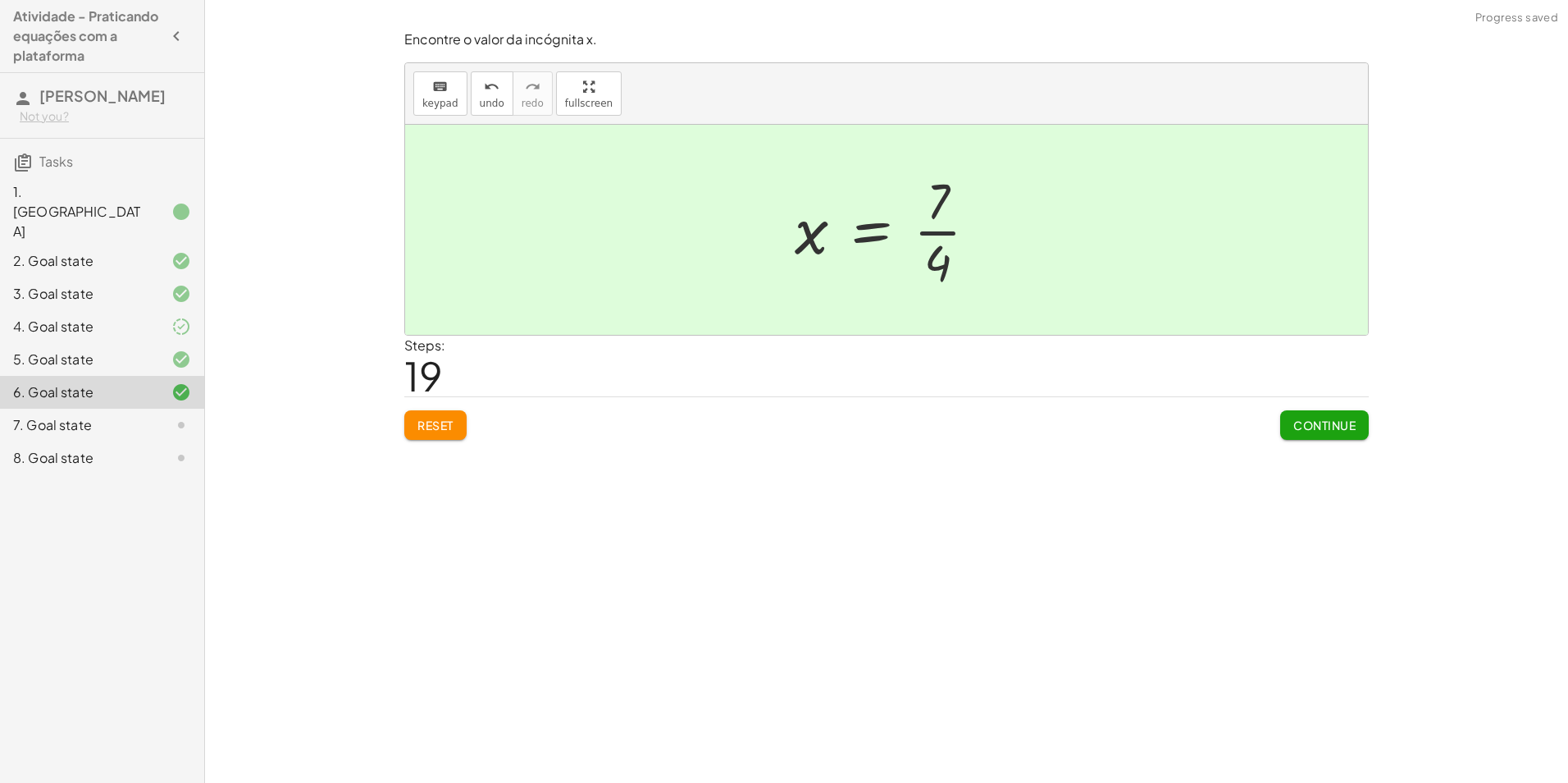
click at [942, 230] on div at bounding box center [893, 229] width 212 height 126
click at [1299, 422] on span "Continue" at bounding box center [1325, 425] width 62 height 15
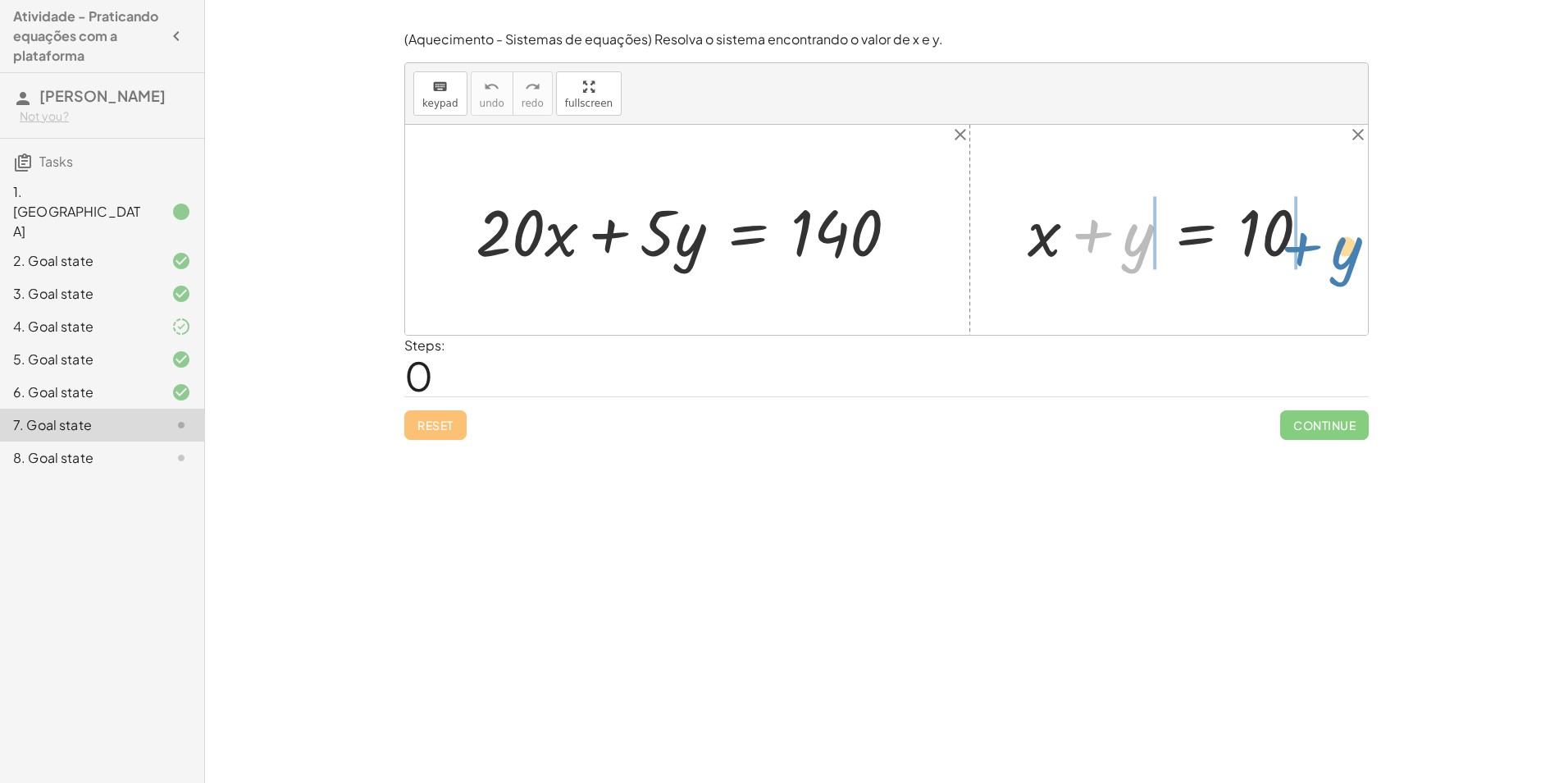
drag, startPoint x: 1119, startPoint y: 248, endPoint x: 1327, endPoint y: 245, distance: 208.0
click at [1327, 245] on div at bounding box center [1175, 230] width 312 height 85
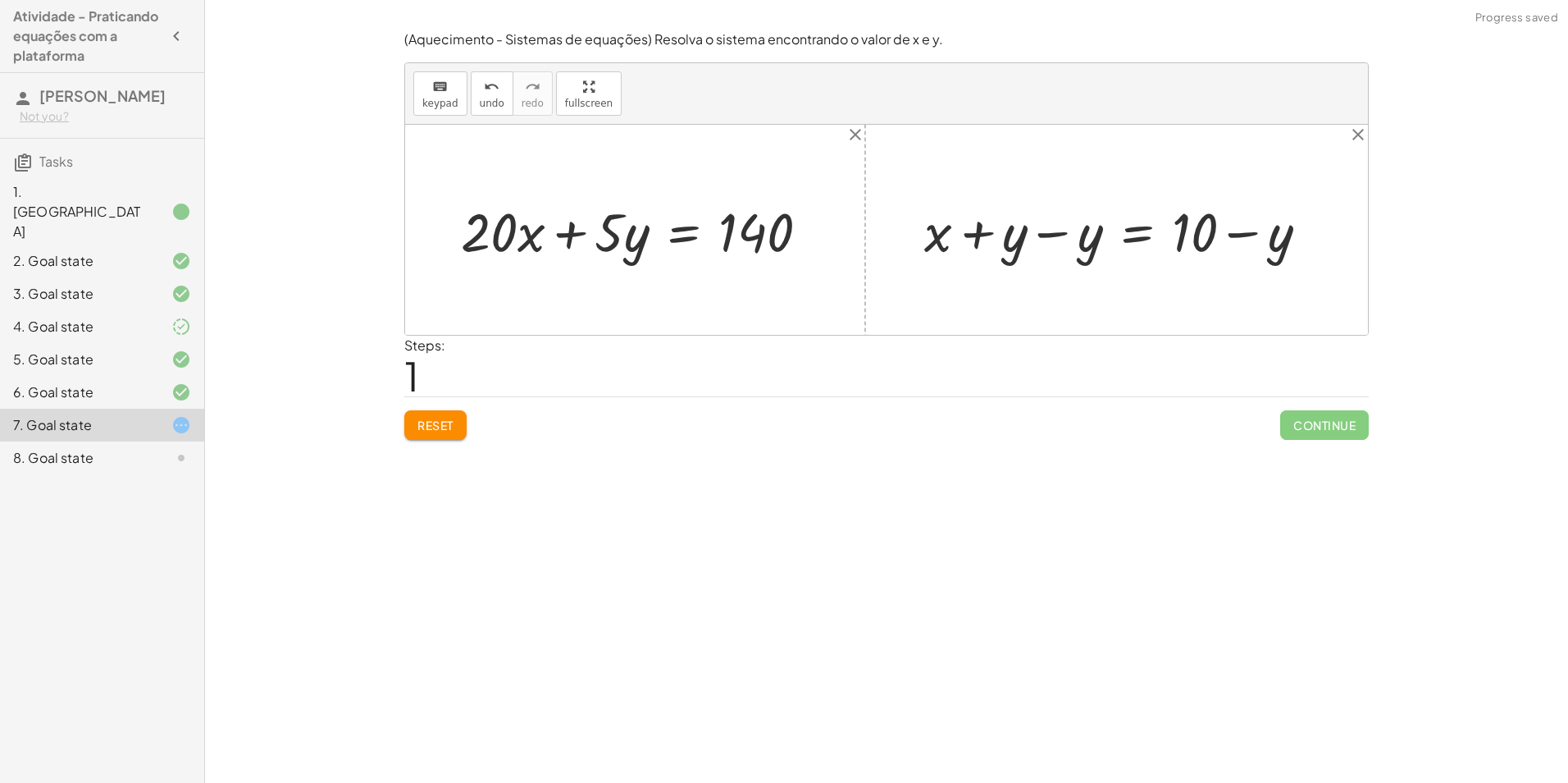
click at [1045, 229] on div at bounding box center [1123, 229] width 413 height 70
drag, startPoint x: 1092, startPoint y: 235, endPoint x: 534, endPoint y: 217, distance: 558.3
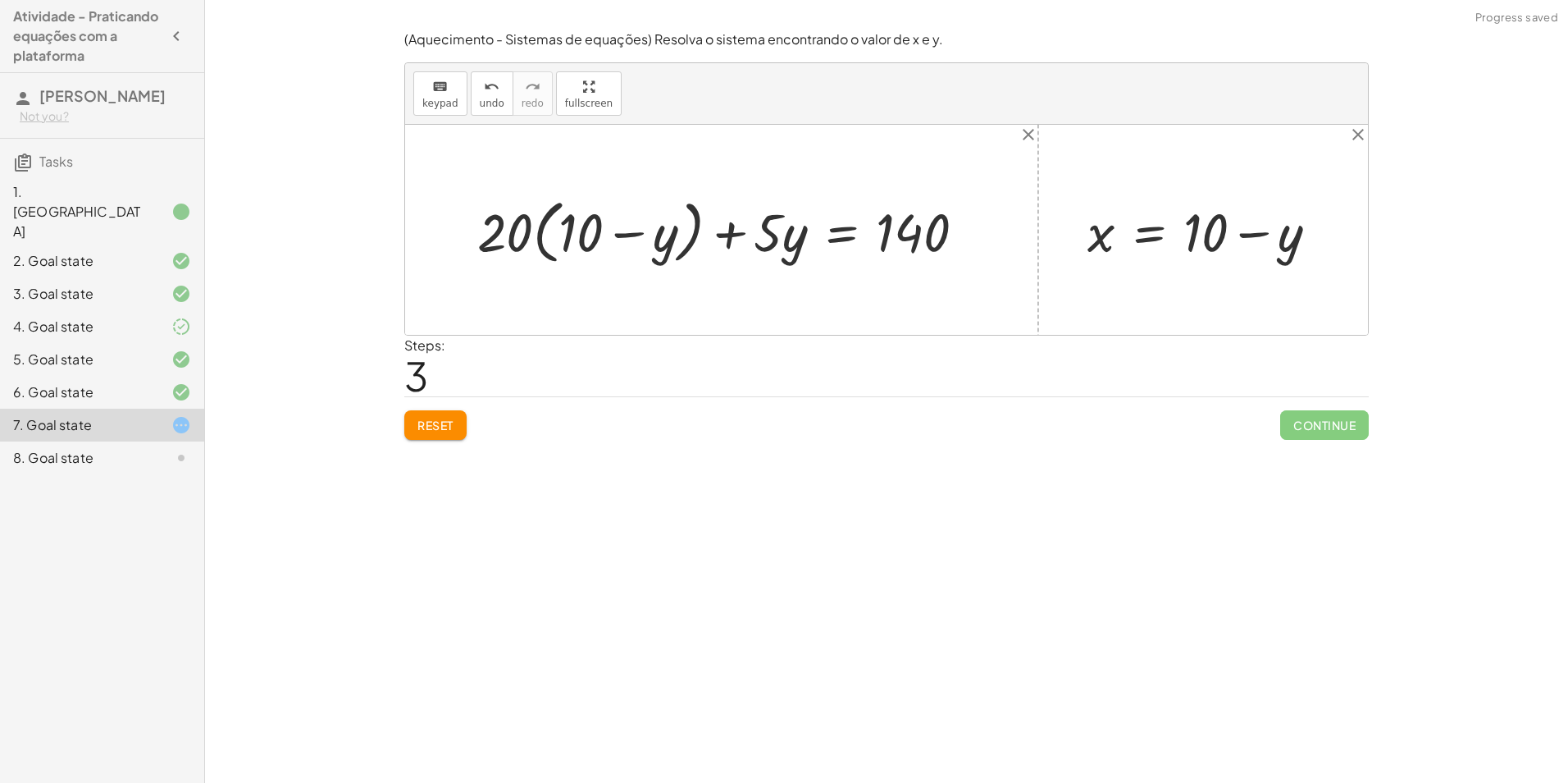
click at [510, 221] on div at bounding box center [728, 229] width 519 height 78
click at [539, 229] on div at bounding box center [728, 229] width 519 height 78
click at [582, 236] on div at bounding box center [728, 229] width 519 height 78
click at [491, 219] on div at bounding box center [728, 229] width 519 height 78
click at [499, 218] on div at bounding box center [728, 229] width 519 height 78
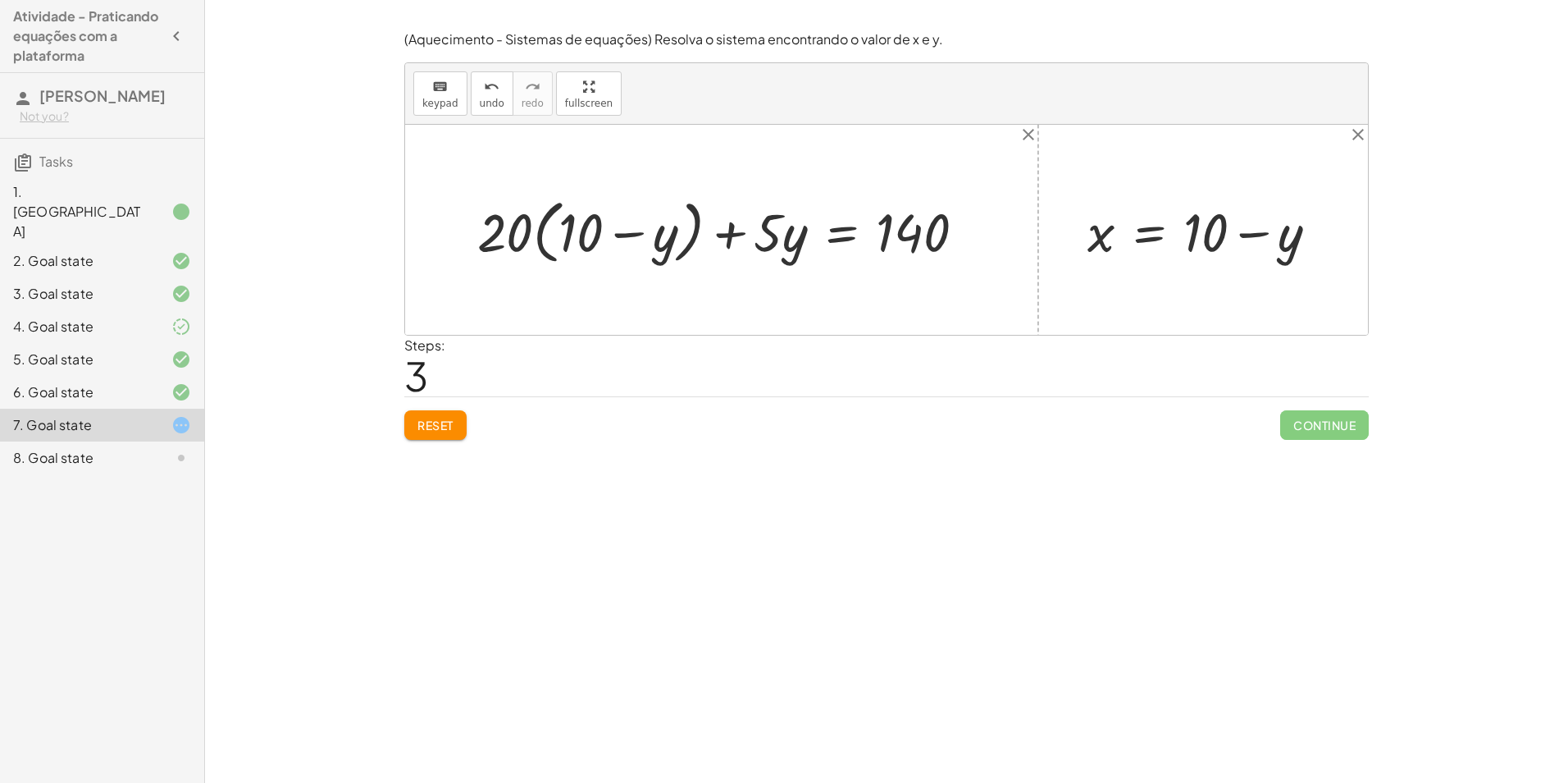
drag, startPoint x: 709, startPoint y: 233, endPoint x: 733, endPoint y: 233, distance: 24.0
click at [710, 233] on div at bounding box center [728, 229] width 519 height 78
click at [520, 232] on div at bounding box center [728, 229] width 519 height 78
drag, startPoint x: 498, startPoint y: 216, endPoint x: 599, endPoint y: 217, distance: 101.0
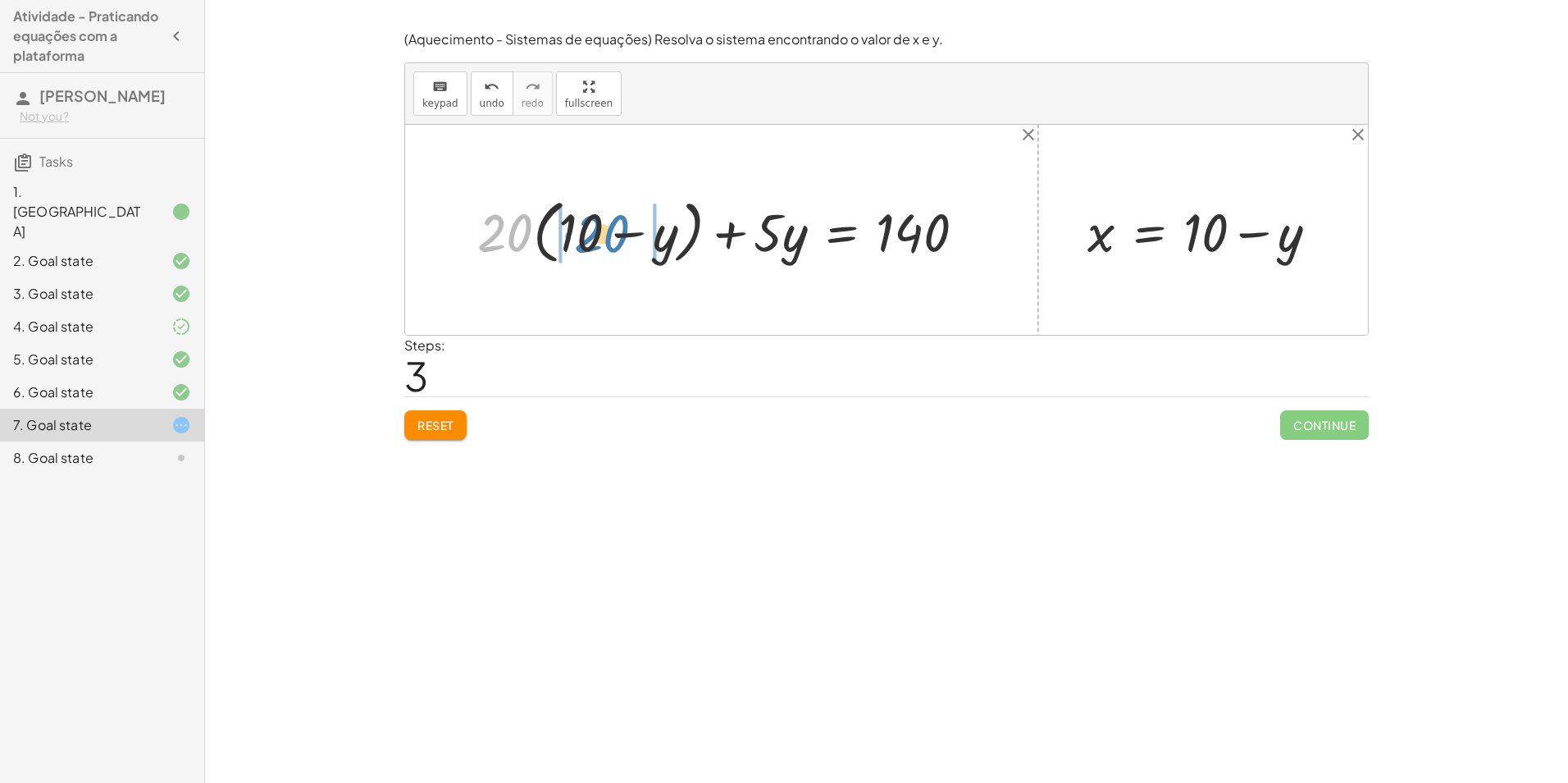
click at [599, 217] on div at bounding box center [728, 229] width 519 height 78
click at [536, 228] on div at bounding box center [720, 230] width 534 height 70
drag, startPoint x: 775, startPoint y: 217, endPoint x: 785, endPoint y: 238, distance: 23.3
click at [782, 240] on div at bounding box center [735, 230] width 503 height 70
click at [727, 230] on div at bounding box center [735, 230] width 503 height 70
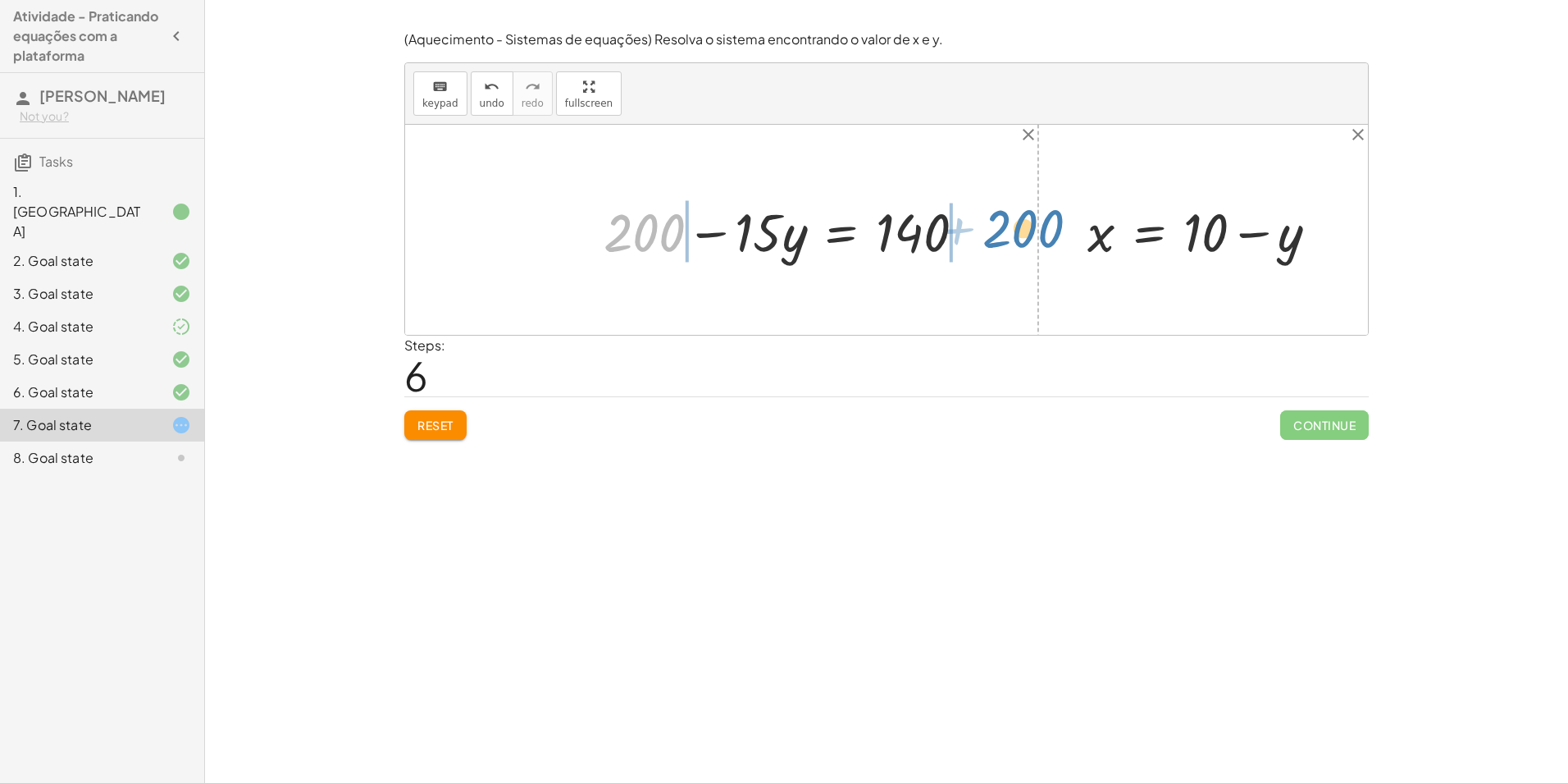
drag, startPoint x: 637, startPoint y: 235, endPoint x: 1017, endPoint y: 230, distance: 380.0
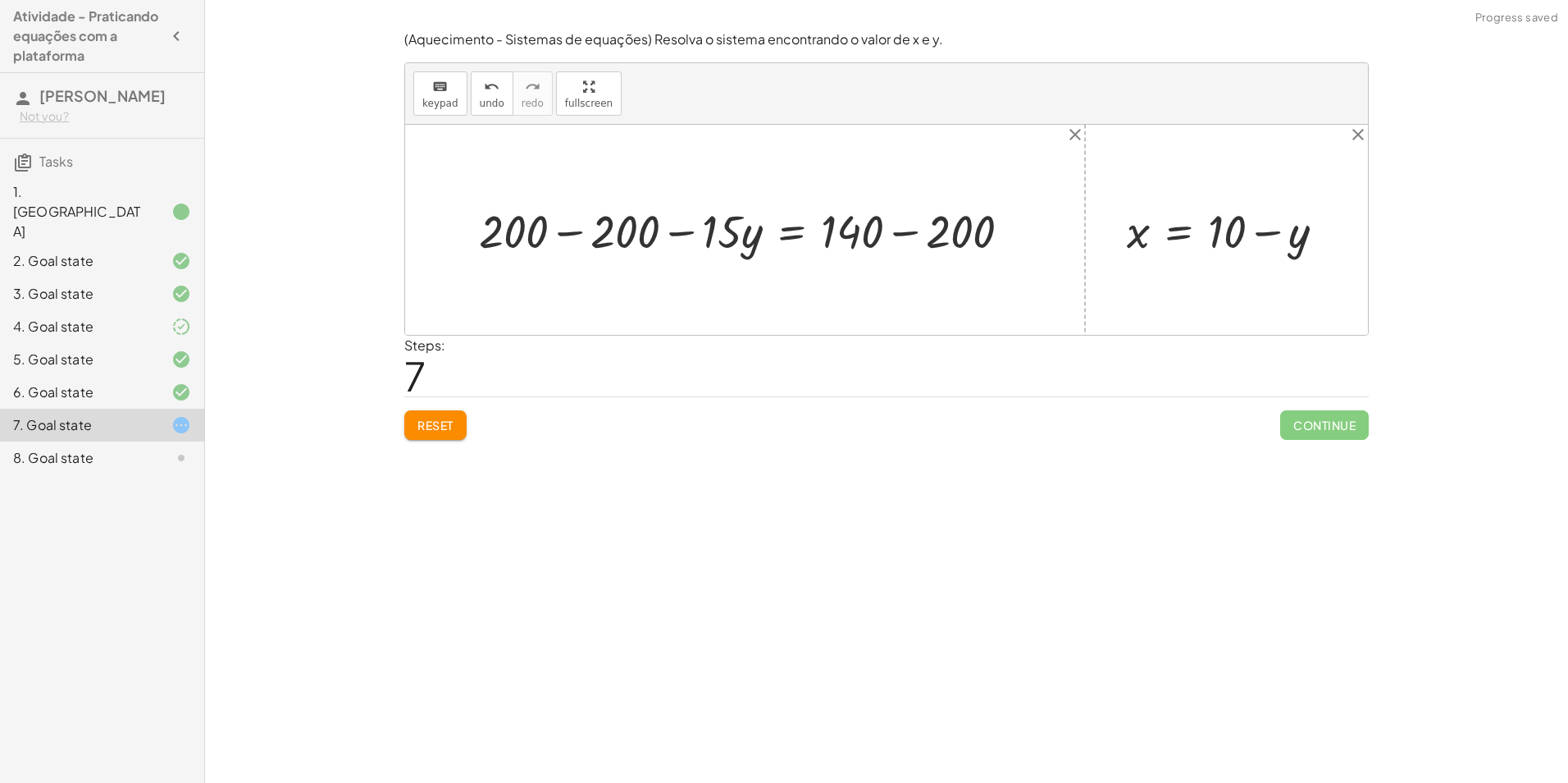
click at [907, 230] on div at bounding box center [752, 229] width 562 height 61
click at [563, 229] on div at bounding box center [698, 229] width 456 height 61
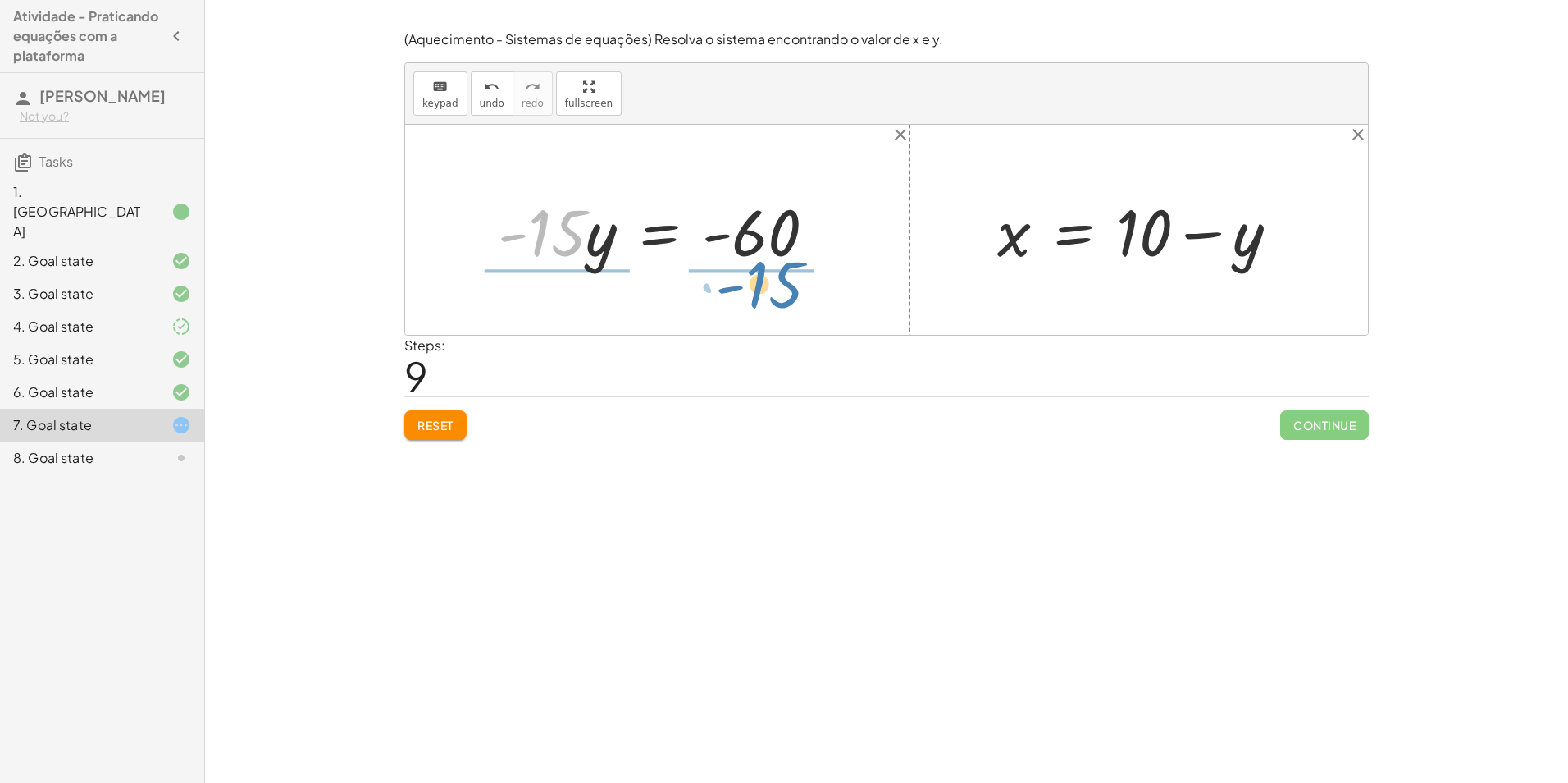
drag, startPoint x: 558, startPoint y: 236, endPoint x: 759, endPoint y: 307, distance: 213.2
click at [759, 307] on div "+ · 20 · x + · 5 · y = 140 + · 20 · ( + 10 − y ) + · 5 · y = 140 + · 20 · 10 − …" at bounding box center [886, 230] width 963 height 211
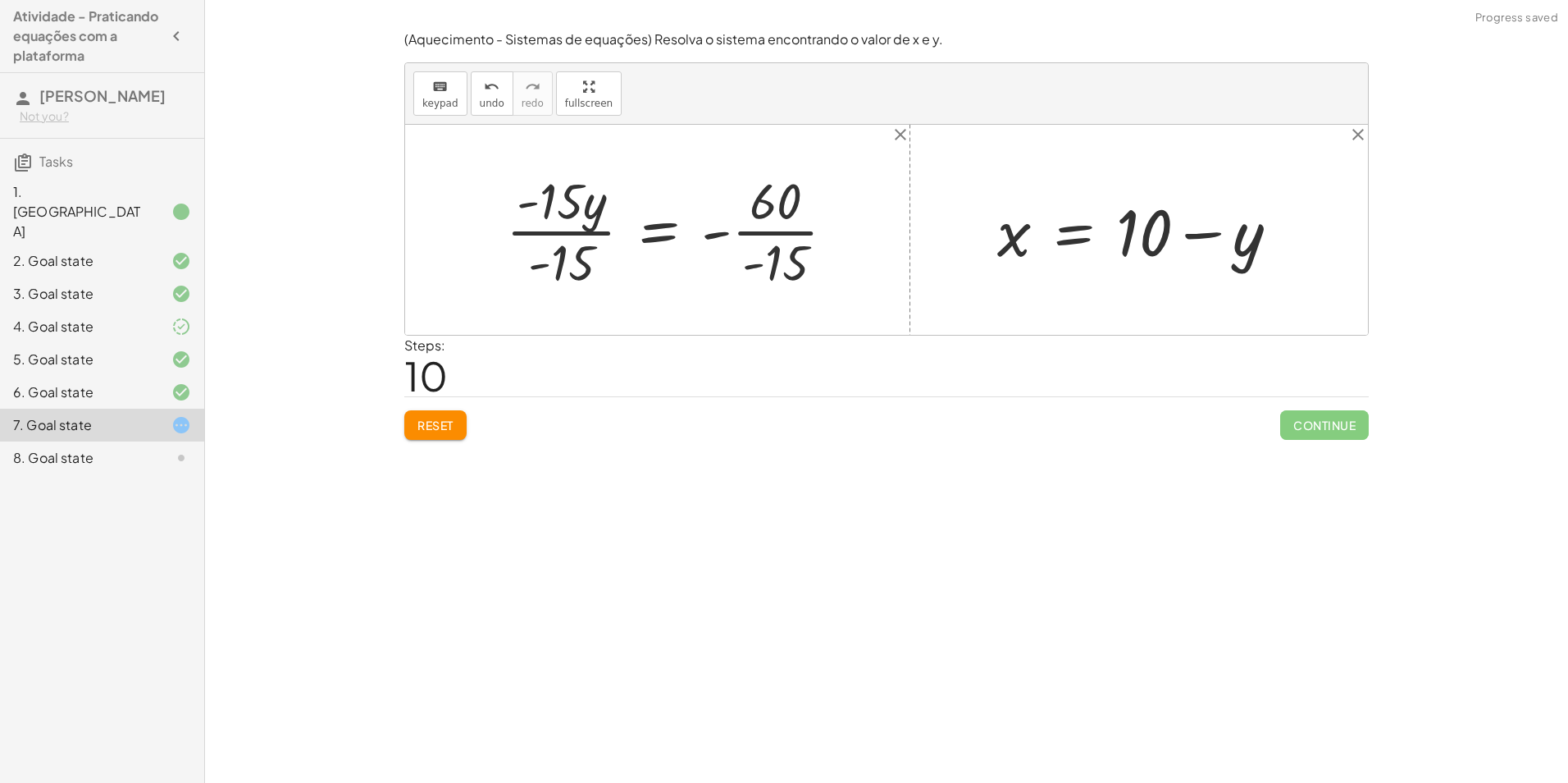
click at [540, 203] on div at bounding box center [677, 229] width 359 height 126
click at [561, 245] on div at bounding box center [677, 229] width 359 height 126
click at [773, 270] on div at bounding box center [717, 229] width 279 height 126
click at [734, 231] on div at bounding box center [706, 230] width 257 height 81
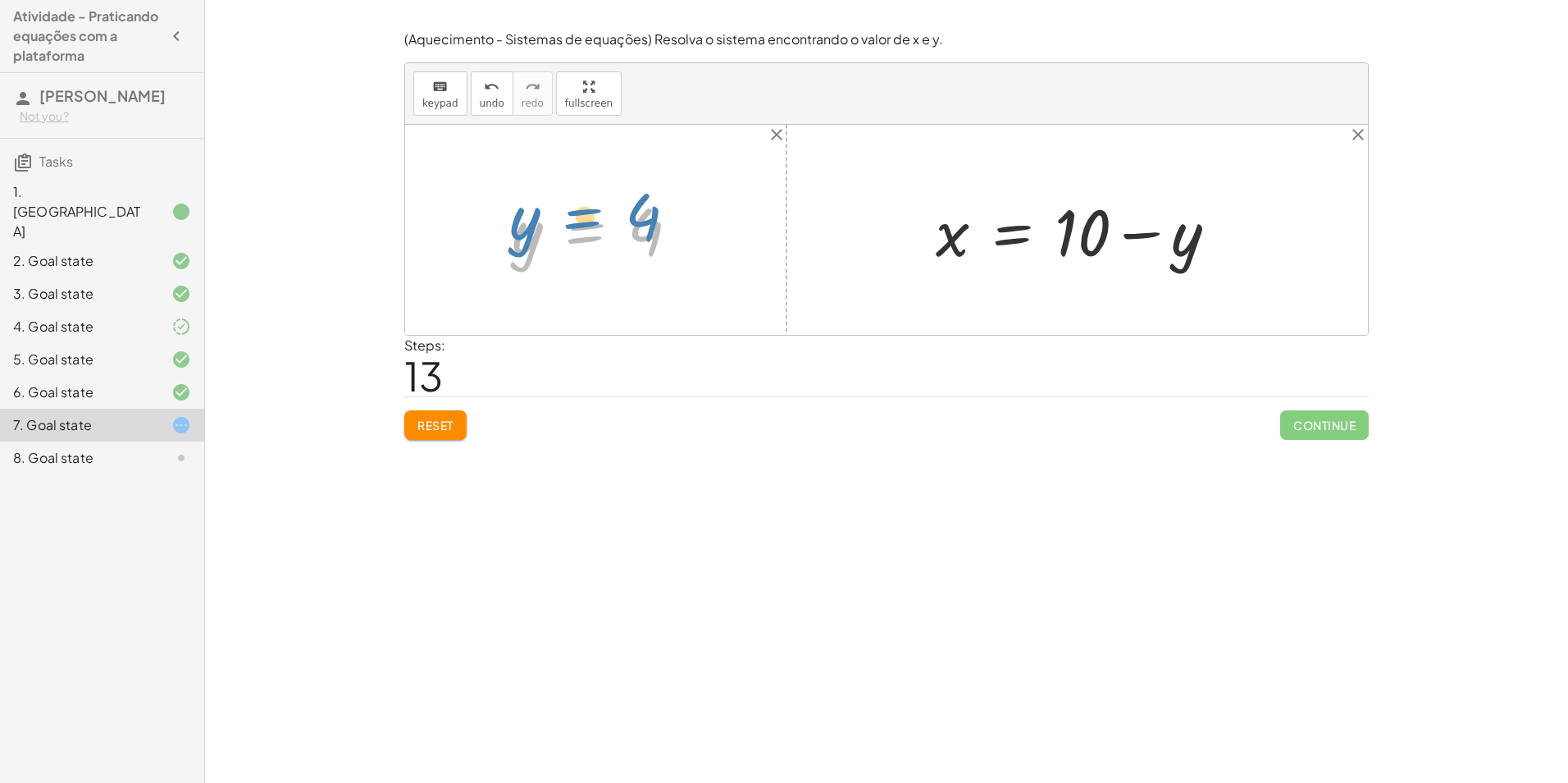
click at [550, 251] on div at bounding box center [602, 230] width 197 height 81
drag, startPoint x: 520, startPoint y: 227, endPoint x: 1168, endPoint y: 240, distance: 648.1
click at [1156, 236] on div at bounding box center [1081, 230] width 317 height 85
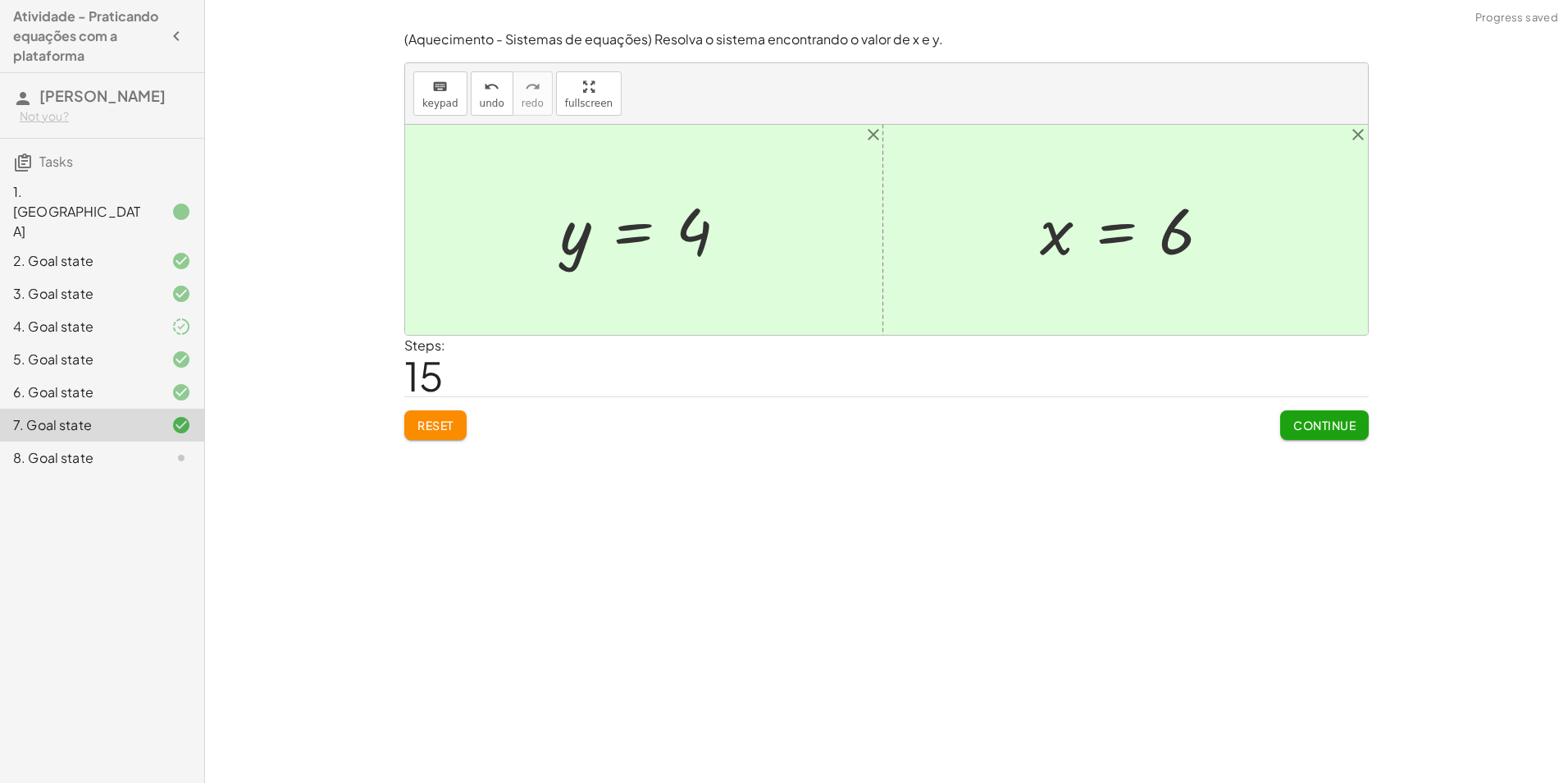
click at [1314, 425] on span "Continue" at bounding box center [1325, 425] width 62 height 15
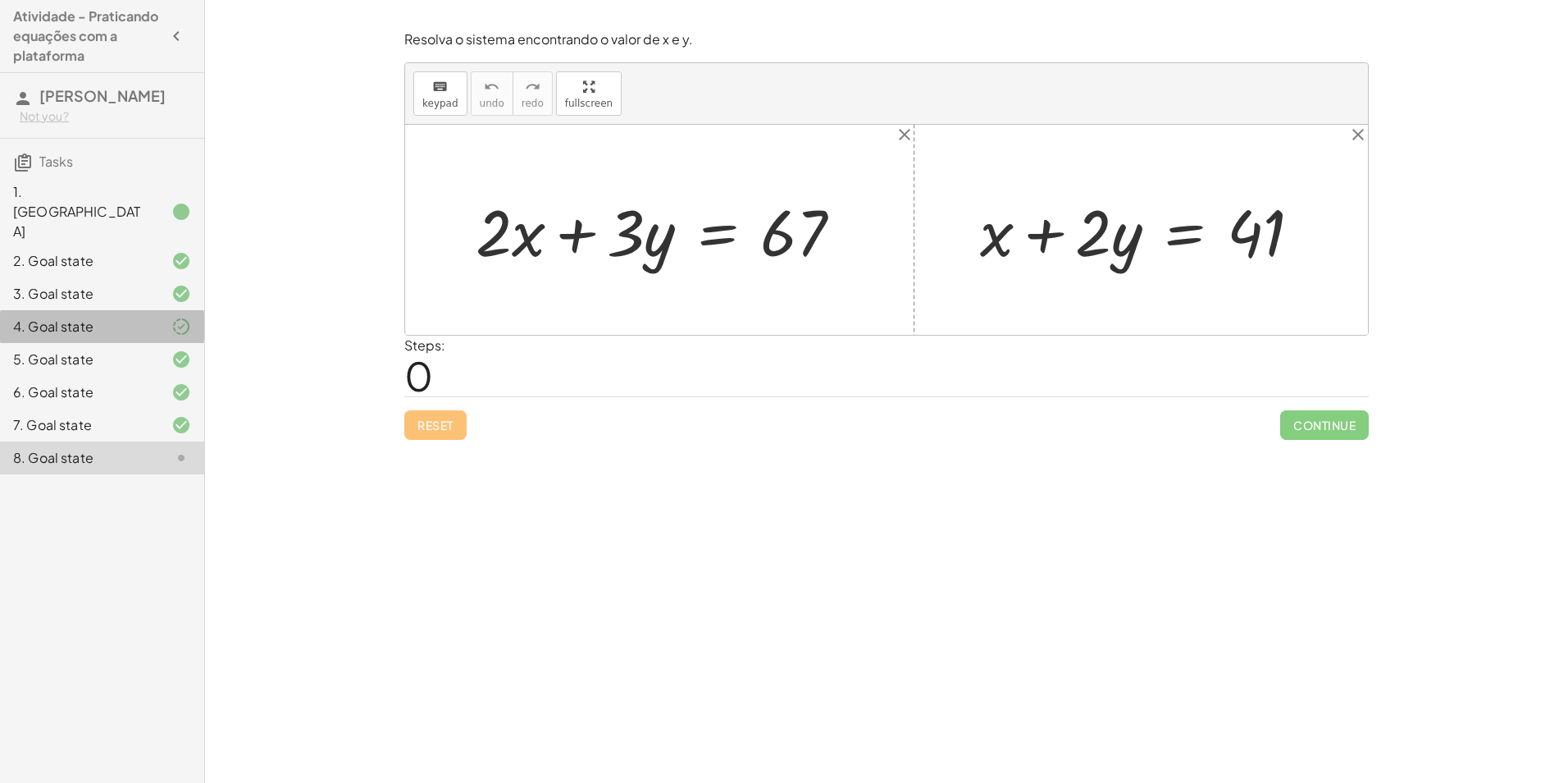
click at [174, 317] on icon at bounding box center [180, 326] width 20 height 20
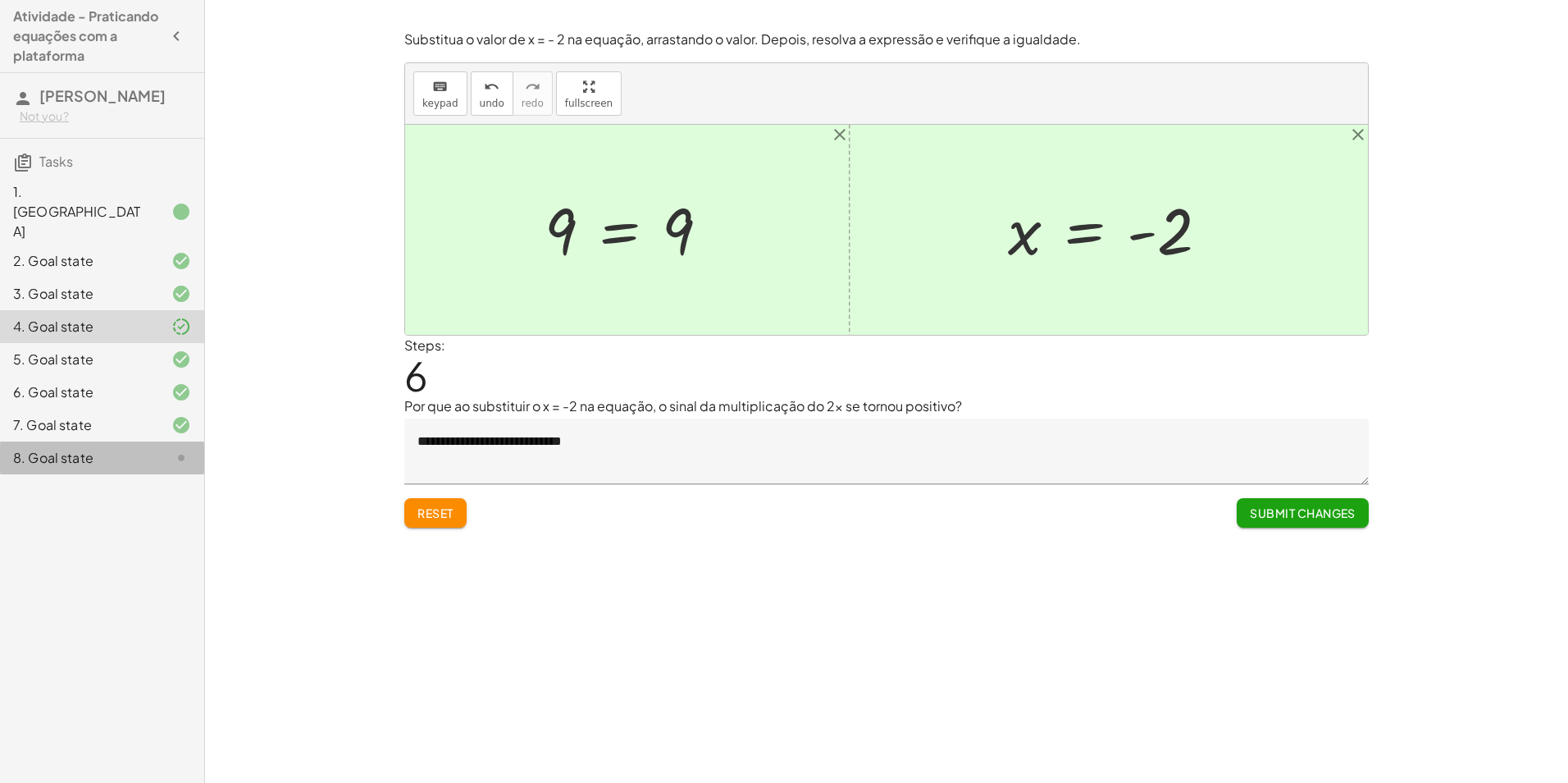
click at [137, 442] on div "8. Goal state" at bounding box center [101, 458] width 204 height 33
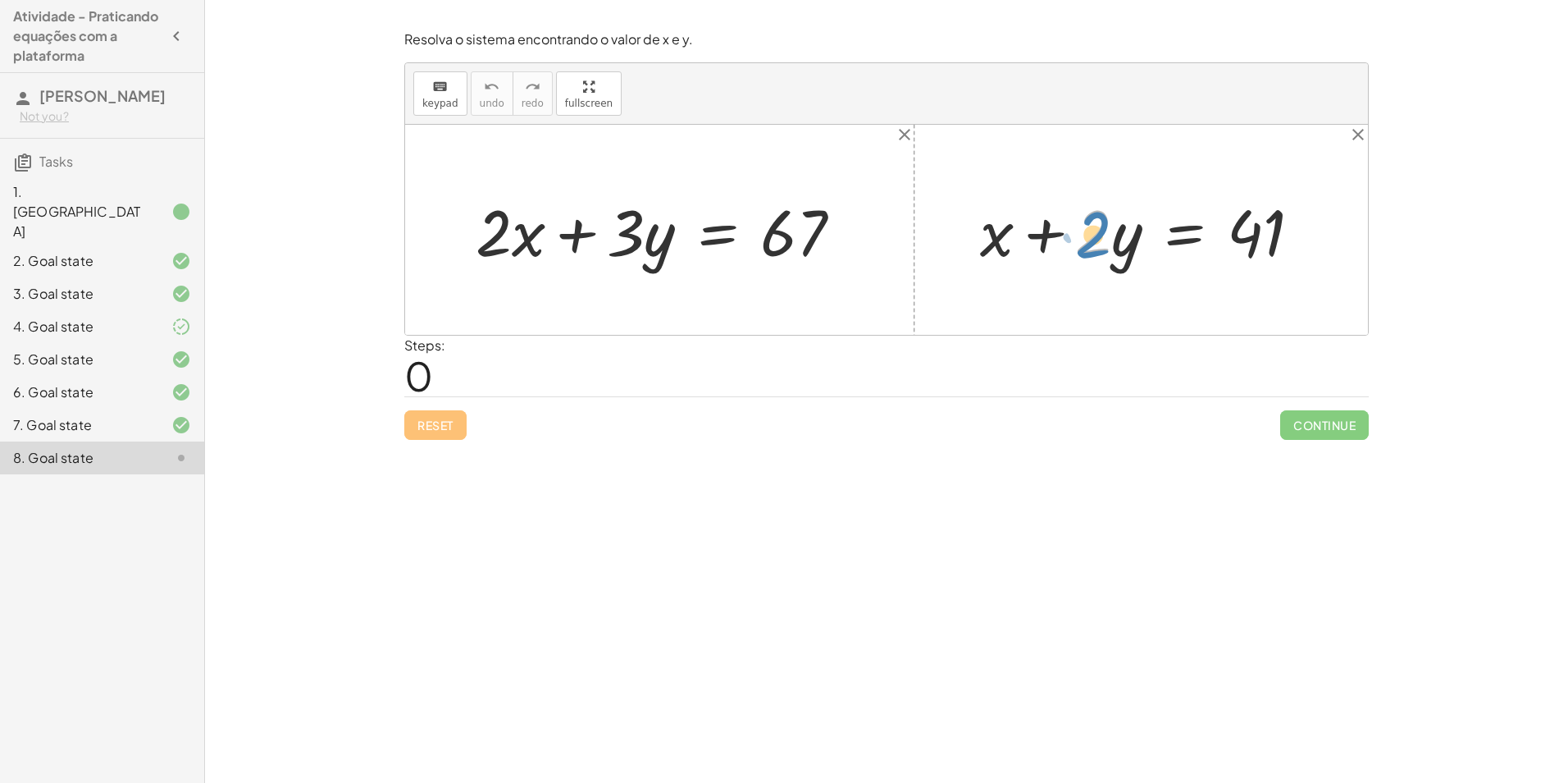
click at [1079, 237] on div at bounding box center [1148, 230] width 351 height 85
drag, startPoint x: 994, startPoint y: 235, endPoint x: 1335, endPoint y: 228, distance: 341.1
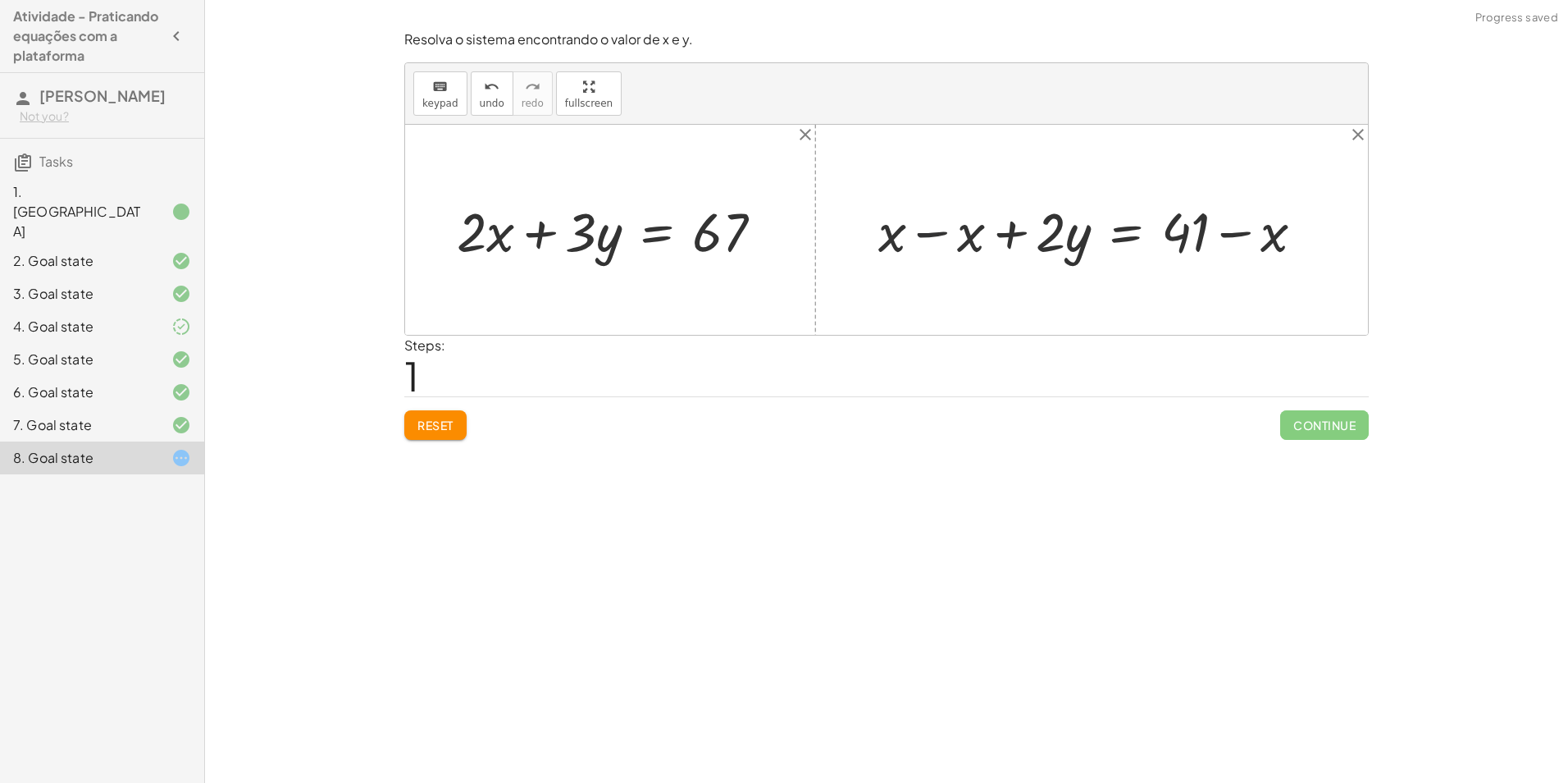
click at [925, 232] on div at bounding box center [1097, 230] width 456 height 71
drag, startPoint x: 1048, startPoint y: 236, endPoint x: 1227, endPoint y: 281, distance: 184.6
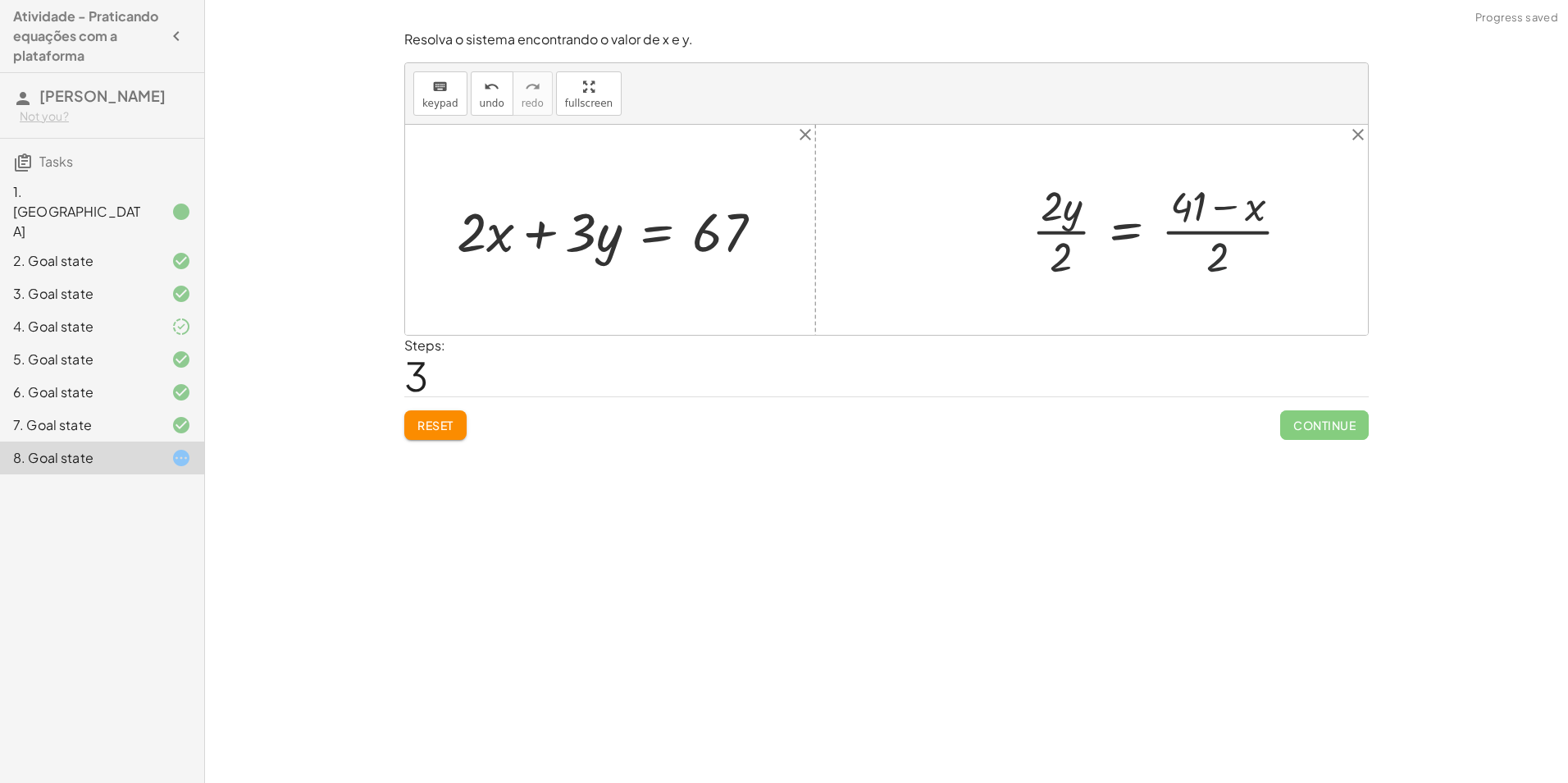
click at [1219, 251] on div at bounding box center [1168, 229] width 287 height 106
click at [1020, 254] on div "+ x + · 2 · y = 41 + x − x + · 2 · y = + 41 − x + 0 + · 2 · y = + 41 − x · 2 · …" at bounding box center [1161, 228] width 308 height 114
click at [1047, 249] on div at bounding box center [1168, 229] width 287 height 106
click at [1215, 272] on div at bounding box center [1184, 229] width 255 height 106
click at [1216, 272] on div at bounding box center [1184, 229] width 255 height 106
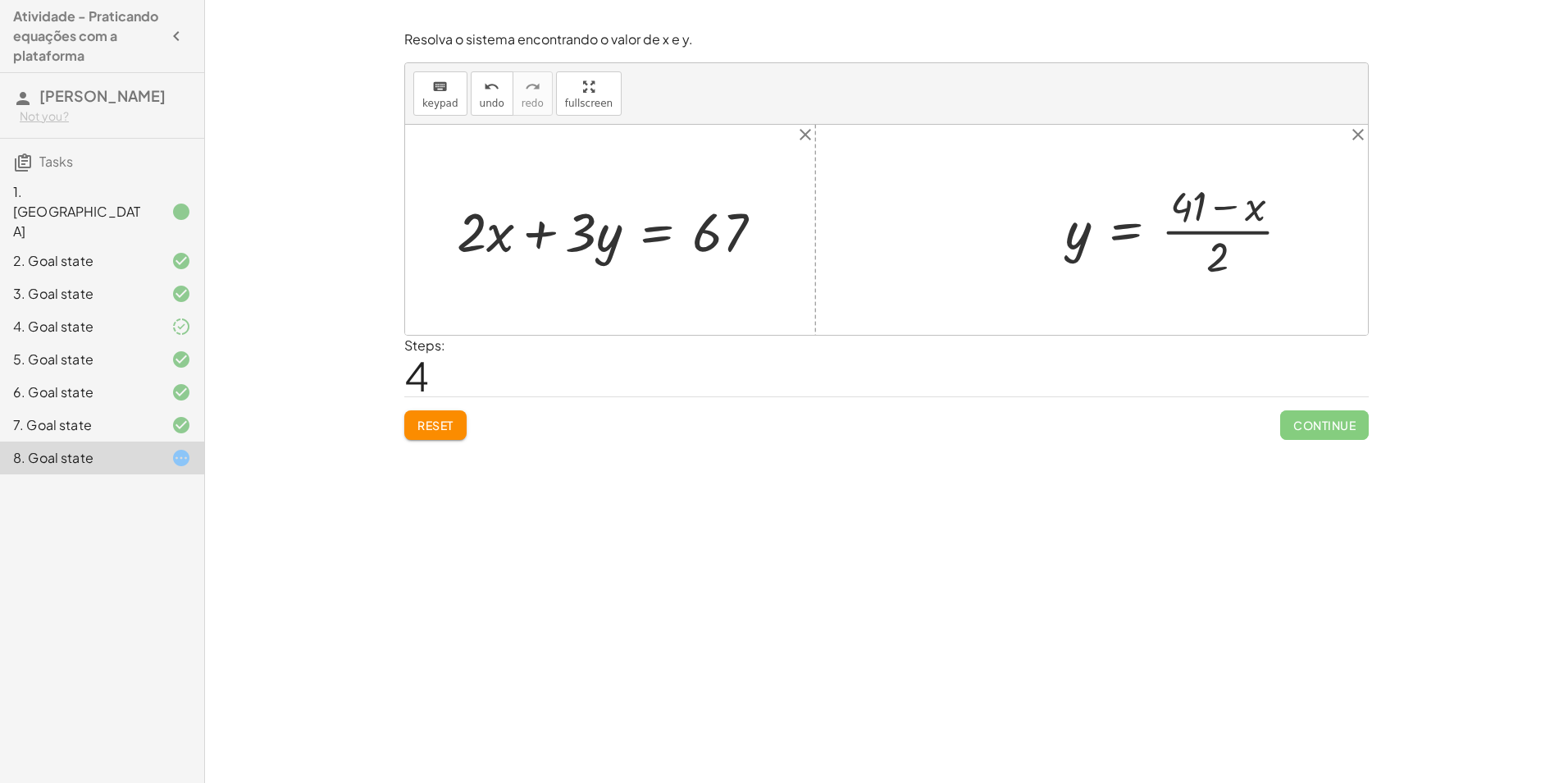
click at [489, 415] on div "Reset Continue" at bounding box center [886, 418] width 965 height 43
click at [430, 430] on span "Reset" at bounding box center [435, 425] width 36 height 15
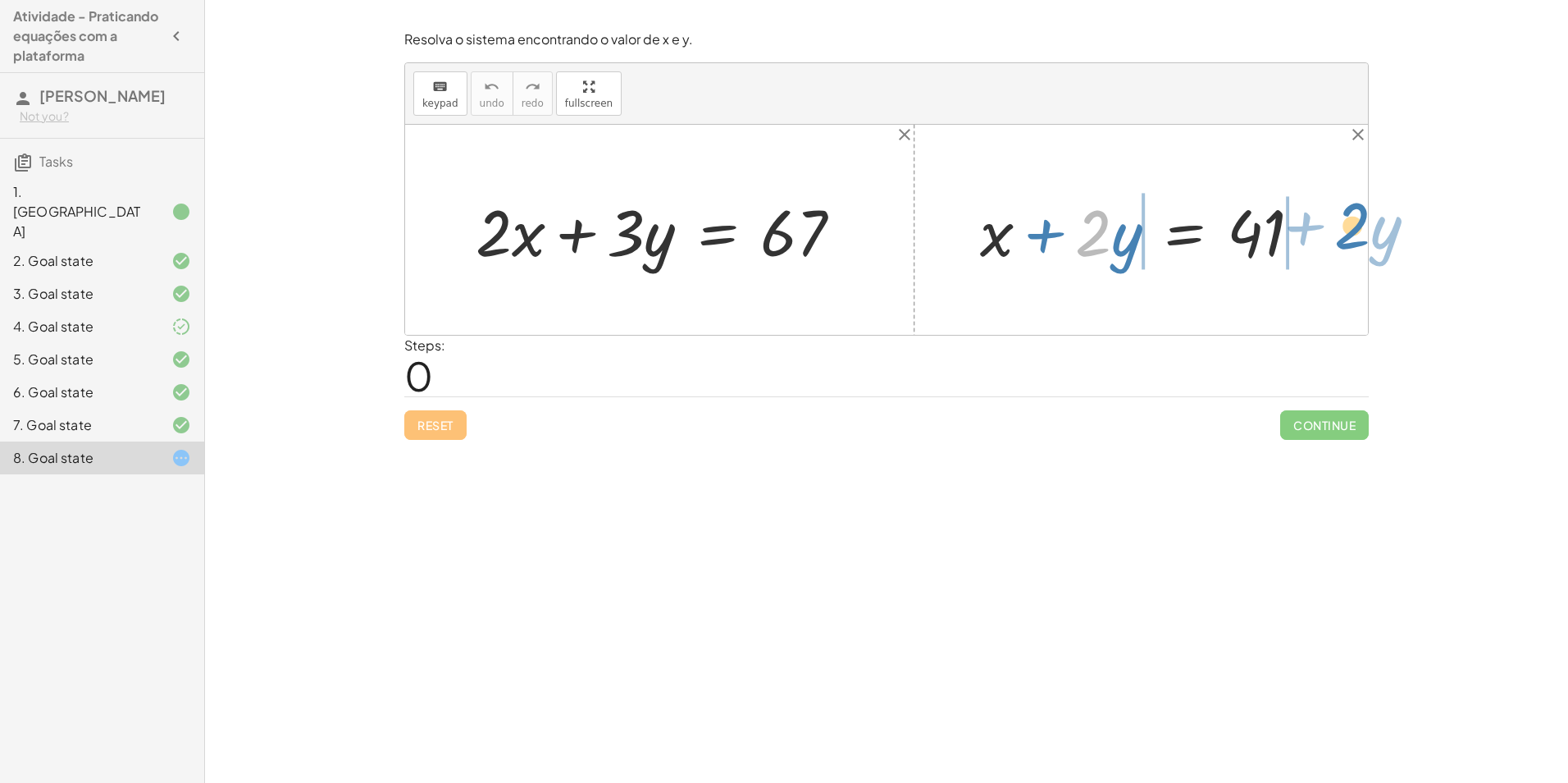
drag, startPoint x: 1081, startPoint y: 249, endPoint x: 1342, endPoint y: 242, distance: 261.1
click at [1342, 242] on div "+ · 2 · x + · 3 · y = 67 · 2 + · y + x + · 2 · y = 41" at bounding box center [886, 230] width 963 height 211
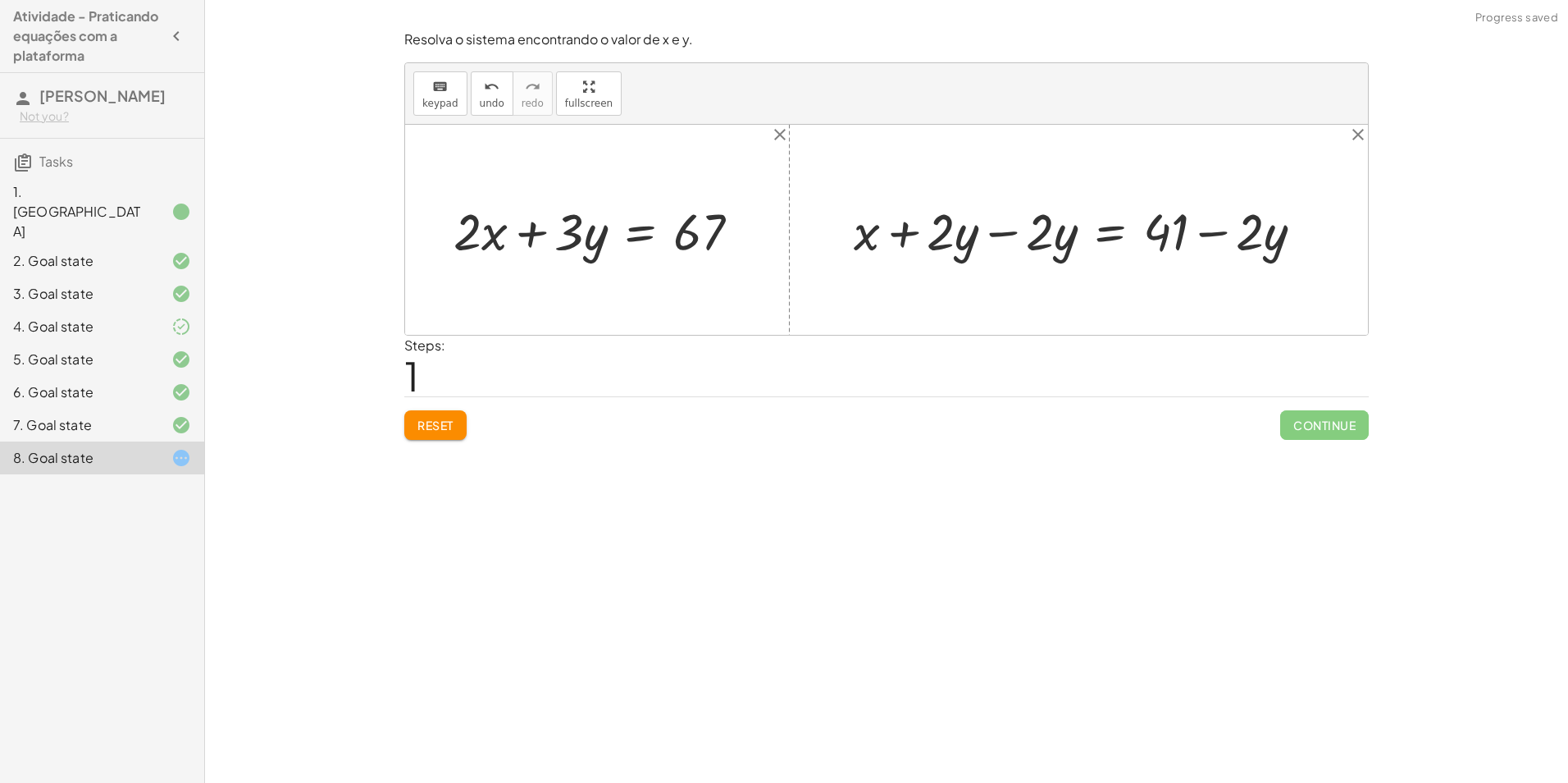
click at [1023, 234] on div at bounding box center [1085, 230] width 479 height 68
drag, startPoint x: 1075, startPoint y: 233, endPoint x: 506, endPoint y: 240, distance: 569.0
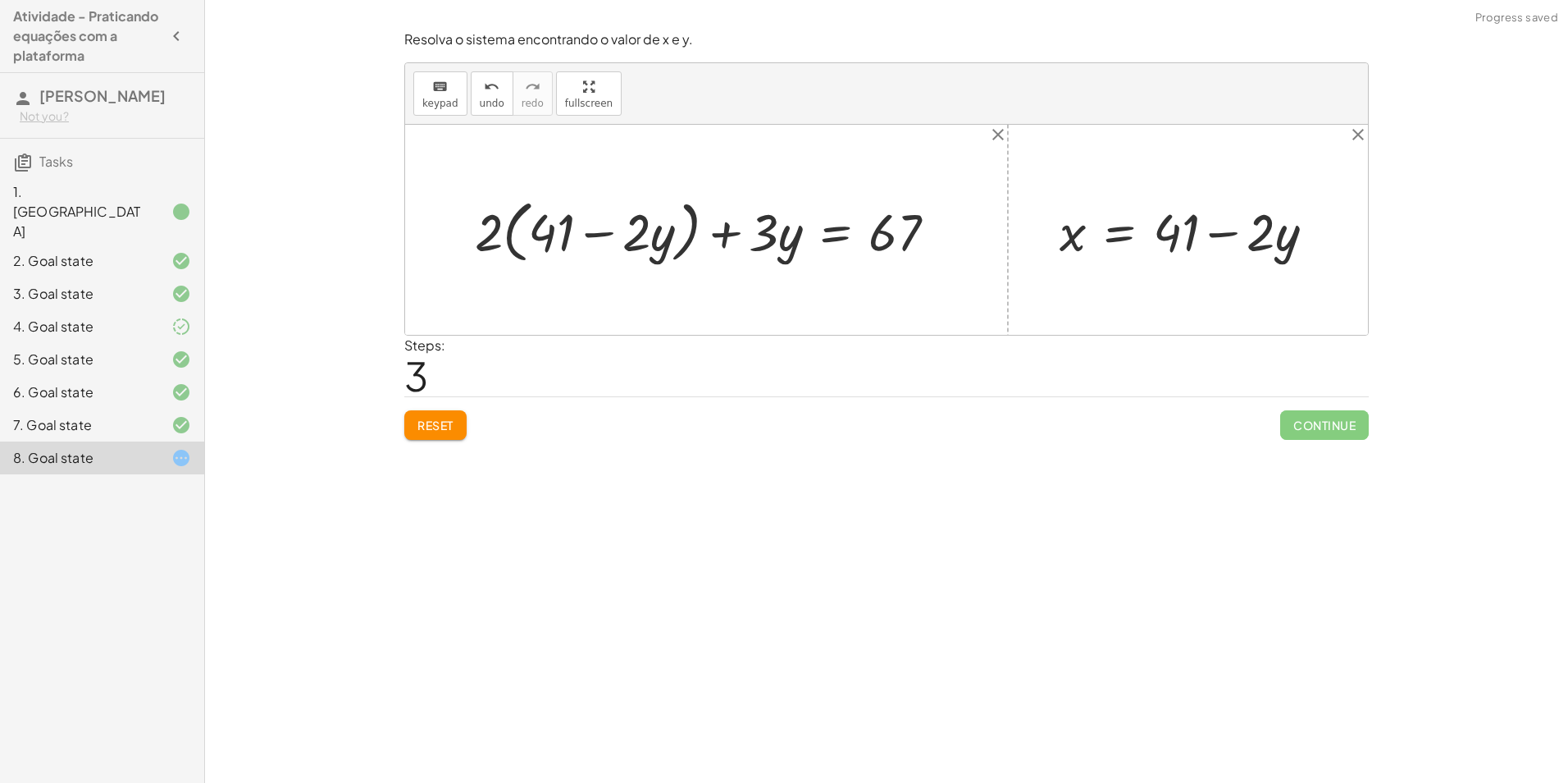
click at [1221, 234] on div at bounding box center [1193, 230] width 285 height 68
drag, startPoint x: 485, startPoint y: 244, endPoint x: 592, endPoint y: 238, distance: 107.2
click at [592, 238] on div at bounding box center [712, 229] width 491 height 75
click at [503, 237] on div at bounding box center [711, 230] width 493 height 68
click at [583, 236] on div at bounding box center [726, 230] width 466 height 68
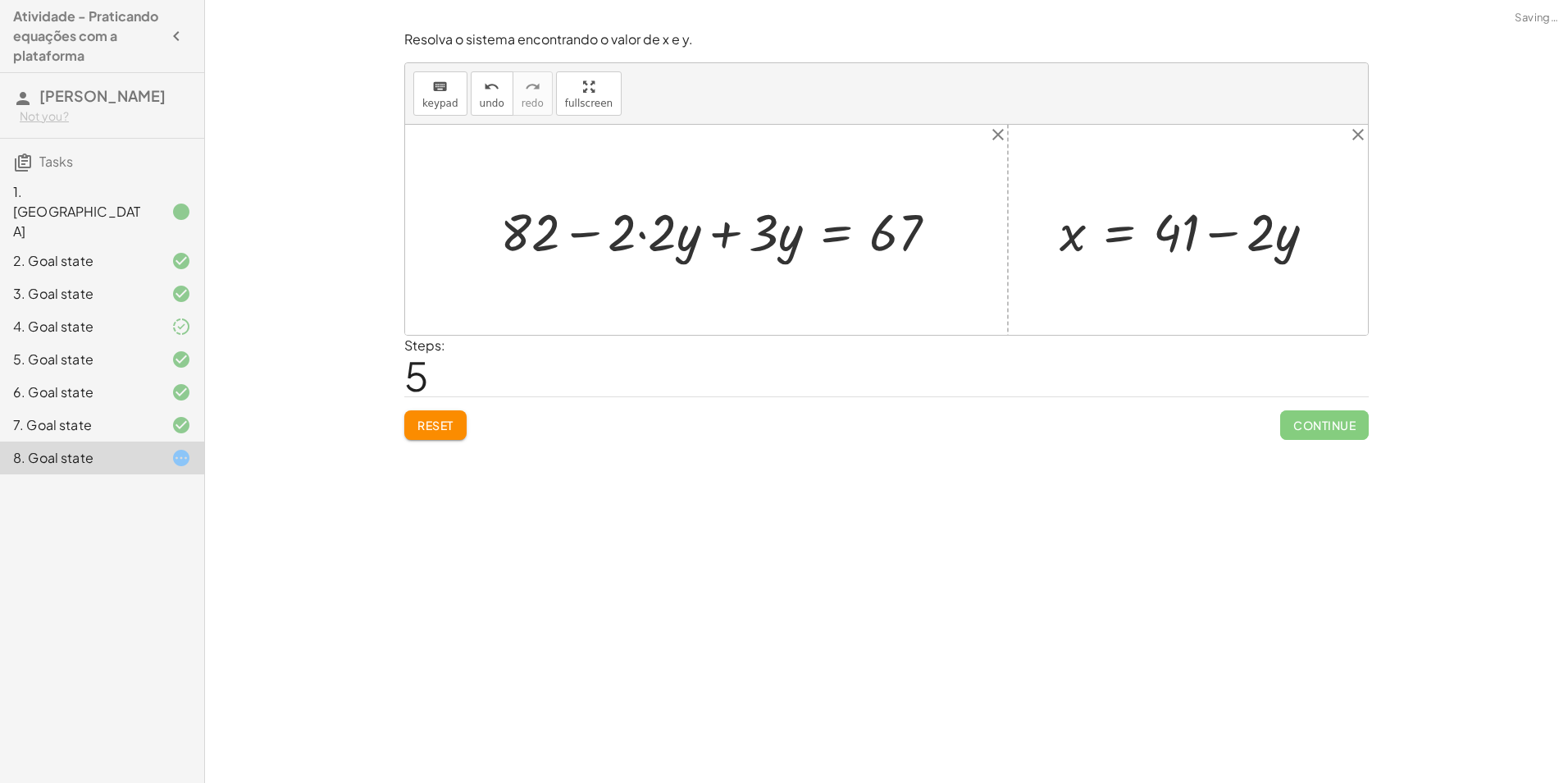
click at [631, 230] on div at bounding box center [726, 230] width 466 height 68
click at [650, 232] on div at bounding box center [726, 230] width 466 height 68
click at [640, 242] on div at bounding box center [746, 230] width 426 height 68
drag, startPoint x: 770, startPoint y: 231, endPoint x: 669, endPoint y: 231, distance: 101.0
drag, startPoint x: 689, startPoint y: 238, endPoint x: 673, endPoint y: 242, distance: 16.5
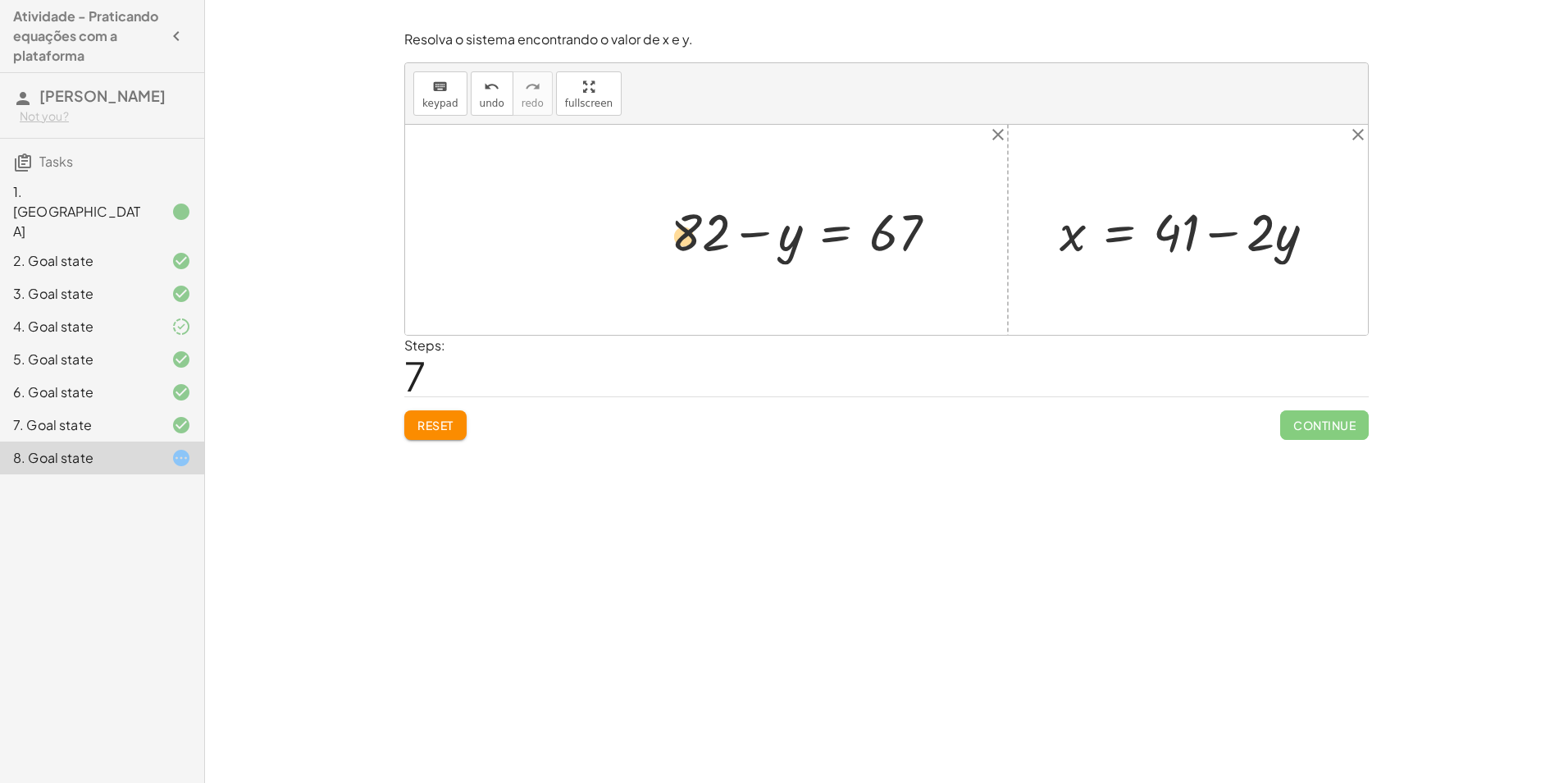
click at [673, 242] on div at bounding box center [811, 230] width 295 height 68
drag, startPoint x: 893, startPoint y: 223, endPoint x: 737, endPoint y: 257, distance: 159.7
click at [737, 257] on div at bounding box center [811, 230] width 295 height 68
click at [572, 237] on div at bounding box center [714, 230] width 494 height 68
click at [843, 240] on div at bounding box center [770, 230] width 380 height 68
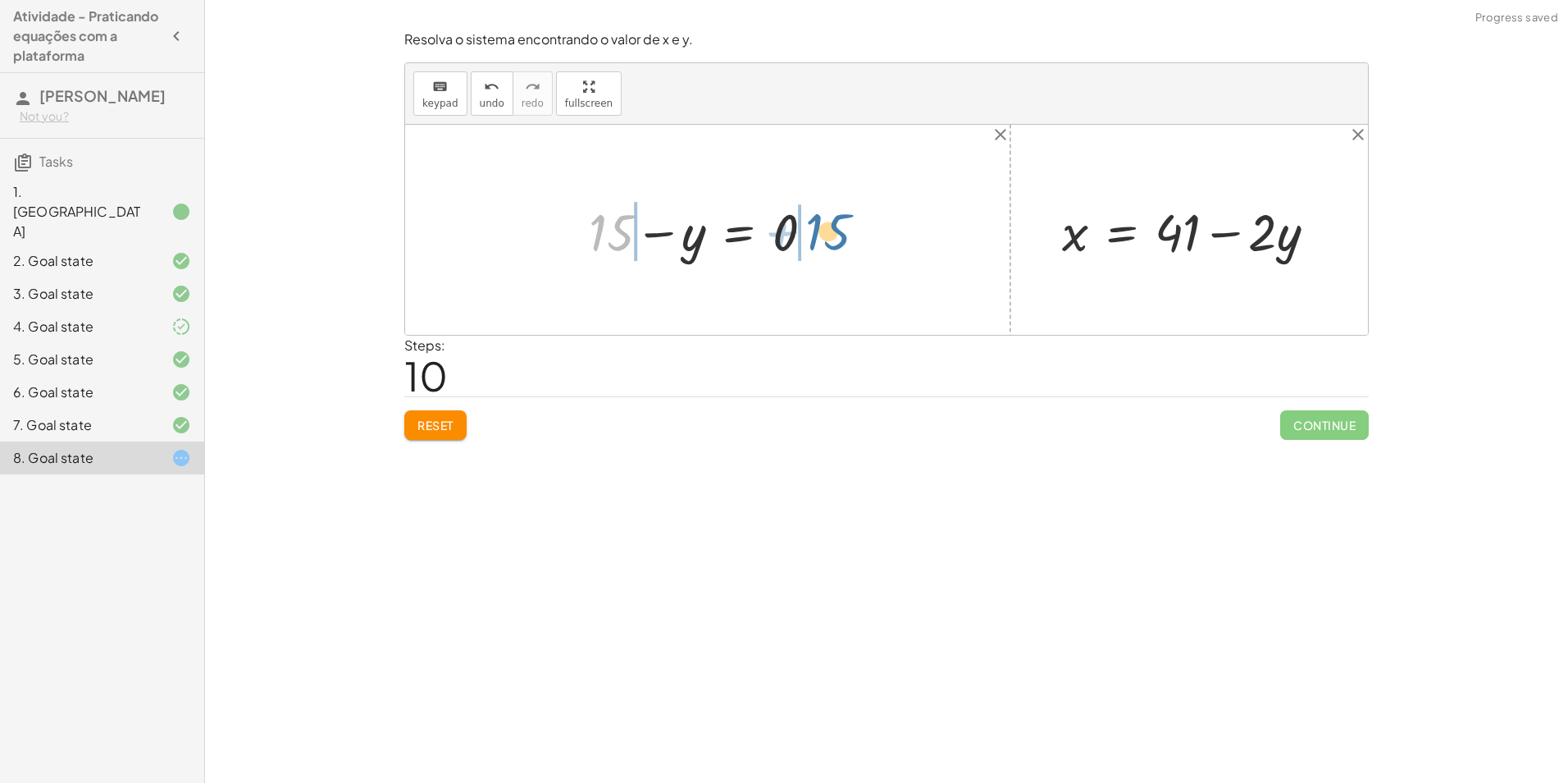
drag, startPoint x: 592, startPoint y: 208, endPoint x: 810, endPoint y: 207, distance: 218.0
click at [810, 207] on div at bounding box center [707, 230] width 255 height 68
click at [559, 235] on div at bounding box center [683, 230] width 391 height 68
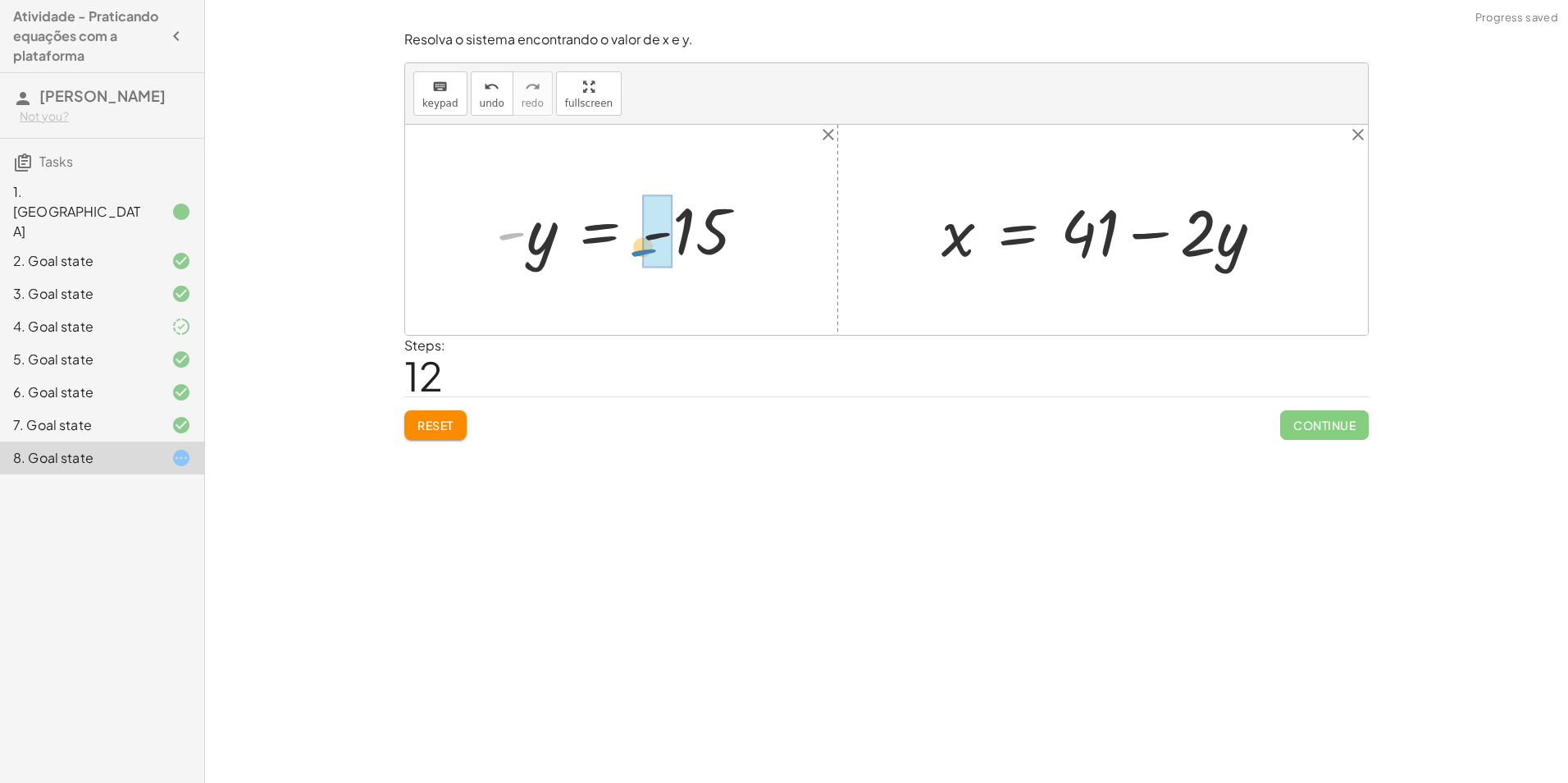
drag, startPoint x: 516, startPoint y: 236, endPoint x: 670, endPoint y: 239, distance: 154.0
drag, startPoint x: 520, startPoint y: 246, endPoint x: 1216, endPoint y: 218, distance: 696.6
click at [1216, 218] on div "+ · 2 · x + · 3 · y = 67 + · 2 · ( + 41 − · 2 · y ) + · 3 · y = 67 + · 2 · 41 −…" at bounding box center [886, 230] width 963 height 211
click at [1217, 240] on div at bounding box center [1130, 230] width 394 height 85
drag, startPoint x: 1218, startPoint y: 227, endPoint x: 1238, endPoint y: 241, distance: 24.4
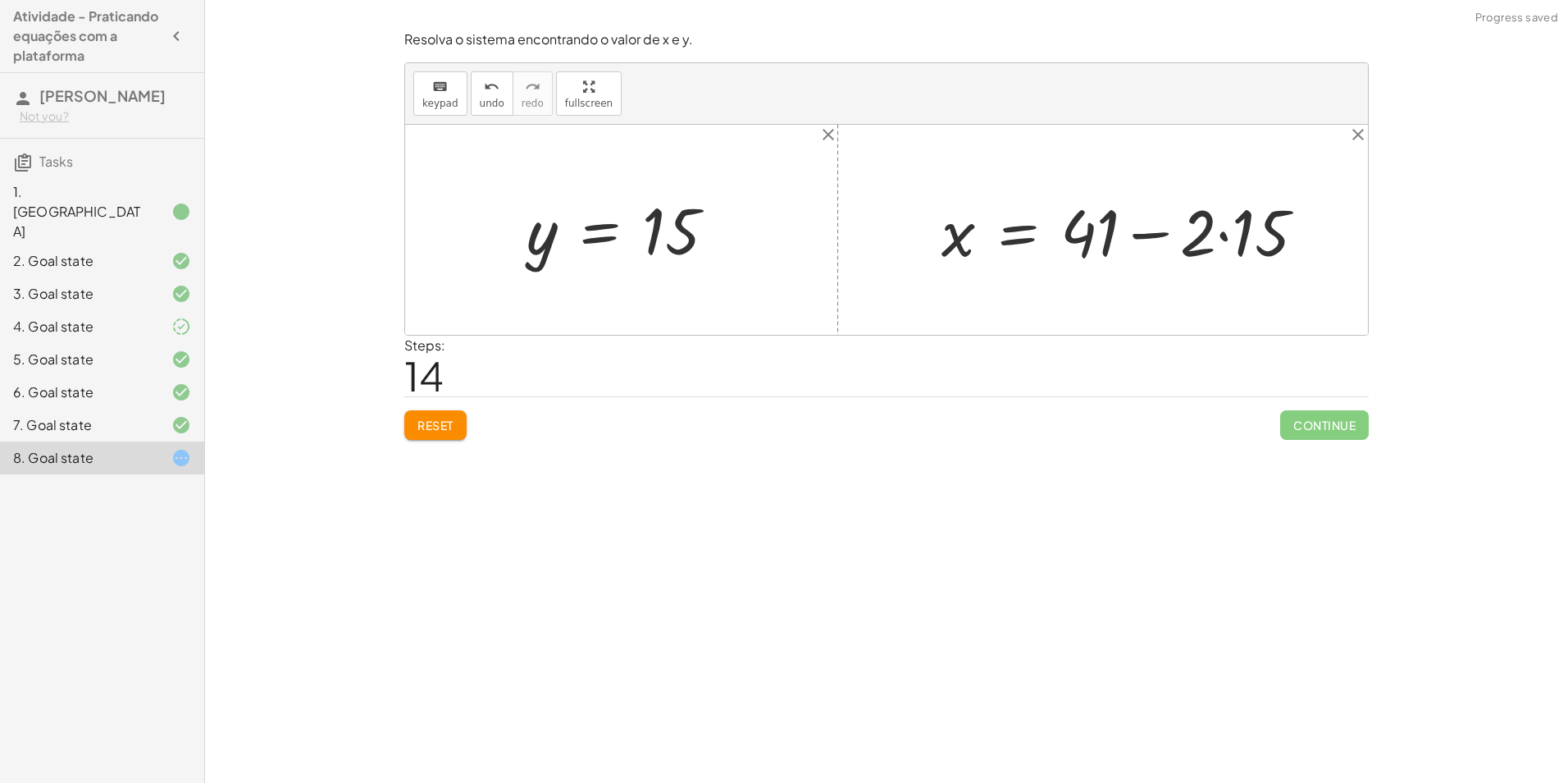
click at [1238, 241] on div at bounding box center [1130, 230] width 394 height 85
click at [1227, 243] on div at bounding box center [1130, 230] width 394 height 85
click at [1135, 239] on div at bounding box center [1110, 230] width 354 height 85
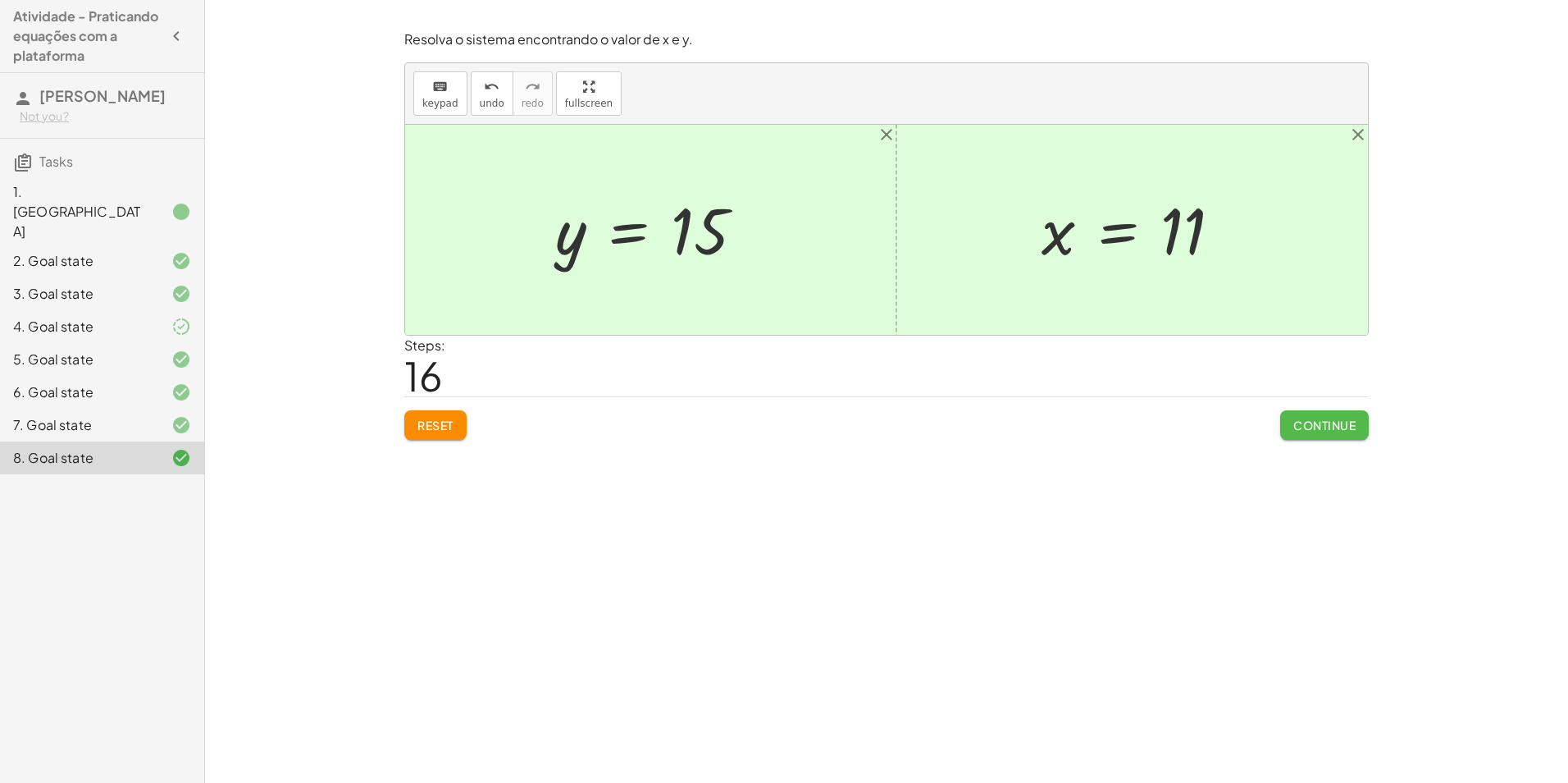
click at [1327, 413] on button "Continue" at bounding box center [1325, 425] width 88 height 29
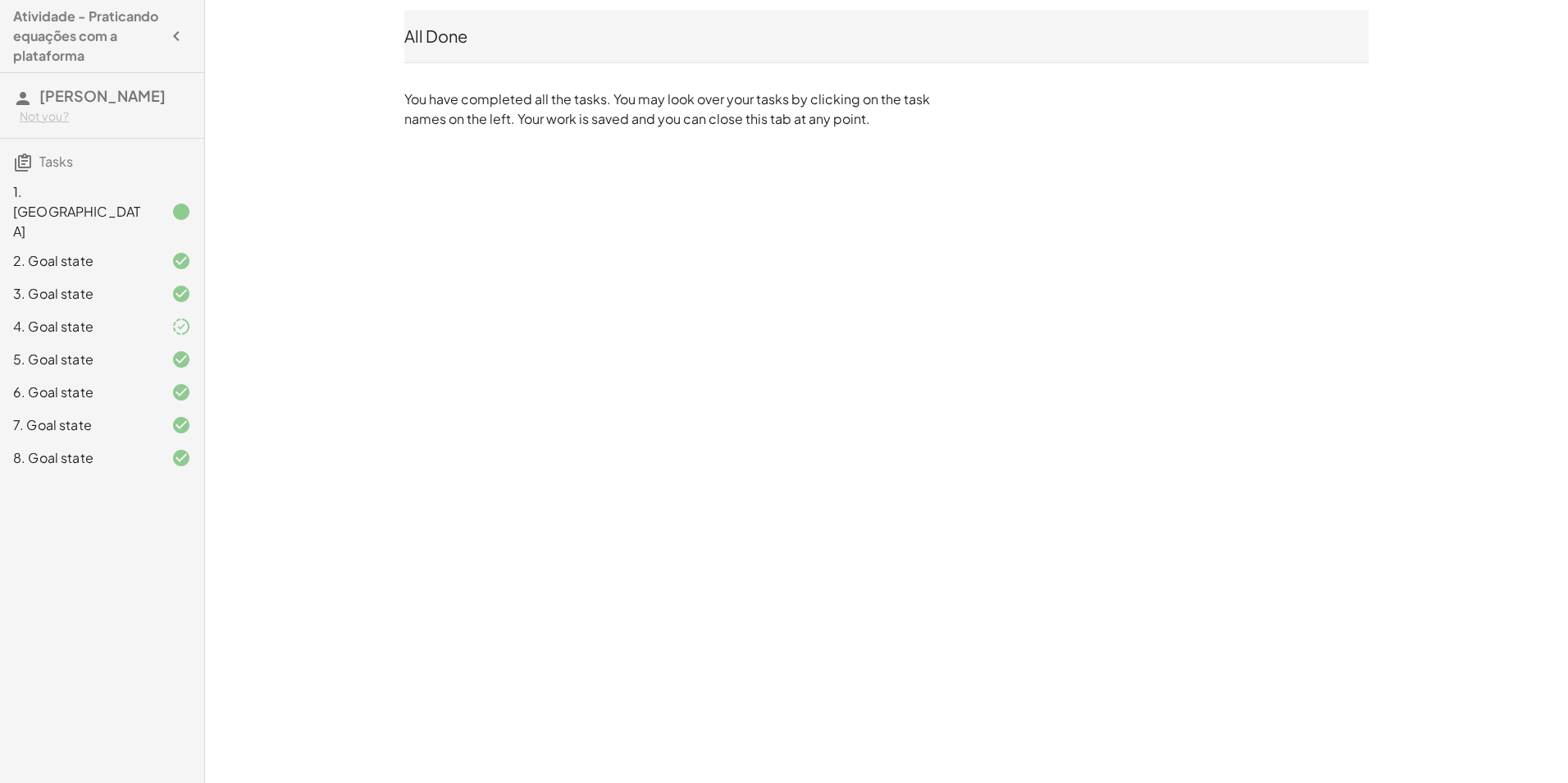
click at [155, 202] on div at bounding box center [168, 211] width 46 height 20
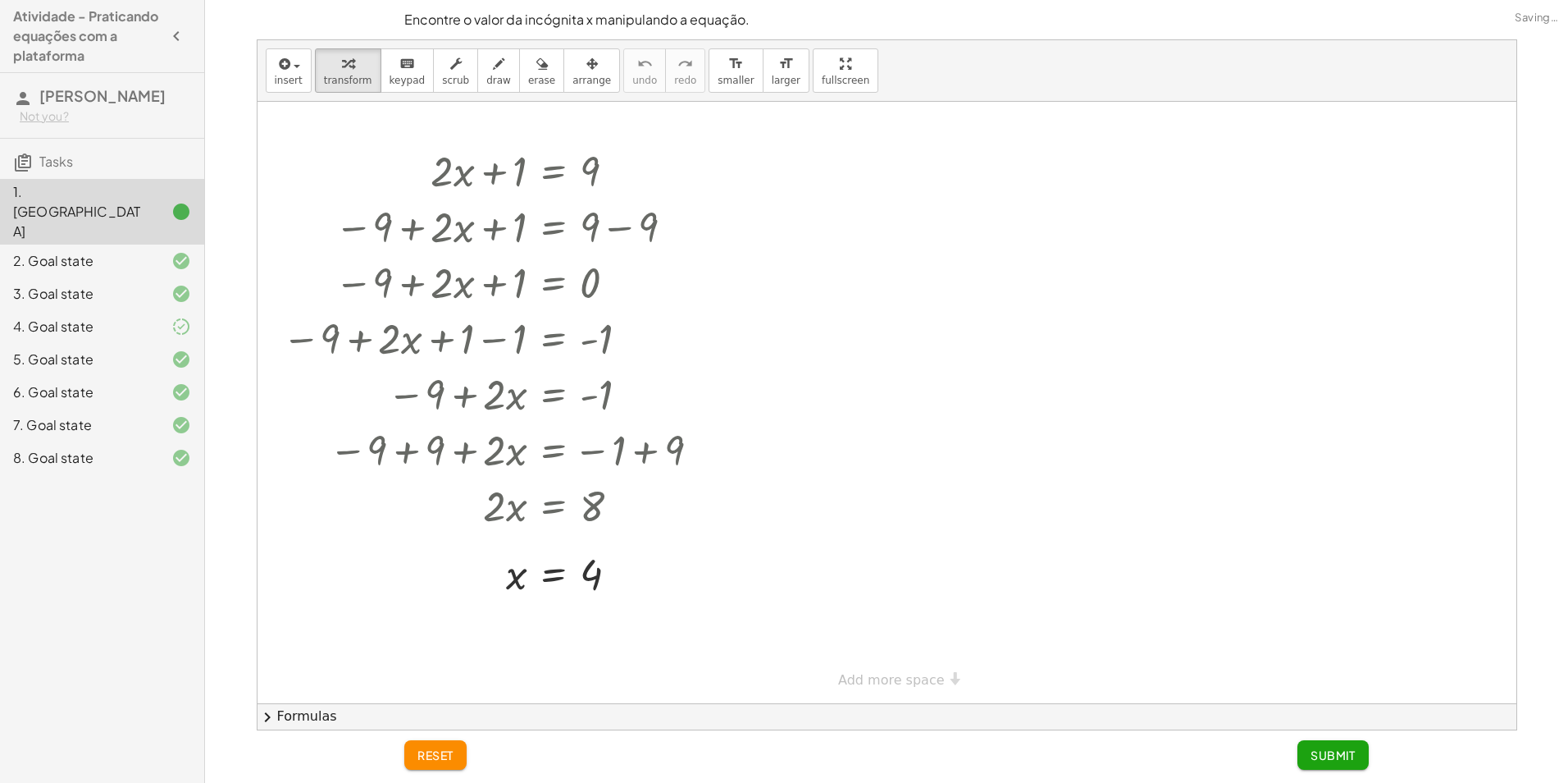
click at [127, 310] on div "2. Goal state" at bounding box center [101, 326] width 204 height 33
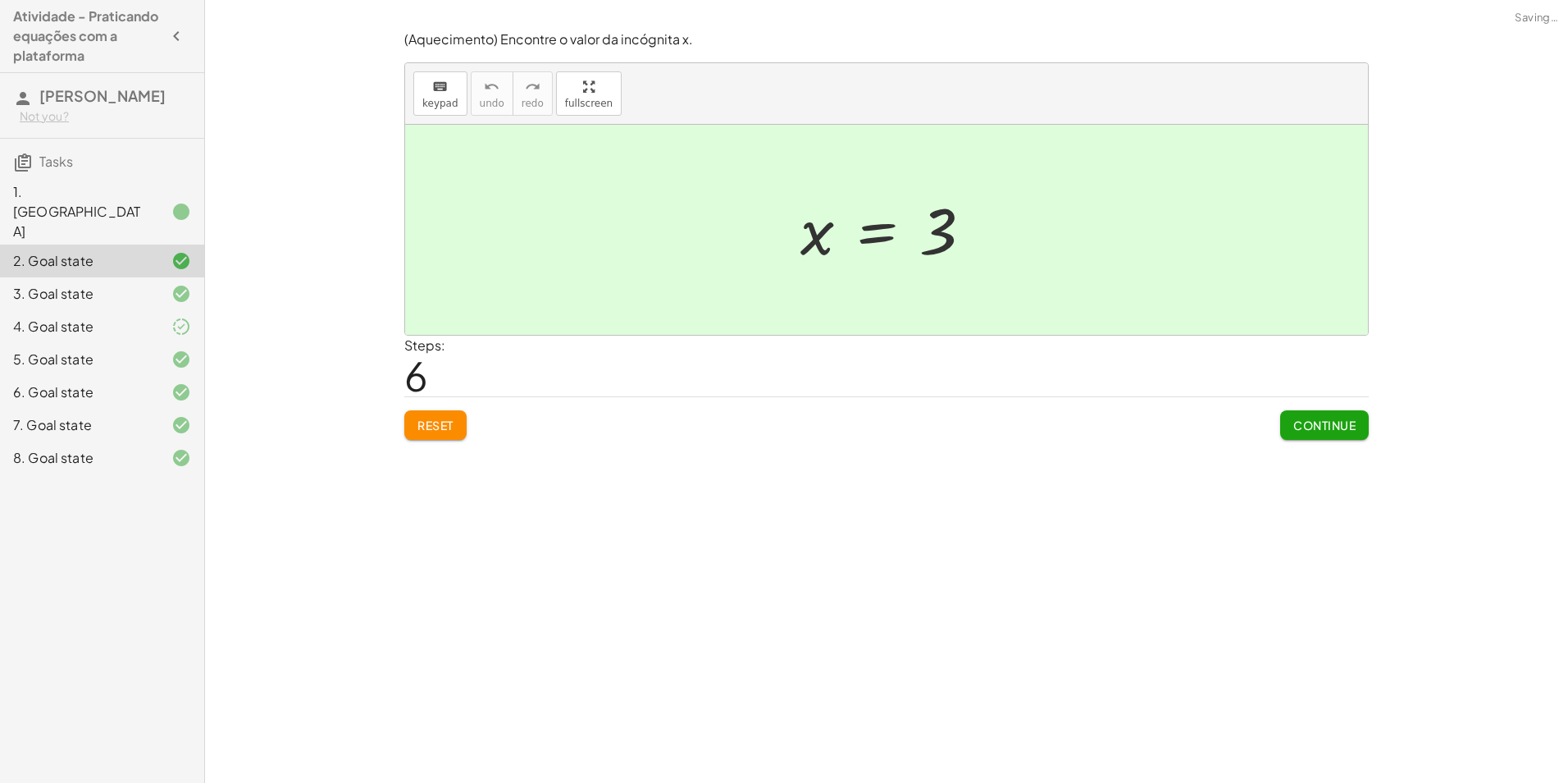
click at [121, 376] on div "4. Goal state" at bounding box center [101, 392] width 204 height 33
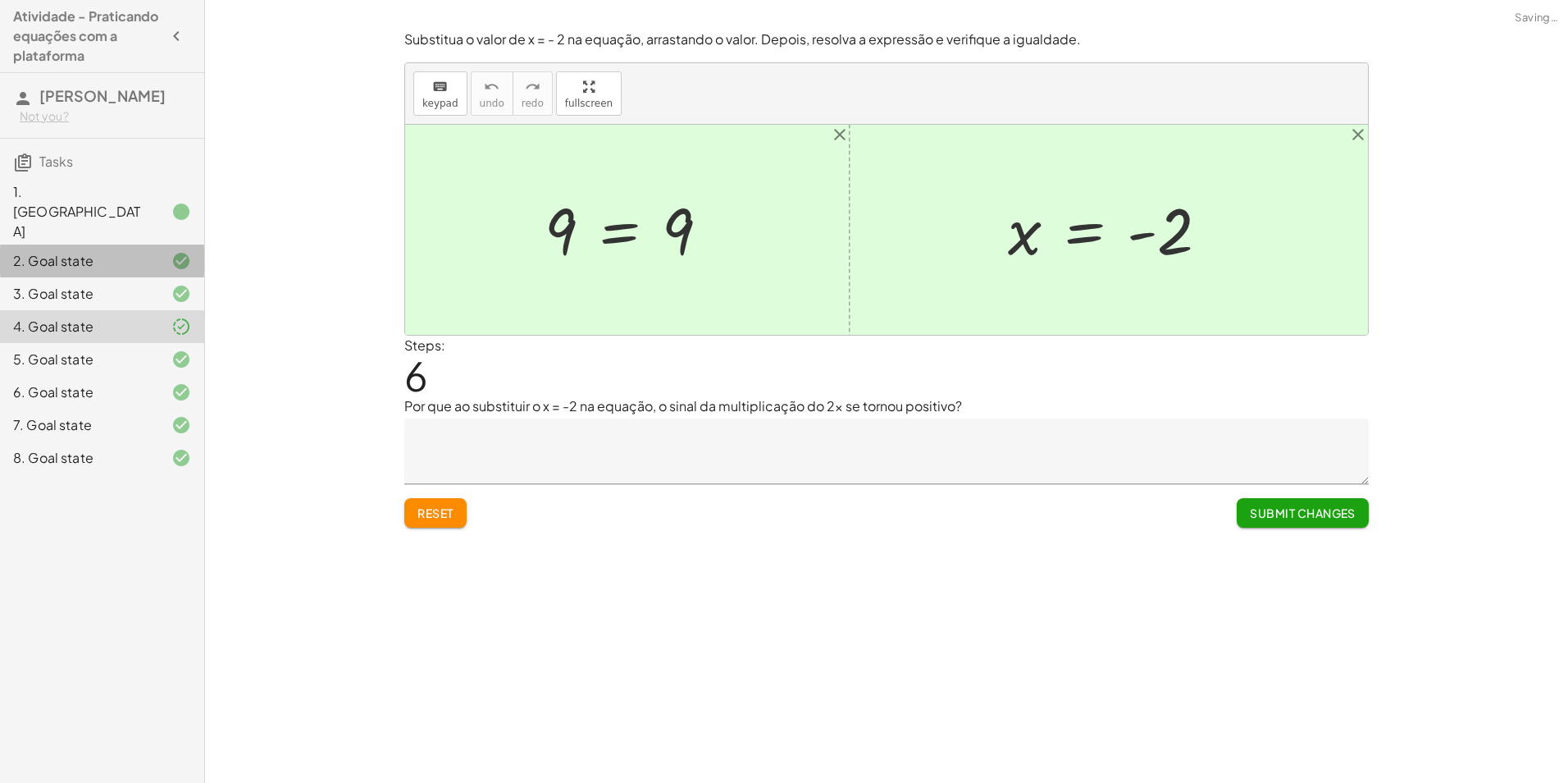
click at [105, 249] on div "1. Canvas 2. Goal state 3. Goal state 4. Goal state 5. Goal state 6. Goal state…" at bounding box center [101, 326] width 204 height 308
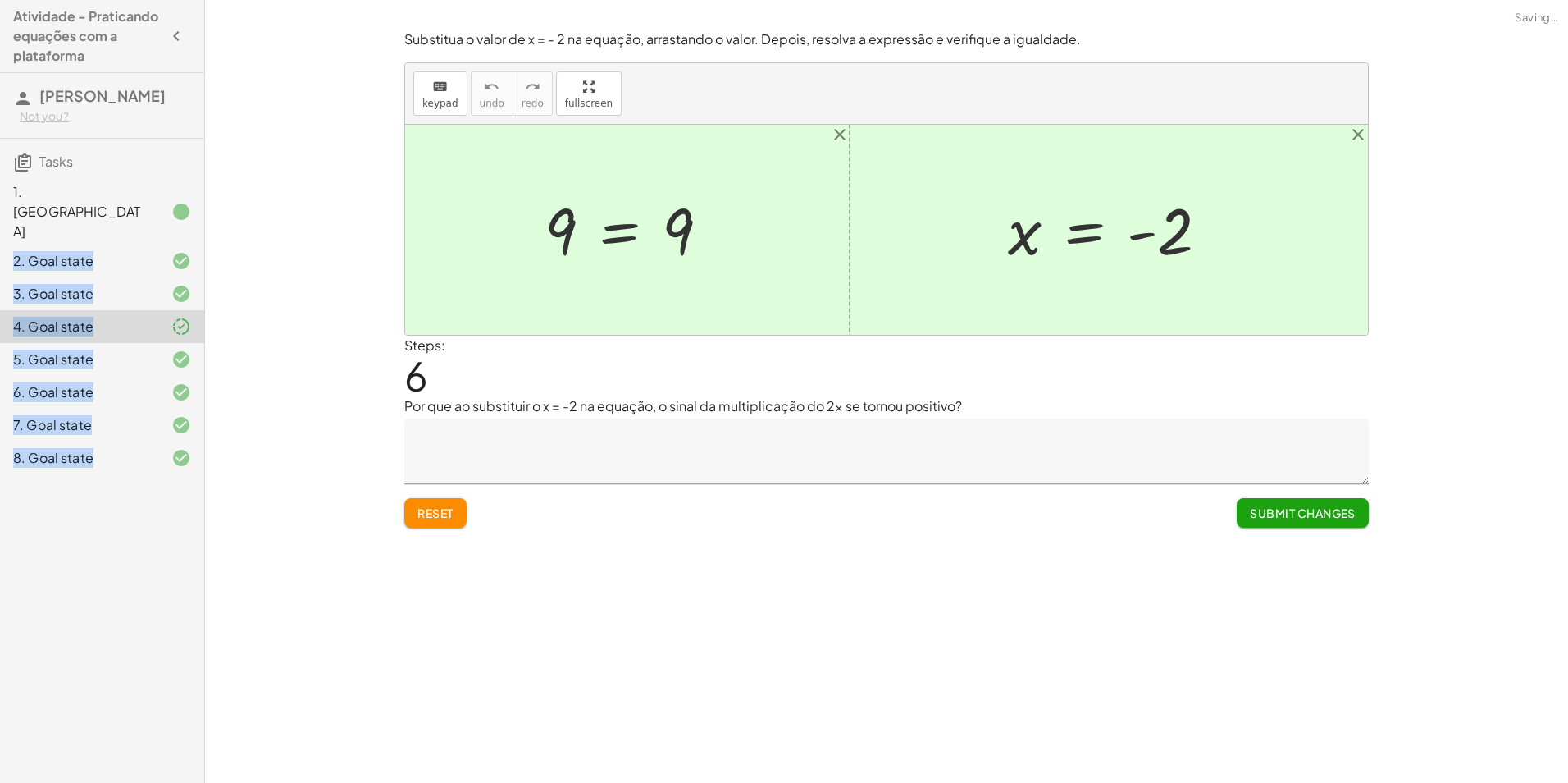
drag, startPoint x: 105, startPoint y: 249, endPoint x: 0, endPoint y: 229, distance: 106.9
click at [0, 229] on html "Atividade - Praticando equações com a plataforma [PERSON_NAME] Not you? Tasks 1…" at bounding box center [784, 391] width 1568 height 783
drag, startPoint x: 0, startPoint y: 229, endPoint x: 171, endPoint y: 259, distance: 173.6
click at [171, 284] on div at bounding box center [168, 293] width 46 height 20
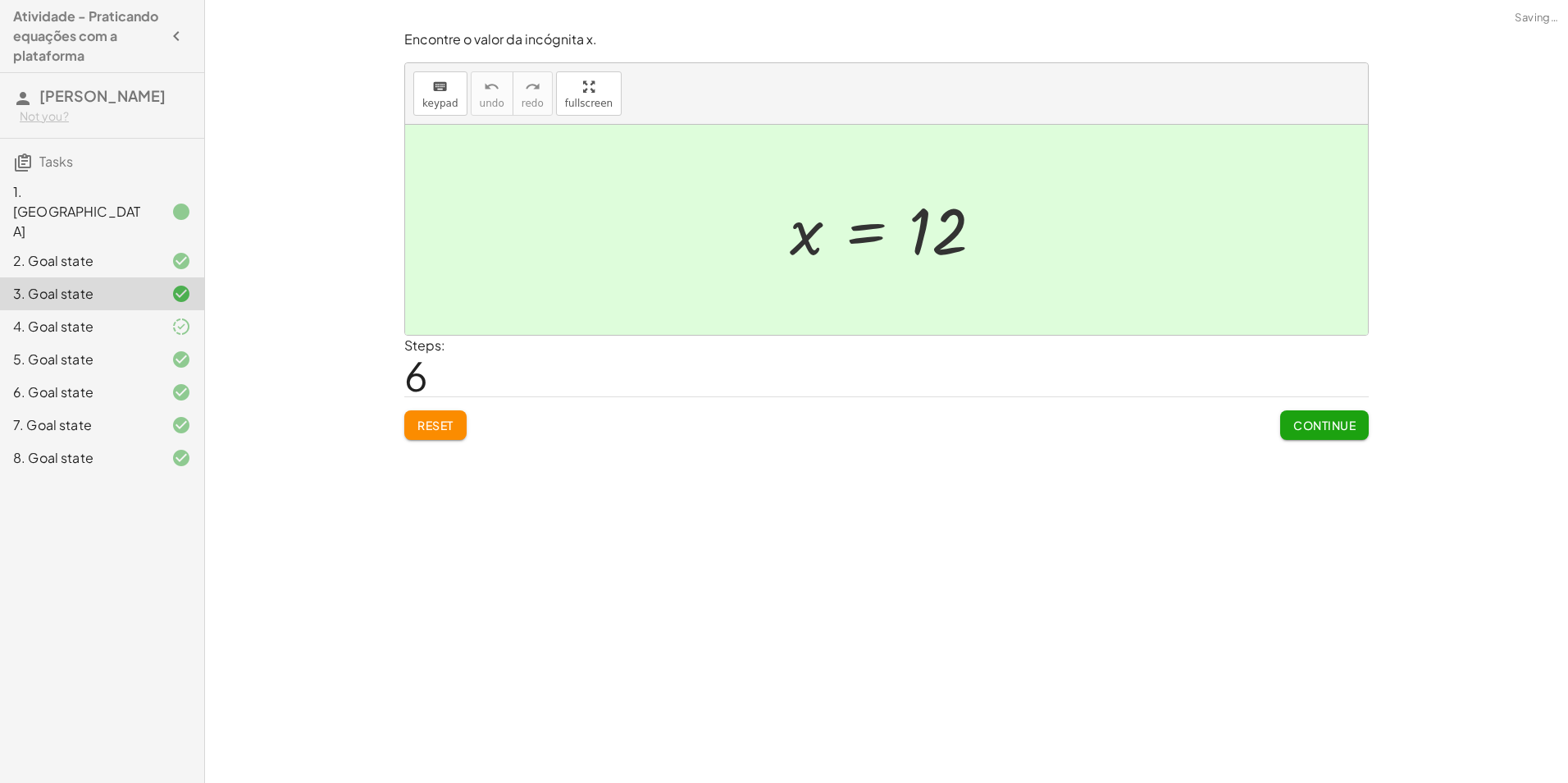
click at [118, 383] on div "6. Goal state" at bounding box center [79, 392] width 132 height 20
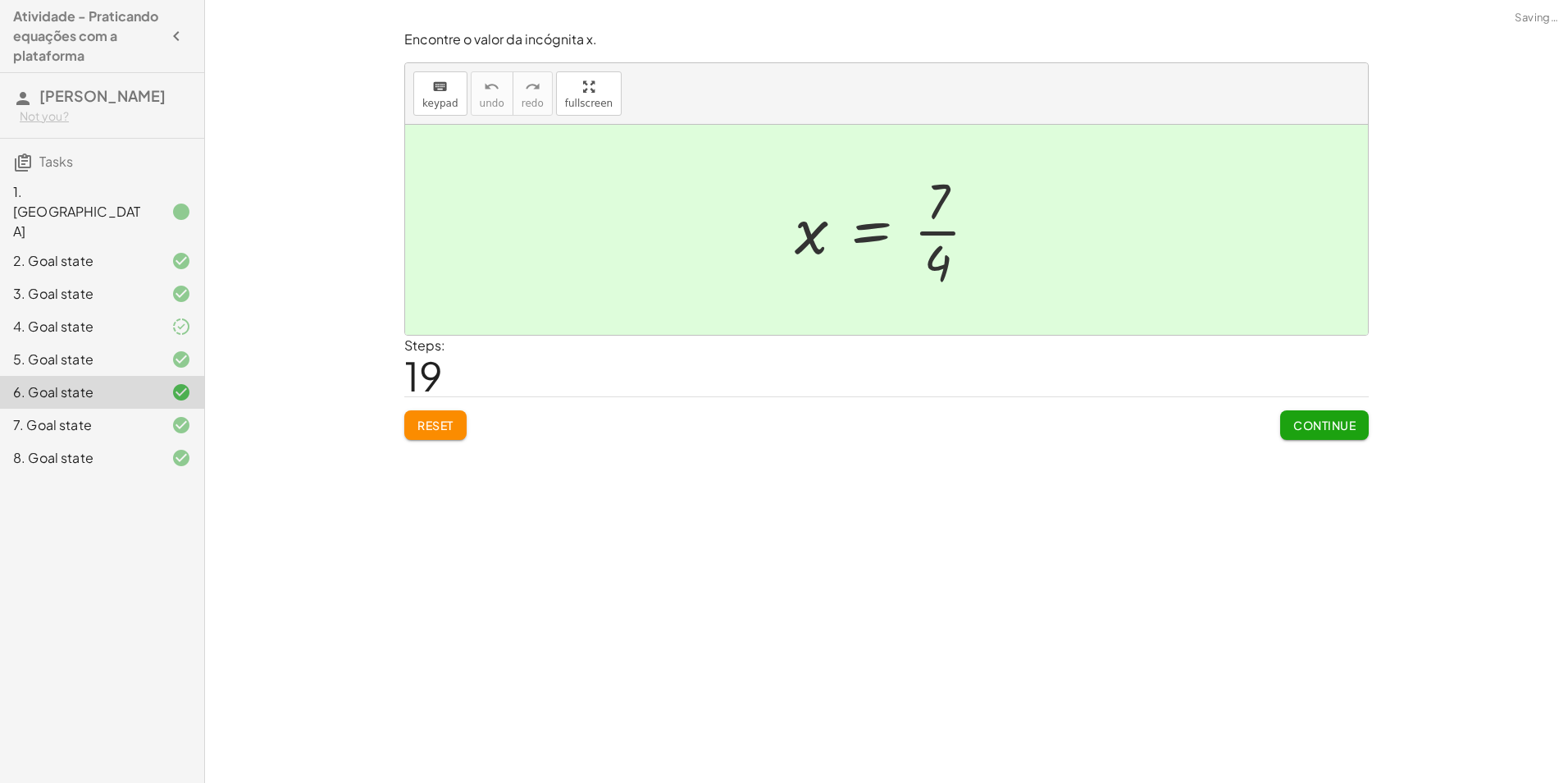
click at [416, 432] on button "Reset" at bounding box center [435, 425] width 62 height 29
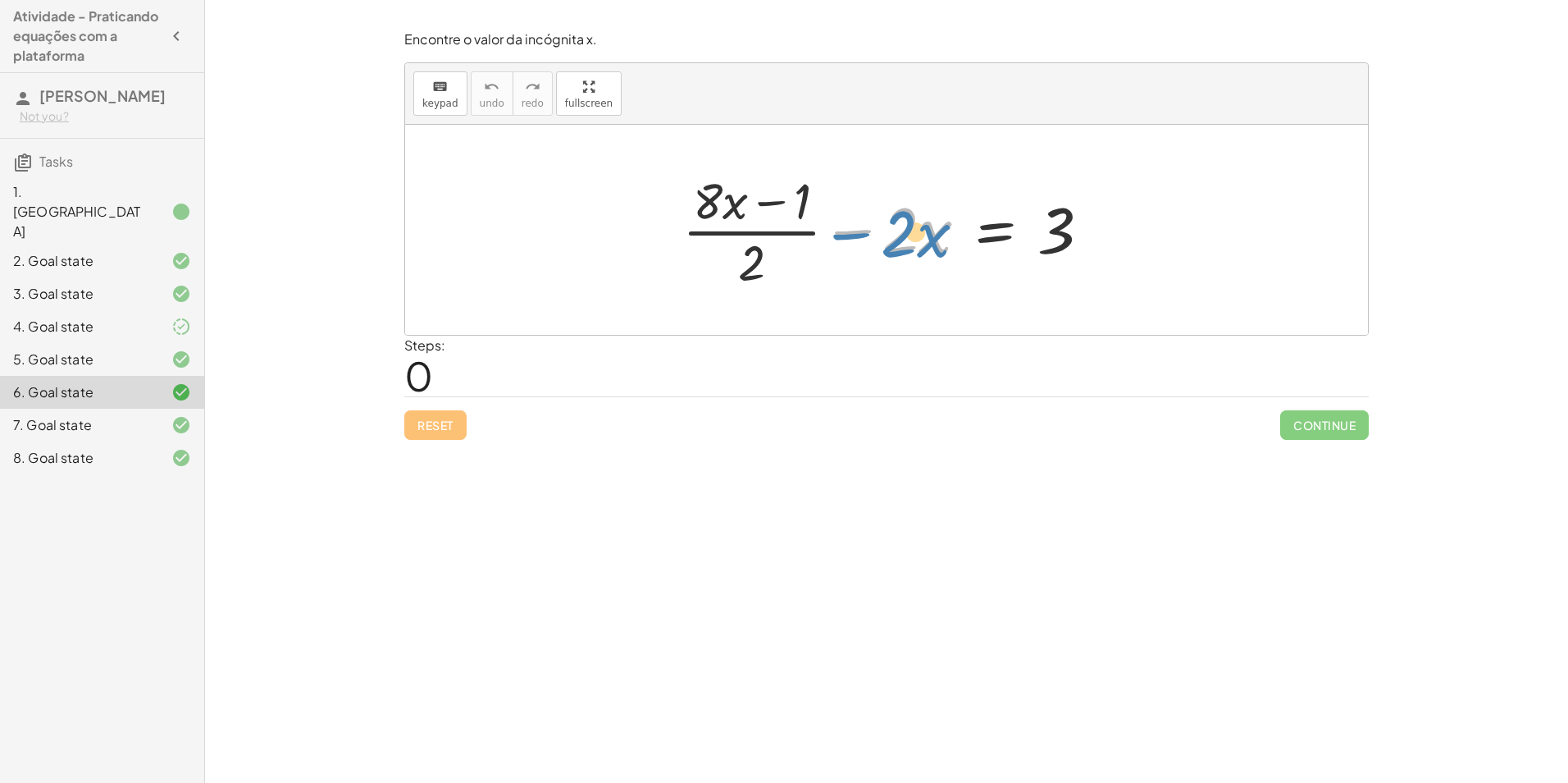
click at [843, 236] on div at bounding box center [893, 229] width 438 height 126
drag, startPoint x: 767, startPoint y: 262, endPoint x: 1145, endPoint y: 225, distance: 379.8
click at [1145, 225] on div "· 2 + · ( + · 8 · x − 1 ) · 2 − · 2 · x = 3" at bounding box center [886, 230] width 963 height 211
drag, startPoint x: 752, startPoint y: 259, endPoint x: 1111, endPoint y: 221, distance: 361.0
click at [1111, 221] on div at bounding box center [893, 229] width 438 height 126
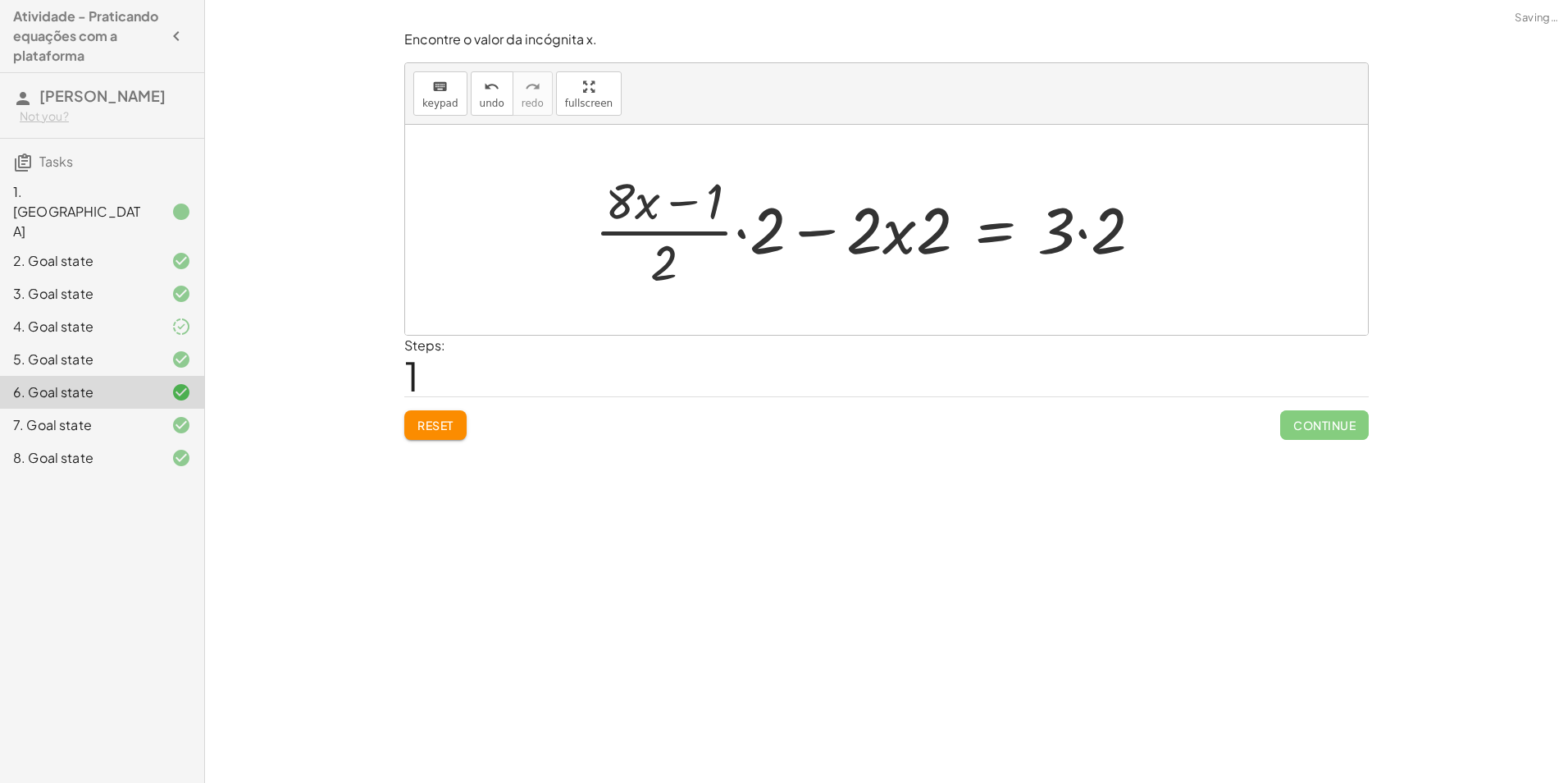
click at [1093, 230] on div at bounding box center [875, 229] width 578 height 126
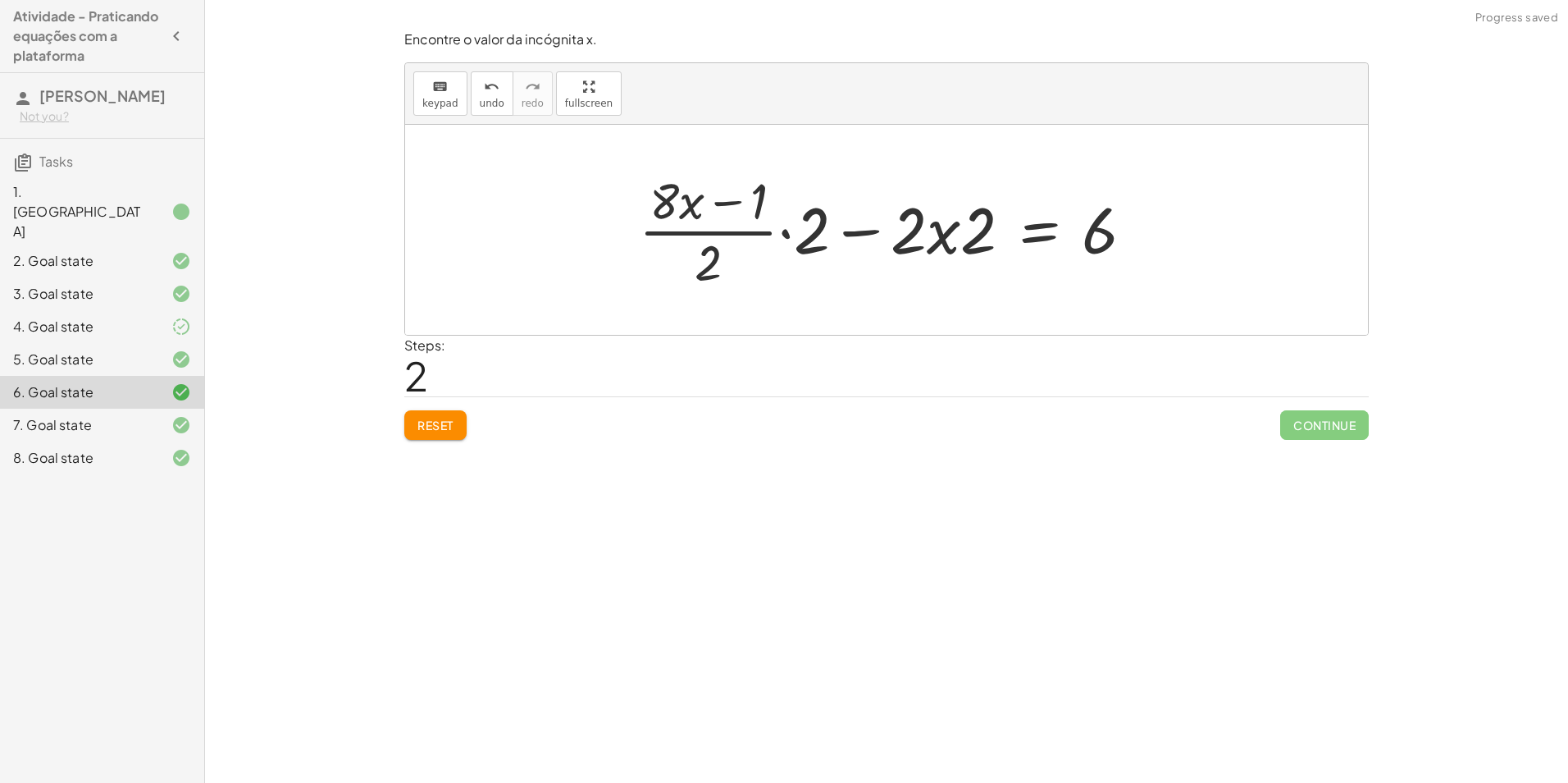
click at [988, 233] on div at bounding box center [893, 229] width 525 height 126
click at [782, 229] on div at bounding box center [893, 229] width 525 height 126
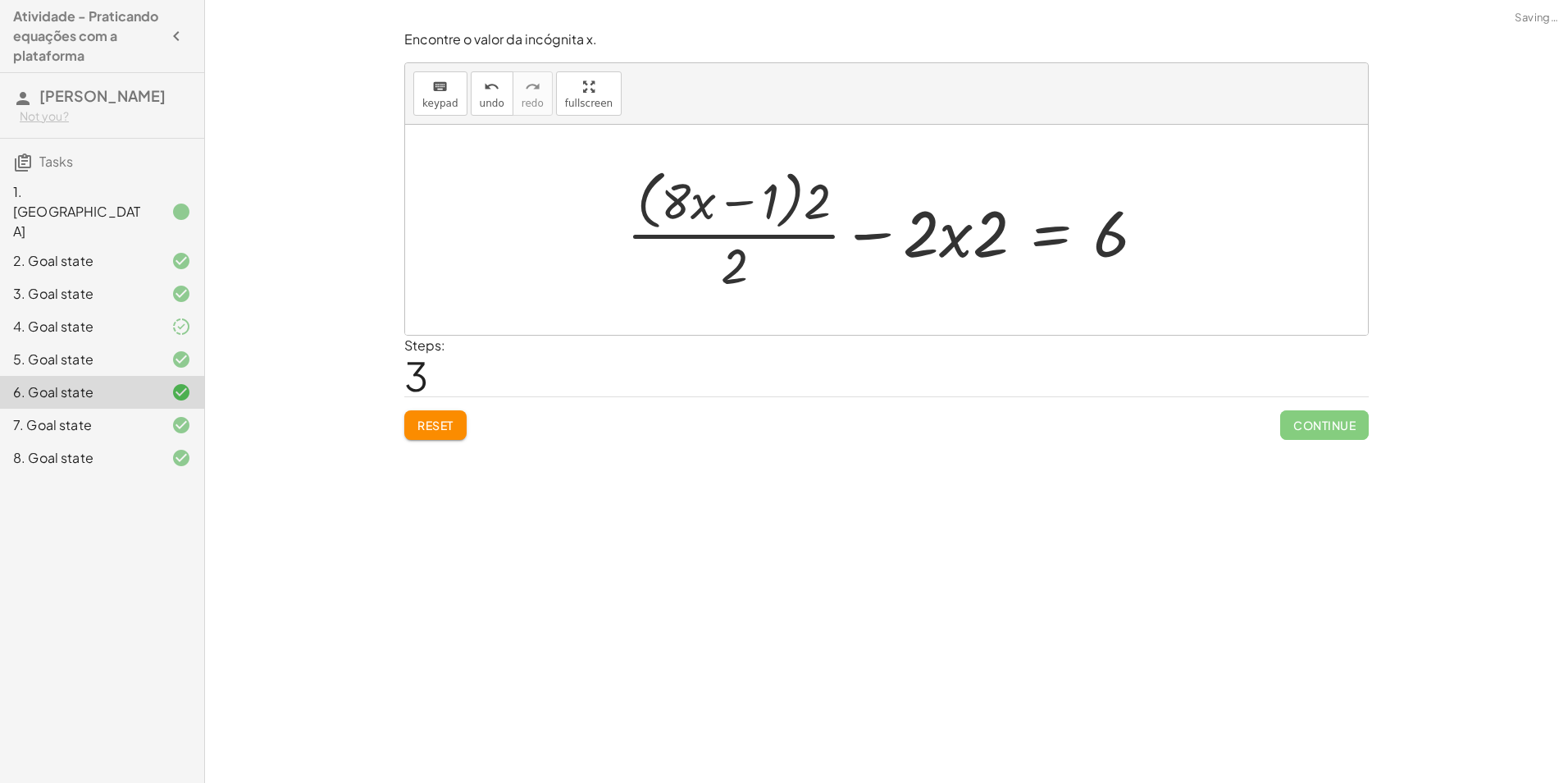
click at [820, 196] on div at bounding box center [893, 229] width 549 height 133
click at [780, 200] on div at bounding box center [893, 229] width 549 height 133
drag, startPoint x: 829, startPoint y: 195, endPoint x: 727, endPoint y: 195, distance: 102.0
click at [723, 197] on div at bounding box center [893, 229] width 549 height 133
click at [650, 197] on div at bounding box center [893, 229] width 551 height 126
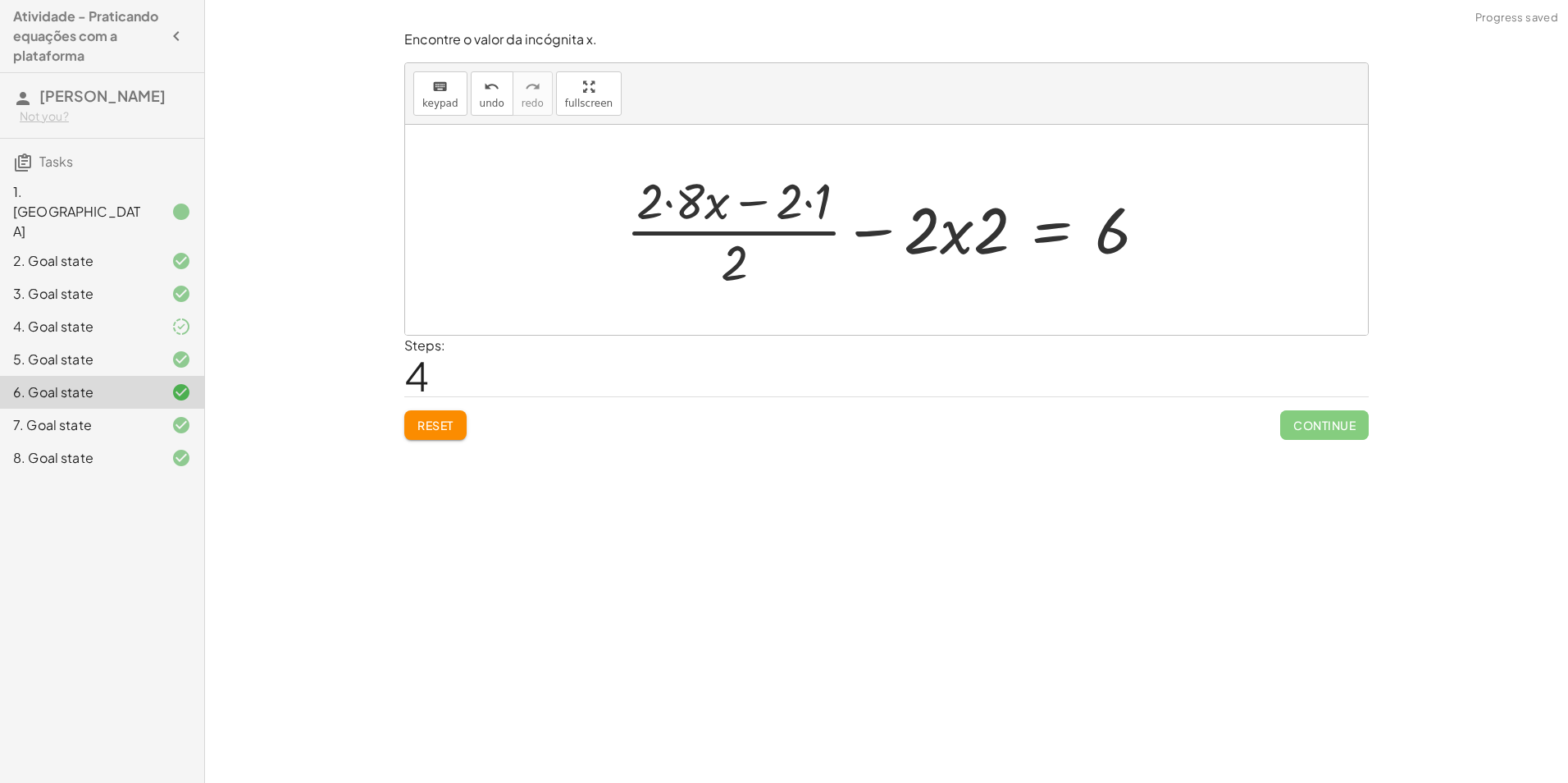
click at [681, 196] on div at bounding box center [893, 229] width 551 height 126
click at [798, 204] on div at bounding box center [900, 229] width 527 height 126
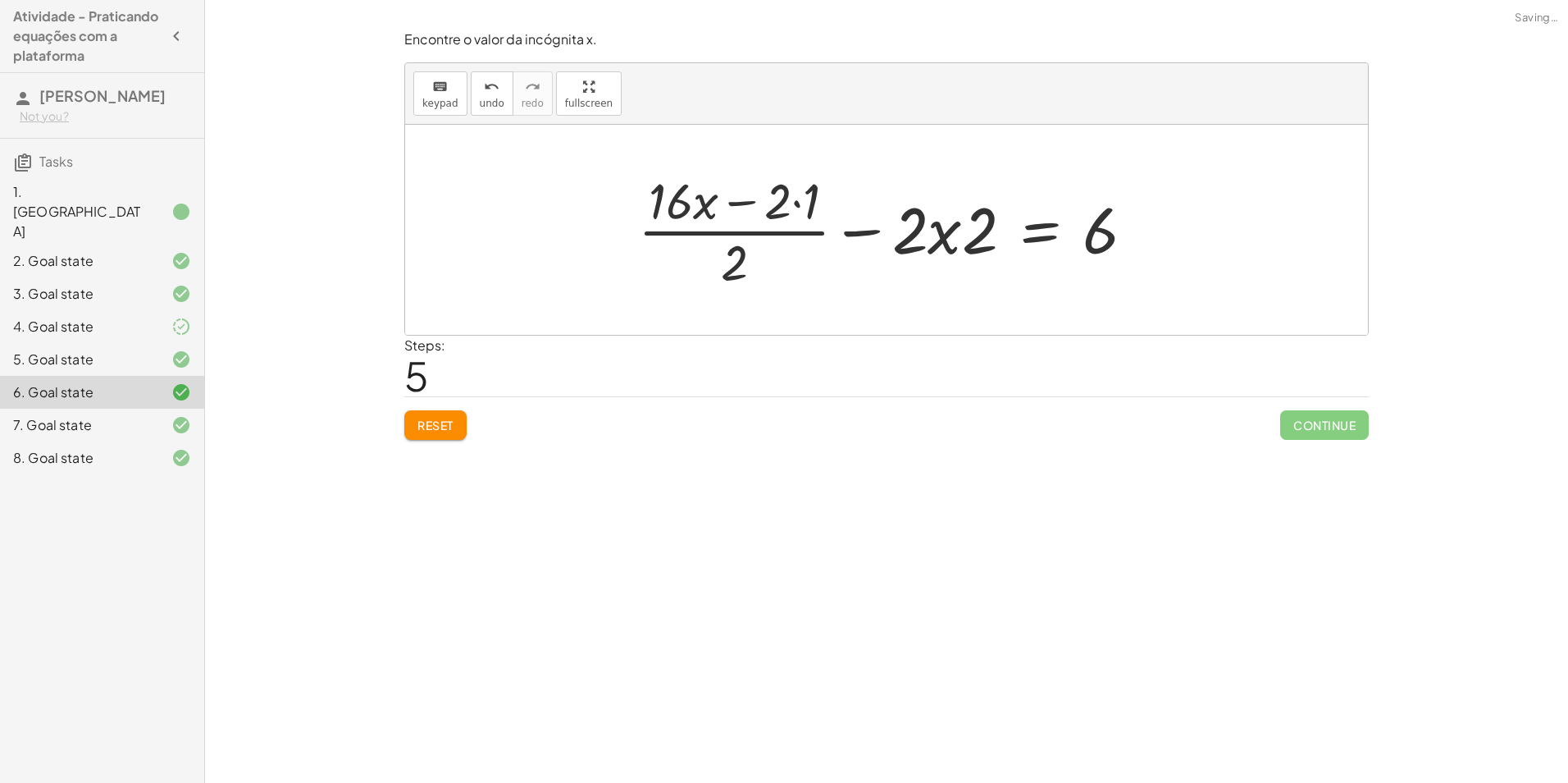
click at [794, 201] on div at bounding box center [893, 229] width 527 height 126
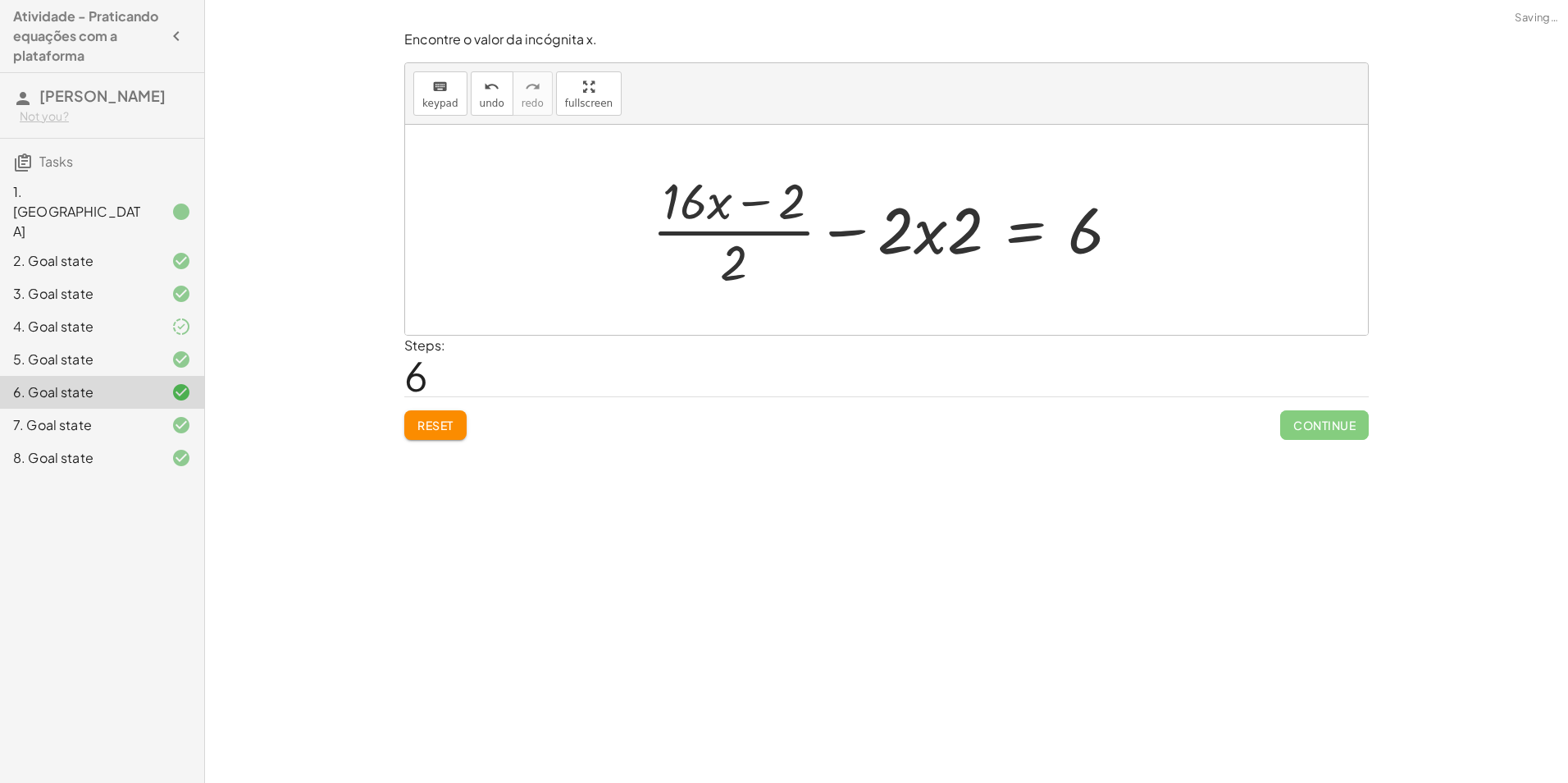
click at [738, 260] on div at bounding box center [893, 229] width 498 height 126
click at [720, 255] on div at bounding box center [893, 229] width 498 height 126
click at [734, 258] on div at bounding box center [893, 229] width 498 height 126
click at [747, 230] on div at bounding box center [893, 229] width 498 height 126
click at [736, 229] on div at bounding box center [893, 229] width 498 height 126
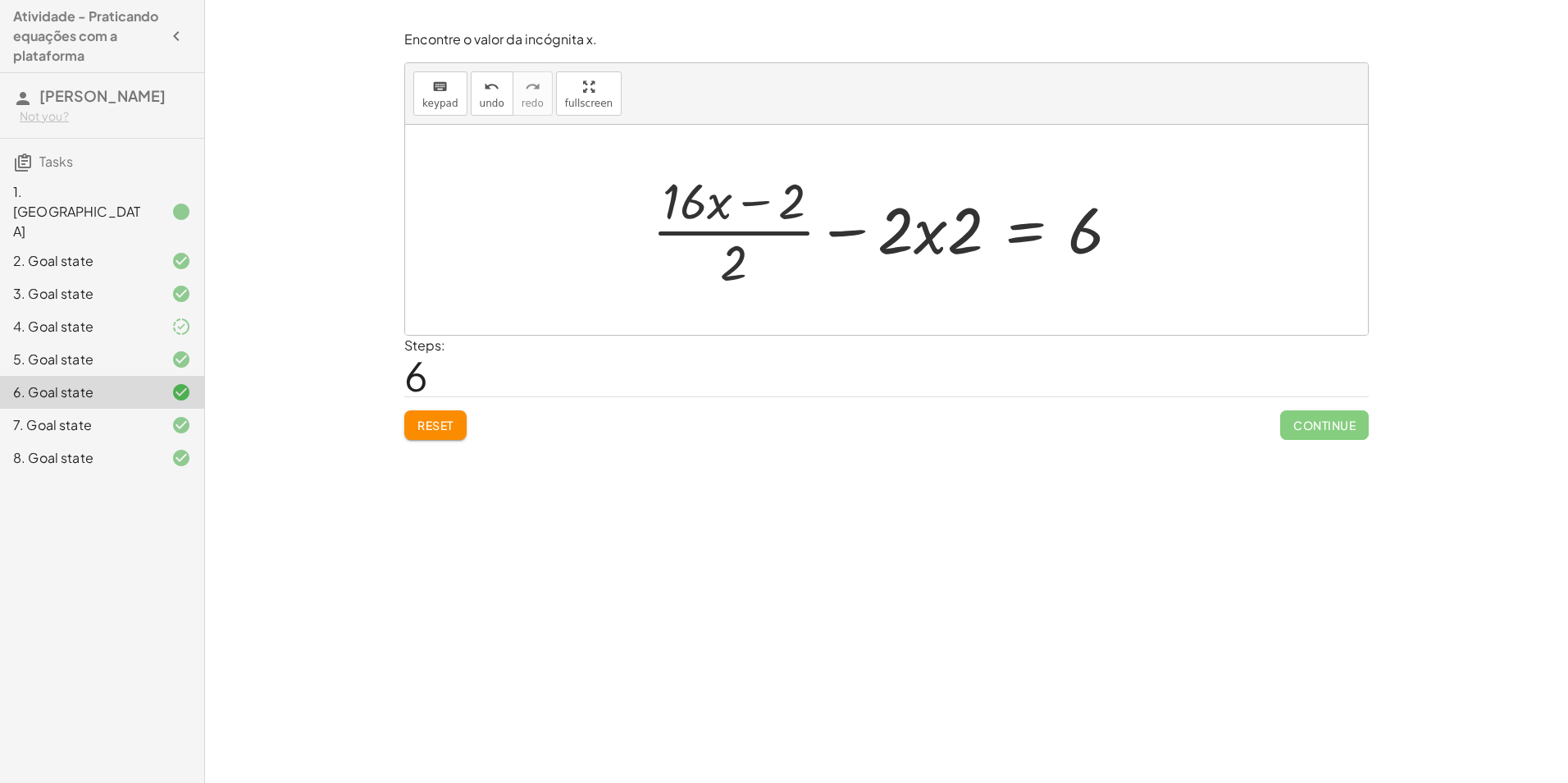
click at [734, 232] on div at bounding box center [893, 229] width 498 height 126
click at [753, 208] on div at bounding box center [893, 229] width 498 height 126
drag, startPoint x: 758, startPoint y: 194, endPoint x: 742, endPoint y: 203, distance: 18.4
click at [757, 194] on div at bounding box center [893, 229] width 498 height 126
click at [737, 250] on div at bounding box center [893, 229] width 498 height 126
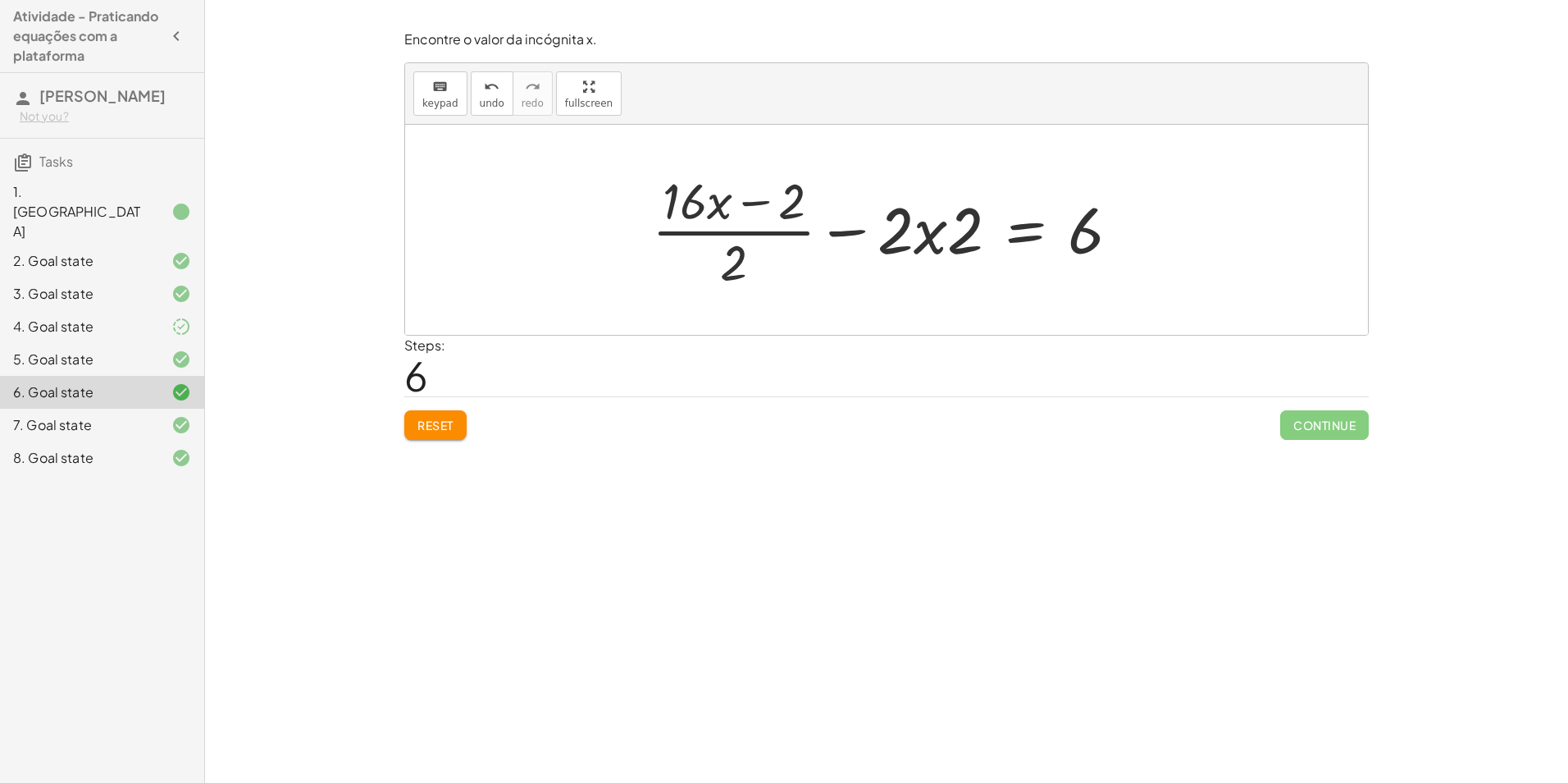
click at [841, 231] on div at bounding box center [893, 229] width 498 height 126
drag, startPoint x: 957, startPoint y: 239, endPoint x: 904, endPoint y: 285, distance: 70.2
click at [904, 285] on div at bounding box center [893, 229] width 498 height 126
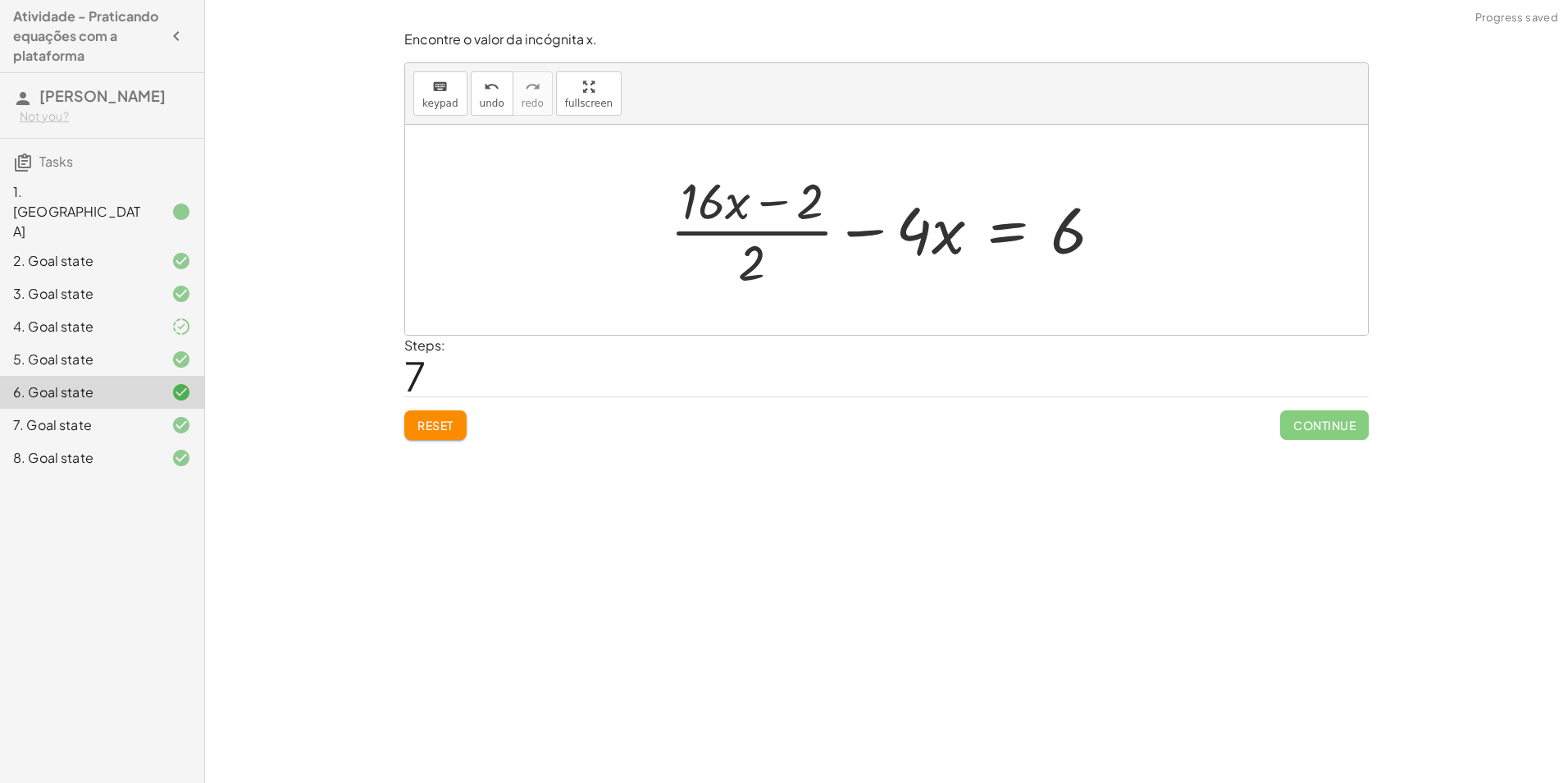
click at [760, 258] on div at bounding box center [893, 229] width 462 height 126
click at [753, 270] on div at bounding box center [893, 229] width 462 height 126
drag, startPoint x: 753, startPoint y: 270, endPoint x: 722, endPoint y: 213, distance: 64.9
click at [750, 265] on div at bounding box center [893, 229] width 462 height 126
click at [723, 211] on div at bounding box center [893, 229] width 462 height 126
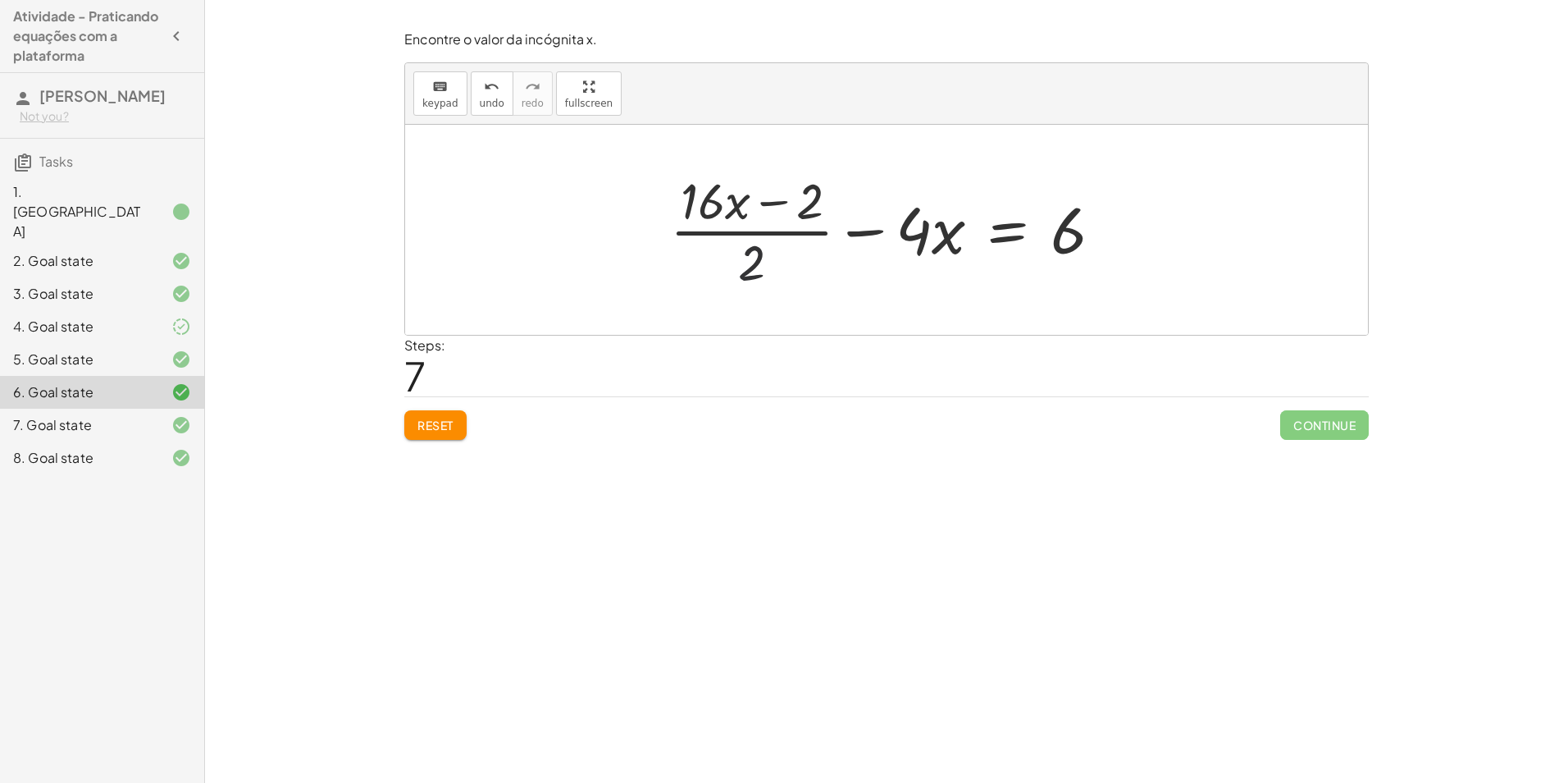
click at [846, 254] on div at bounding box center [893, 229] width 462 height 126
drag, startPoint x: 746, startPoint y: 264, endPoint x: 712, endPoint y: 211, distance: 63.0
click at [712, 211] on div at bounding box center [893, 229] width 462 height 126
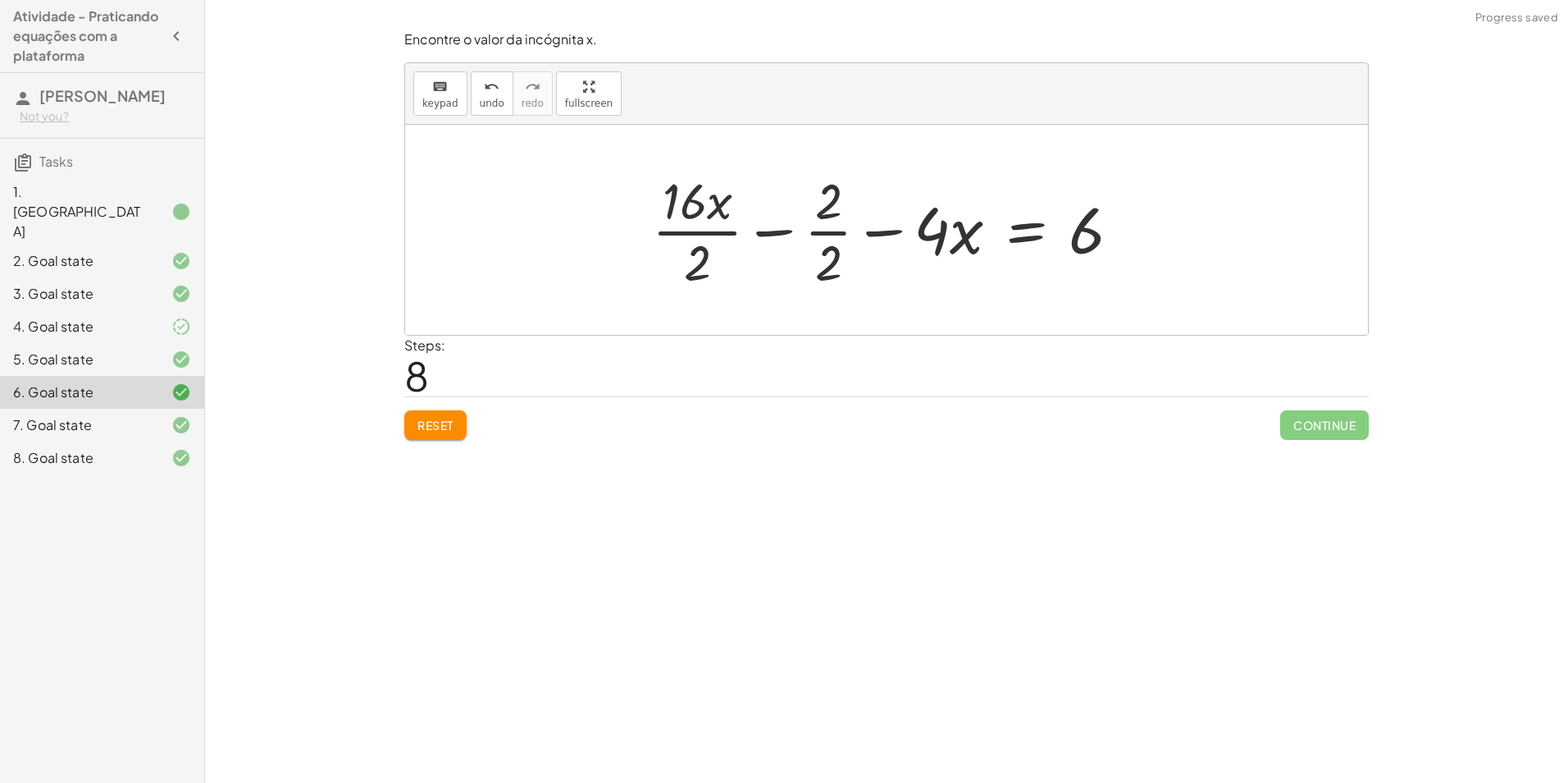
click at [823, 262] on div at bounding box center [893, 229] width 499 height 126
click at [742, 254] on div at bounding box center [893, 229] width 474 height 126
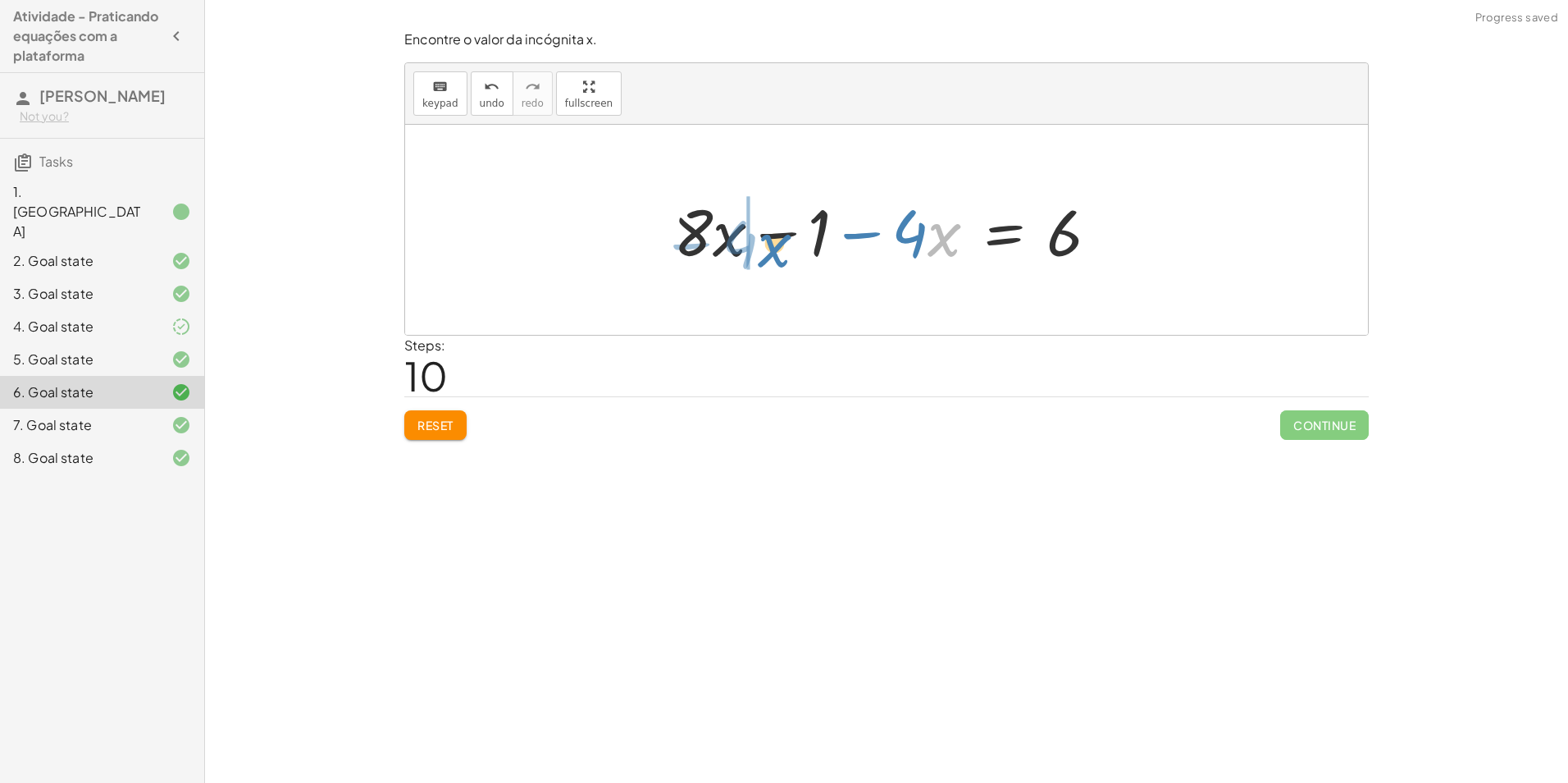
drag, startPoint x: 930, startPoint y: 240, endPoint x: 760, endPoint y: 249, distance: 170.2
click at [760, 249] on div at bounding box center [893, 230] width 456 height 85
click at [765, 229] on div at bounding box center [893, 230] width 456 height 85
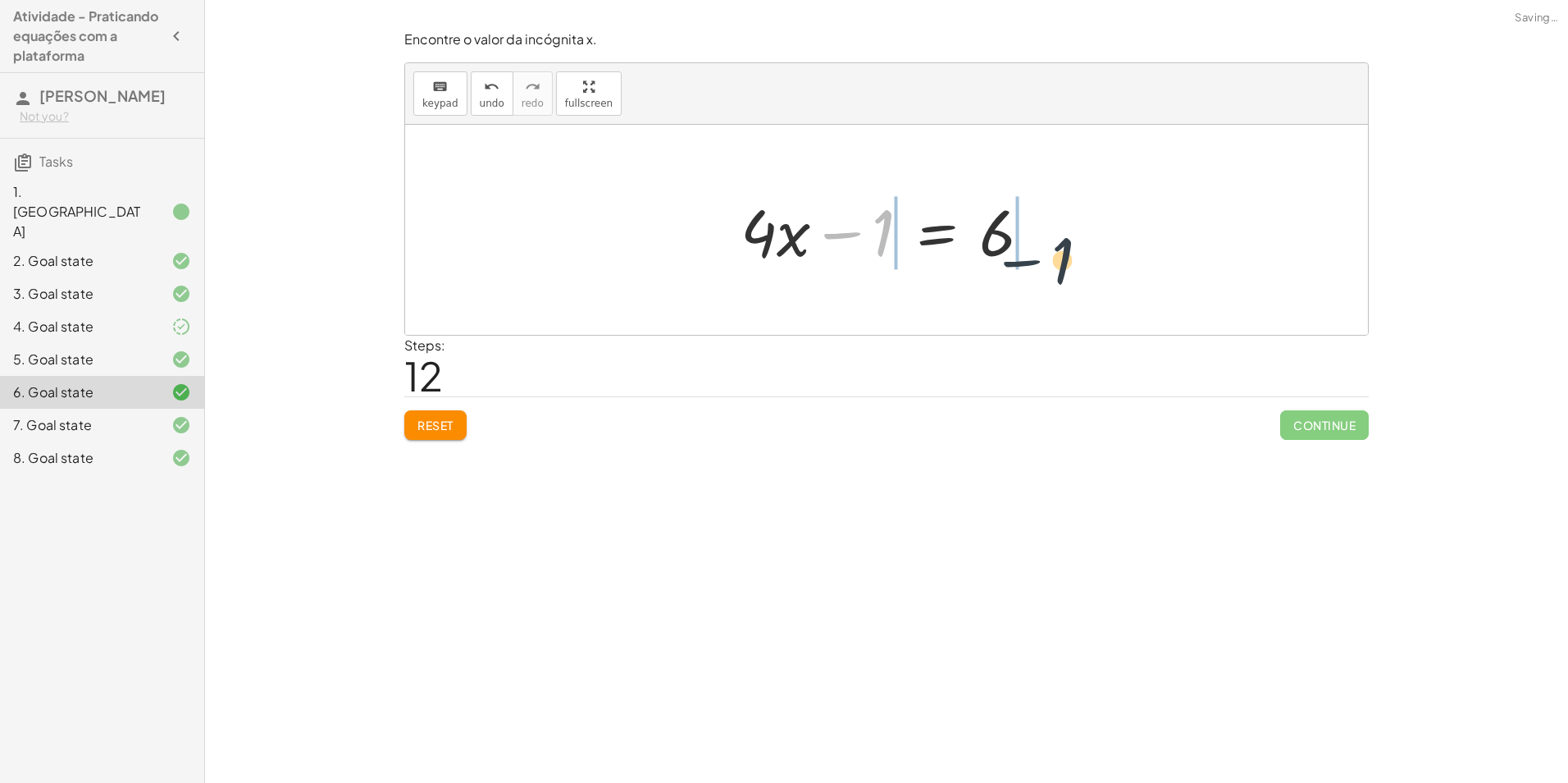
drag, startPoint x: 831, startPoint y: 235, endPoint x: 1015, endPoint y: 252, distance: 184.8
click at [1015, 252] on div at bounding box center [893, 230] width 320 height 85
click at [846, 231] on div at bounding box center [893, 230] width 489 height 85
drag, startPoint x: 1015, startPoint y: 229, endPoint x: 971, endPoint y: 223, distance: 44.4
click at [1002, 228] on div at bounding box center [924, 230] width 320 height 85
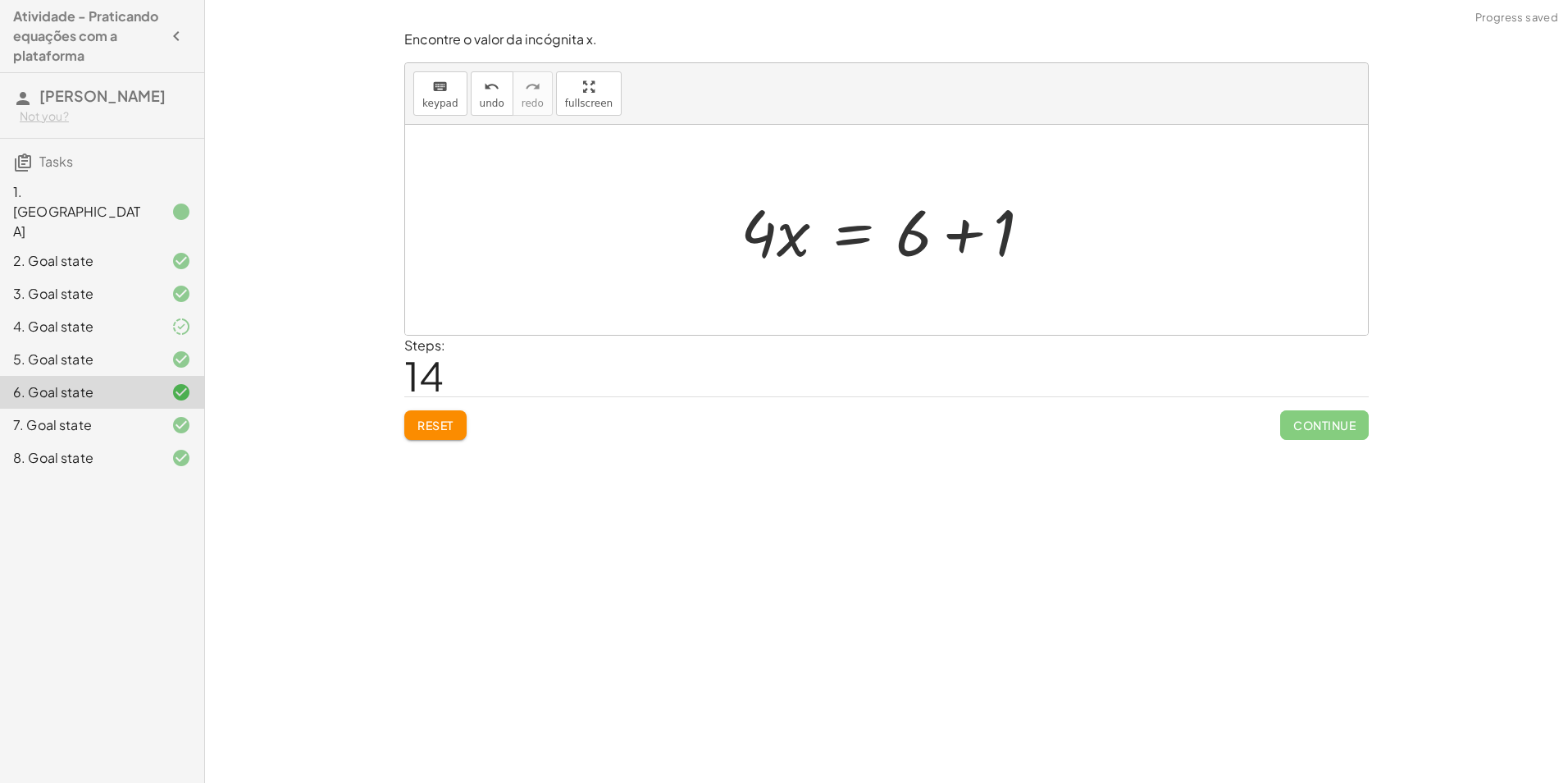
click at [963, 226] on div at bounding box center [893, 230] width 320 height 85
drag, startPoint x: 809, startPoint y: 243, endPoint x: 959, endPoint y: 284, distance: 155.5
click at [959, 284] on div "+ · ( + · 8 · x − 1 ) · 2 − · 2 · x = 3 + · · ( + · 8 · x − 1 ) · 2 · 2 − · 2 ·…" at bounding box center [886, 230] width 963 height 211
click at [831, 236] on div at bounding box center [897, 229] width 253 height 126
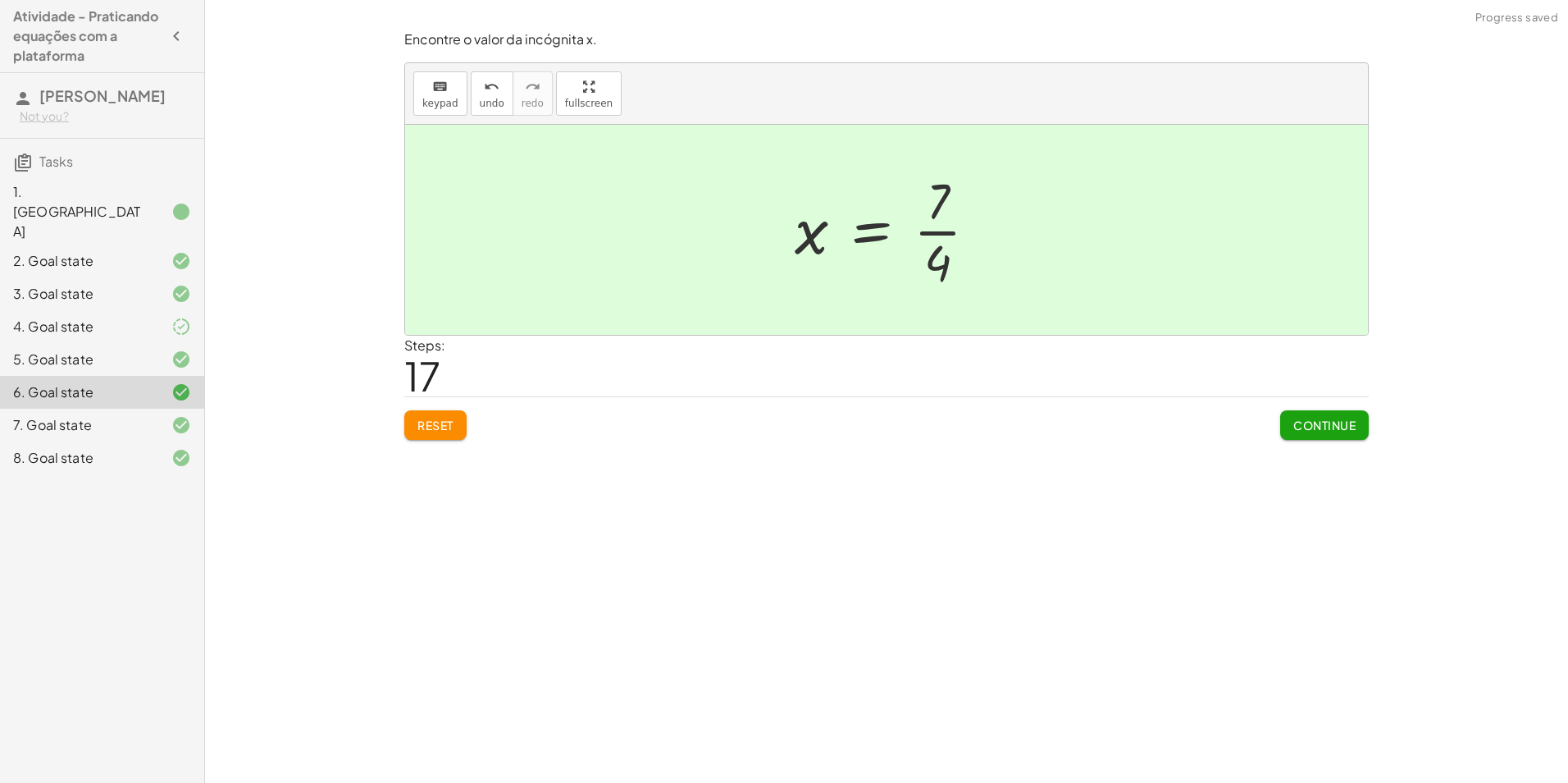
click at [1328, 431] on span "Continue" at bounding box center [1325, 425] width 62 height 15
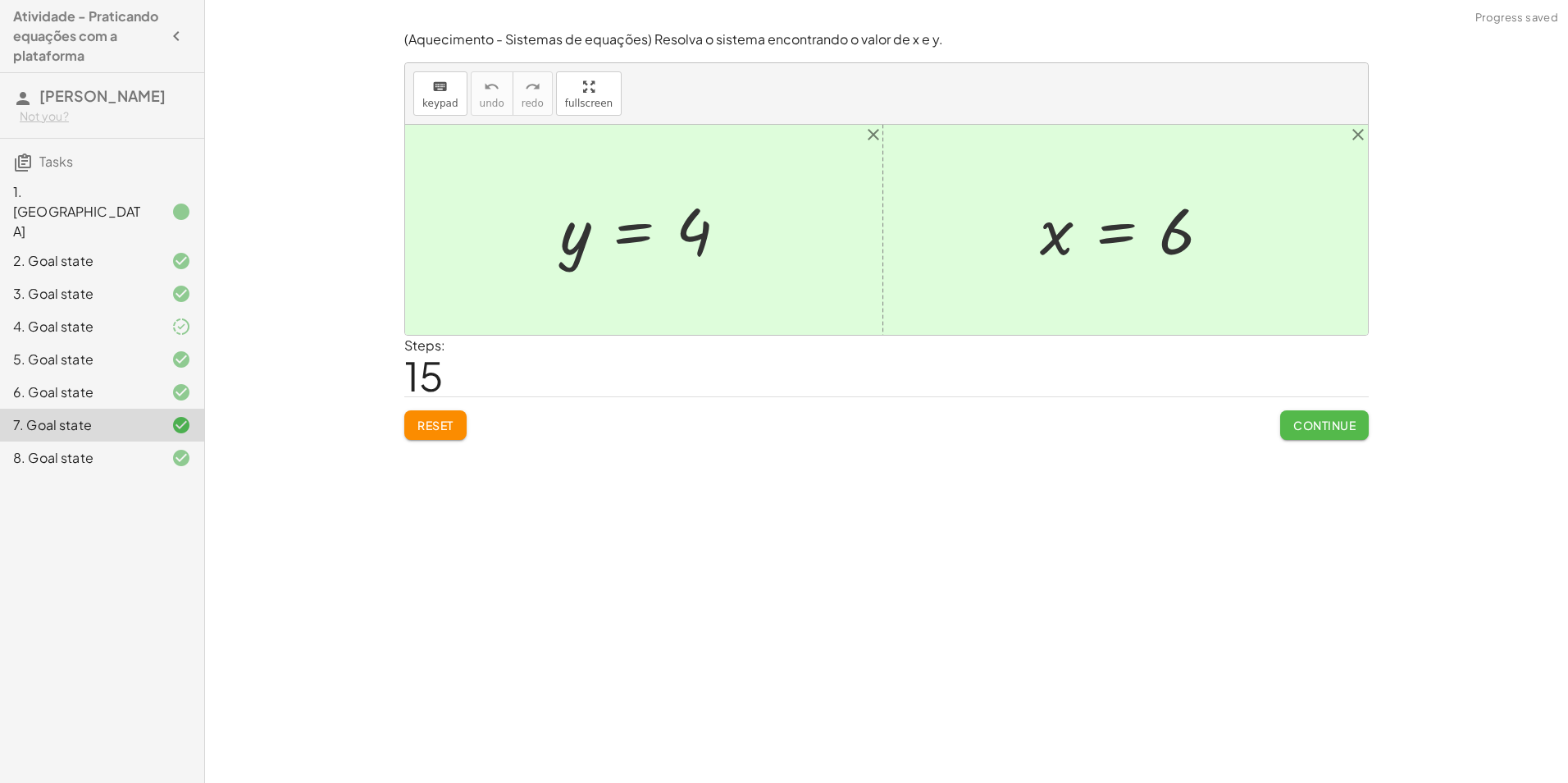
click at [1328, 425] on span "Continue" at bounding box center [1325, 425] width 62 height 15
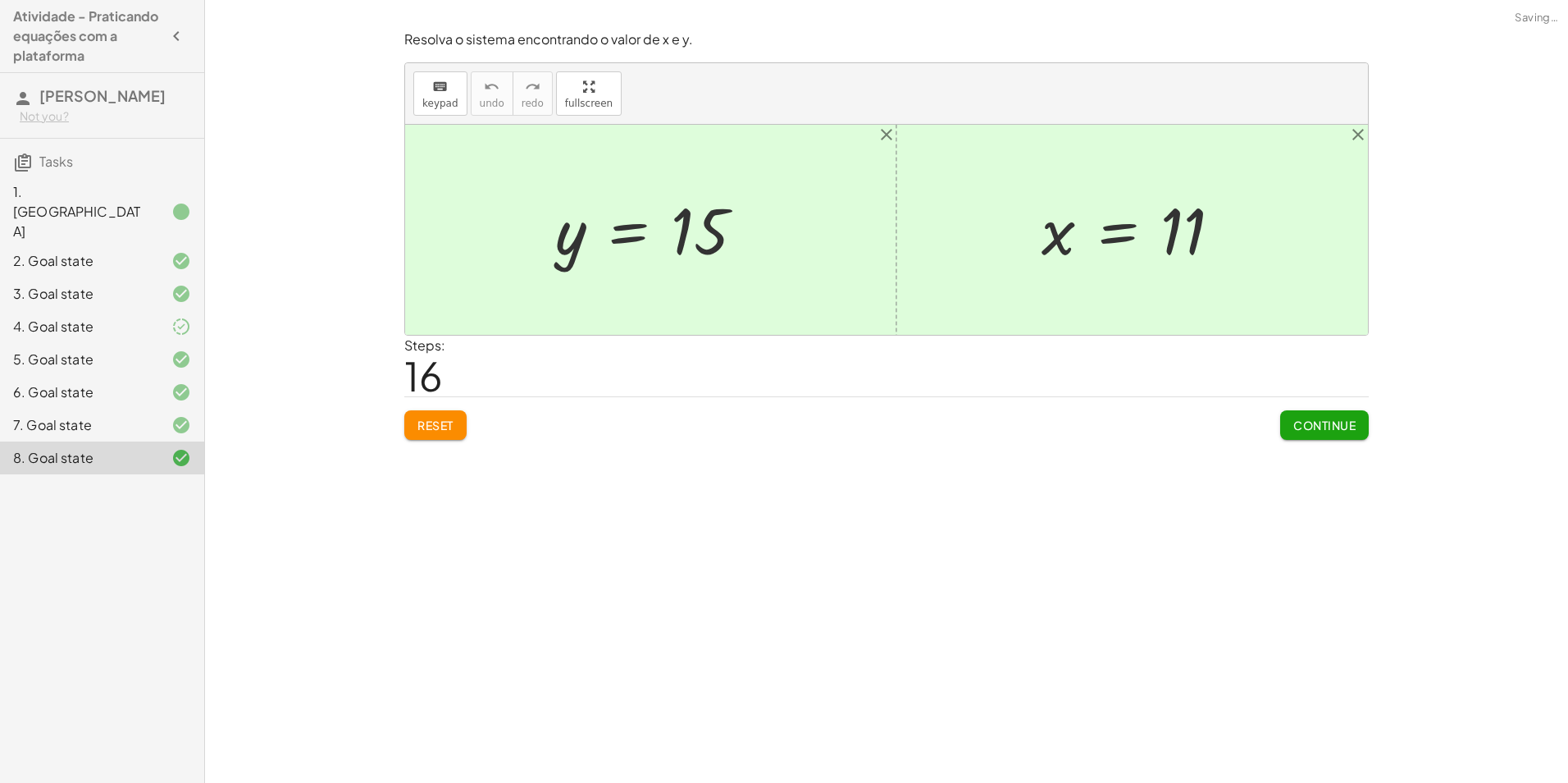
click at [1323, 424] on span "Continue" at bounding box center [1325, 425] width 62 height 15
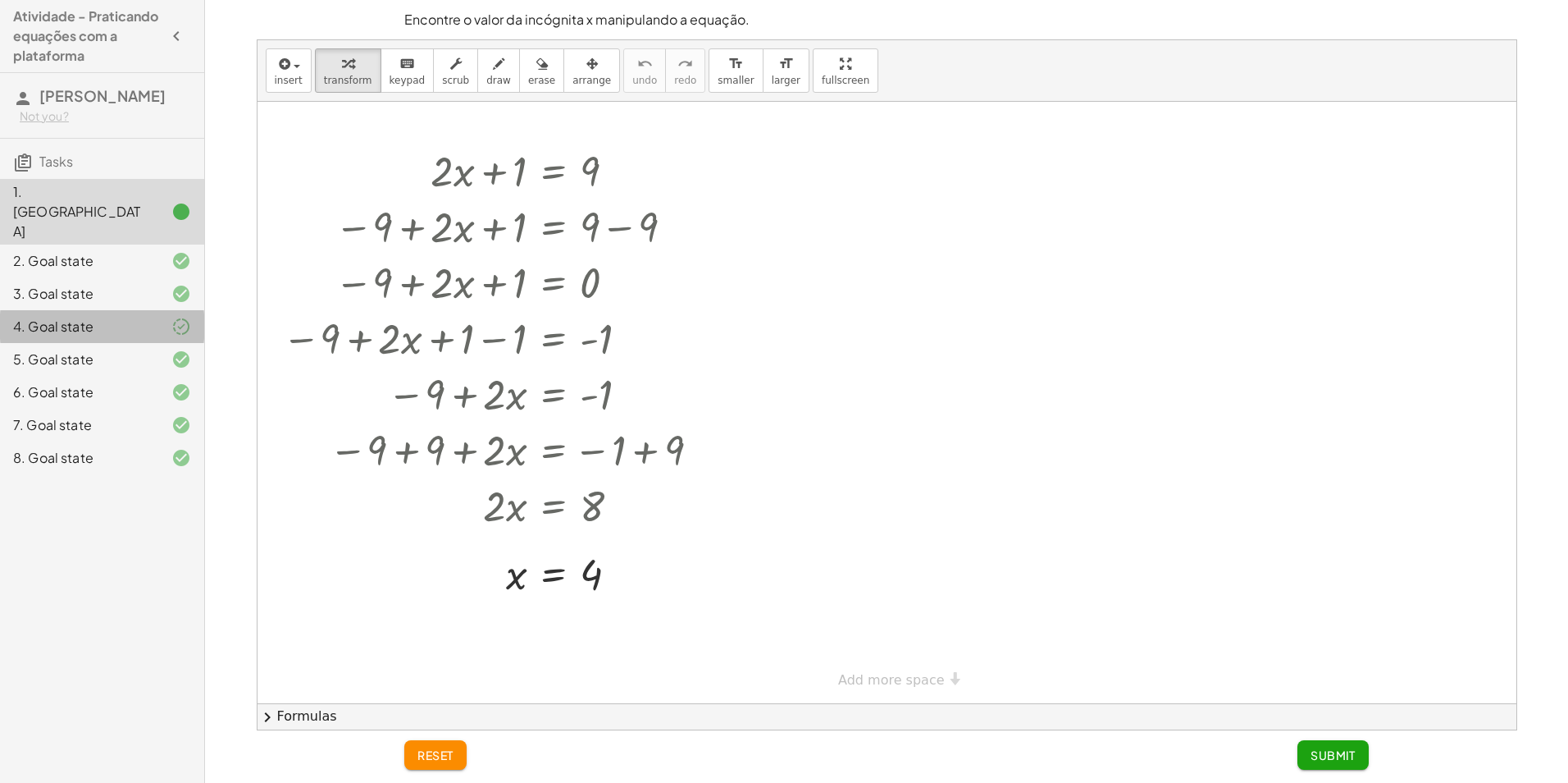
click at [37, 317] on div "4. Goal state" at bounding box center [79, 326] width 132 height 20
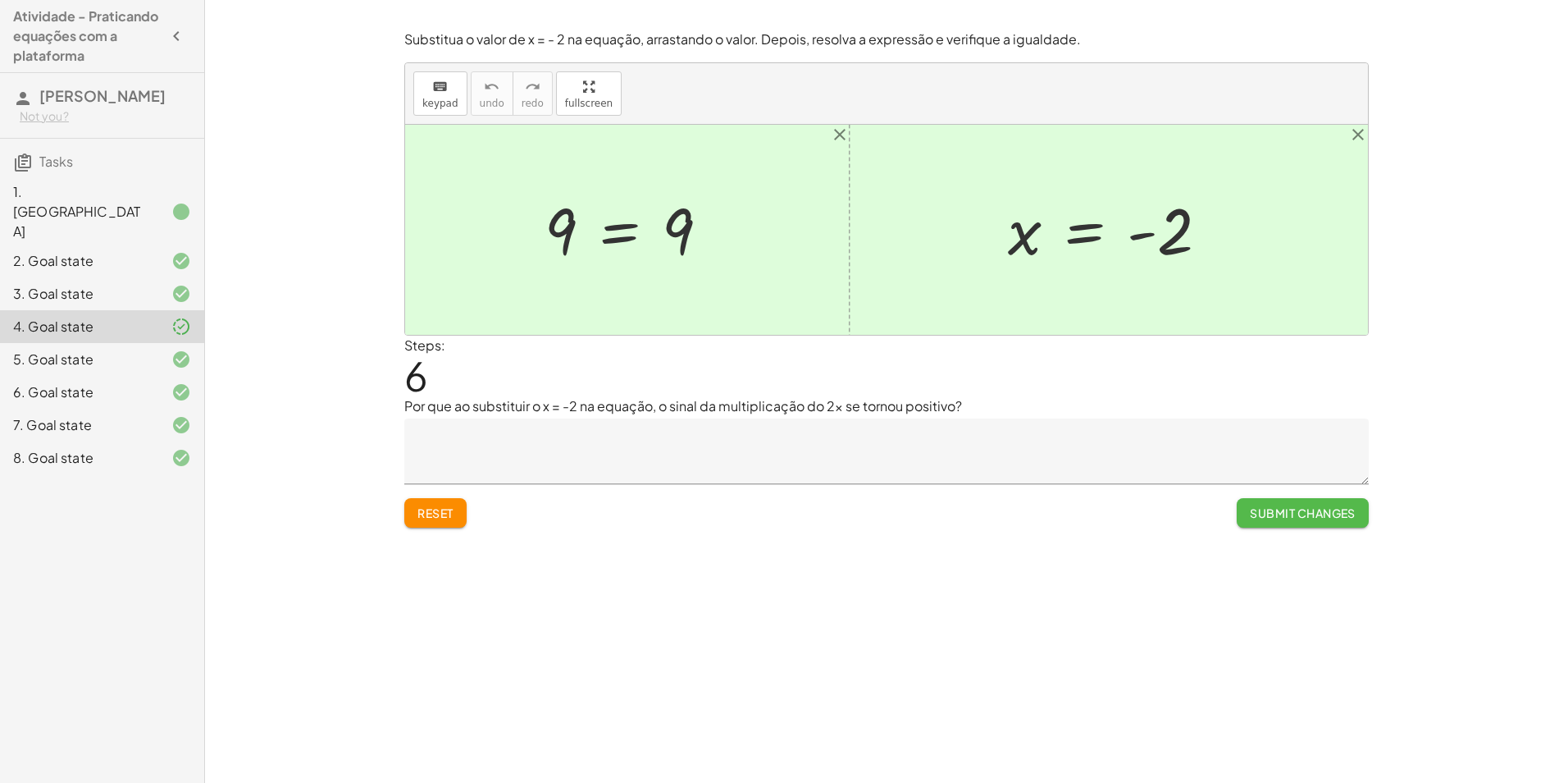
click at [1323, 513] on span "Submit Changes" at bounding box center [1303, 513] width 106 height 15
click at [1314, 517] on span "Continue" at bounding box center [1325, 513] width 62 height 15
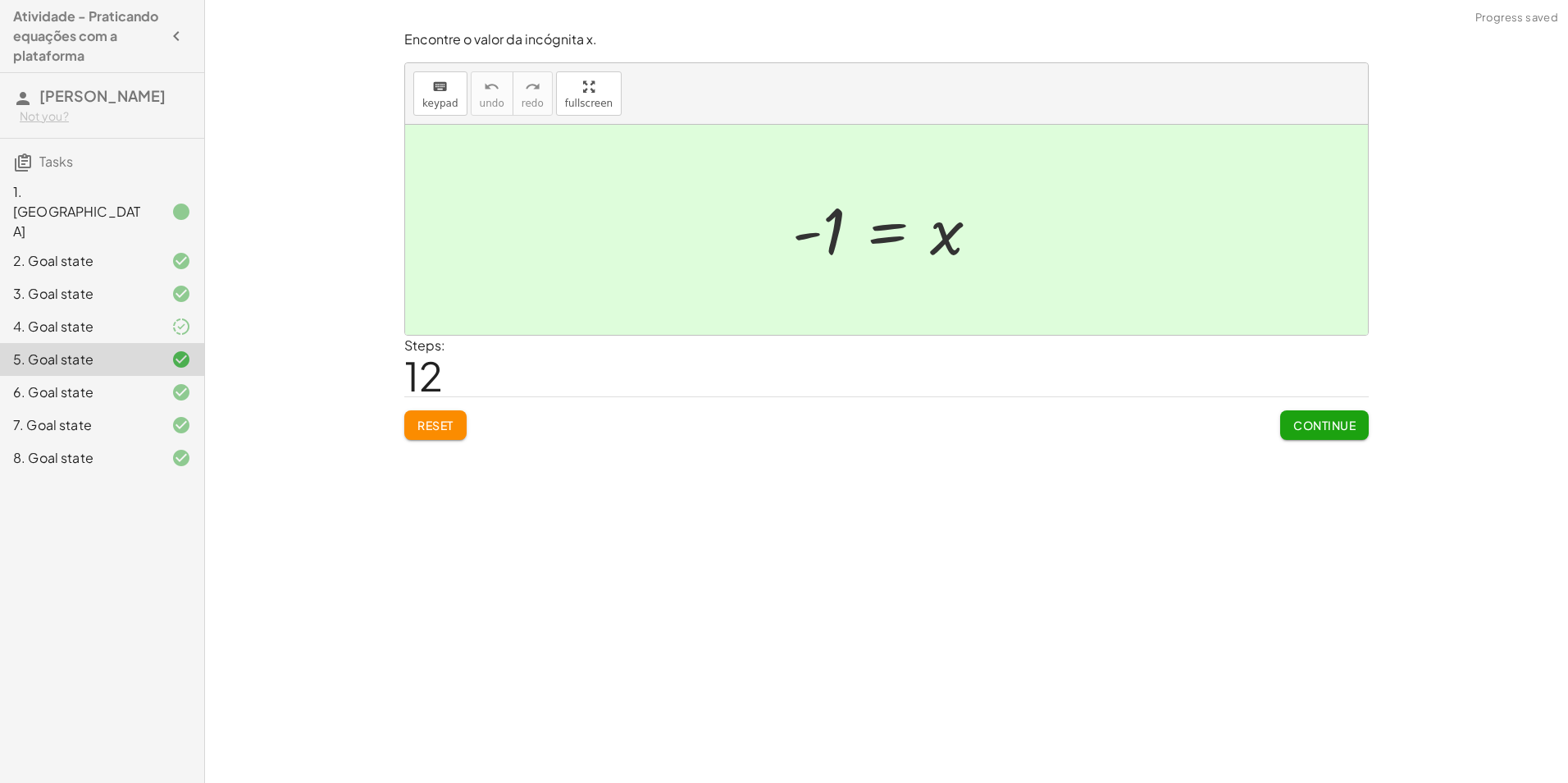
click at [1341, 424] on span "Continue" at bounding box center [1325, 425] width 62 height 15
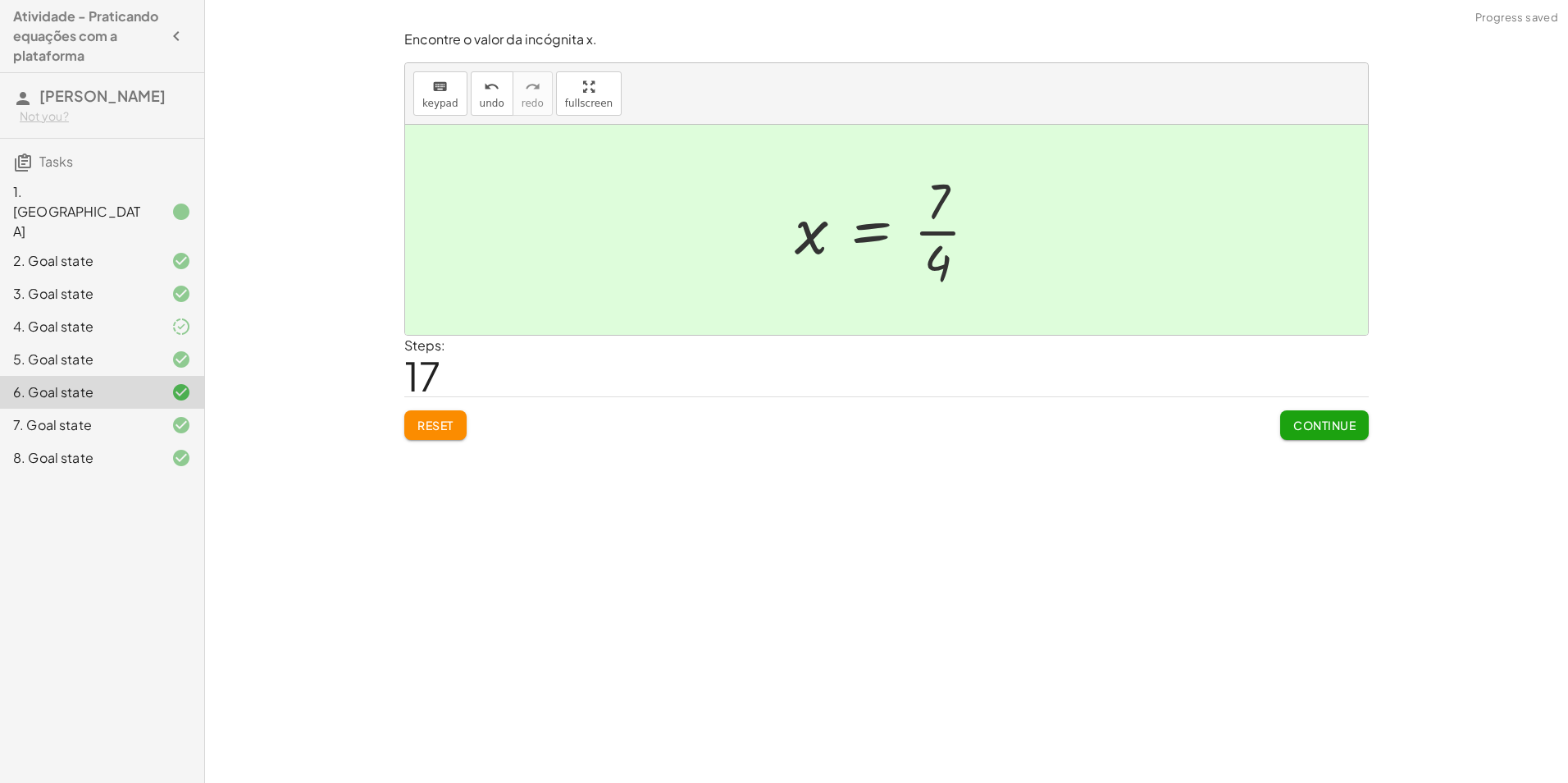
click at [1341, 424] on span "Continue" at bounding box center [1325, 425] width 62 height 15
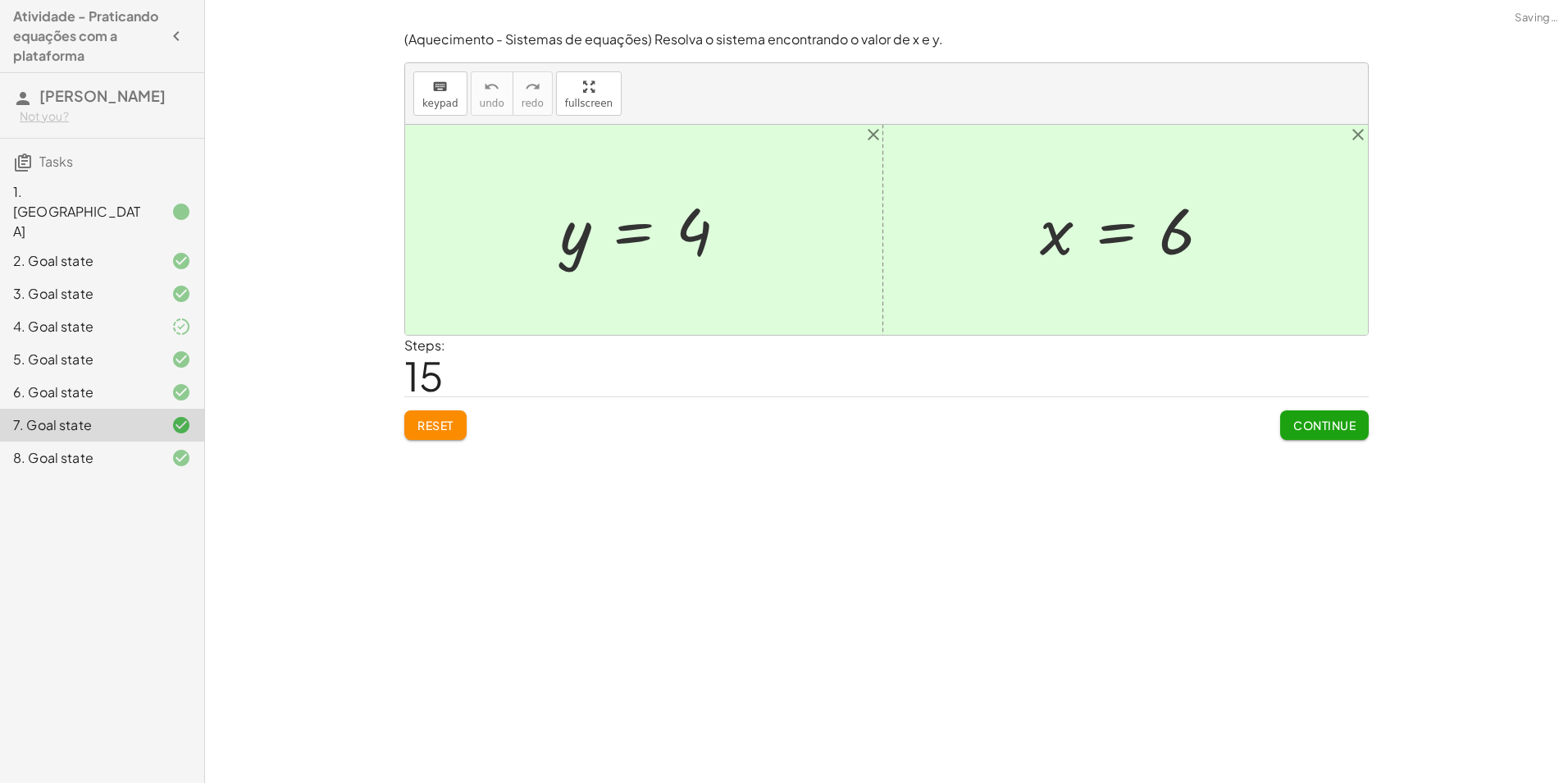
click at [1341, 424] on span "Continue" at bounding box center [1325, 425] width 62 height 15
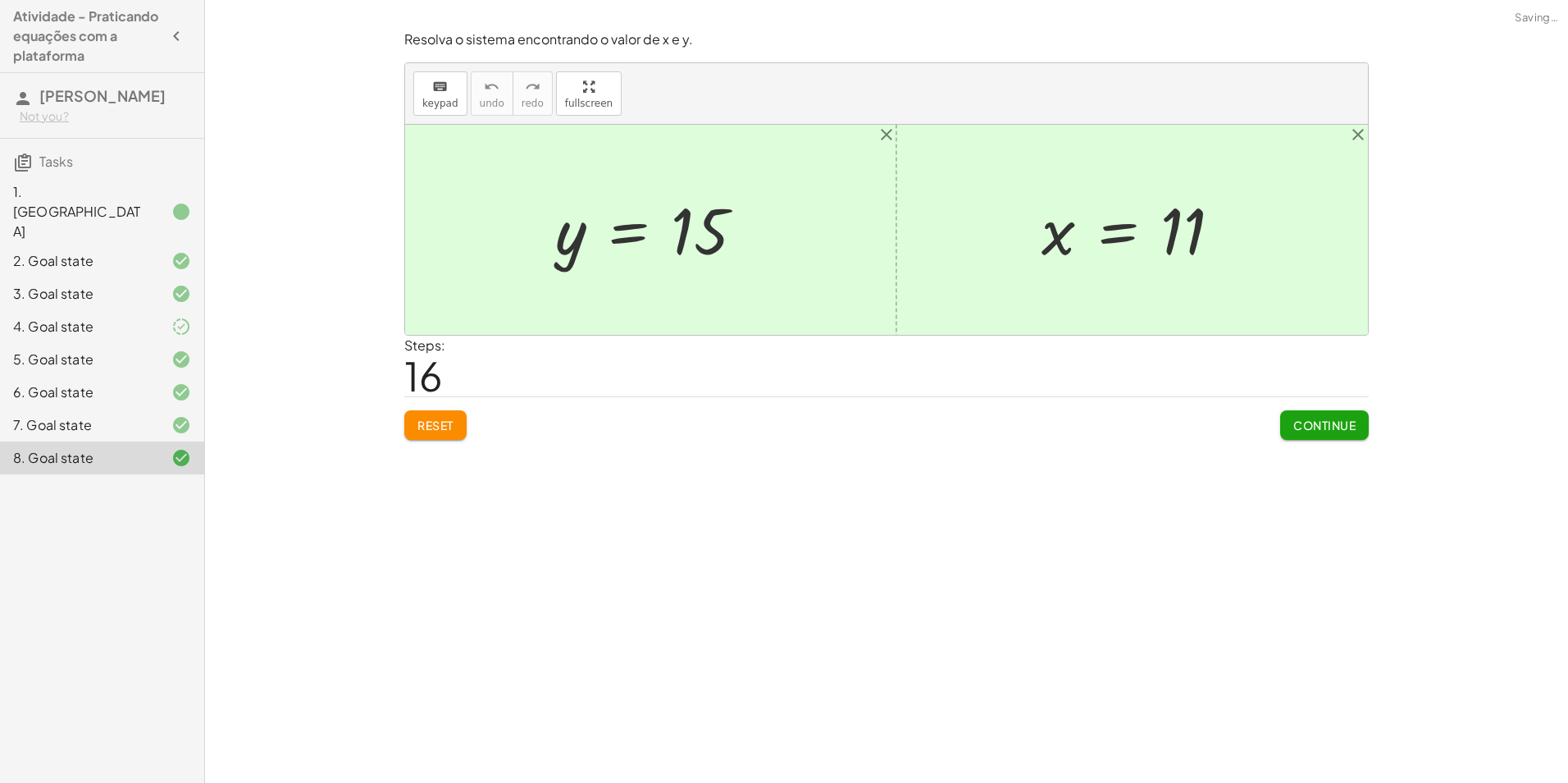
click at [1341, 424] on span "Continue" at bounding box center [1325, 425] width 62 height 15
